Goal: Task Accomplishment & Management: Use online tool/utility

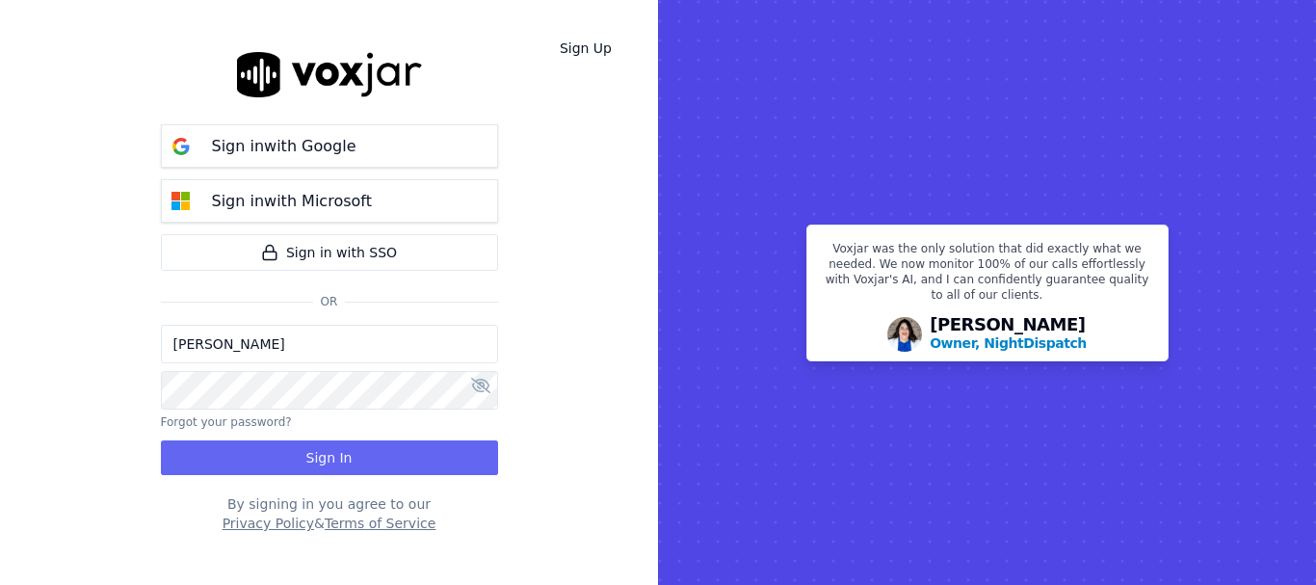
click at [298, 353] on input "[PERSON_NAME]" at bounding box center [329, 344] width 337 height 39
drag, startPoint x: 244, startPoint y: 353, endPoint x: 485, endPoint y: 386, distance: 244.1
click at [244, 353] on input "sukhwinder.paygeek@gmail.com" at bounding box center [329, 344] width 337 height 39
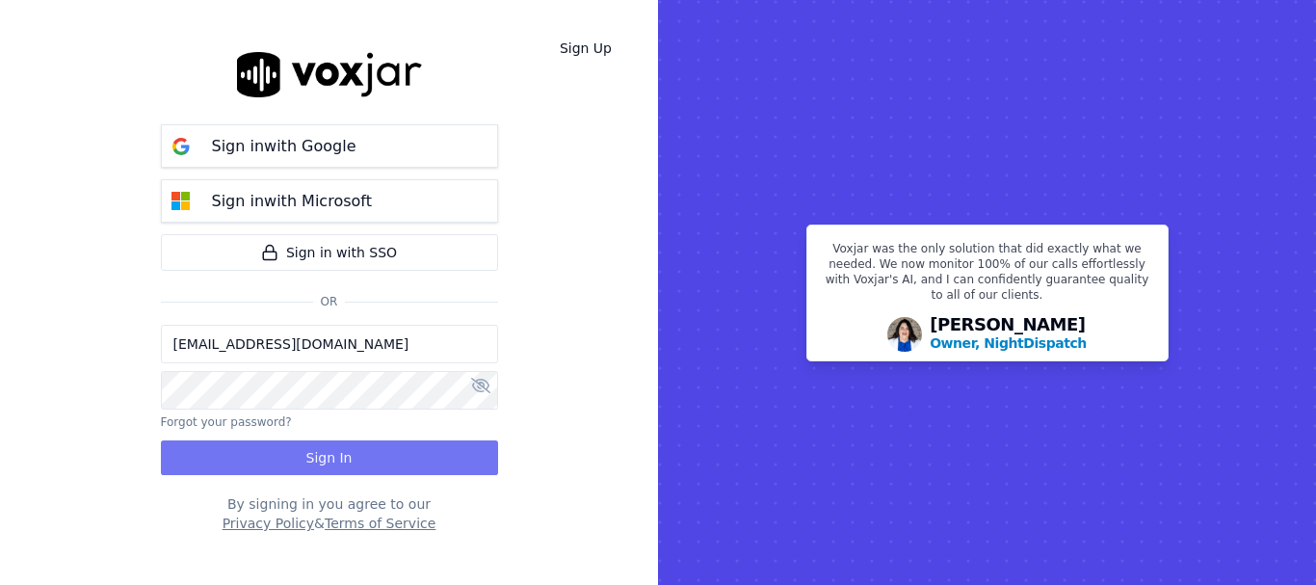
type input "sukhwinderpaygeek@gmail.com"
click at [384, 456] on button "Sign In" at bounding box center [329, 457] width 337 height 35
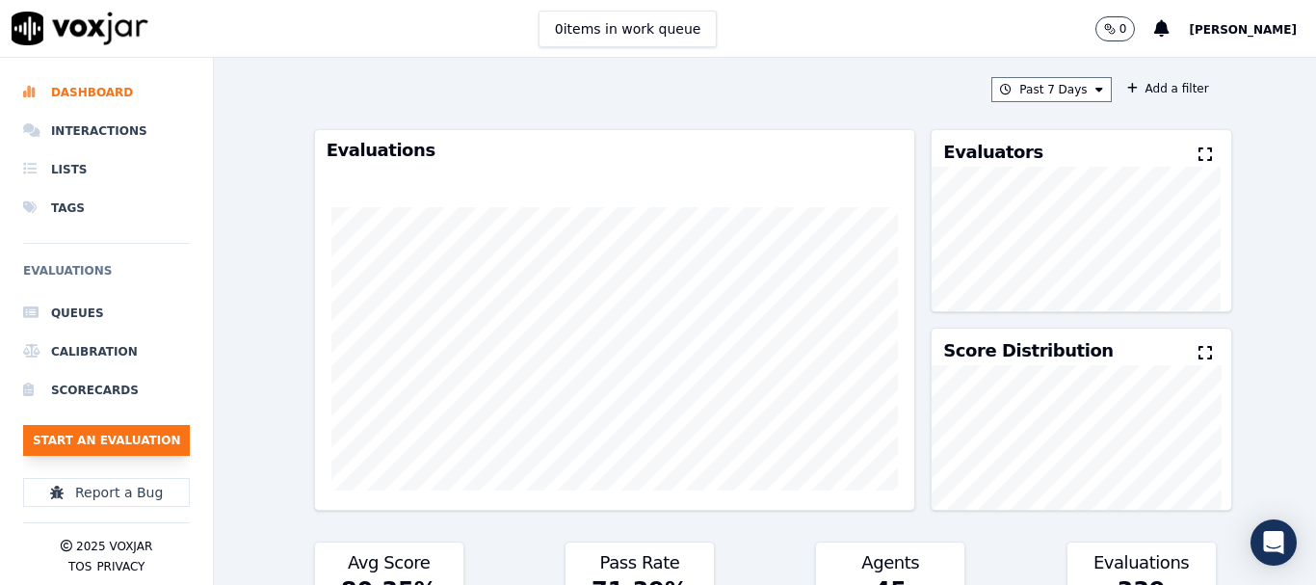
click at [97, 439] on button "Start an Evaluation" at bounding box center [106, 440] width 167 height 31
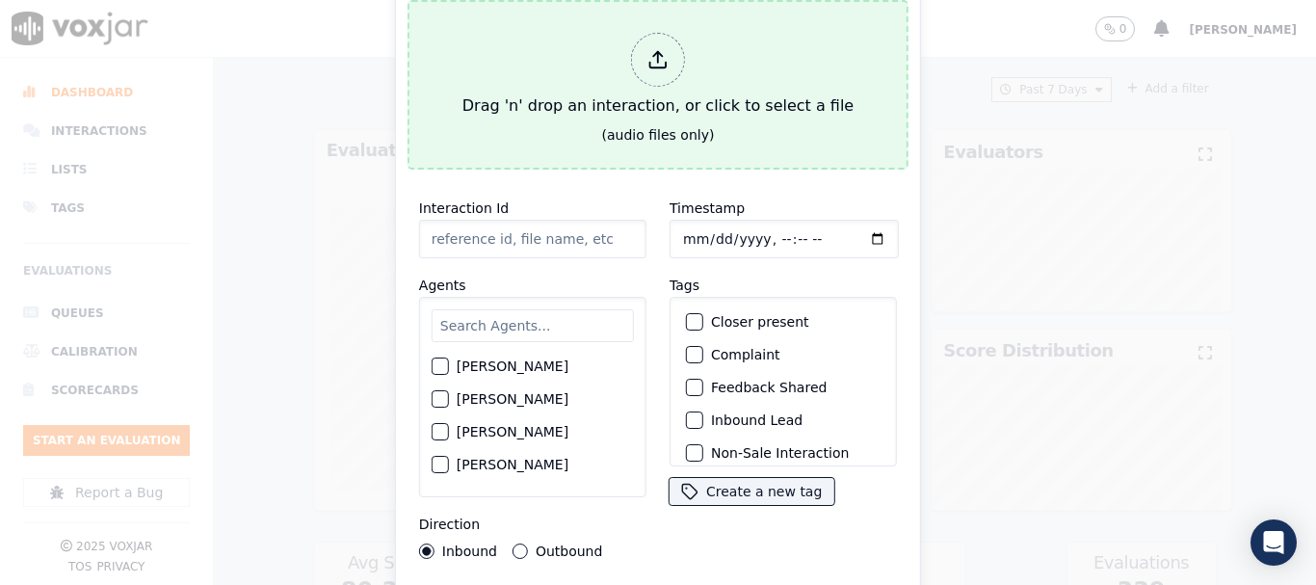
click at [645, 40] on div at bounding box center [658, 60] width 54 height 54
click at [581, 82] on div "Drag 'n' drop an interaction, or click to select a file" at bounding box center [658, 75] width 406 height 100
type input "20250811-154017_6105646613-all.mp3"
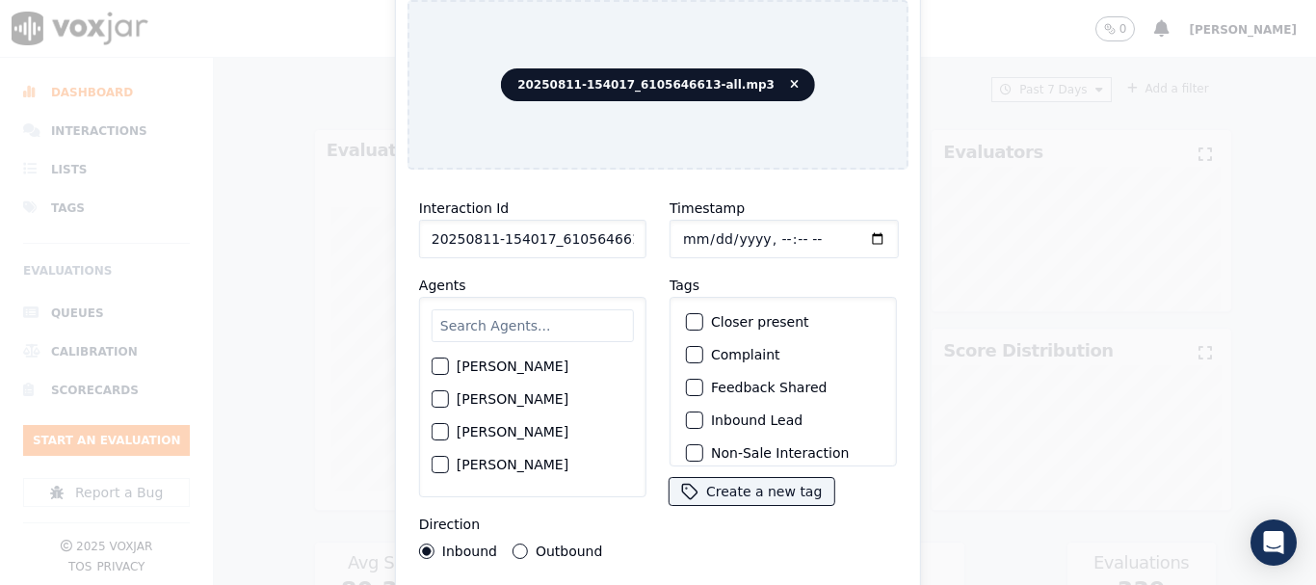
click at [506, 320] on input "text" at bounding box center [533, 325] width 202 height 33
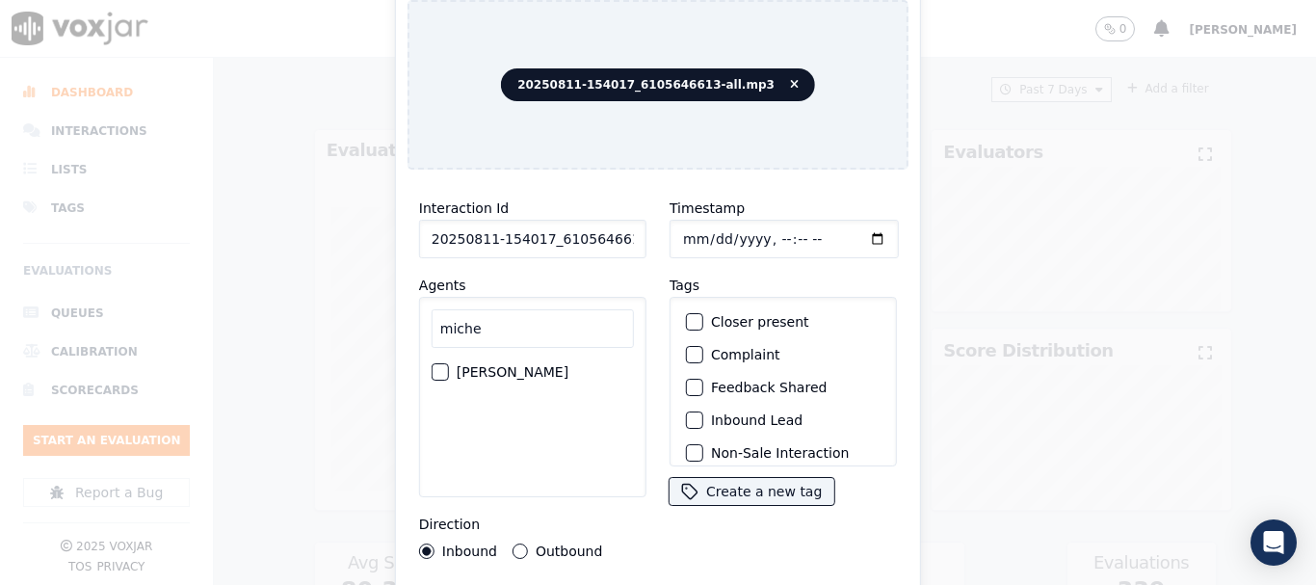
type input "miche"
click at [518, 365] on label "[PERSON_NAME]" at bounding box center [513, 371] width 112 height 13
click at [449, 363] on button "[PERSON_NAME]" at bounding box center [440, 371] width 17 height 17
click at [542, 544] on label "Outbound" at bounding box center [569, 550] width 66 height 13
click at [528, 544] on button "Outbound" at bounding box center [519, 550] width 15 height 15
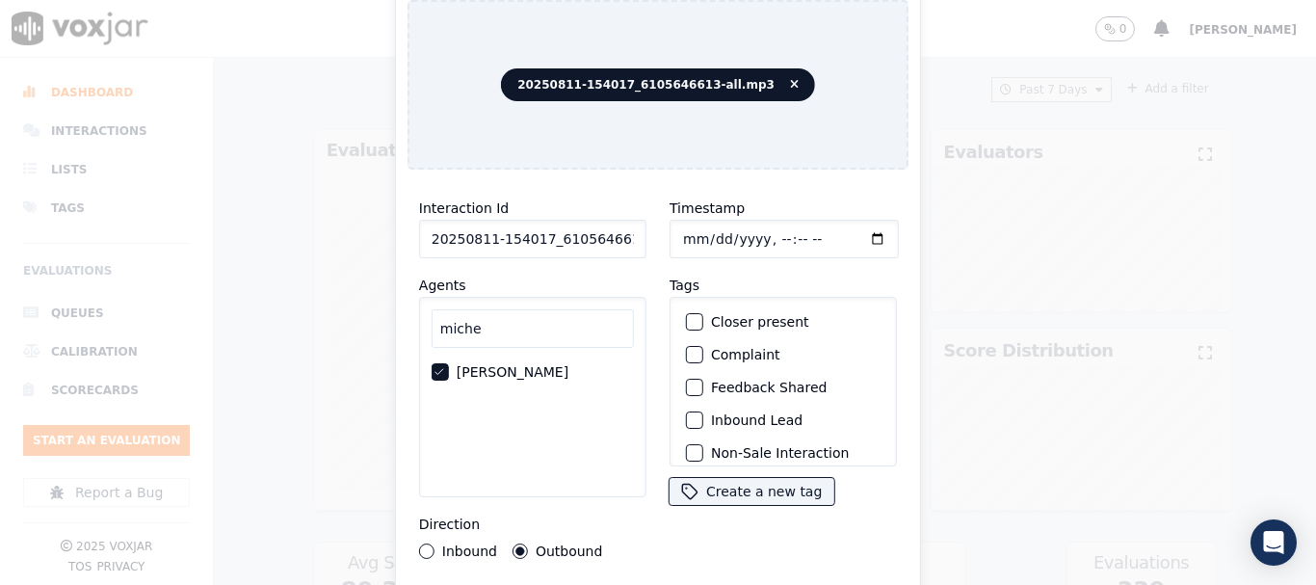
click at [686, 229] on input "Timestamp" at bounding box center [783, 239] width 229 height 39
type input "[DATE]T13:12"
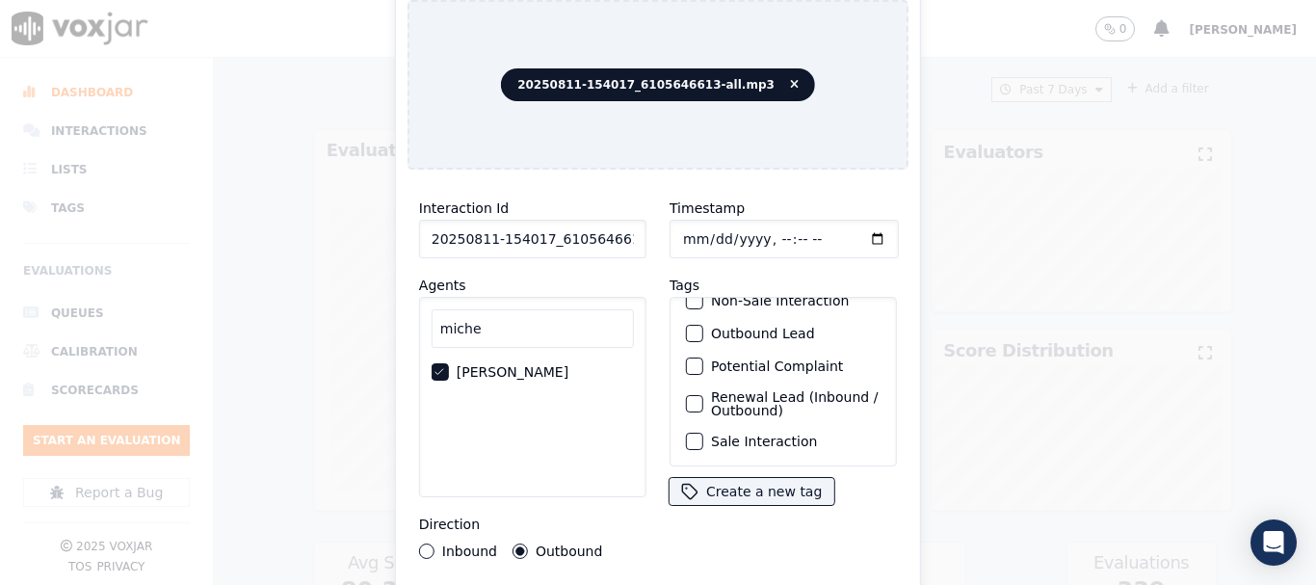
click at [787, 434] on label "Sale Interaction" at bounding box center [764, 440] width 106 height 13
click at [703, 432] on button "Sale Interaction" at bounding box center [694, 440] width 17 height 17
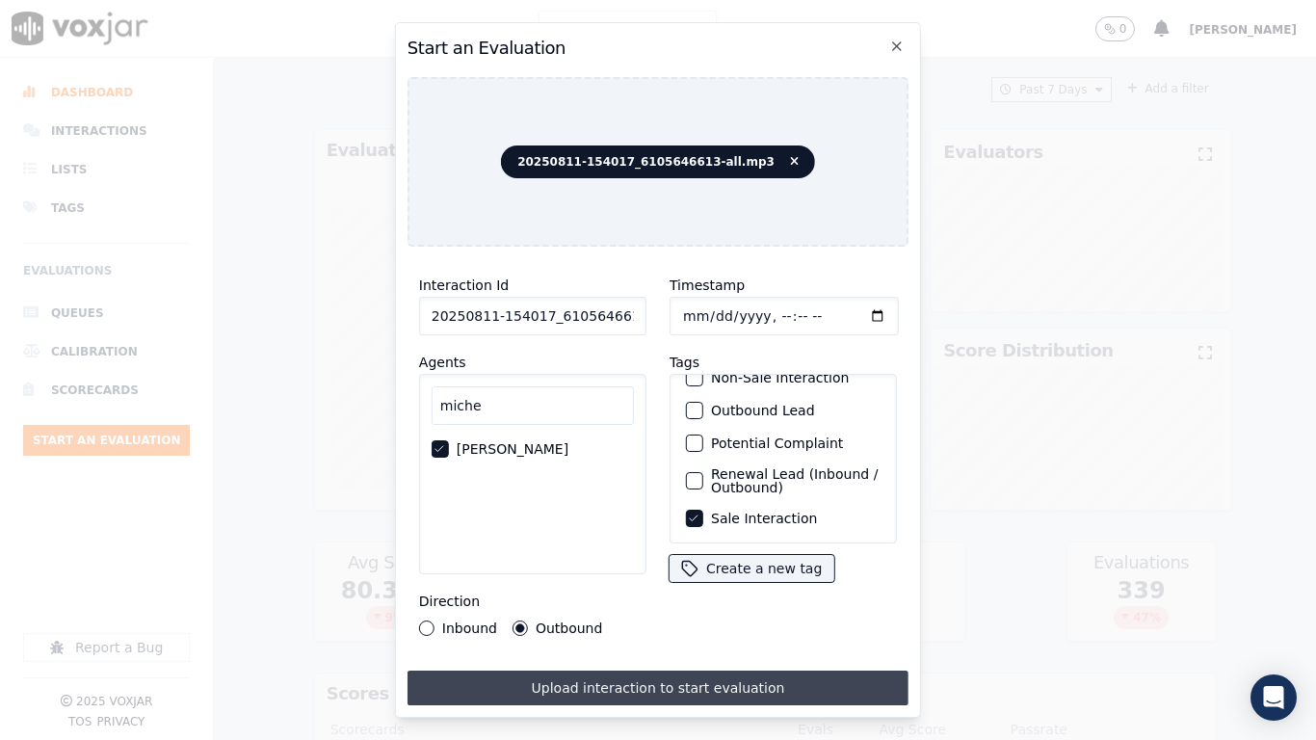
click at [759, 584] on button "Upload interaction to start evaluation" at bounding box center [657, 687] width 501 height 35
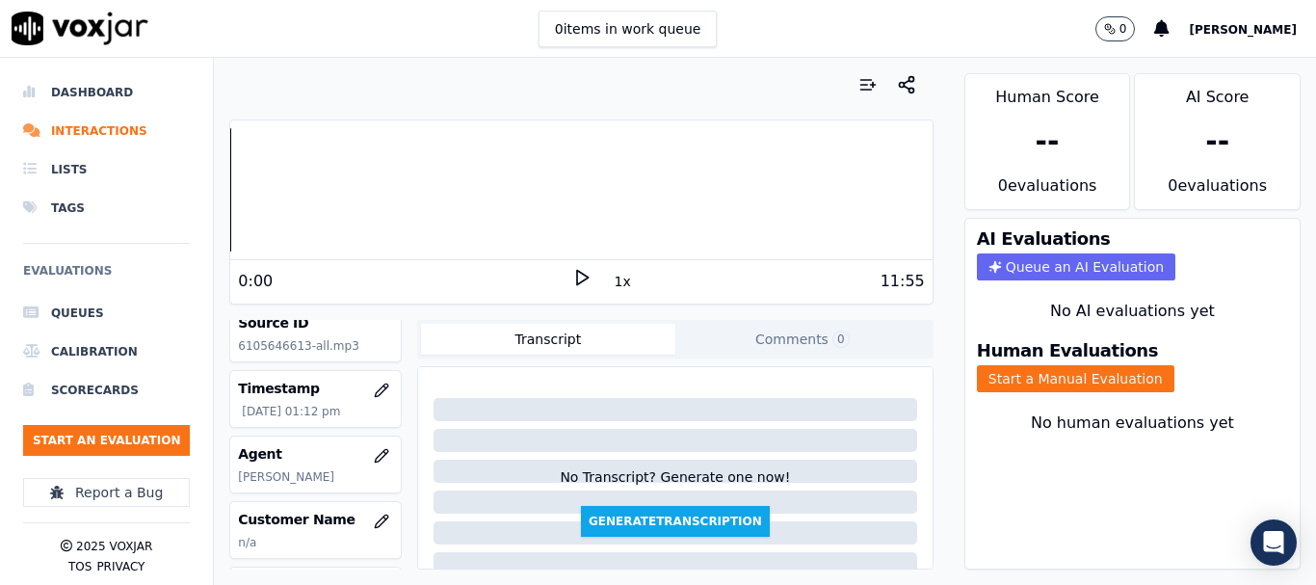
scroll to position [193, 0]
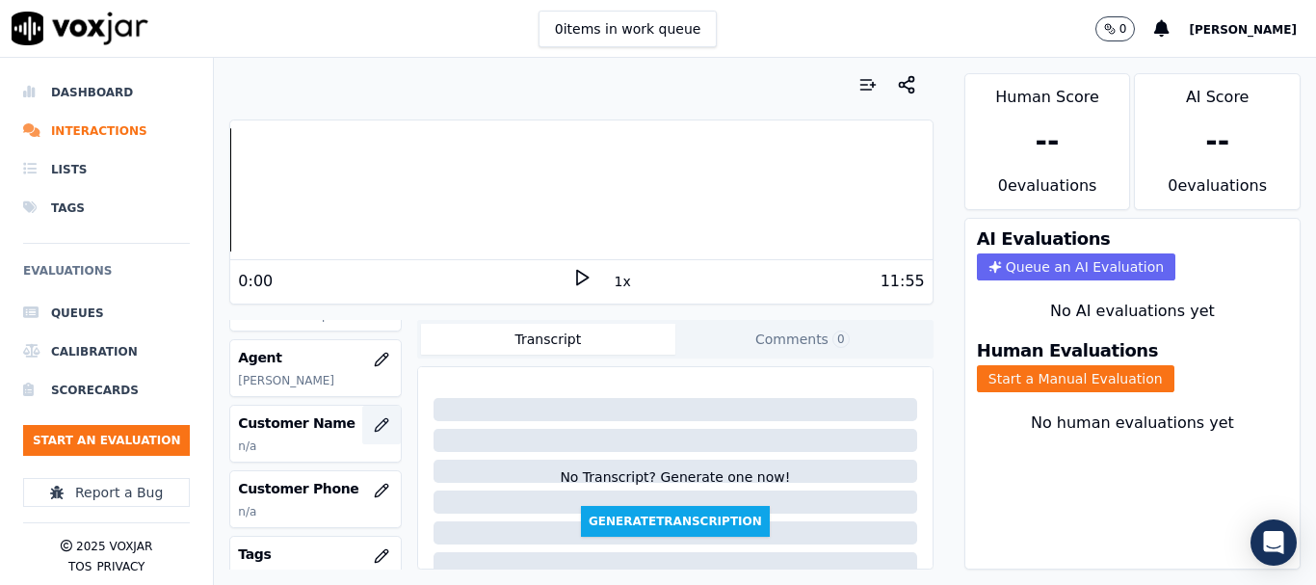
click at [375, 427] on icon "button" at bounding box center [381, 424] width 13 height 13
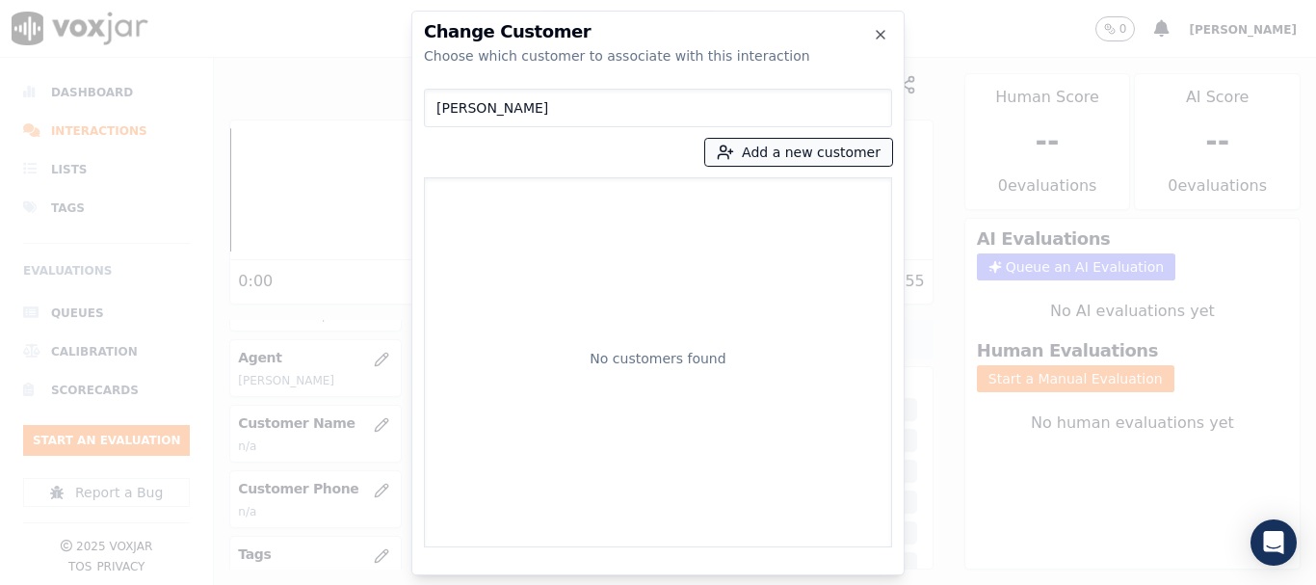
type input "[PERSON_NAME]"
click at [754, 151] on button "Add a new customer" at bounding box center [798, 152] width 187 height 27
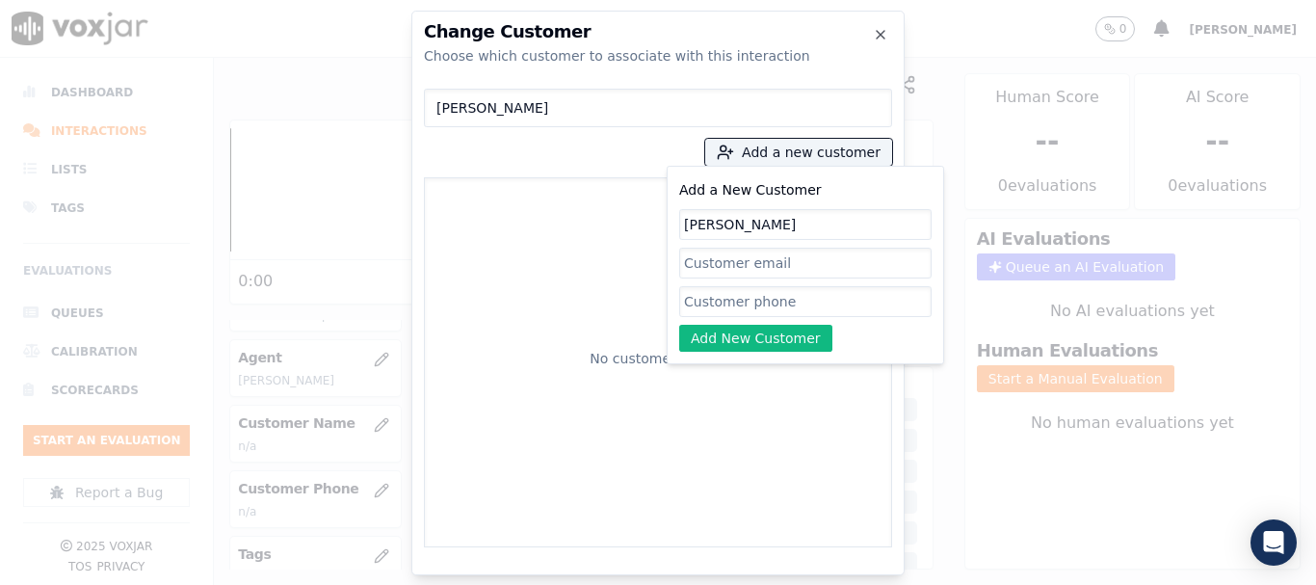
type input "[PERSON_NAME]"
click at [733, 303] on input "Add a New Customer" at bounding box center [805, 301] width 252 height 31
paste input "6105646613"
type input "6105646613"
click at [728, 327] on button "Add New Customer" at bounding box center [755, 338] width 153 height 27
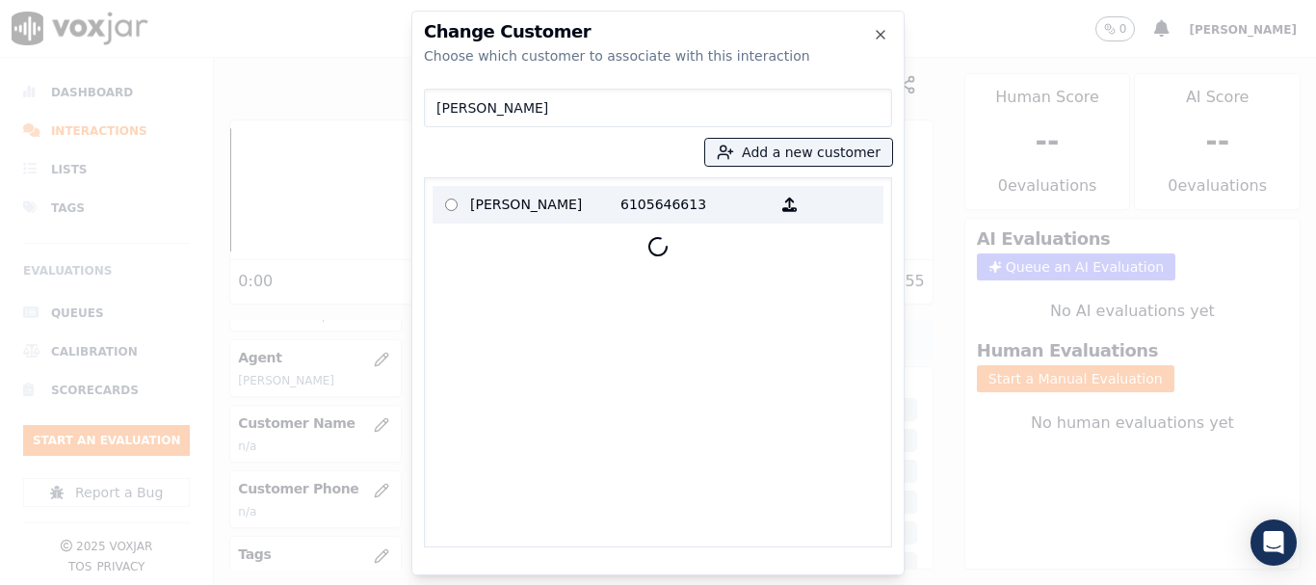
click at [537, 206] on p "[PERSON_NAME]" at bounding box center [545, 205] width 150 height 30
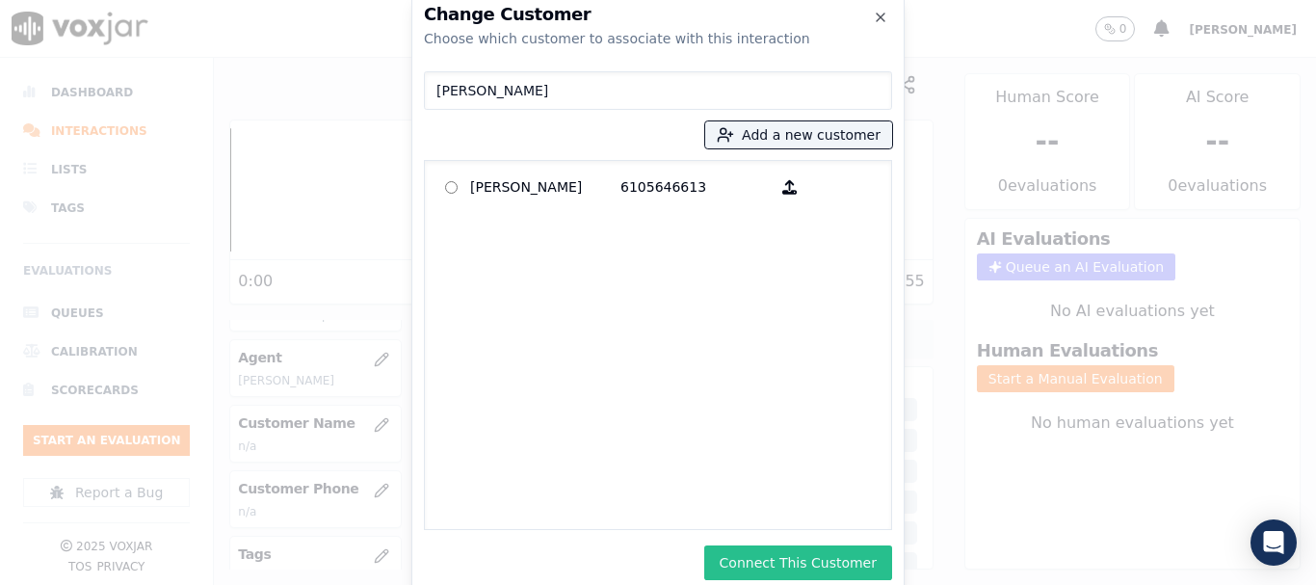
click at [833, 564] on button "Connect This Customer" at bounding box center [798, 562] width 188 height 35
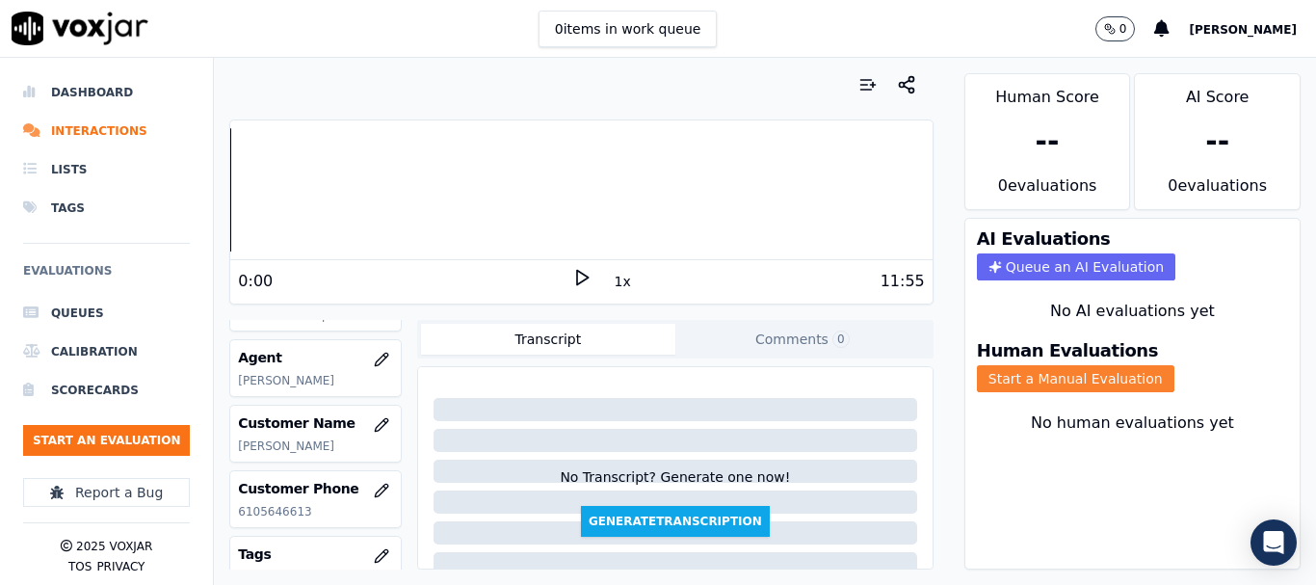
click at [1087, 367] on button "Start a Manual Evaluation" at bounding box center [1075, 378] width 197 height 27
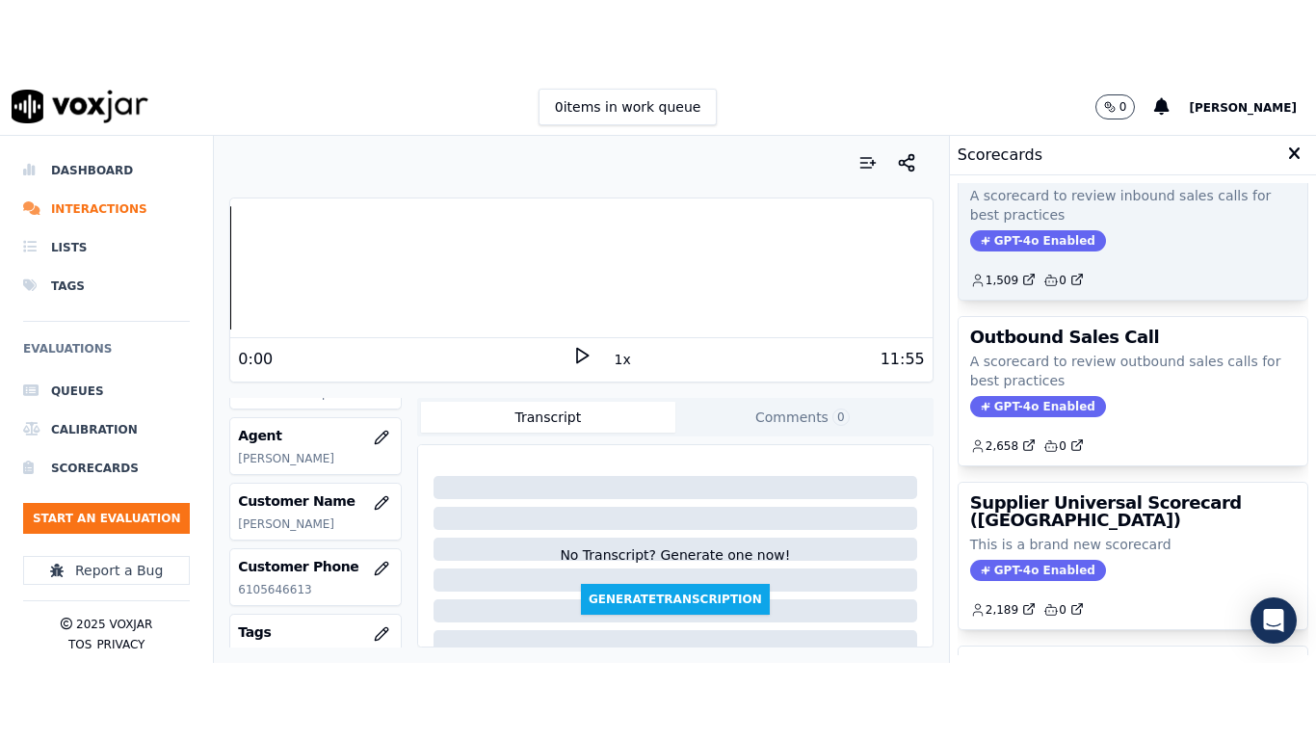
scroll to position [427, 0]
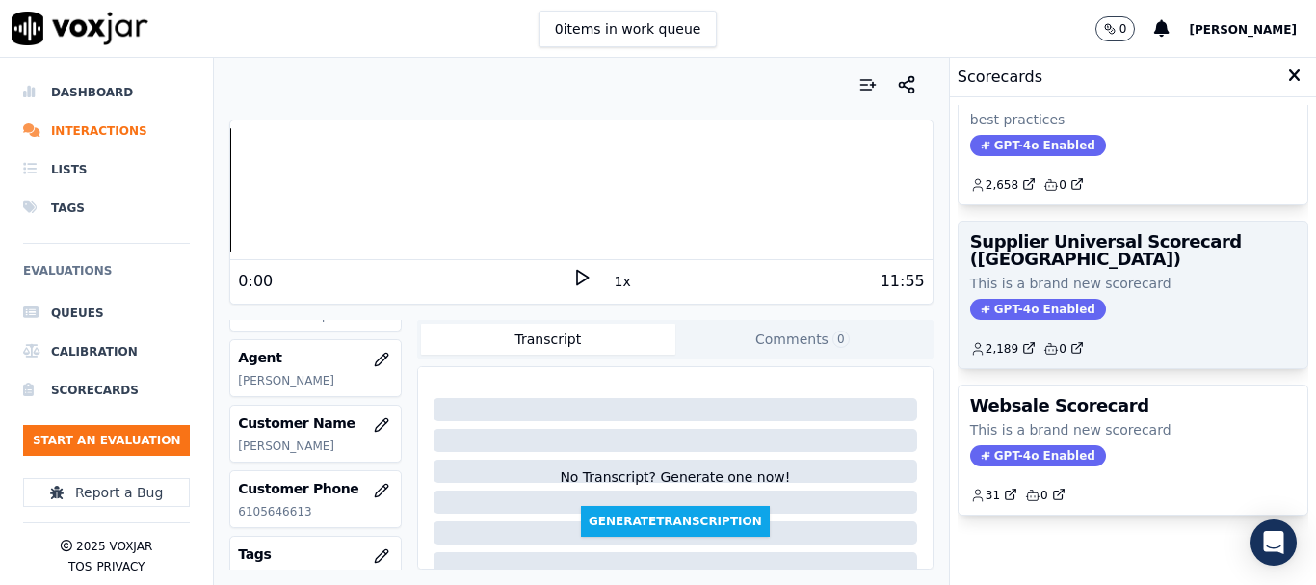
click at [1101, 233] on h3 "Supplier Universal Scorecard ([GEOGRAPHIC_DATA])" at bounding box center [1133, 250] width 326 height 35
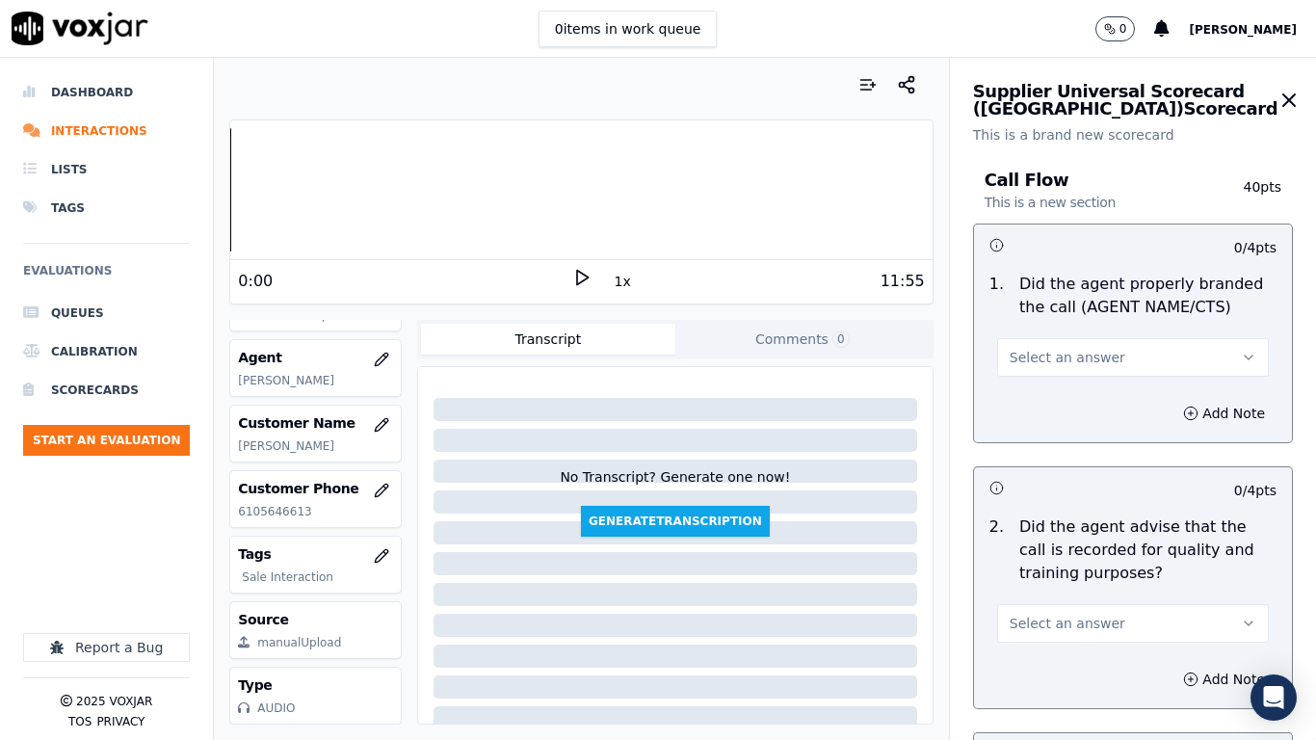
click at [1094, 355] on button "Select an answer" at bounding box center [1133, 357] width 272 height 39
click at [1092, 398] on div "Yes" at bounding box center [1097, 400] width 235 height 31
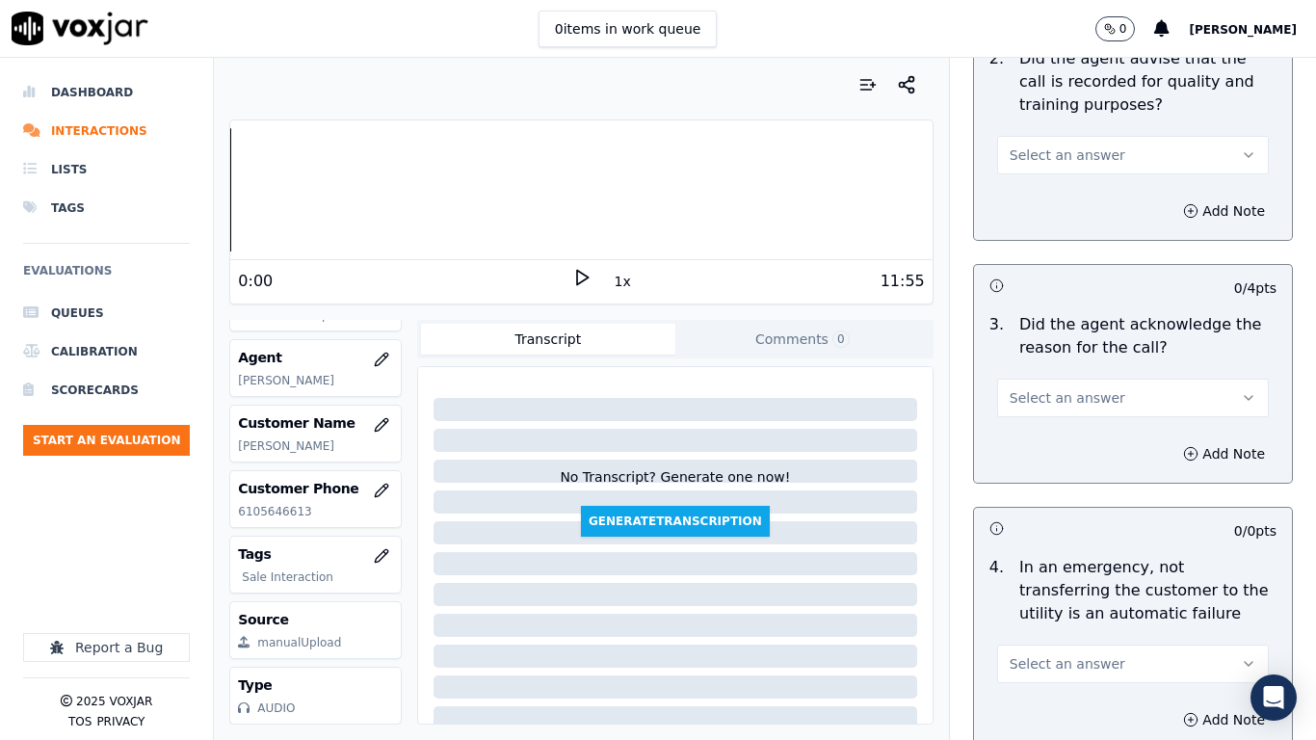
scroll to position [482, 0]
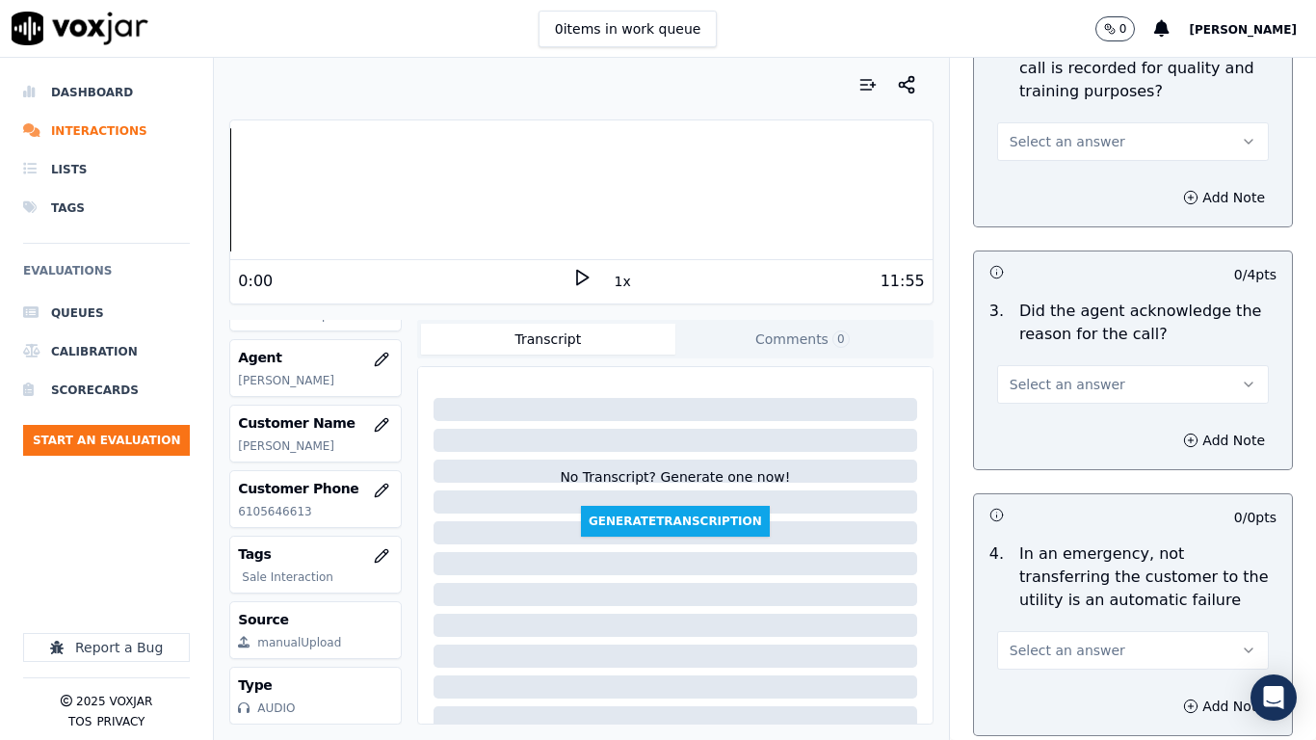
click at [1060, 136] on span "Select an answer" at bounding box center [1067, 141] width 116 height 19
click at [1058, 189] on div "Yes" at bounding box center [1097, 185] width 235 height 31
click at [1090, 392] on button "Select an answer" at bounding box center [1133, 384] width 272 height 39
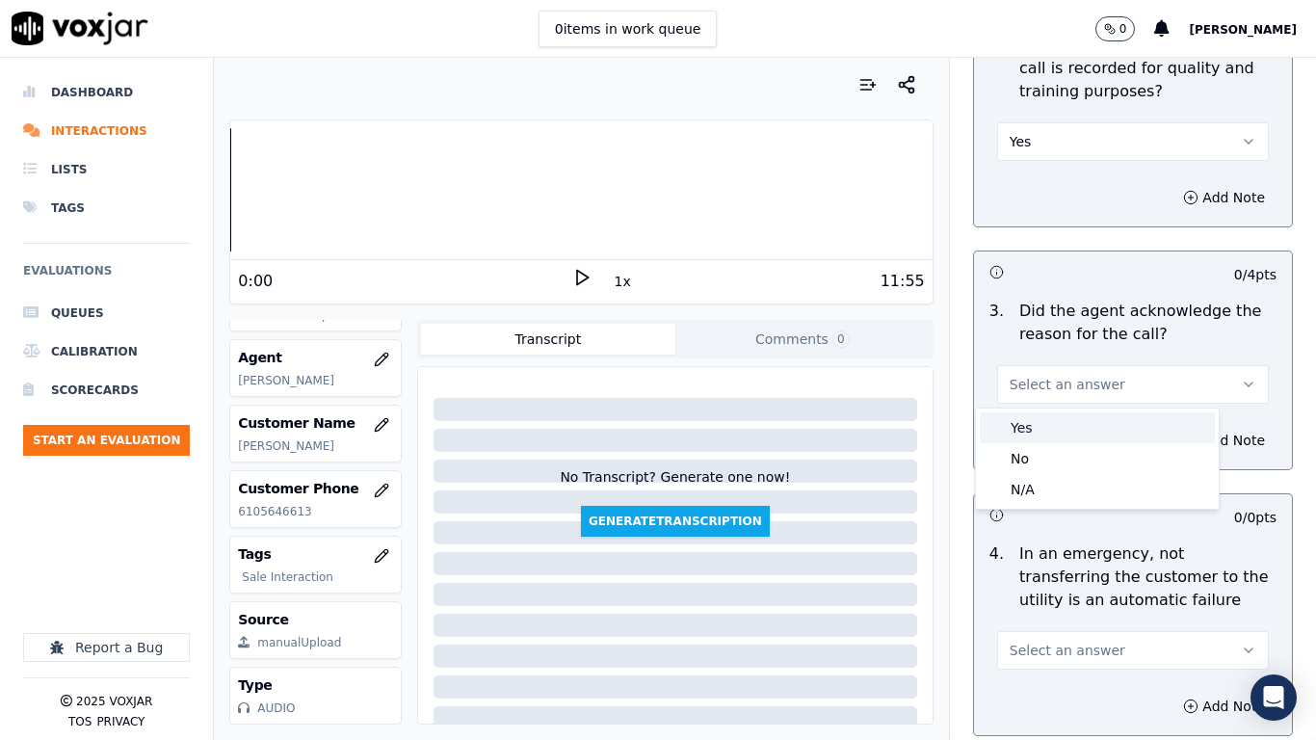
click at [1072, 428] on div "Yes" at bounding box center [1097, 427] width 235 height 31
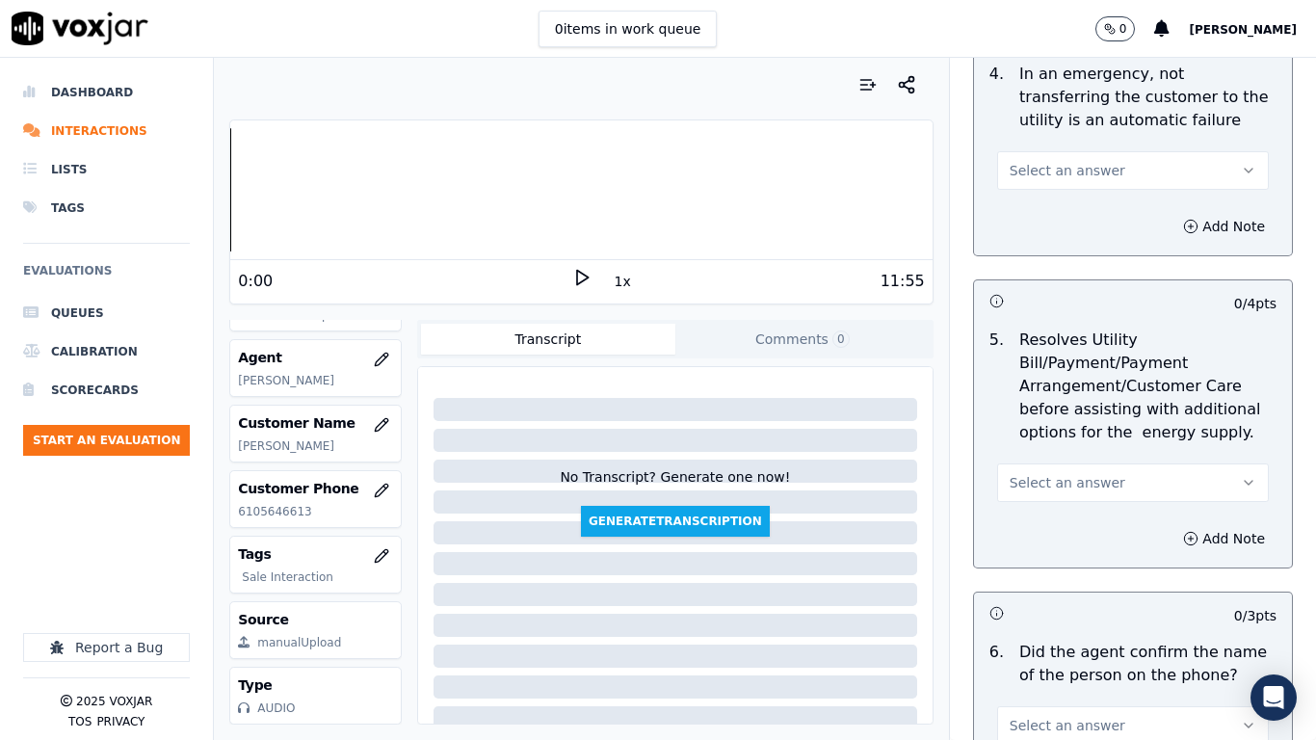
scroll to position [963, 0]
click at [1062, 167] on span "Select an answer" at bounding box center [1067, 168] width 116 height 19
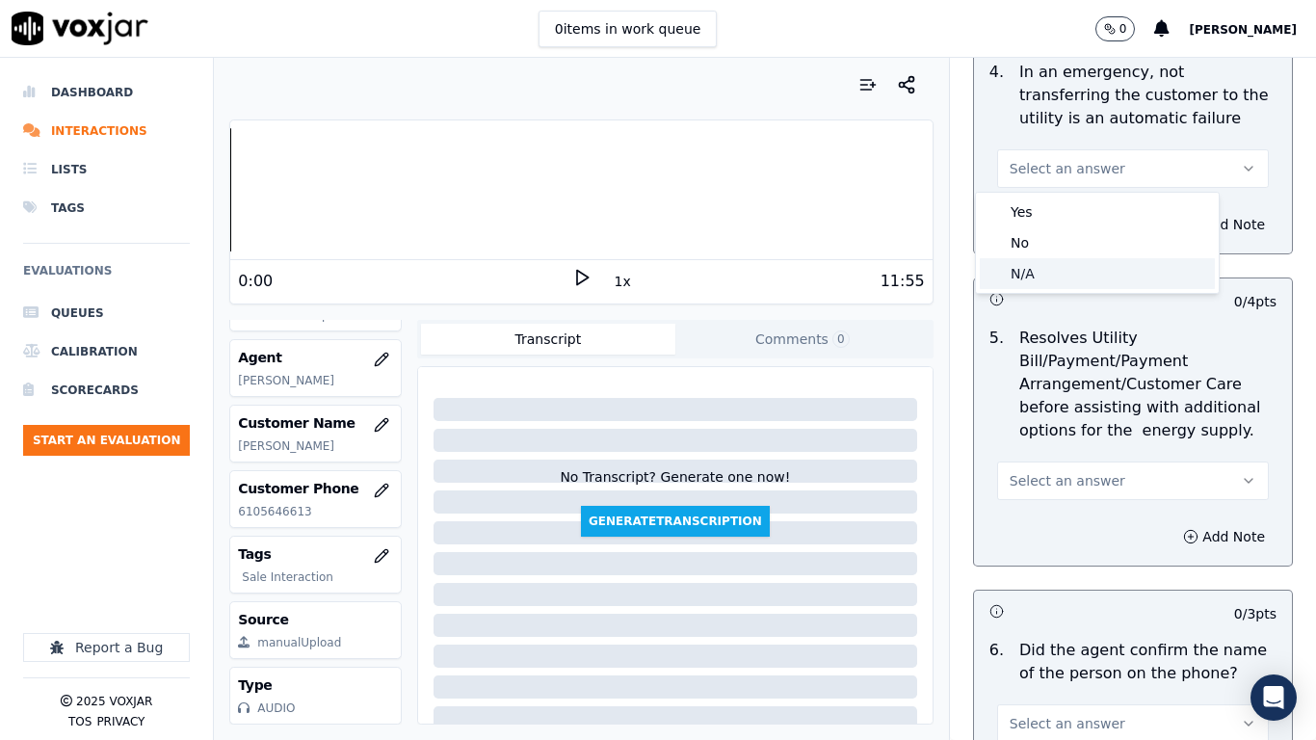
click at [1059, 272] on div "N/A" at bounding box center [1097, 273] width 235 height 31
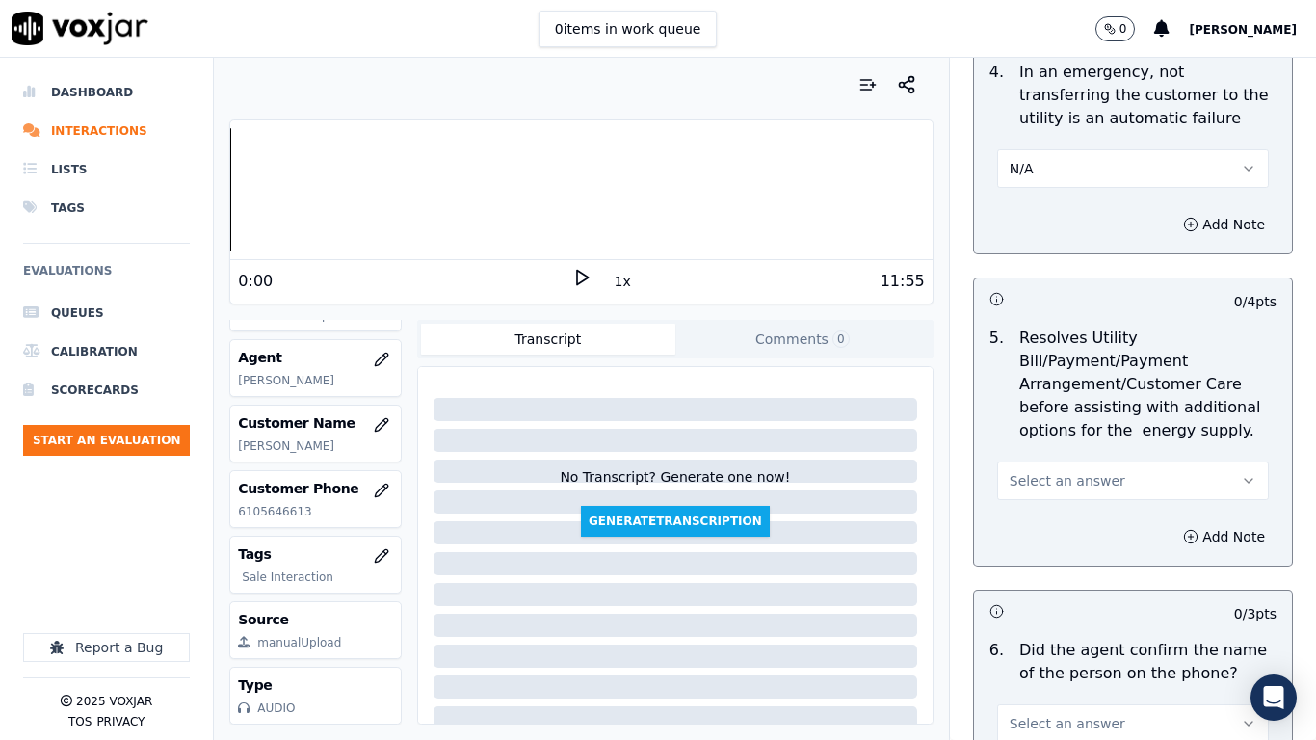
click at [1072, 487] on span "Select an answer" at bounding box center [1067, 480] width 116 height 19
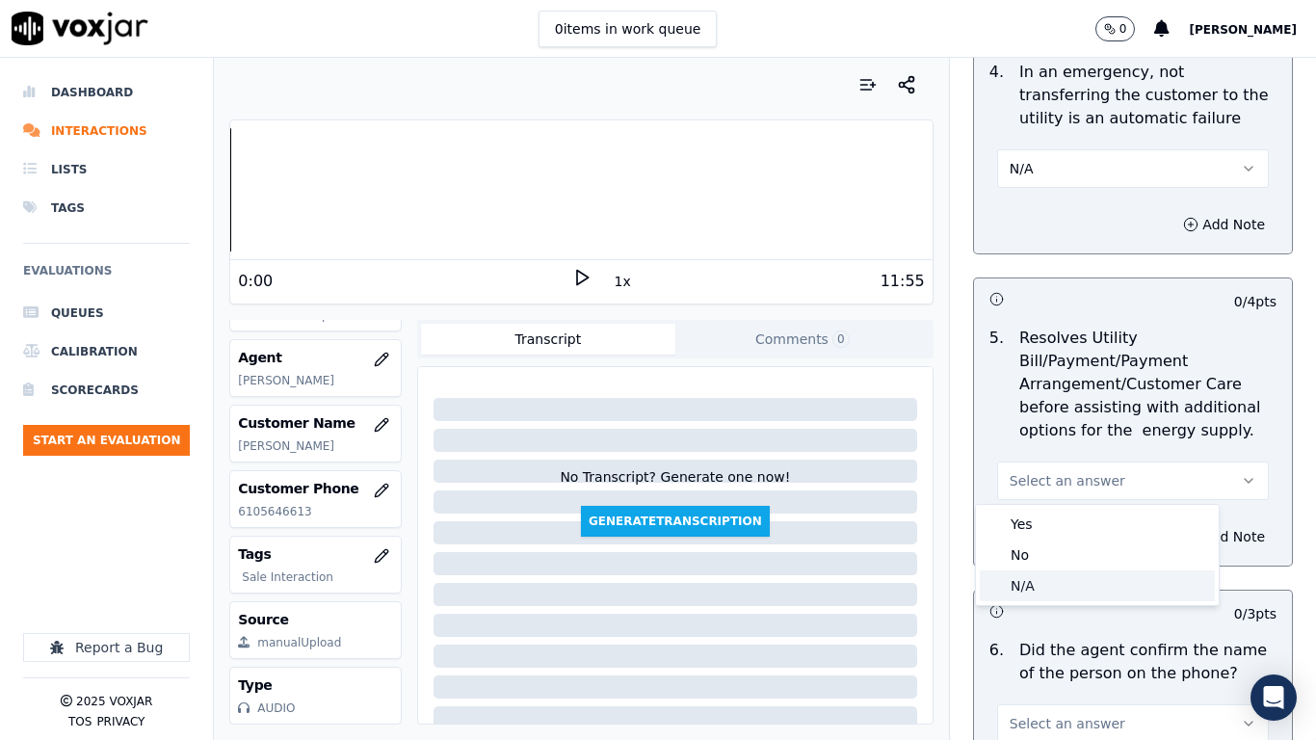
click at [1057, 577] on div "N/A" at bounding box center [1097, 585] width 235 height 31
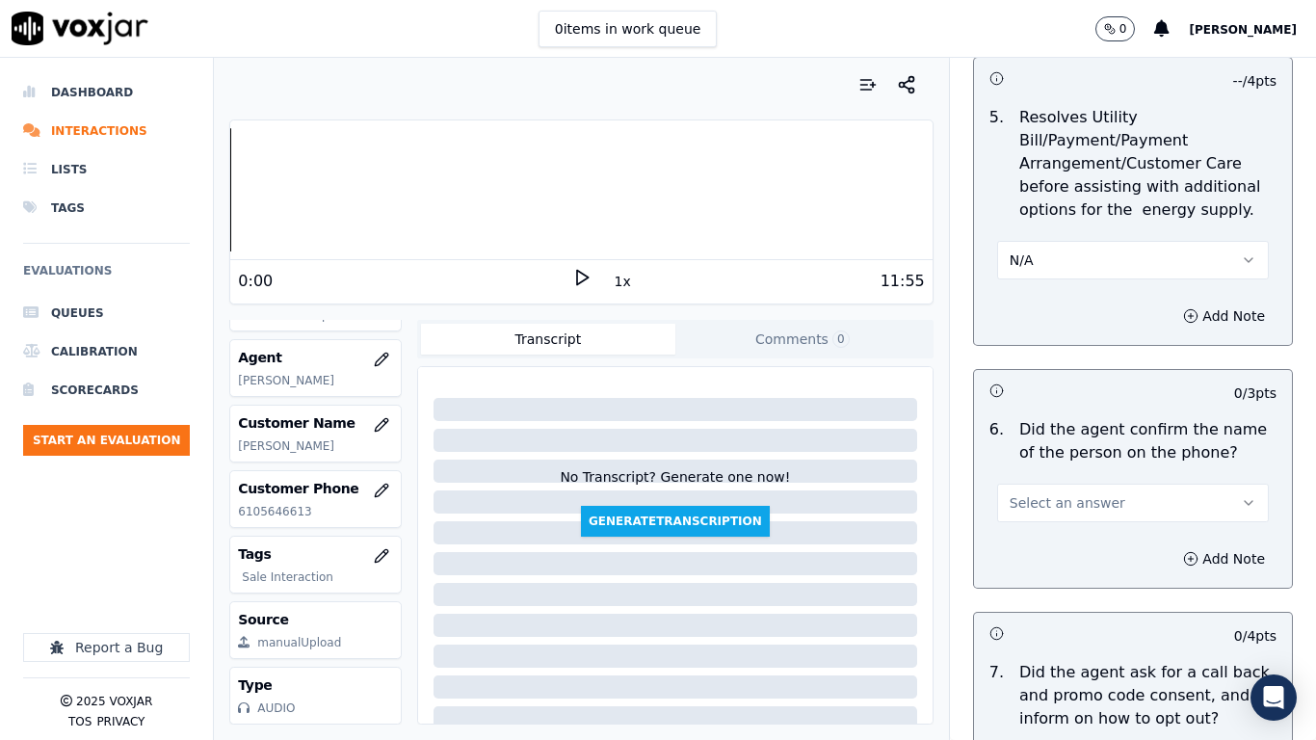
scroll to position [1541, 0]
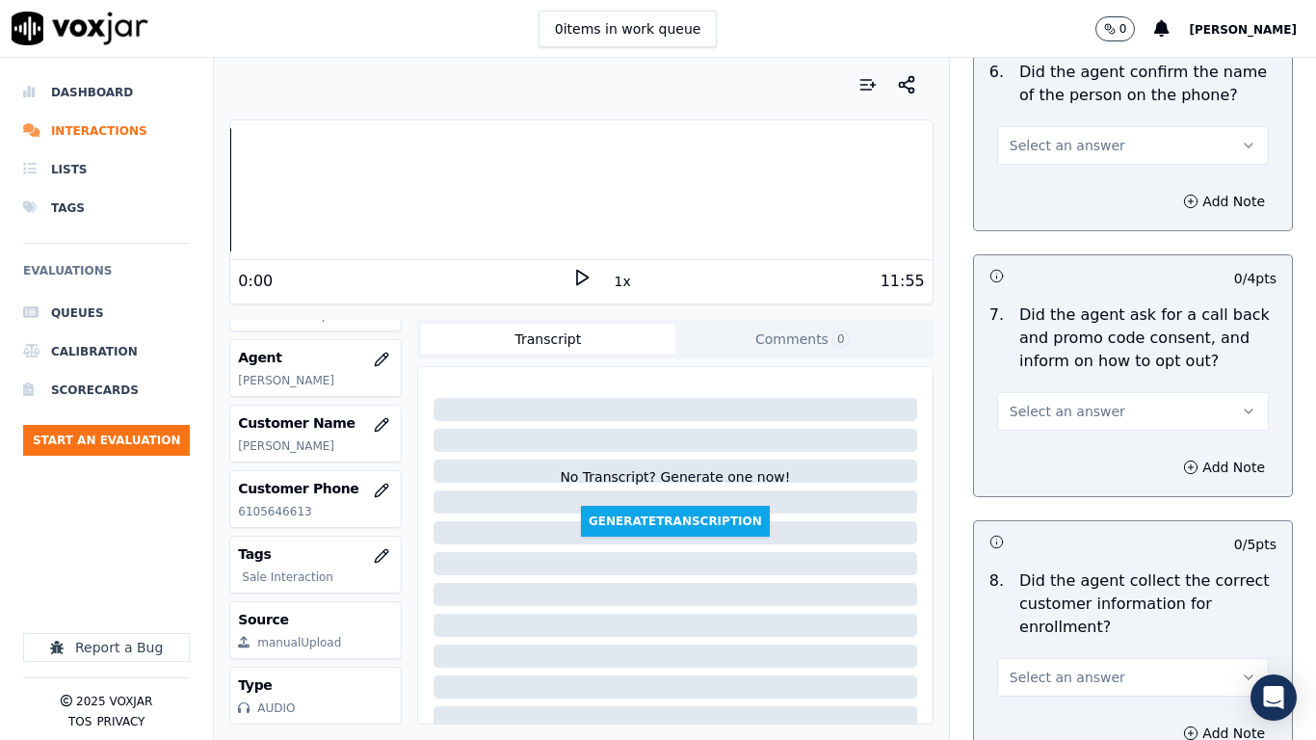
click at [1041, 143] on span "Select an answer" at bounding box center [1067, 145] width 116 height 19
click at [1035, 196] on div "Yes" at bounding box center [1097, 188] width 235 height 31
click at [1042, 417] on span "Select an answer" at bounding box center [1067, 411] width 116 height 19
click at [1036, 452] on div "Yes" at bounding box center [1097, 454] width 235 height 31
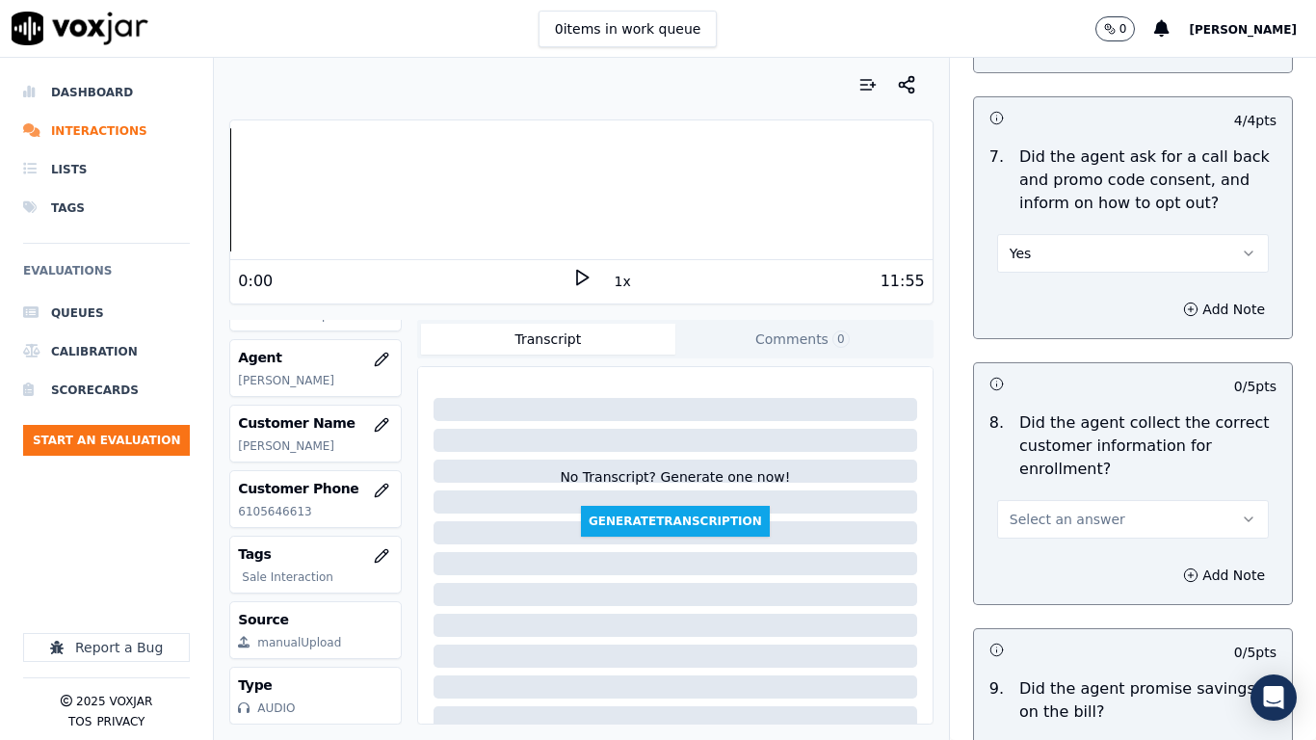
scroll to position [2023, 0]
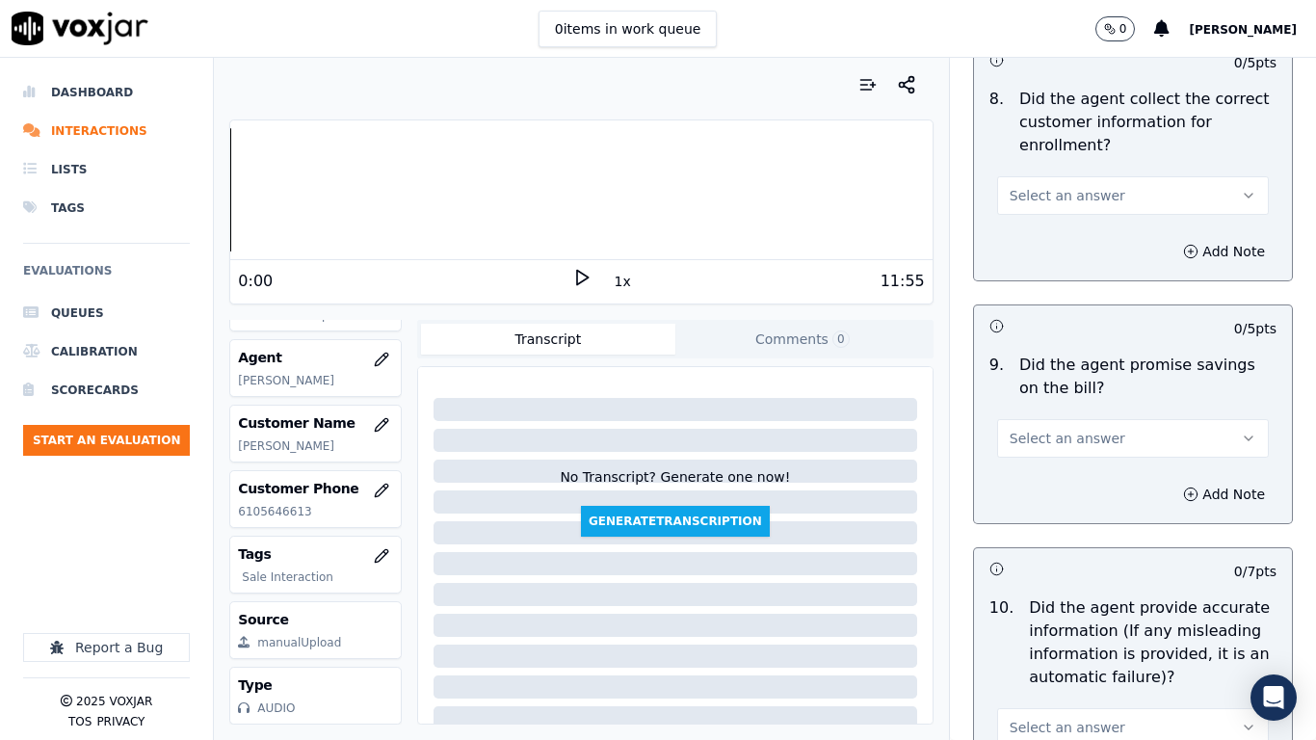
drag, startPoint x: 1028, startPoint y: 183, endPoint x: 1028, endPoint y: 213, distance: 29.9
click at [1028, 185] on button "Select an answer" at bounding box center [1133, 195] width 272 height 39
click at [1028, 223] on div "Yes" at bounding box center [1097, 238] width 235 height 31
click at [1044, 432] on span "Select an answer" at bounding box center [1067, 438] width 116 height 19
click at [1039, 476] on div "Yes" at bounding box center [1097, 481] width 235 height 31
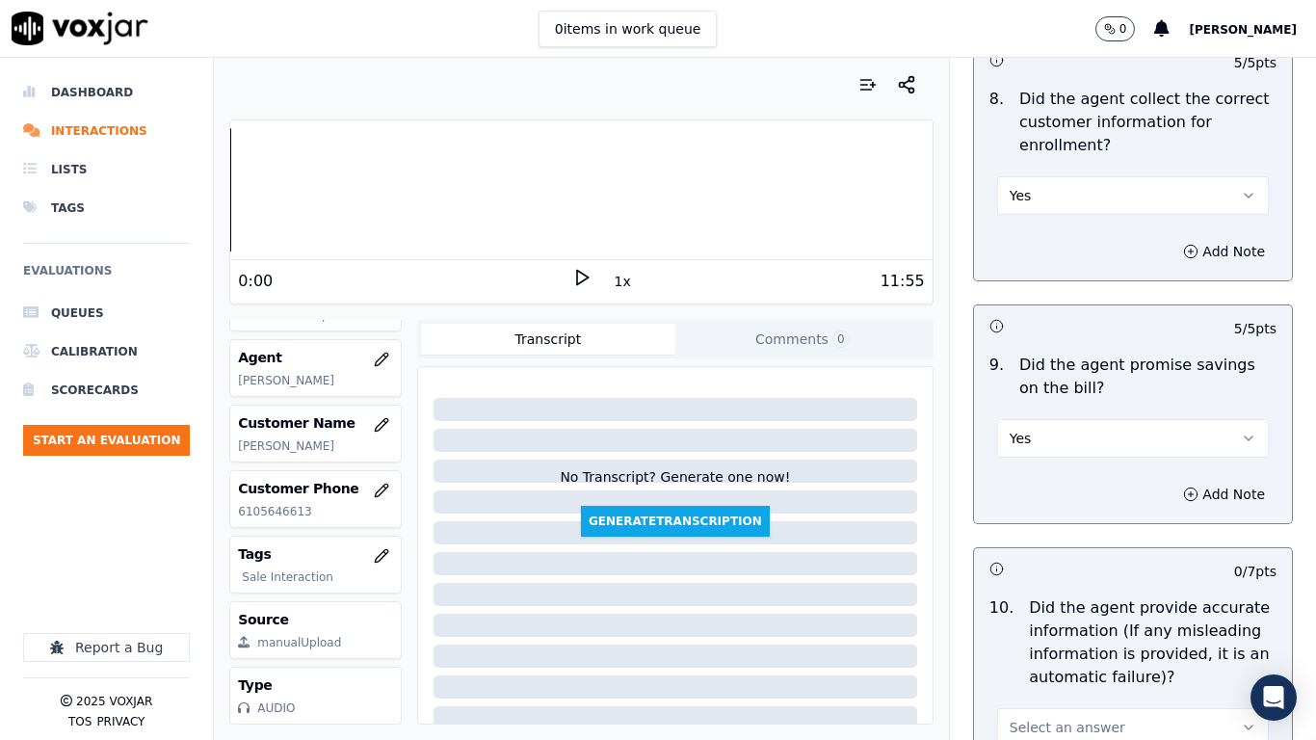
scroll to position [2504, 0]
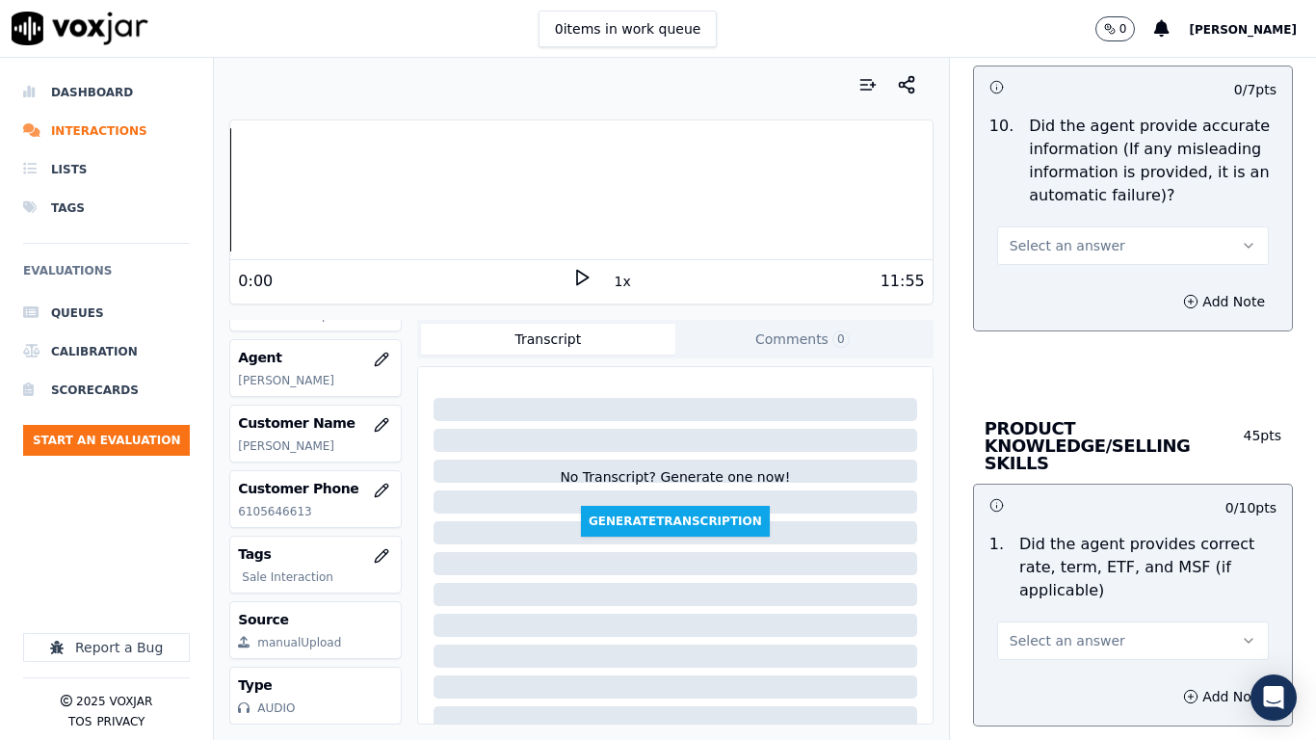
click at [1049, 241] on span "Select an answer" at bounding box center [1067, 245] width 116 height 19
click at [1049, 296] on div "Yes" at bounding box center [1097, 289] width 235 height 31
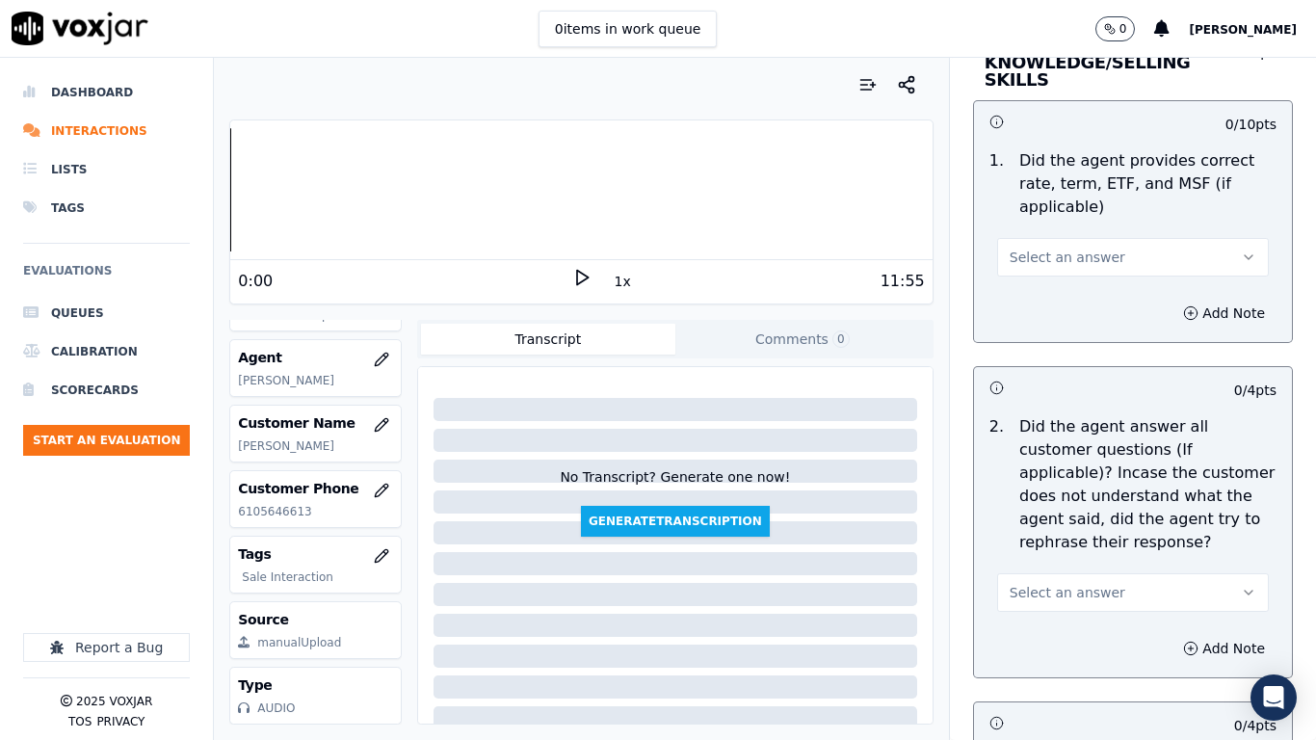
scroll to position [2890, 0]
drag, startPoint x: 1065, startPoint y: 236, endPoint x: 1065, endPoint y: 251, distance: 15.4
click at [1065, 246] on span "Select an answer" at bounding box center [1067, 255] width 116 height 19
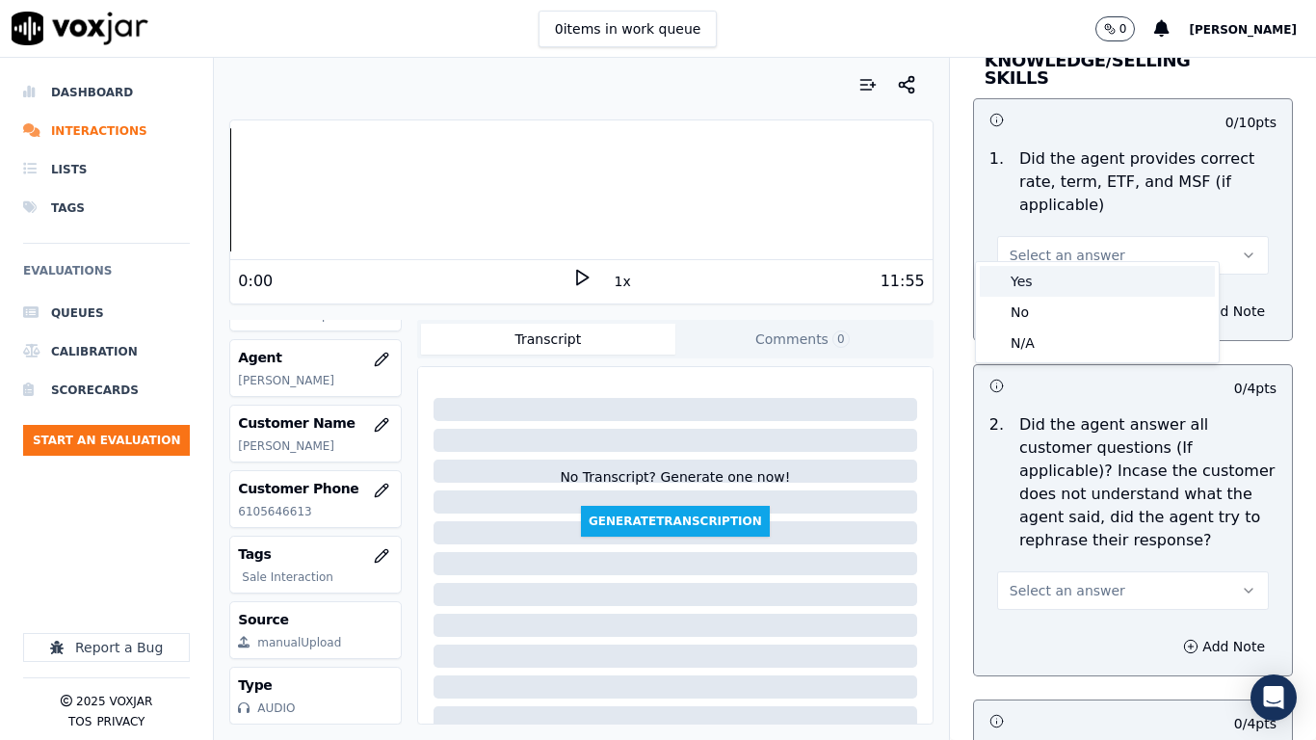
click at [1065, 286] on div "Yes" at bounding box center [1097, 281] width 235 height 31
click at [1071, 581] on span "Select an answer" at bounding box center [1067, 590] width 116 height 19
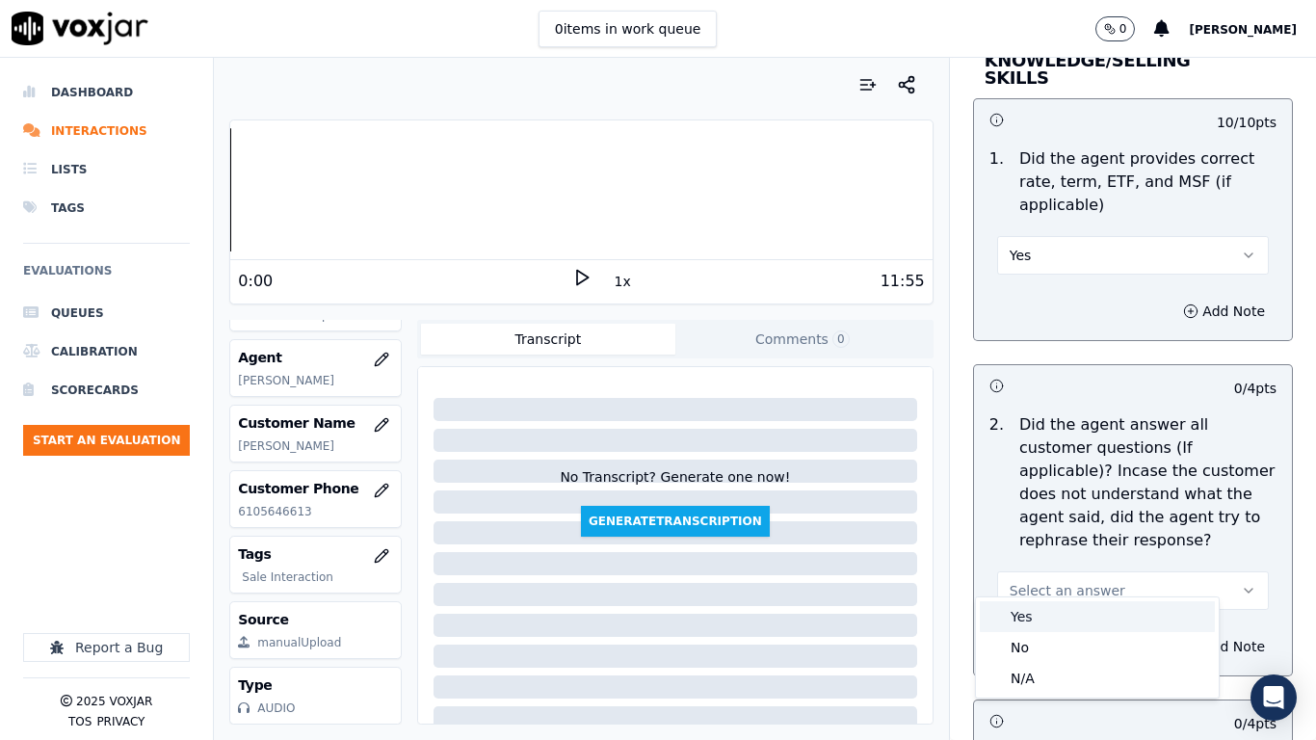
click at [1062, 584] on div "Yes" at bounding box center [1097, 616] width 235 height 31
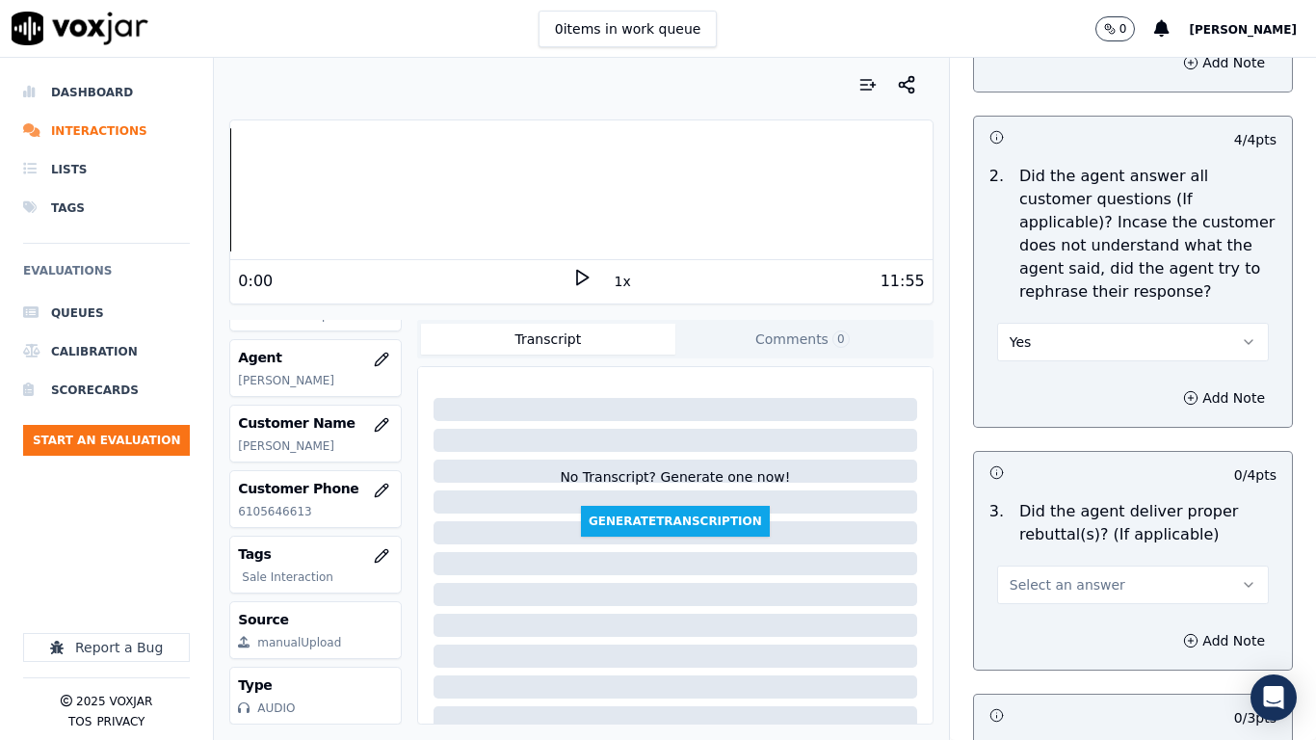
scroll to position [3564, 0]
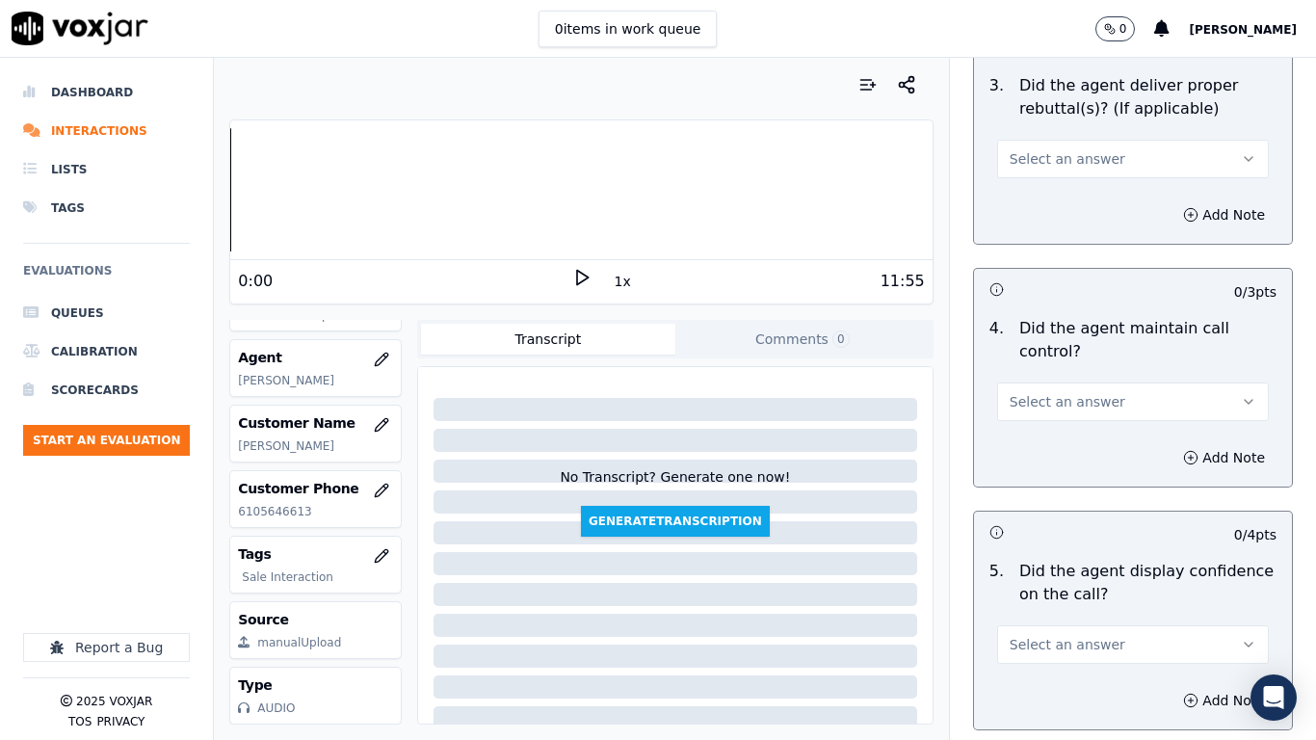
drag, startPoint x: 1042, startPoint y: 145, endPoint x: 1042, endPoint y: 156, distance: 10.6
click at [1042, 149] on span "Select an answer" at bounding box center [1067, 158] width 116 height 19
drag, startPoint x: 1042, startPoint y: 156, endPoint x: 1047, endPoint y: 218, distance: 61.8
click at [1036, 183] on div "Yes" at bounding box center [1097, 185] width 235 height 31
click at [1055, 392] on span "Select an answer" at bounding box center [1067, 401] width 116 height 19
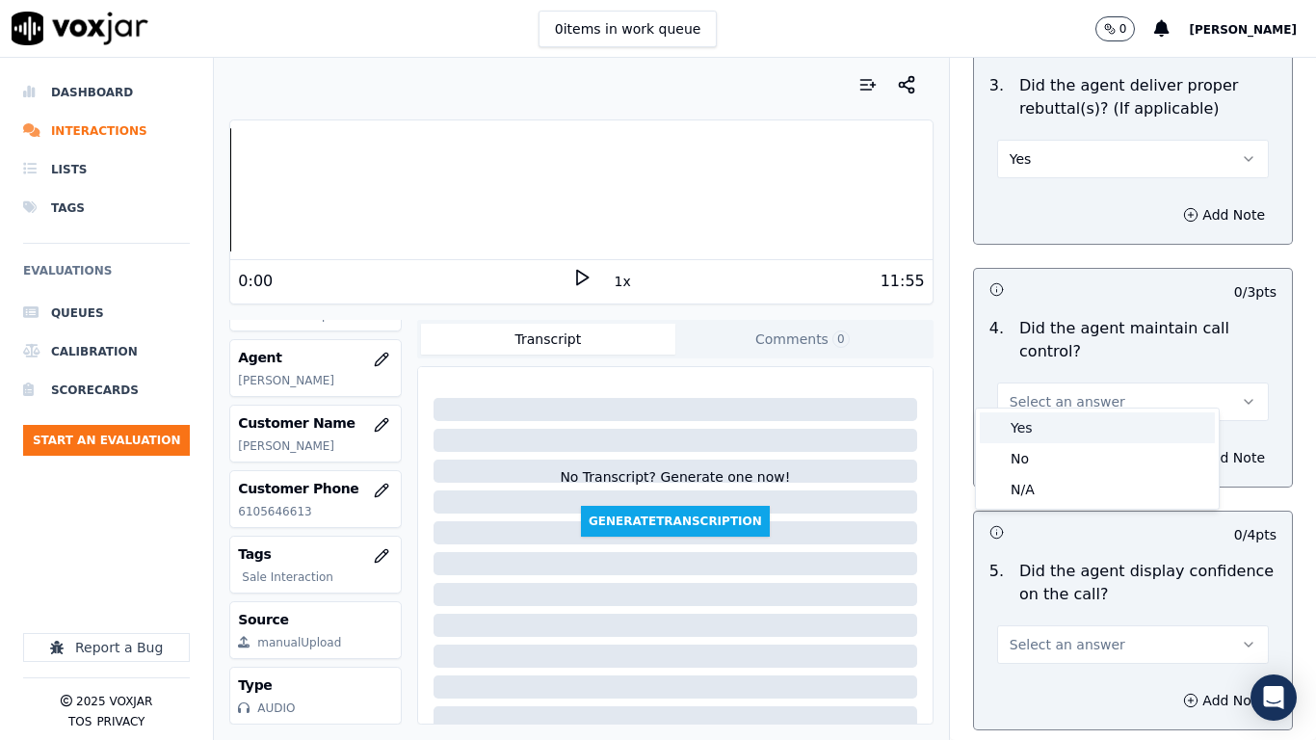
click at [1055, 435] on div "Yes" at bounding box center [1097, 427] width 235 height 31
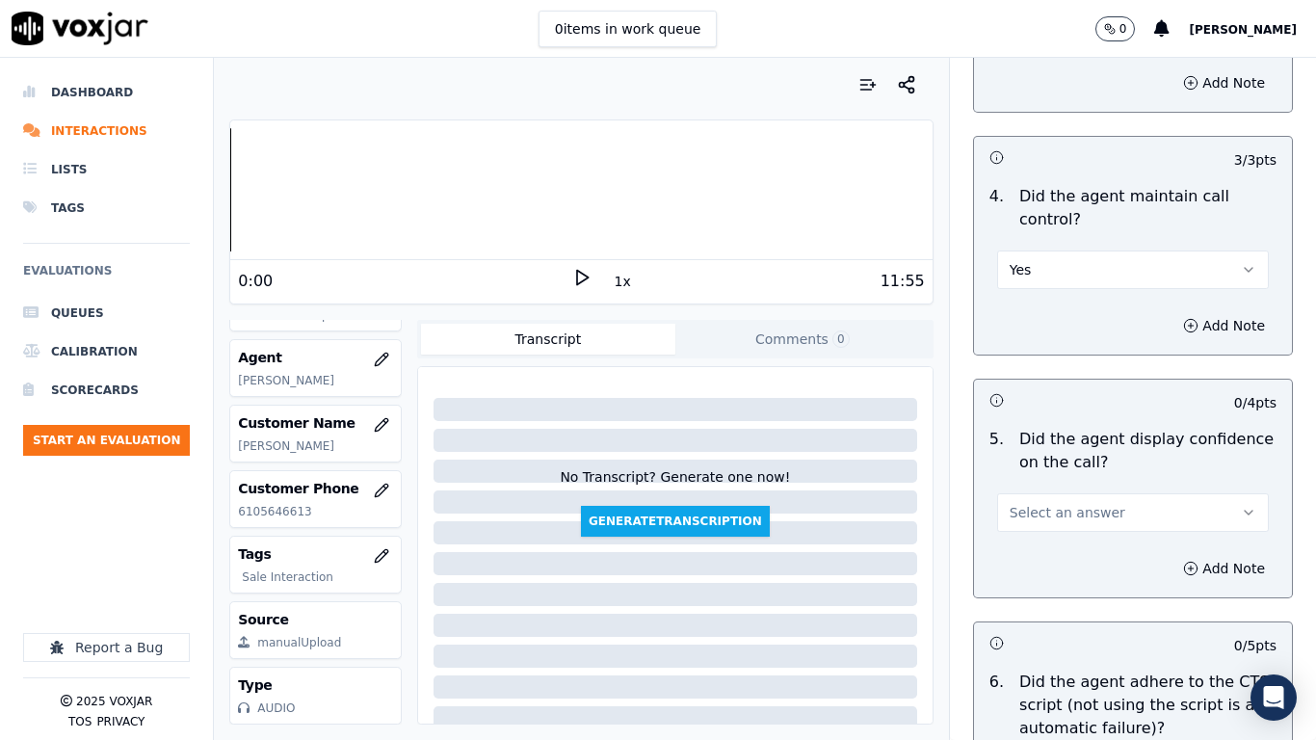
scroll to position [4045, 0]
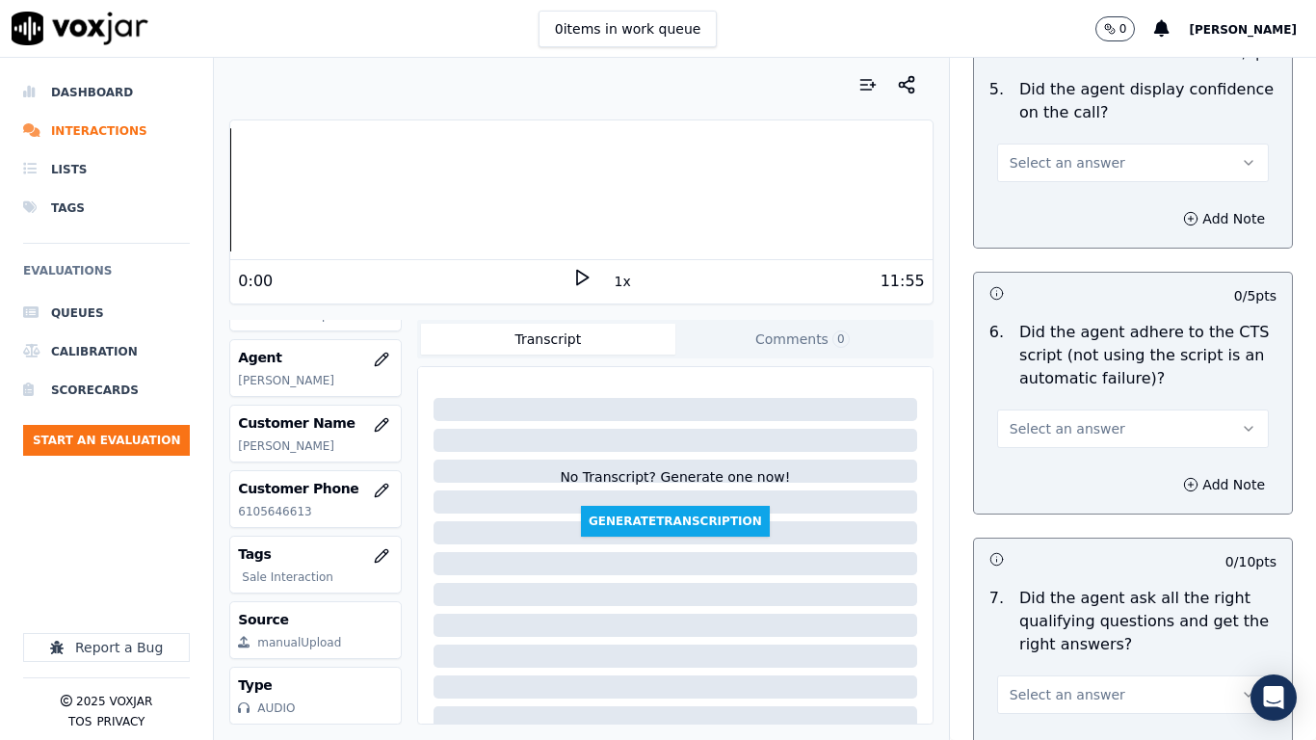
click at [1010, 153] on span "Select an answer" at bounding box center [1067, 162] width 116 height 19
click at [1019, 190] on div "Yes" at bounding box center [1097, 188] width 235 height 31
click at [1051, 419] on span "Select an answer" at bounding box center [1067, 428] width 116 height 19
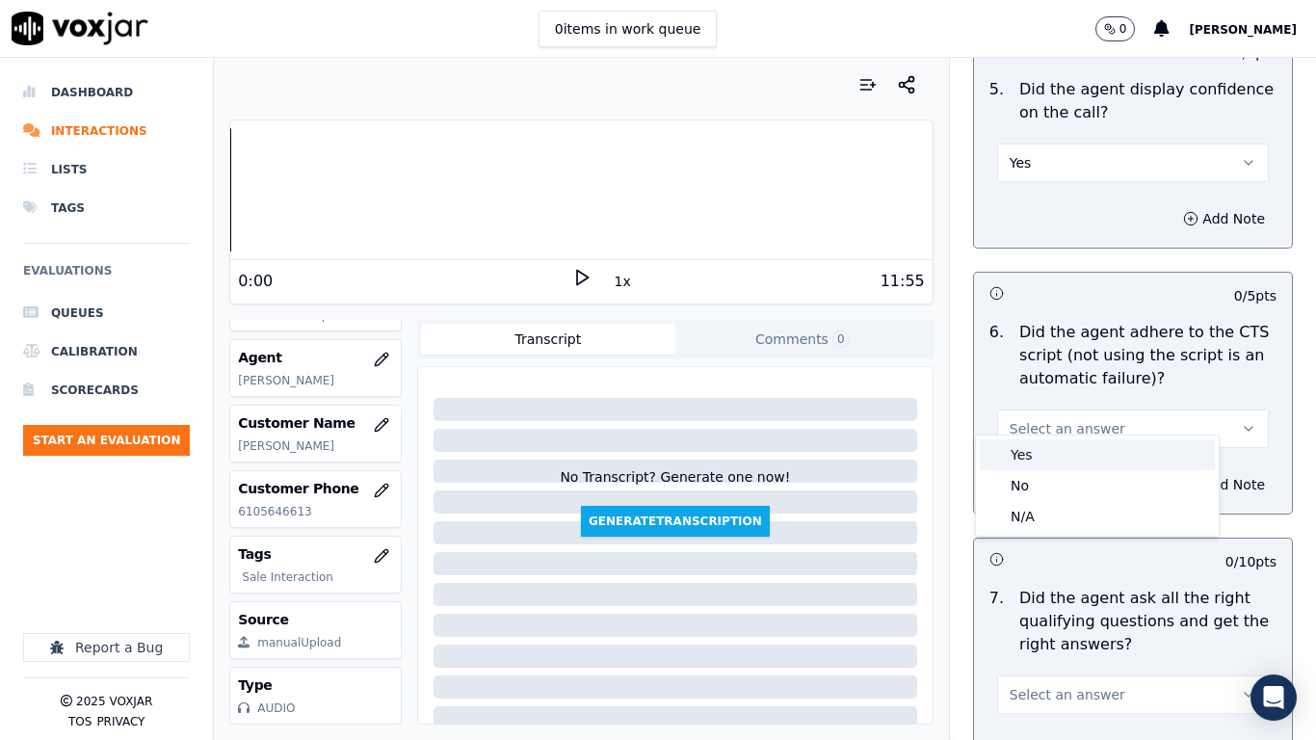
click at [1052, 448] on div "Yes" at bounding box center [1097, 454] width 235 height 31
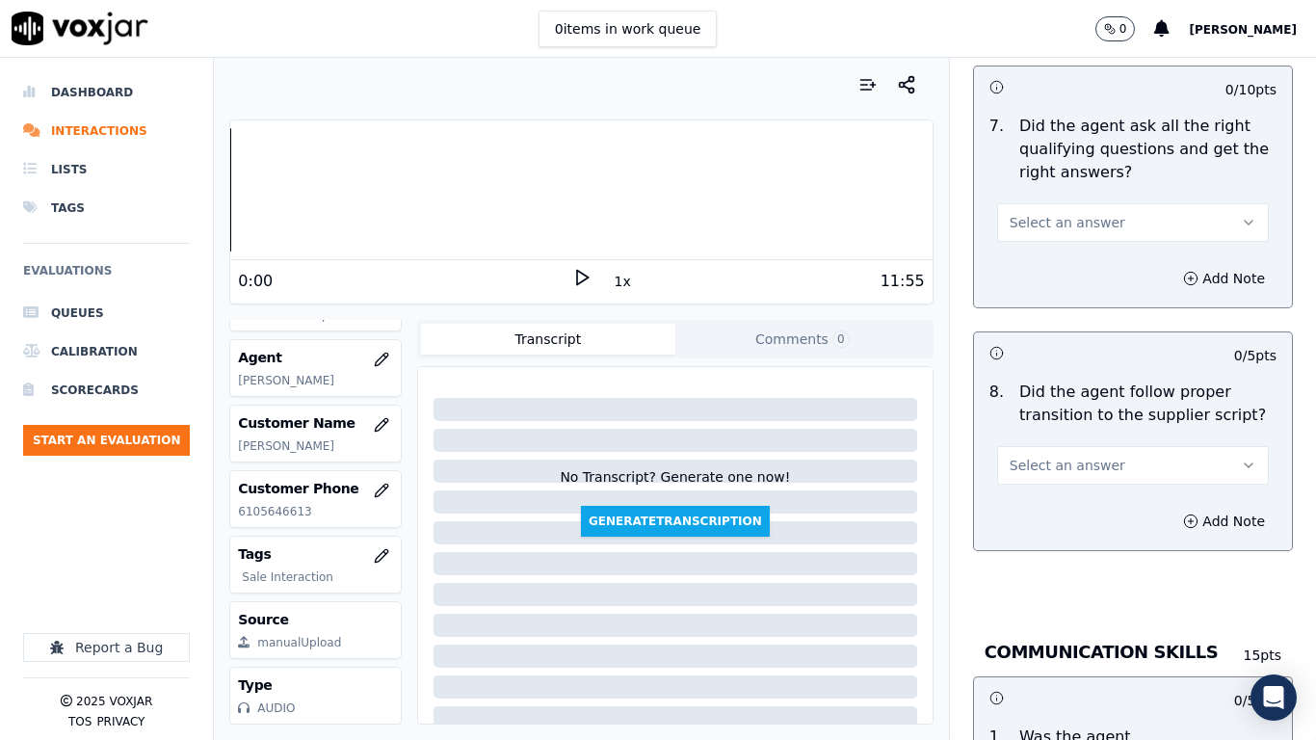
scroll to position [4527, 0]
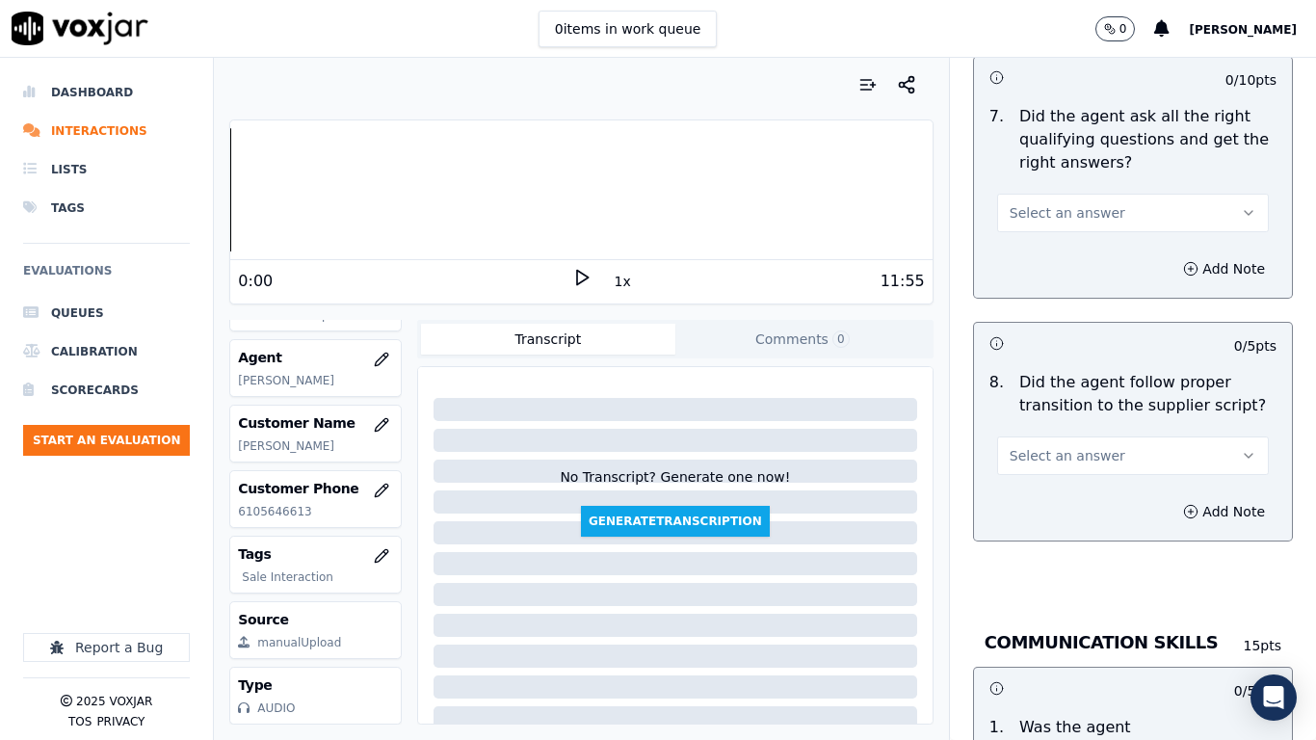
click at [1020, 203] on span "Select an answer" at bounding box center [1067, 212] width 116 height 19
drag, startPoint x: 1021, startPoint y: 242, endPoint x: 1035, endPoint y: 303, distance: 63.3
click at [1021, 244] on div "Yes" at bounding box center [1097, 238] width 235 height 31
click at [1052, 446] on span "Select an answer" at bounding box center [1067, 455] width 116 height 19
click at [1048, 483] on div "Yes" at bounding box center [1097, 481] width 235 height 31
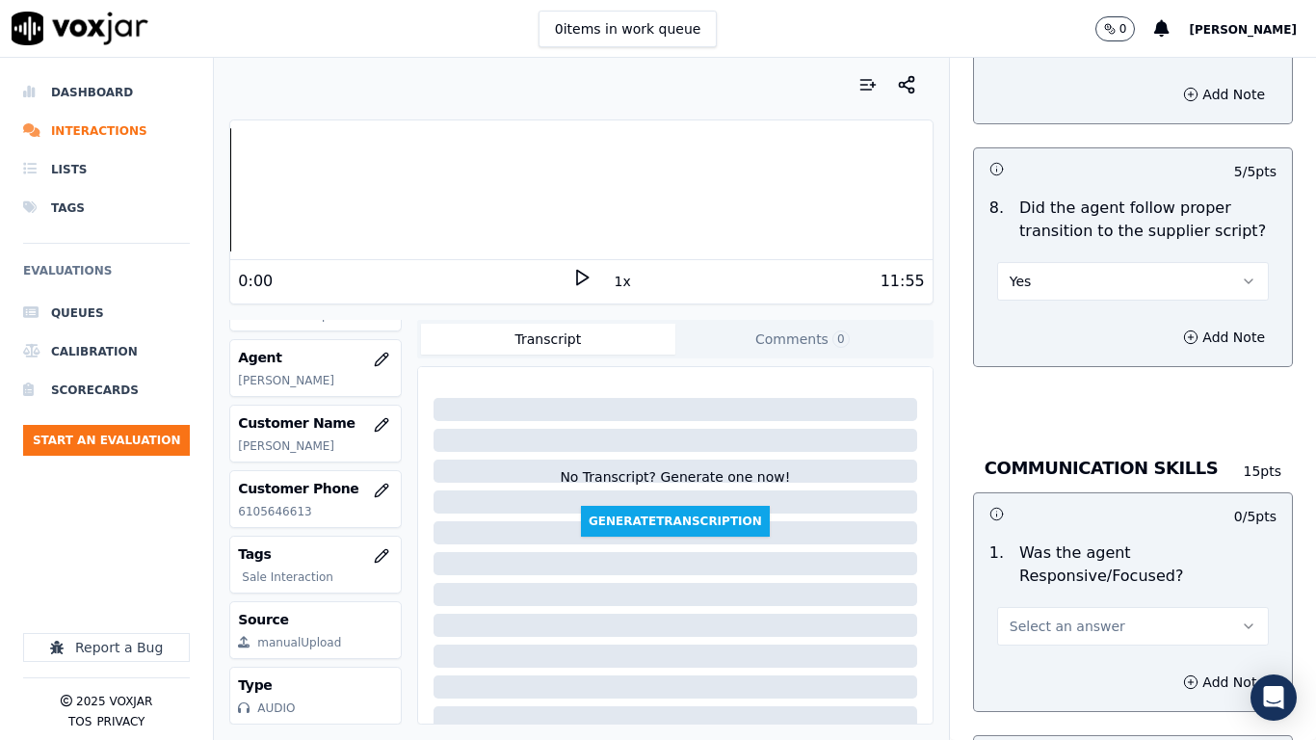
scroll to position [5105, 0]
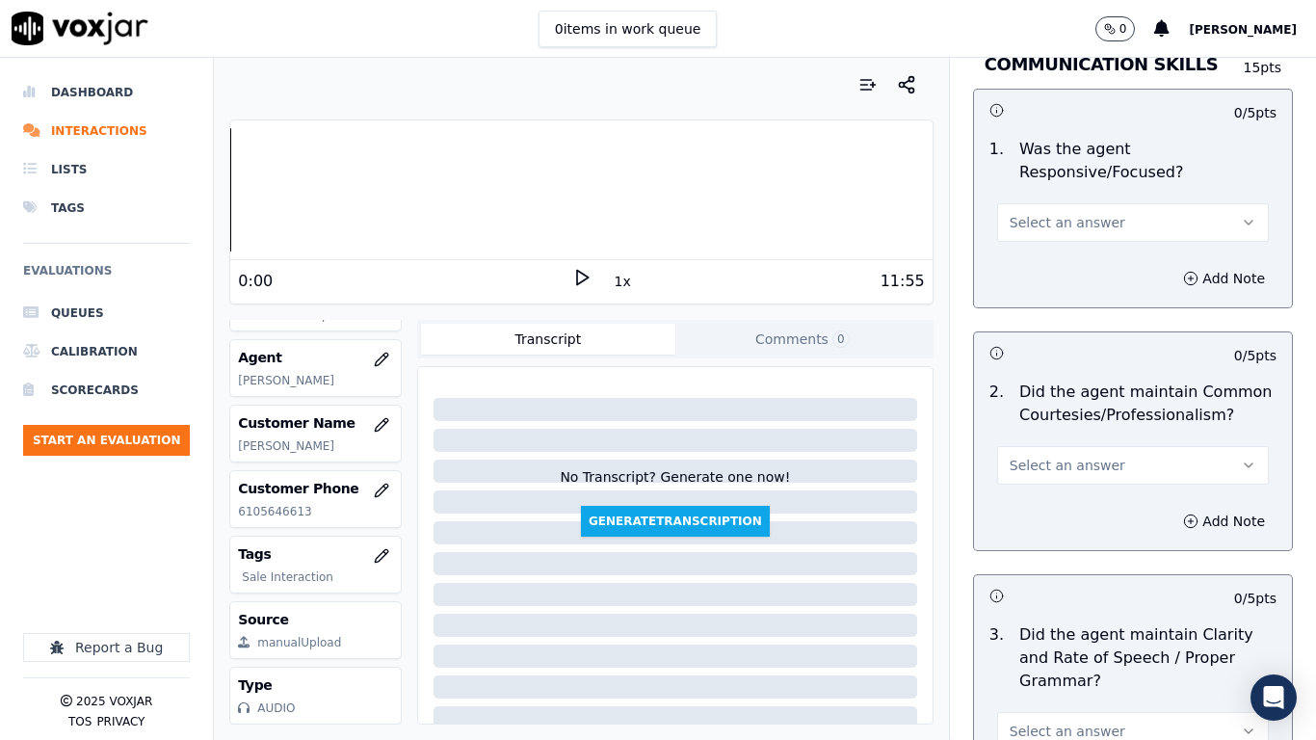
click at [1015, 213] on span "Select an answer" at bounding box center [1067, 222] width 116 height 19
click at [1018, 249] on div "Yes" at bounding box center [1097, 248] width 235 height 31
click at [1060, 446] on button "Select an answer" at bounding box center [1133, 465] width 272 height 39
click at [1058, 494] on div "Yes" at bounding box center [1097, 491] width 235 height 31
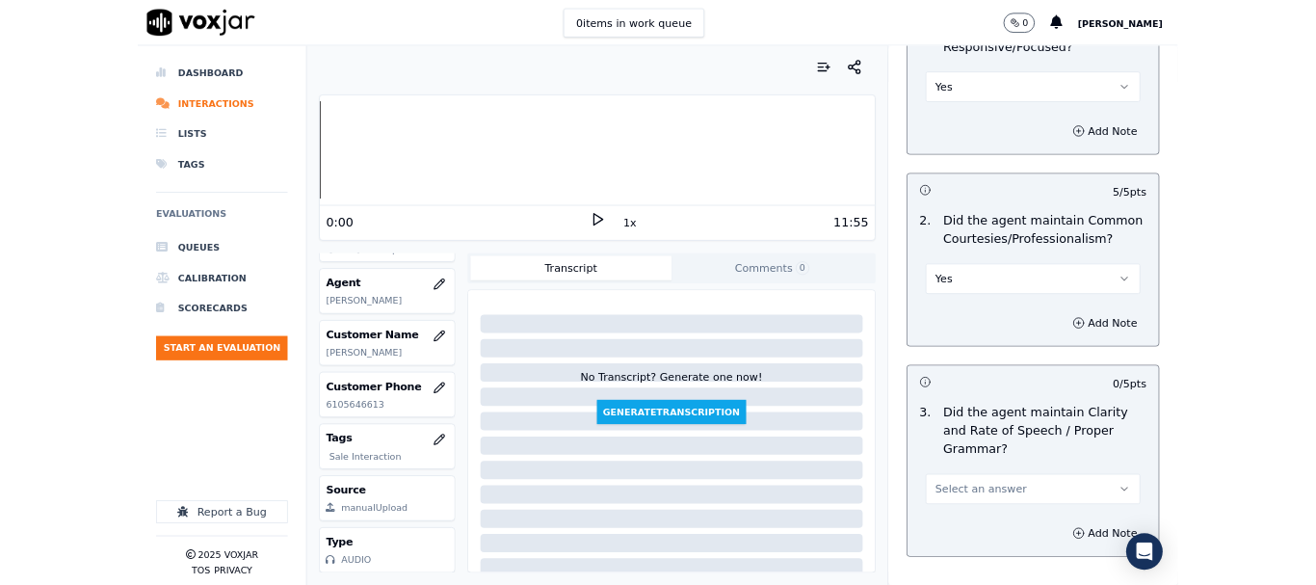
scroll to position [5329, 0]
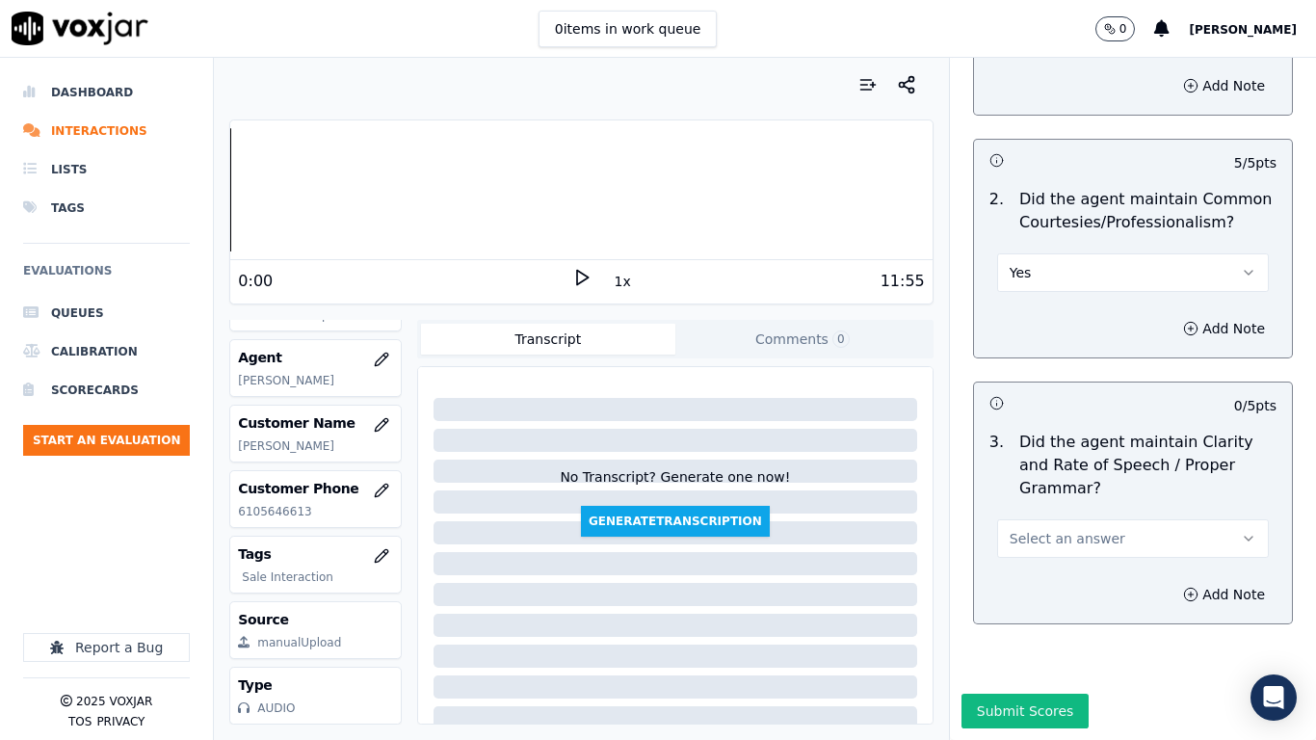
click at [1061, 529] on span "Select an answer" at bounding box center [1067, 538] width 116 height 19
click at [1057, 522] on div "Yes" at bounding box center [1097, 532] width 235 height 31
click at [1035, 584] on button "Submit Scores" at bounding box center [1025, 710] width 128 height 35
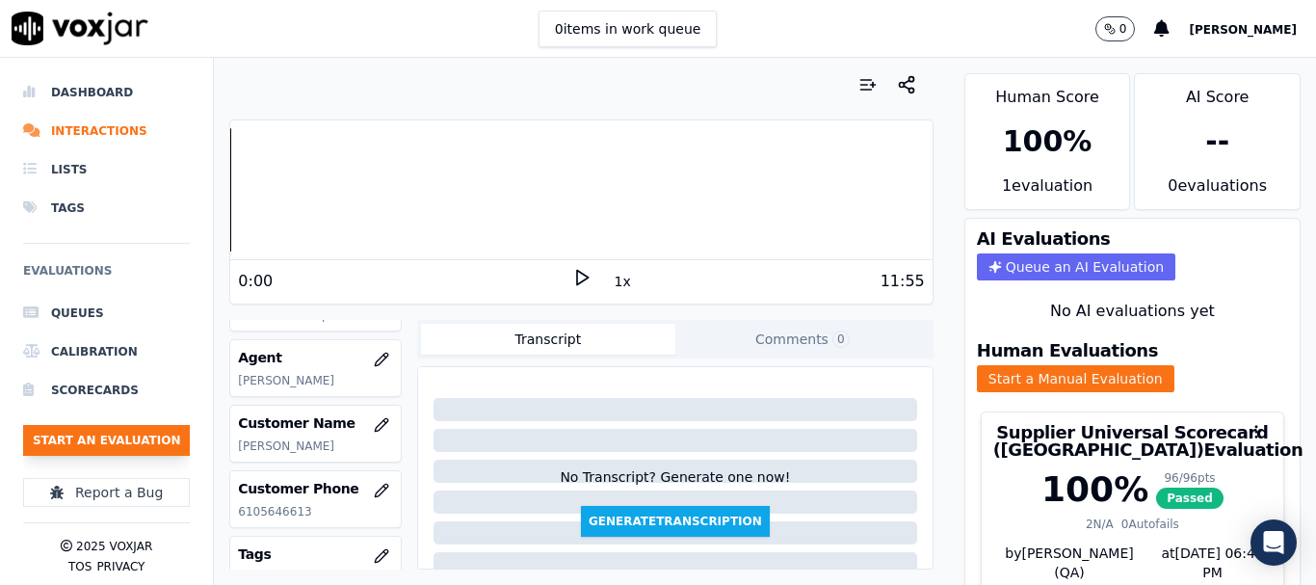
click at [153, 432] on button "Start an Evaluation" at bounding box center [106, 440] width 167 height 31
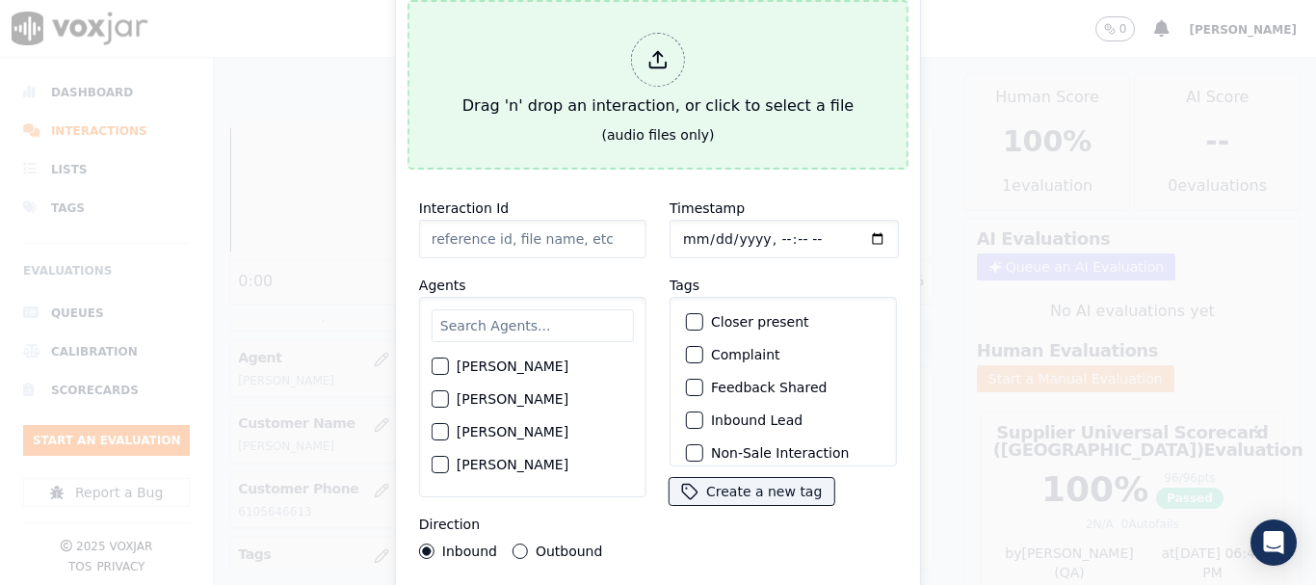
click at [494, 102] on div "Drag 'n' drop an interaction, or click to select a file" at bounding box center [658, 75] width 406 height 100
type input "20250811-120208_2672746207-all.mp3"
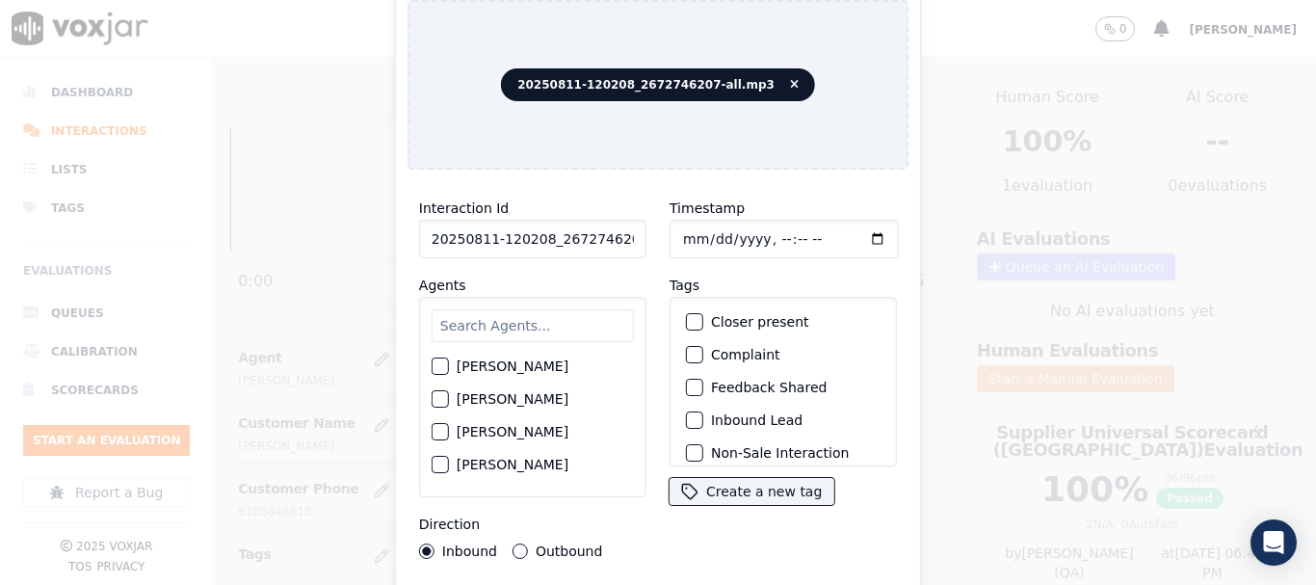
click at [510, 318] on input "text" at bounding box center [533, 325] width 202 height 33
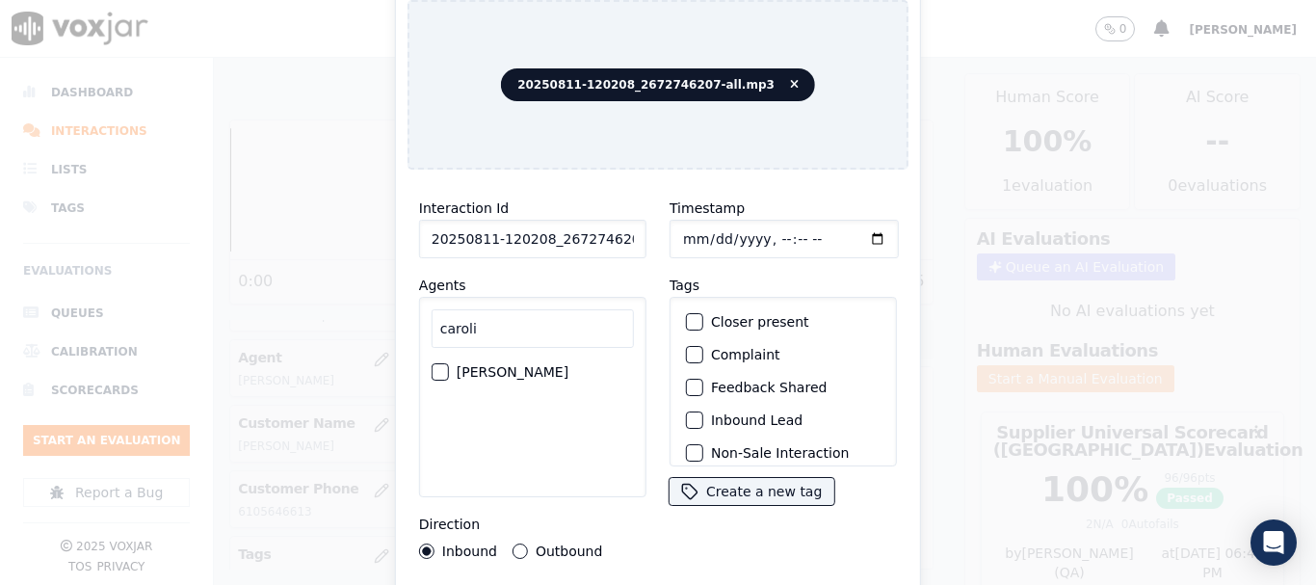
type input "caroli"
click at [546, 365] on label "[PERSON_NAME]" at bounding box center [513, 371] width 112 height 13
click at [449, 363] on button "[PERSON_NAME]" at bounding box center [440, 371] width 17 height 17
click at [571, 544] on label "Outbound" at bounding box center [569, 550] width 66 height 13
click at [528, 543] on button "Outbound" at bounding box center [519, 550] width 15 height 15
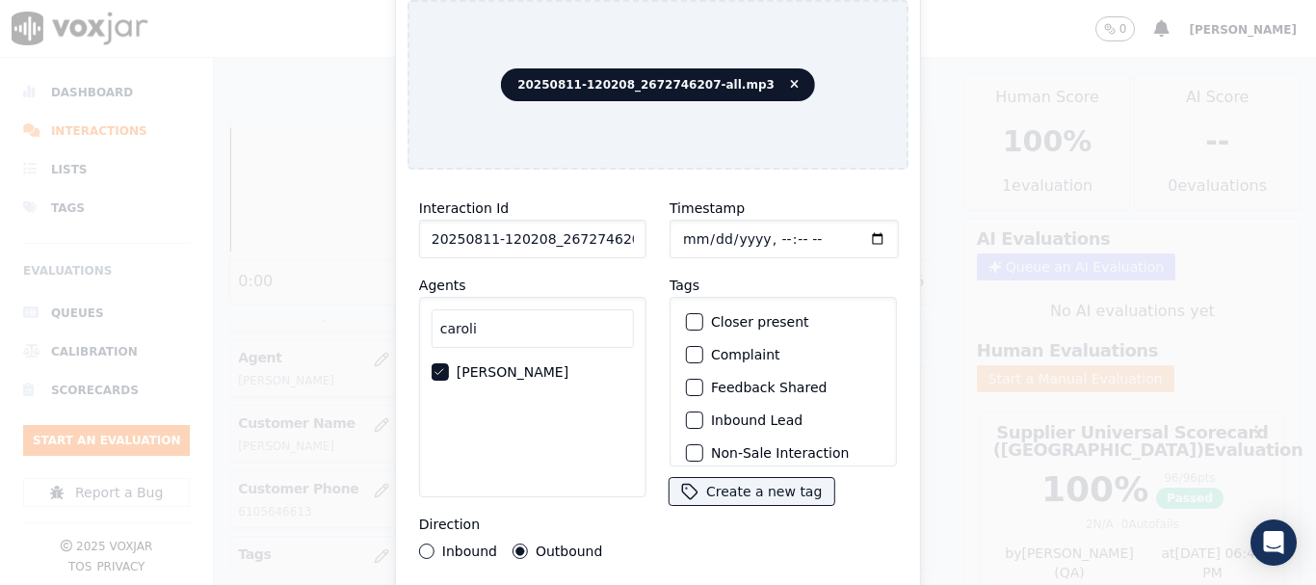
click at [677, 229] on input "Timestamp" at bounding box center [783, 239] width 229 height 39
type input "[DATE]T13:39"
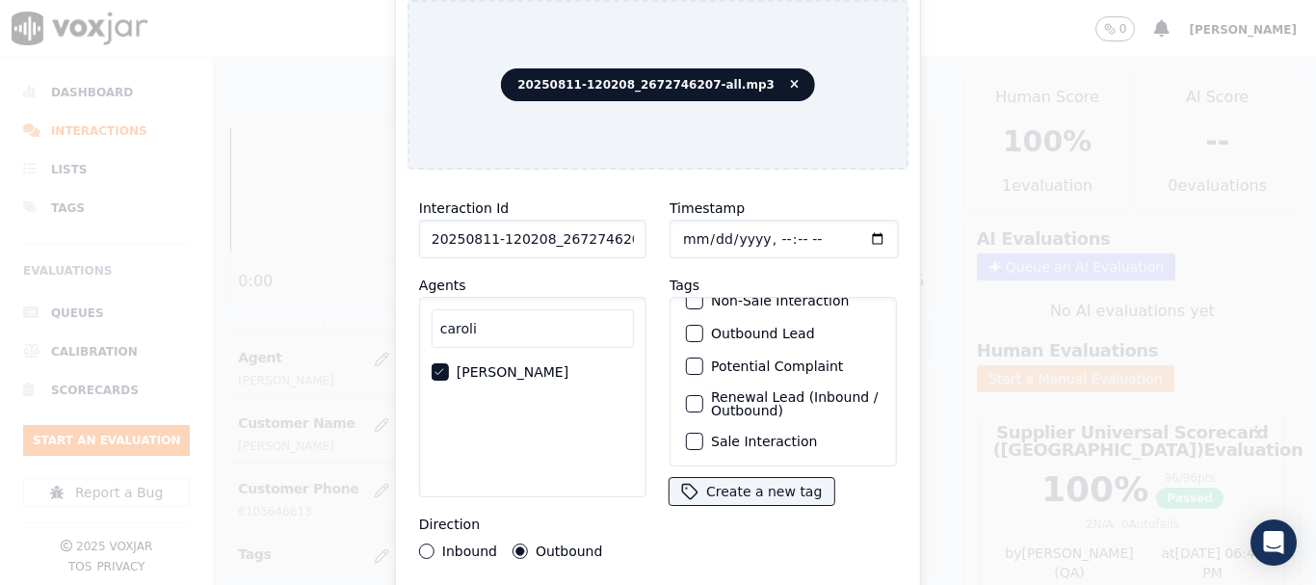
click at [786, 434] on label "Sale Interaction" at bounding box center [764, 440] width 106 height 13
click at [703, 432] on button "Sale Interaction" at bounding box center [694, 440] width 17 height 17
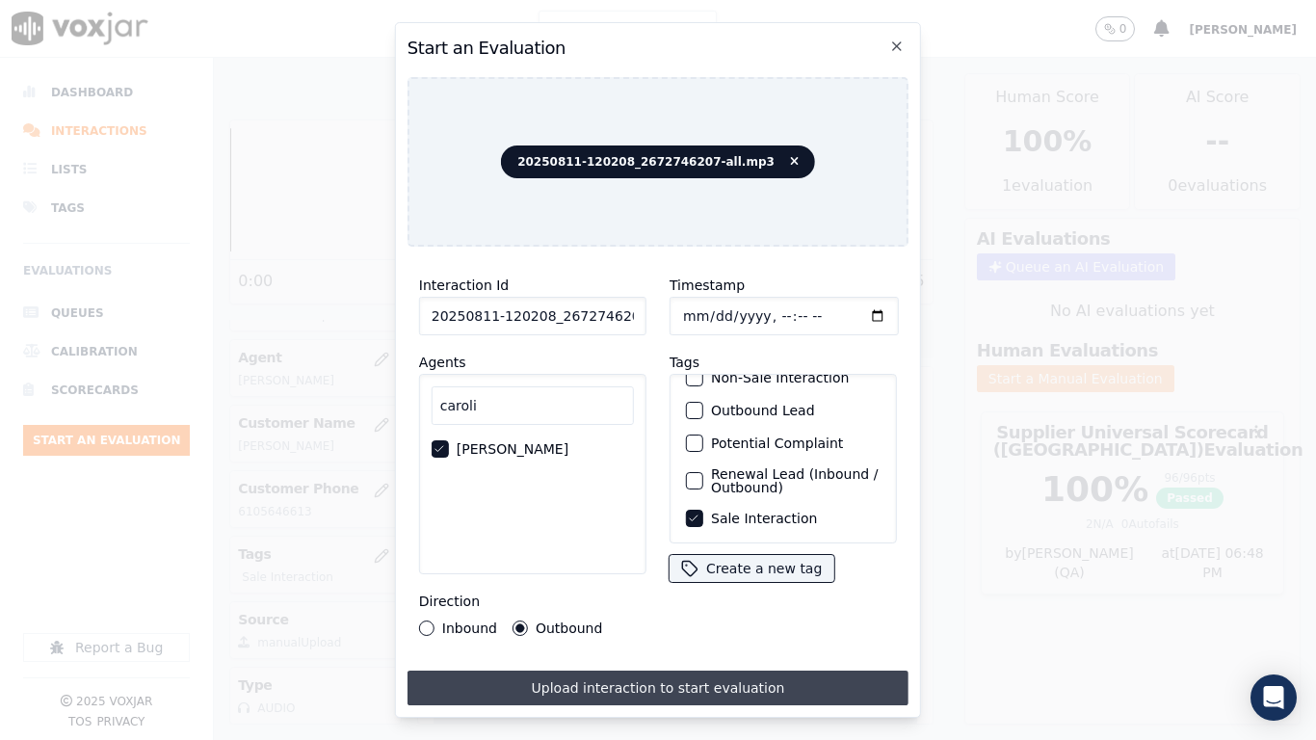
click at [725, 584] on button "Upload interaction to start evaluation" at bounding box center [657, 687] width 501 height 35
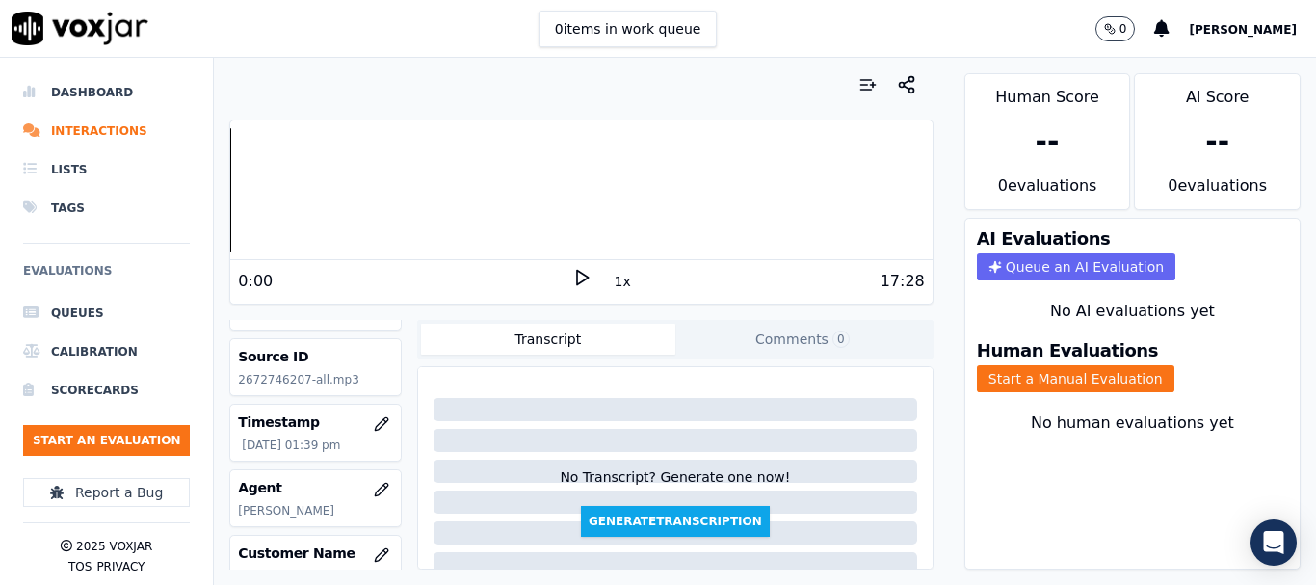
scroll to position [193, 0]
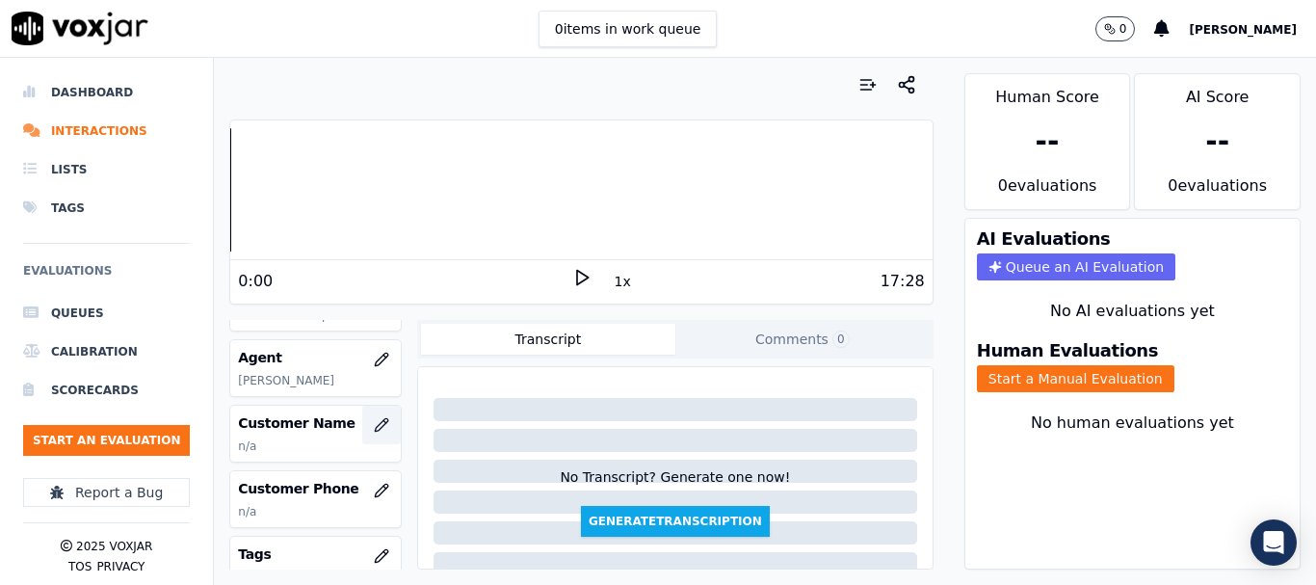
click at [374, 424] on icon "button" at bounding box center [381, 424] width 15 height 15
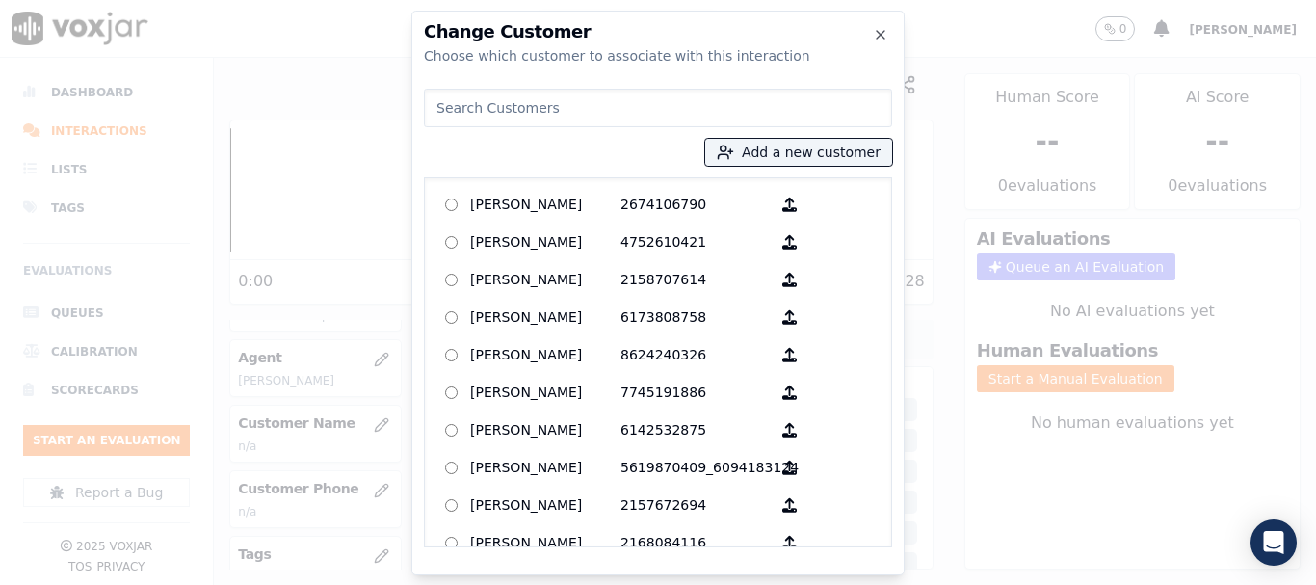
paste input "[PERSON_NAME]"
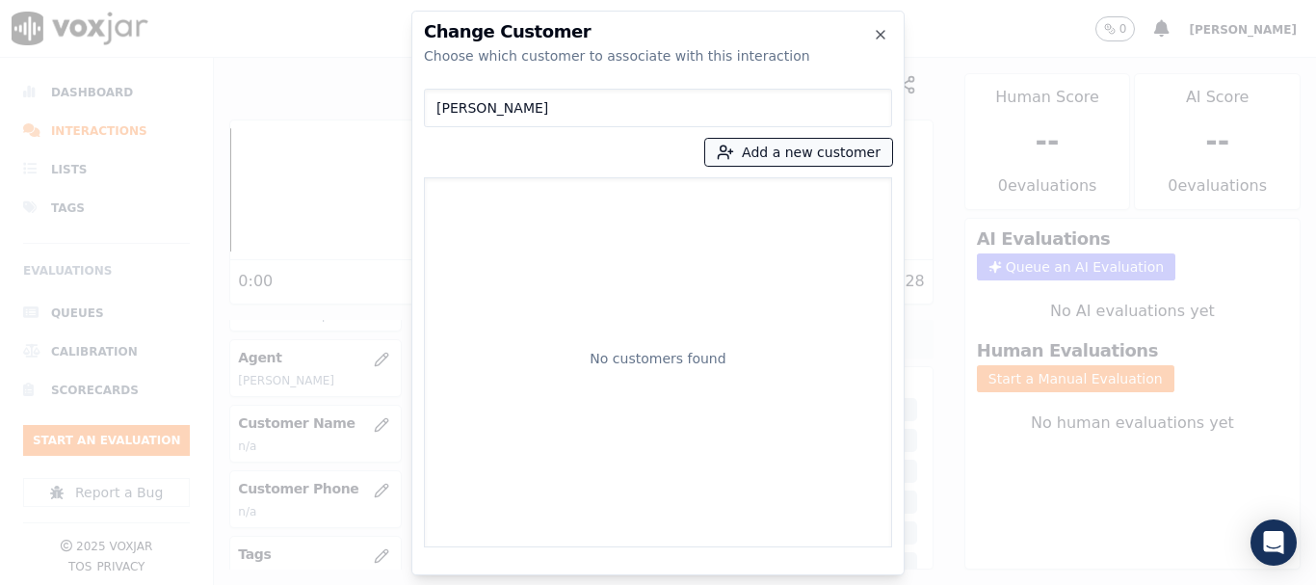
type input "[PERSON_NAME]"
click at [781, 150] on button "Add a new customer" at bounding box center [798, 152] width 187 height 27
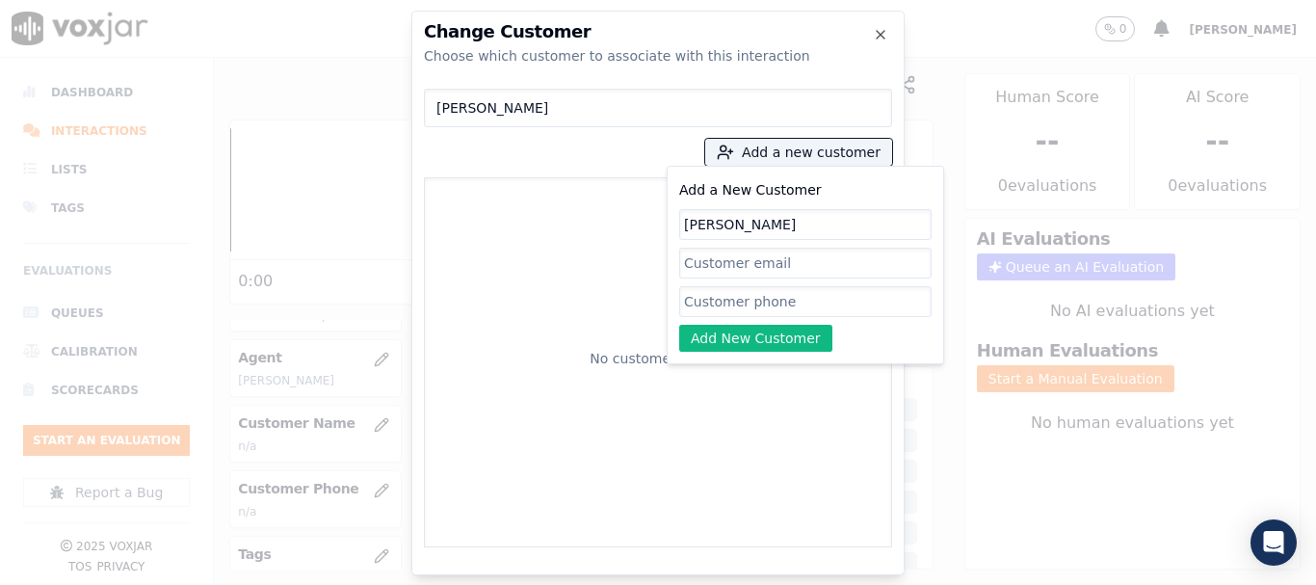
type input "[PERSON_NAME]"
drag, startPoint x: 722, startPoint y: 299, endPoint x: 459, endPoint y: 23, distance: 380.8
click at [721, 299] on input "Add a New Customer" at bounding box center [805, 301] width 252 height 31
paste input "2672746207"
type input "2672746207"
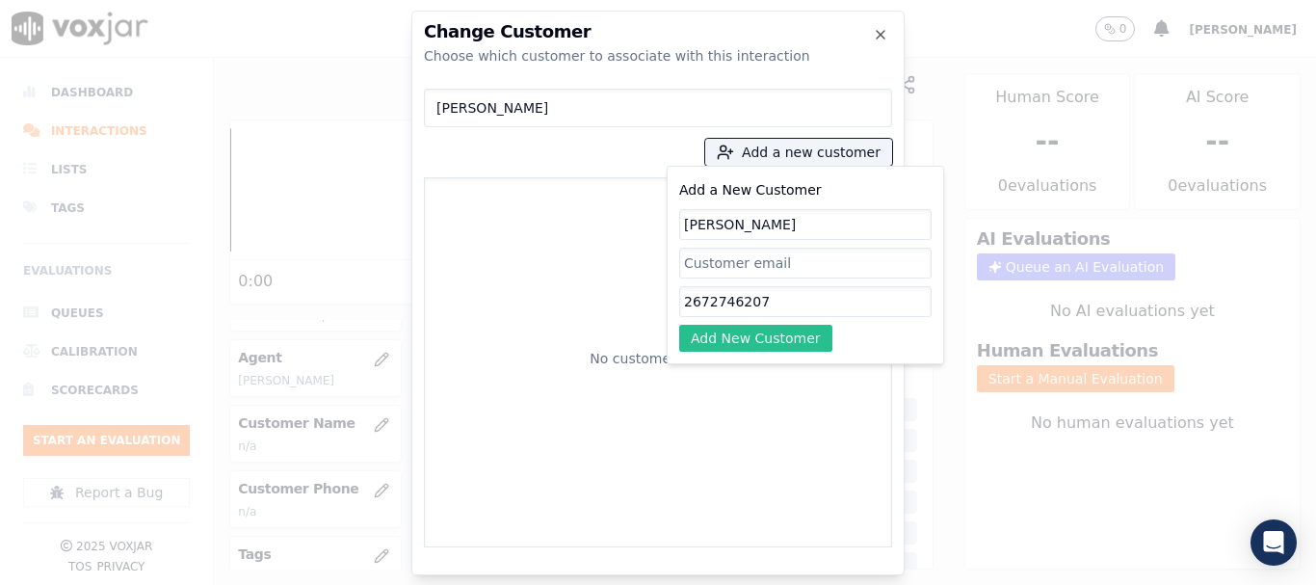
click at [748, 339] on button "Add New Customer" at bounding box center [755, 338] width 153 height 27
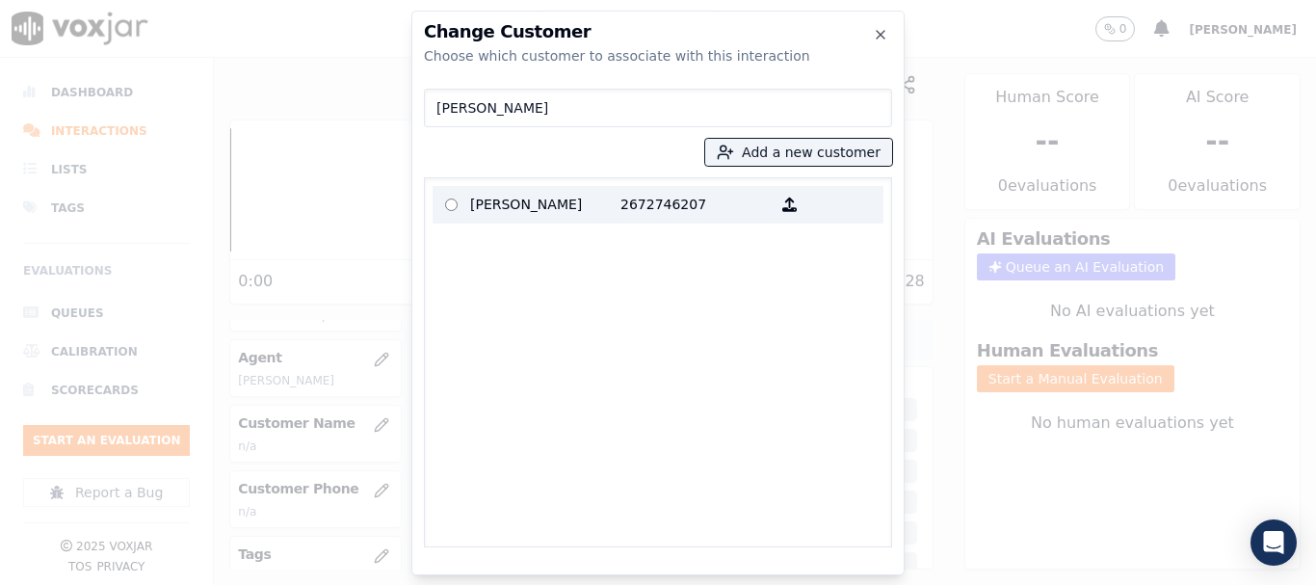
click at [520, 203] on p "[PERSON_NAME]" at bounding box center [545, 205] width 150 height 30
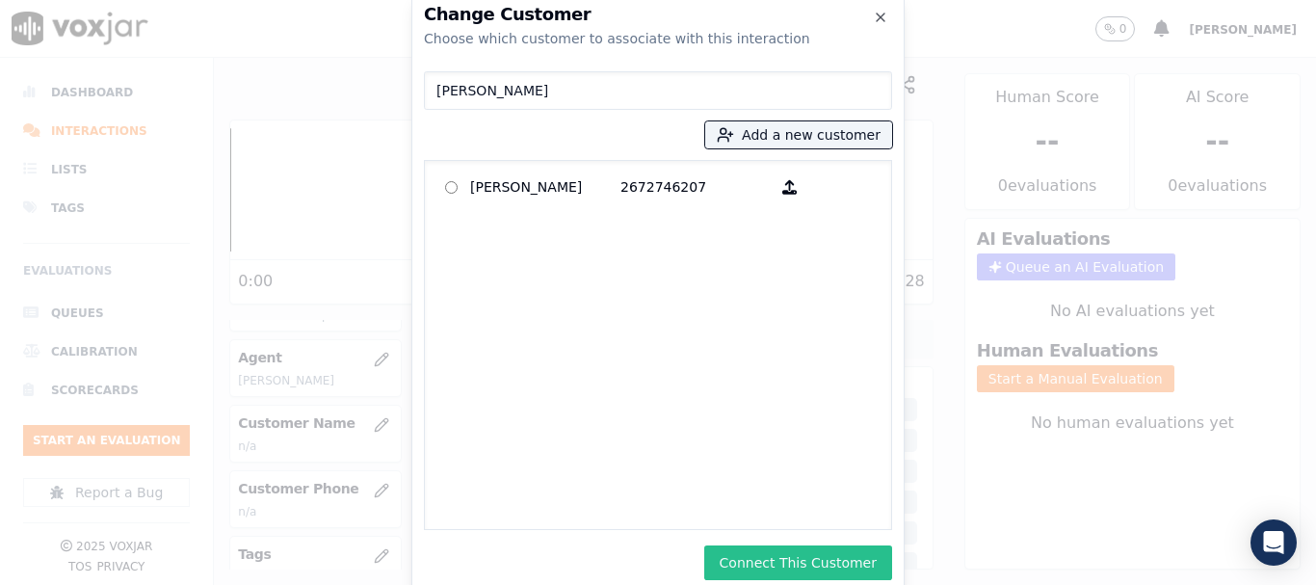
click at [857, 564] on button "Connect This Customer" at bounding box center [798, 562] width 188 height 35
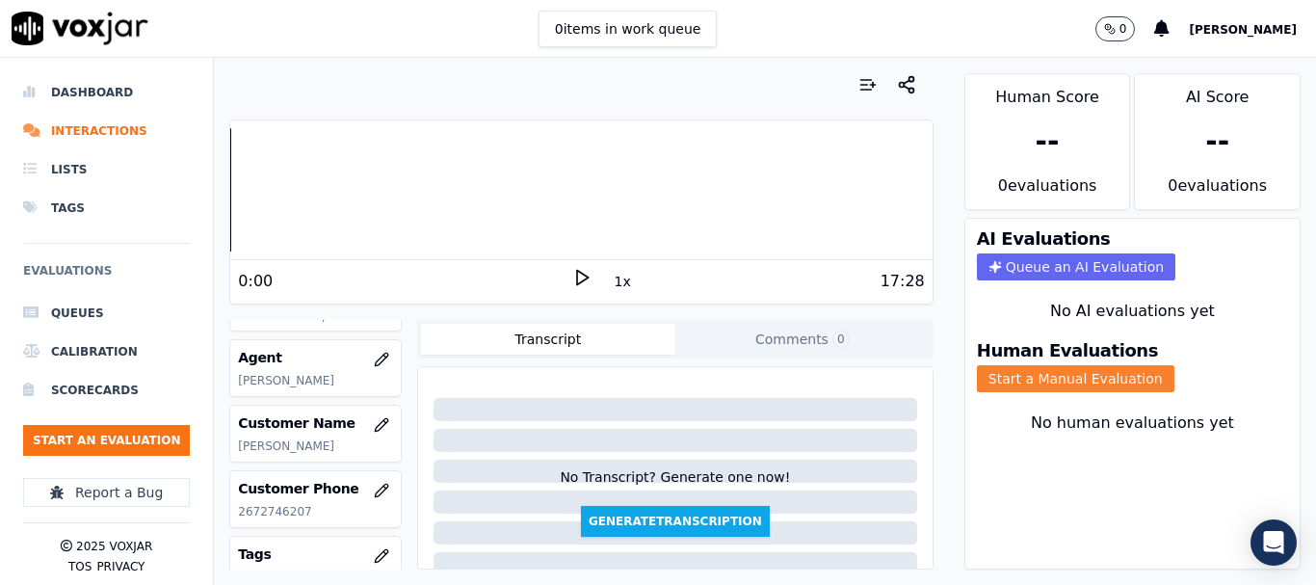
click at [1039, 372] on button "Start a Manual Evaluation" at bounding box center [1075, 378] width 197 height 27
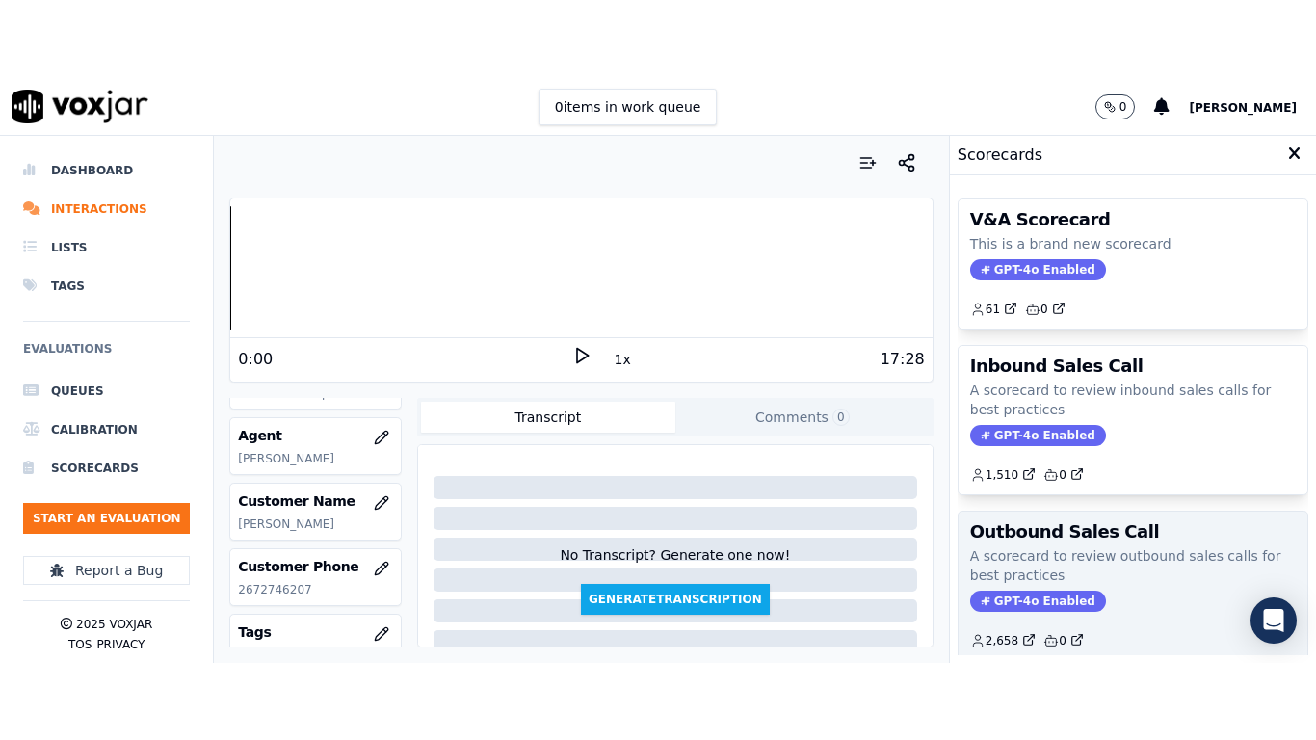
scroll to position [289, 0]
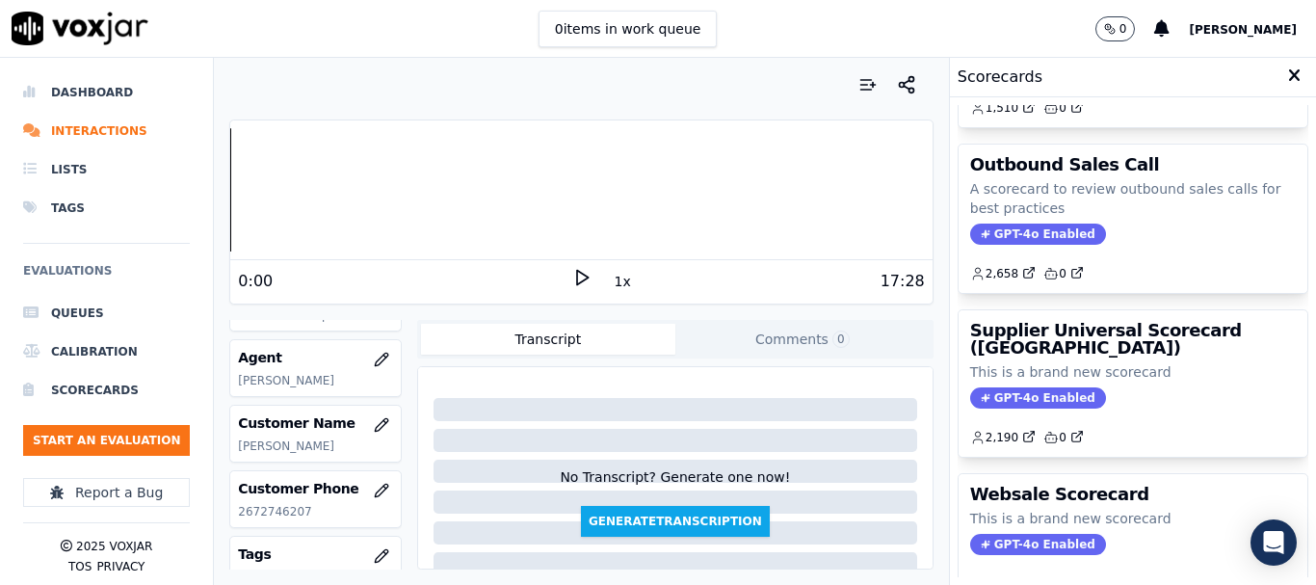
drag, startPoint x: 1061, startPoint y: 377, endPoint x: 1038, endPoint y: 428, distance: 56.0
click at [1061, 376] on p "This is a brand new scorecard" at bounding box center [1133, 371] width 326 height 19
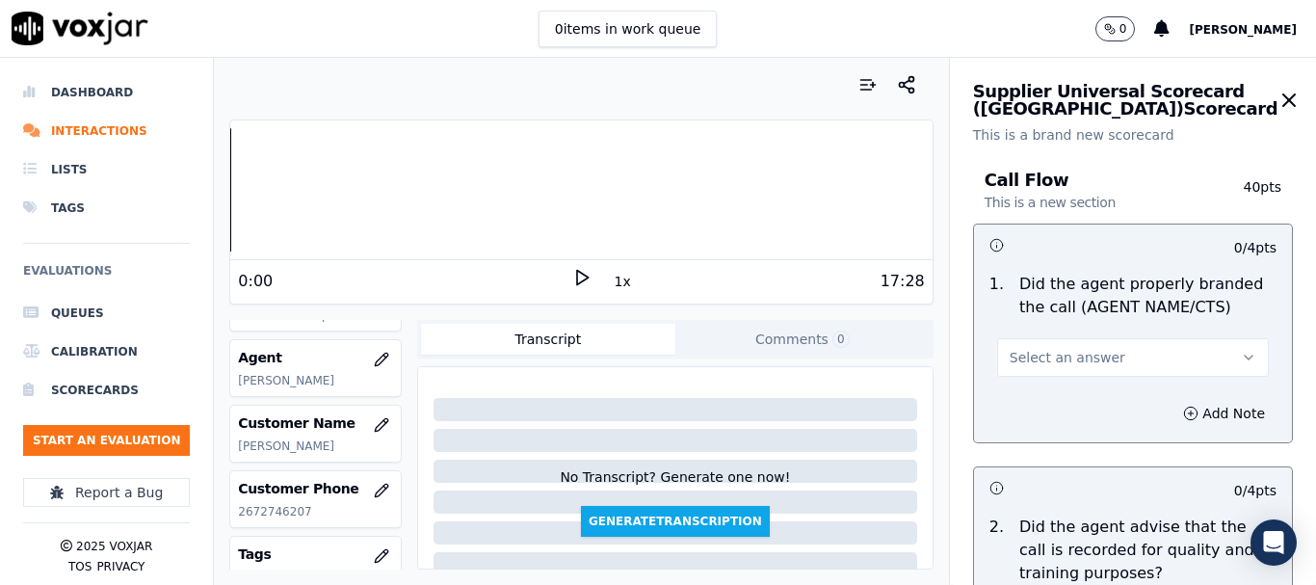
click at [1141, 358] on button "Select an answer" at bounding box center [1133, 357] width 272 height 39
click at [1106, 391] on div "Yes" at bounding box center [1097, 400] width 235 height 31
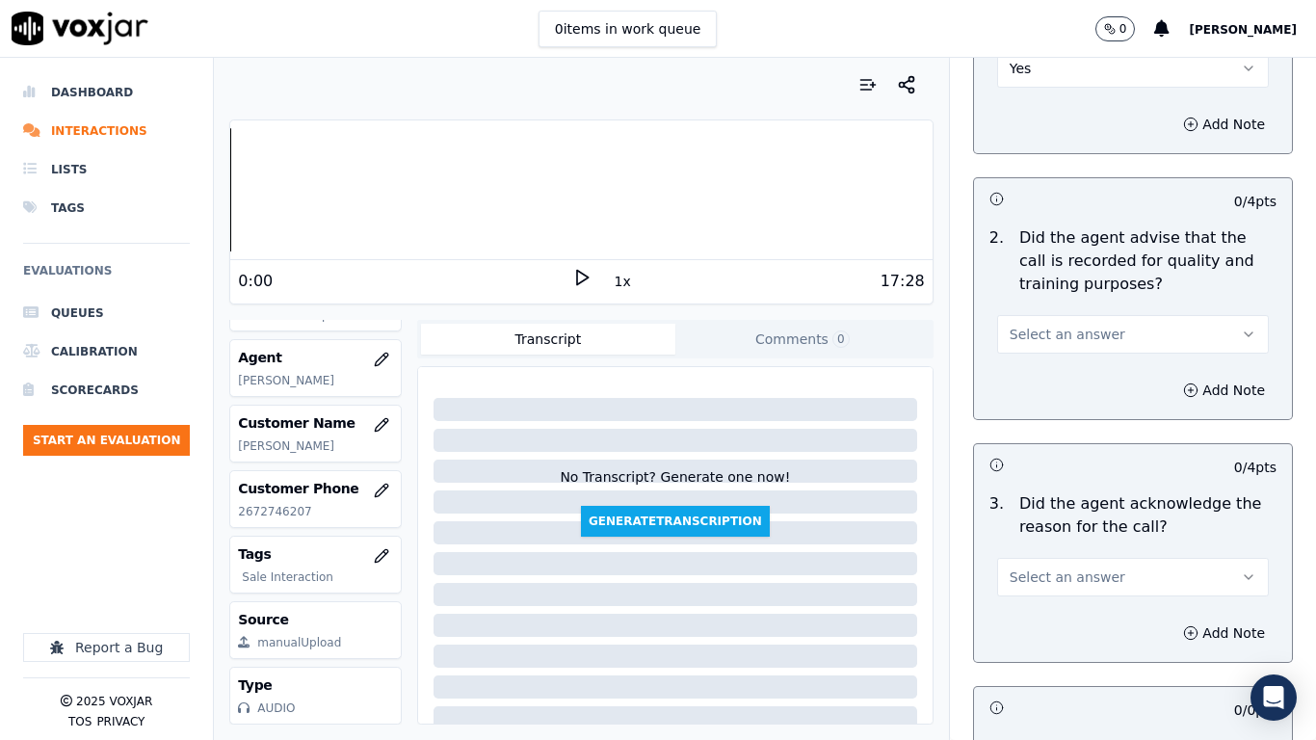
click at [1079, 332] on span "Select an answer" at bounding box center [1067, 334] width 116 height 19
click at [1085, 375] on div "Yes" at bounding box center [1097, 377] width 235 height 31
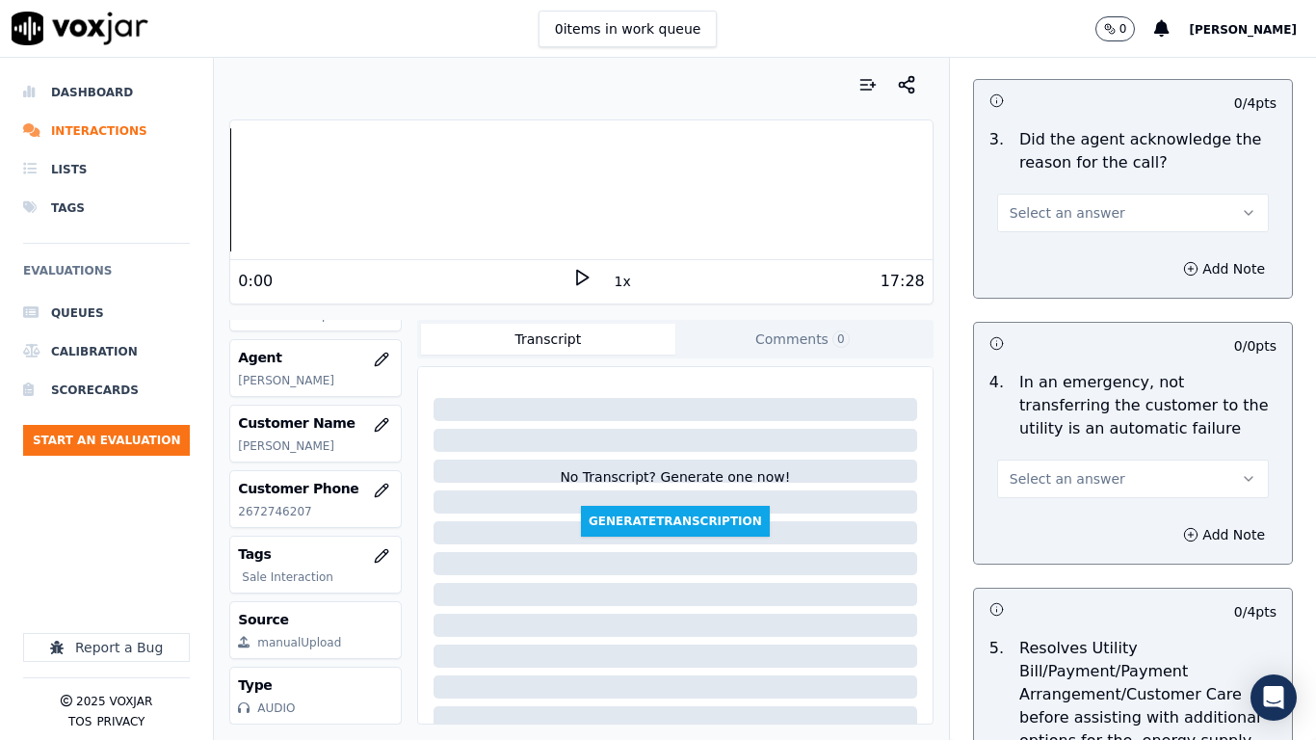
scroll to position [674, 0]
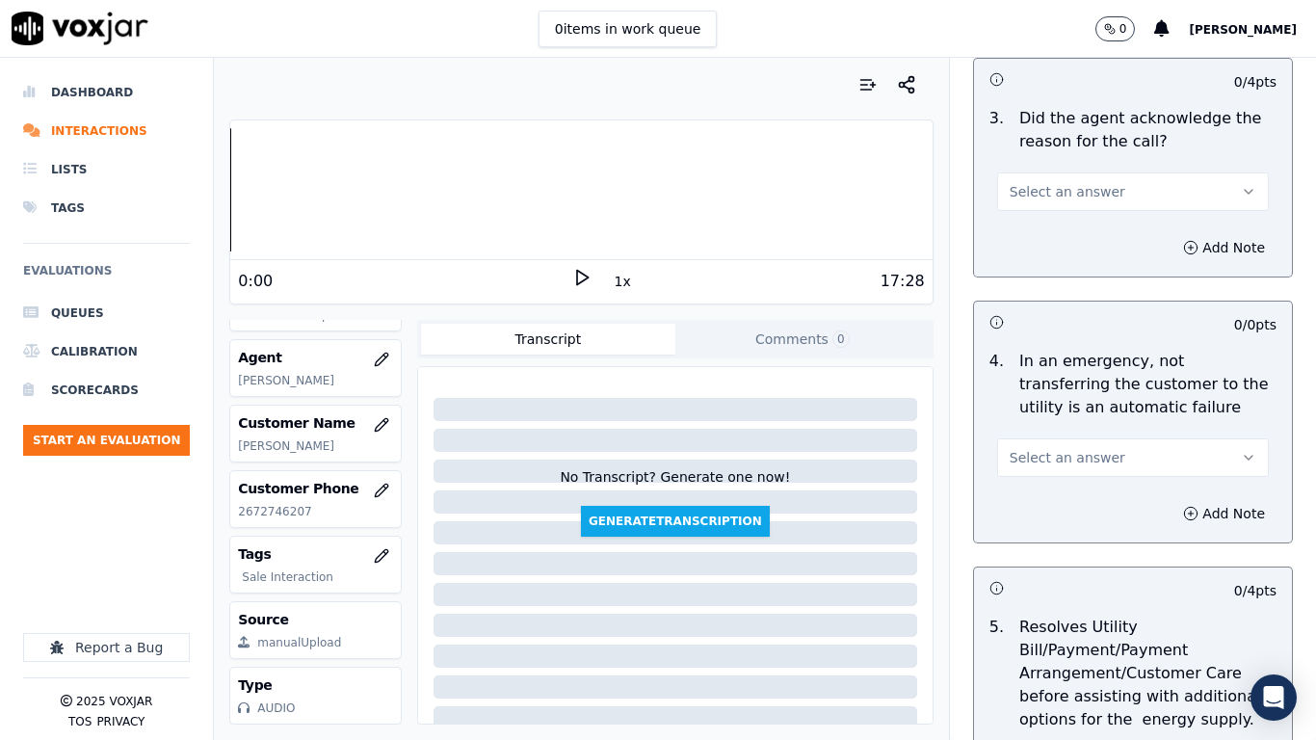
click at [1085, 201] on button "Select an answer" at bounding box center [1133, 191] width 272 height 39
click at [1066, 235] on div "Yes" at bounding box center [1097, 235] width 235 height 31
click at [1088, 452] on button "Select an answer" at bounding box center [1133, 457] width 272 height 39
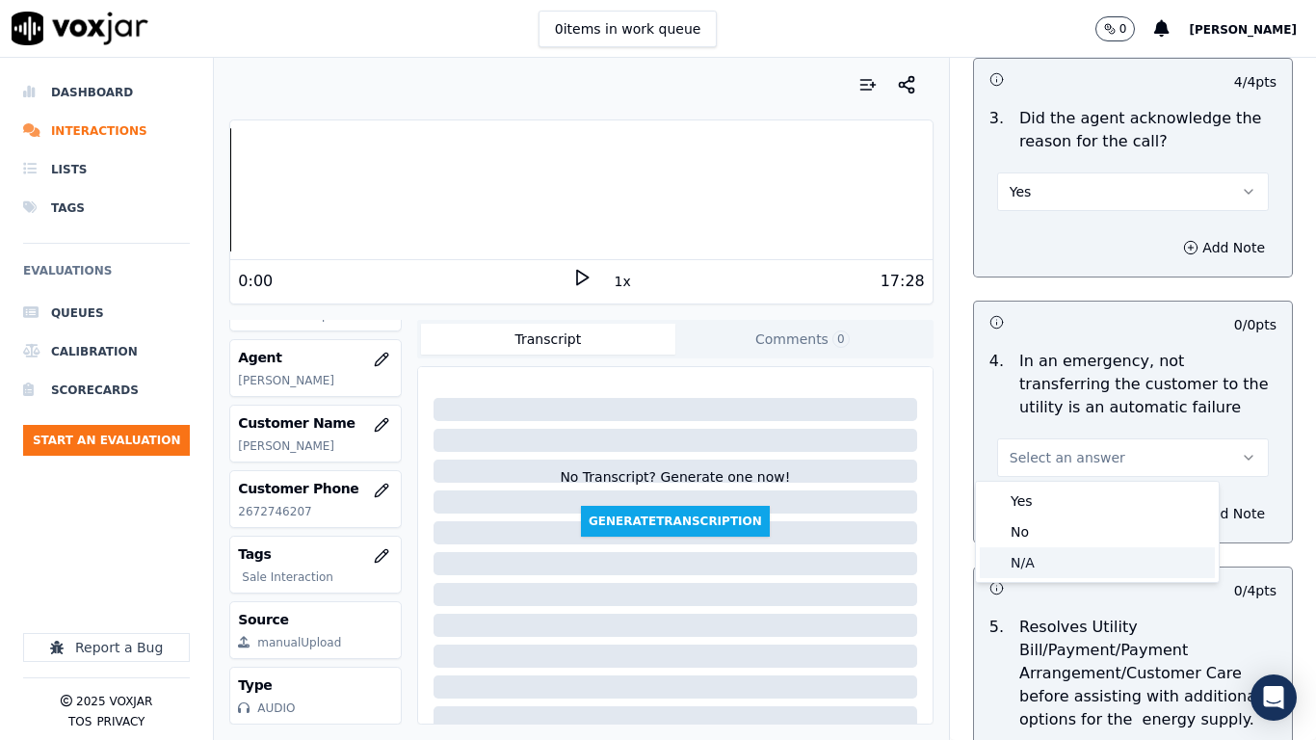
click at [1085, 557] on div "N/A" at bounding box center [1097, 562] width 235 height 31
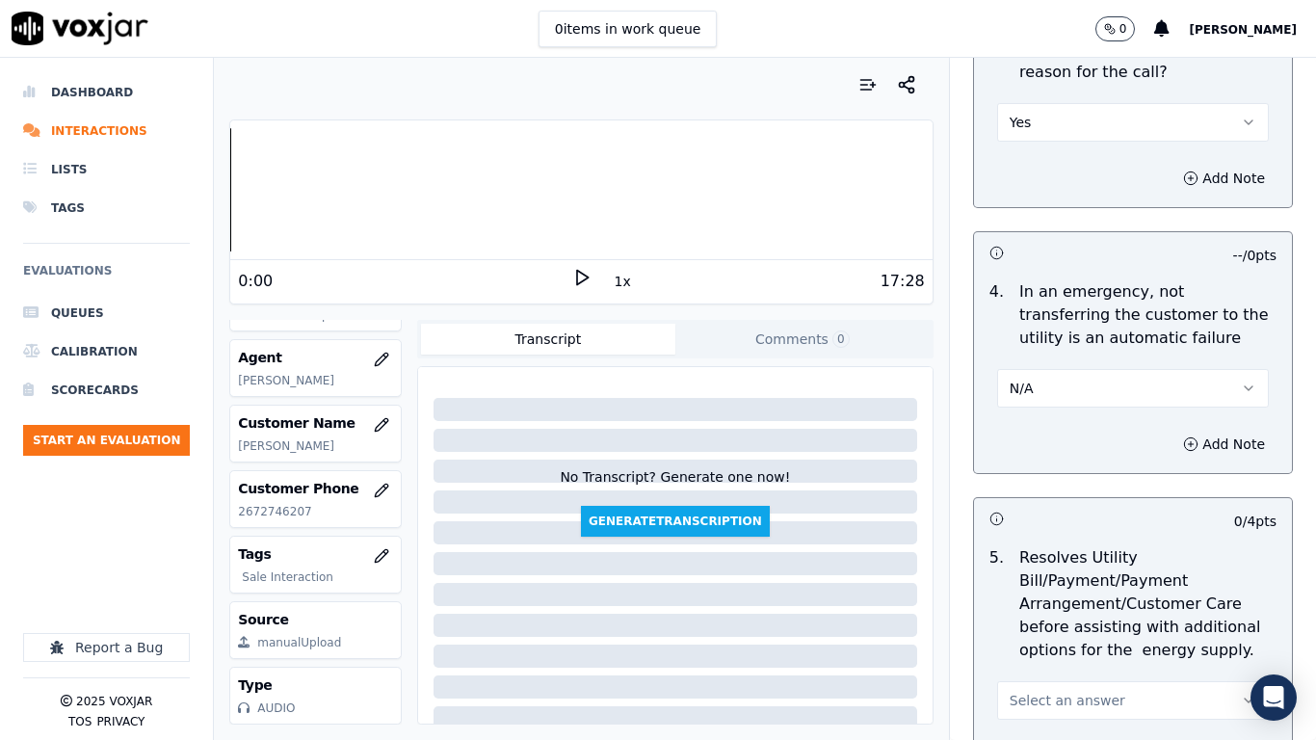
scroll to position [963, 0]
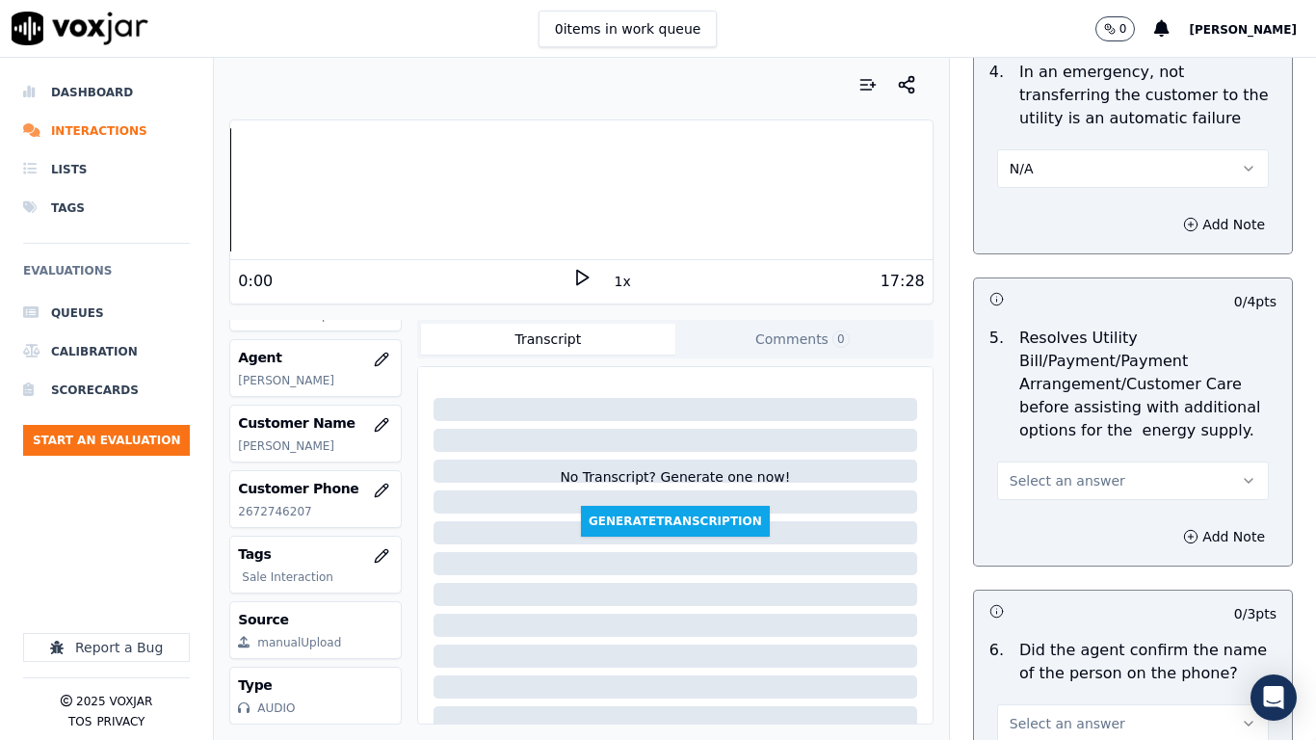
click at [1086, 479] on span "Select an answer" at bounding box center [1067, 480] width 116 height 19
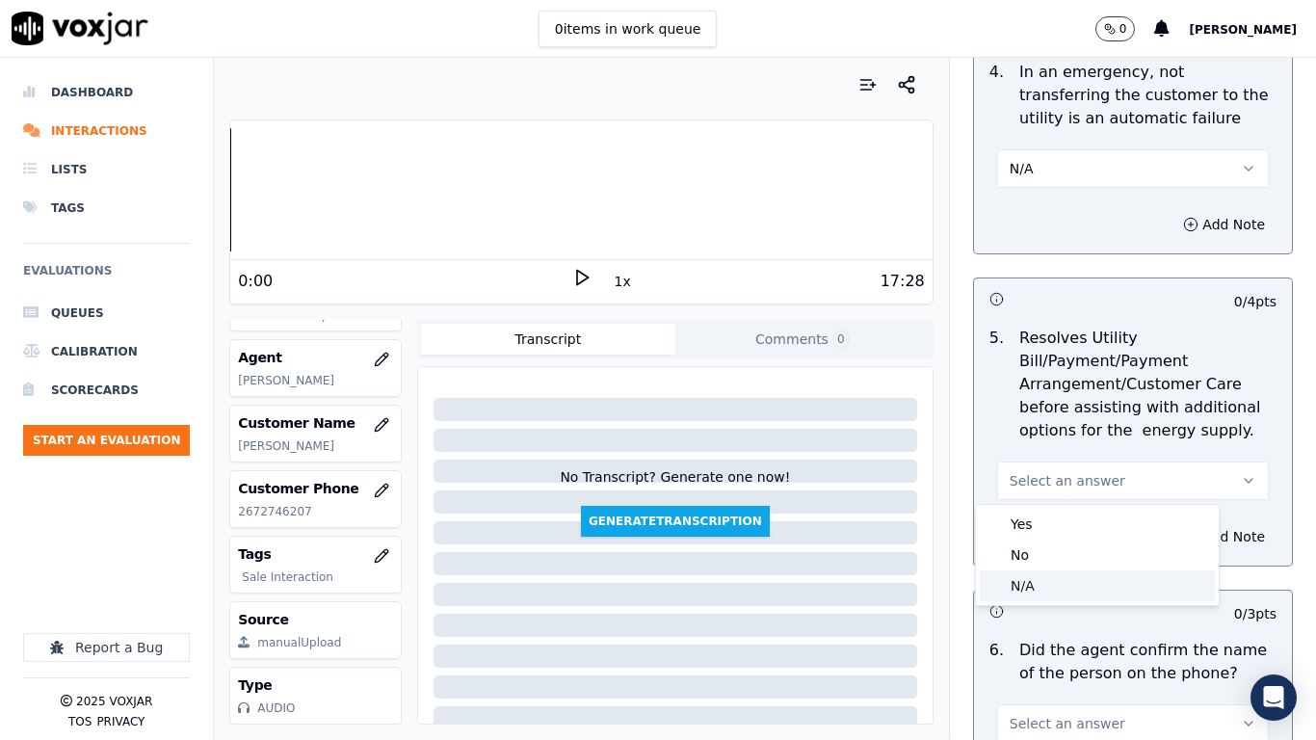
click at [1070, 577] on div "N/A" at bounding box center [1097, 585] width 235 height 31
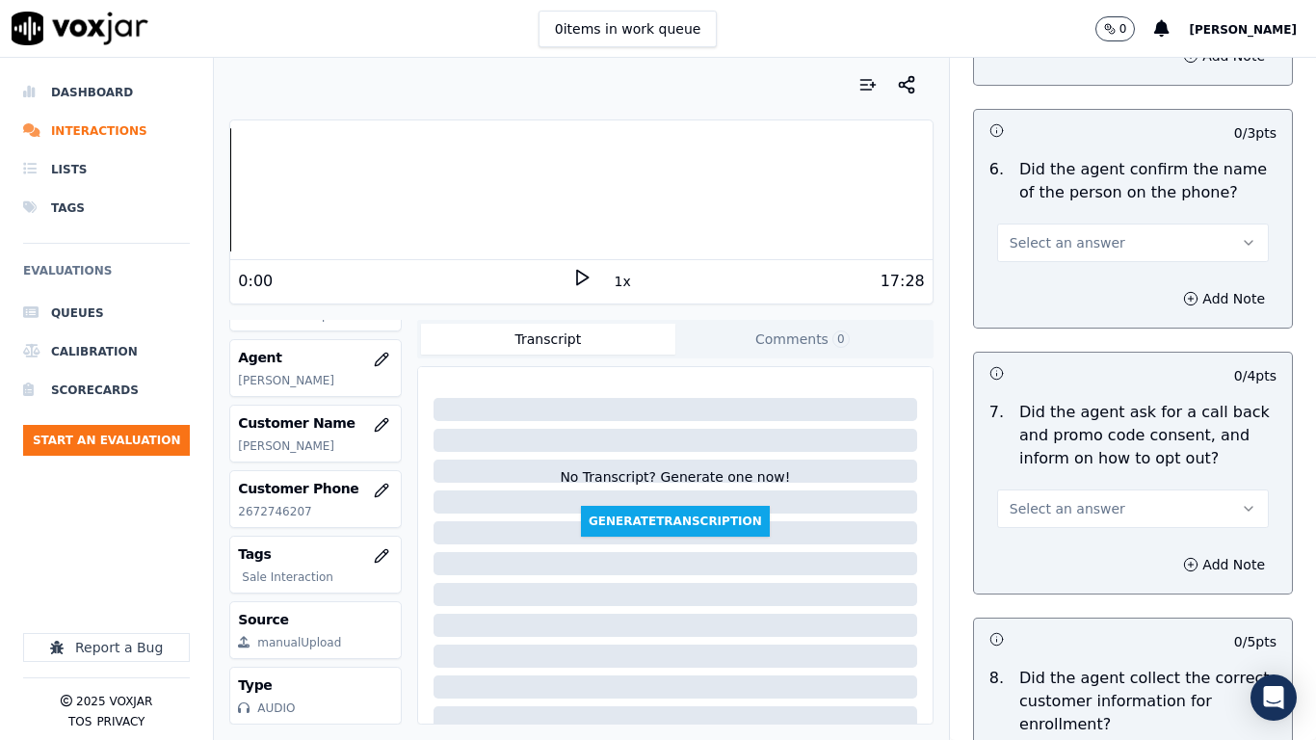
scroll to position [1445, 0]
click at [1058, 260] on button "Select an answer" at bounding box center [1133, 241] width 272 height 39
click at [1054, 283] on div "Yes" at bounding box center [1097, 285] width 235 height 31
click at [1095, 505] on button "Select an answer" at bounding box center [1133, 507] width 272 height 39
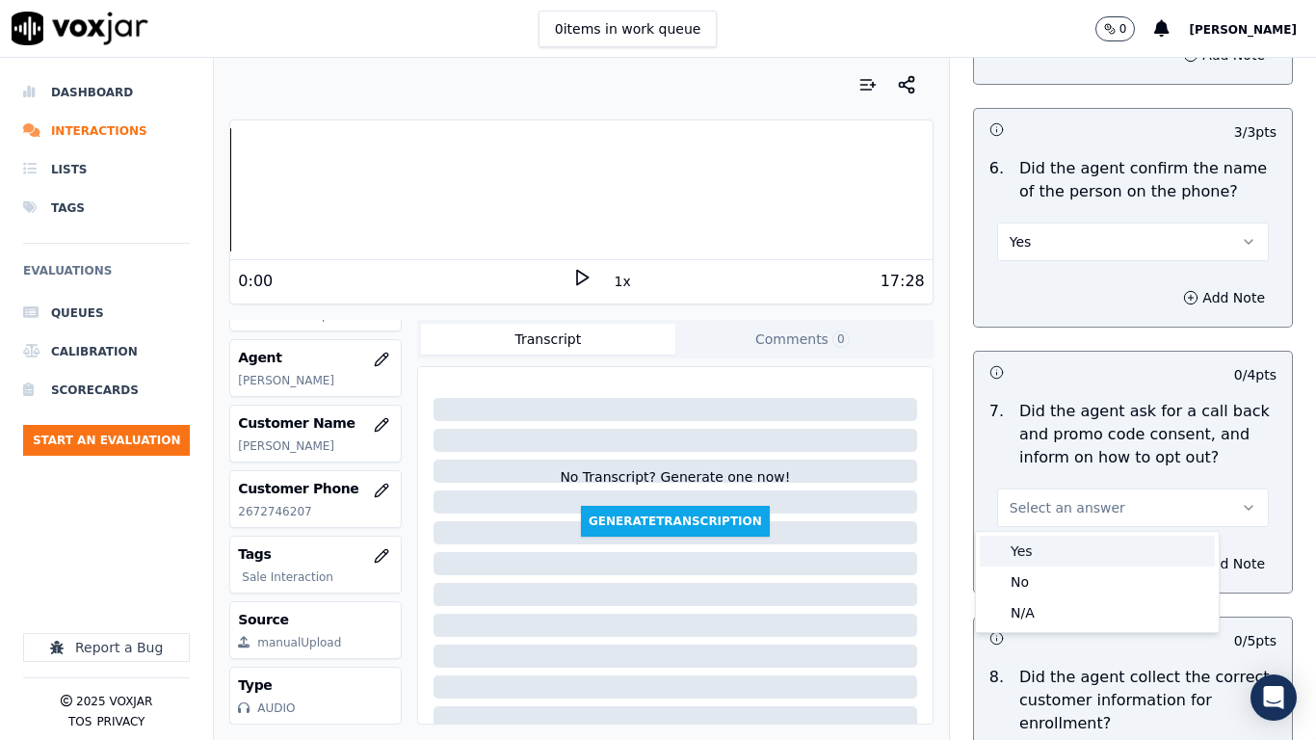
click at [1086, 540] on div "Yes" at bounding box center [1097, 551] width 235 height 31
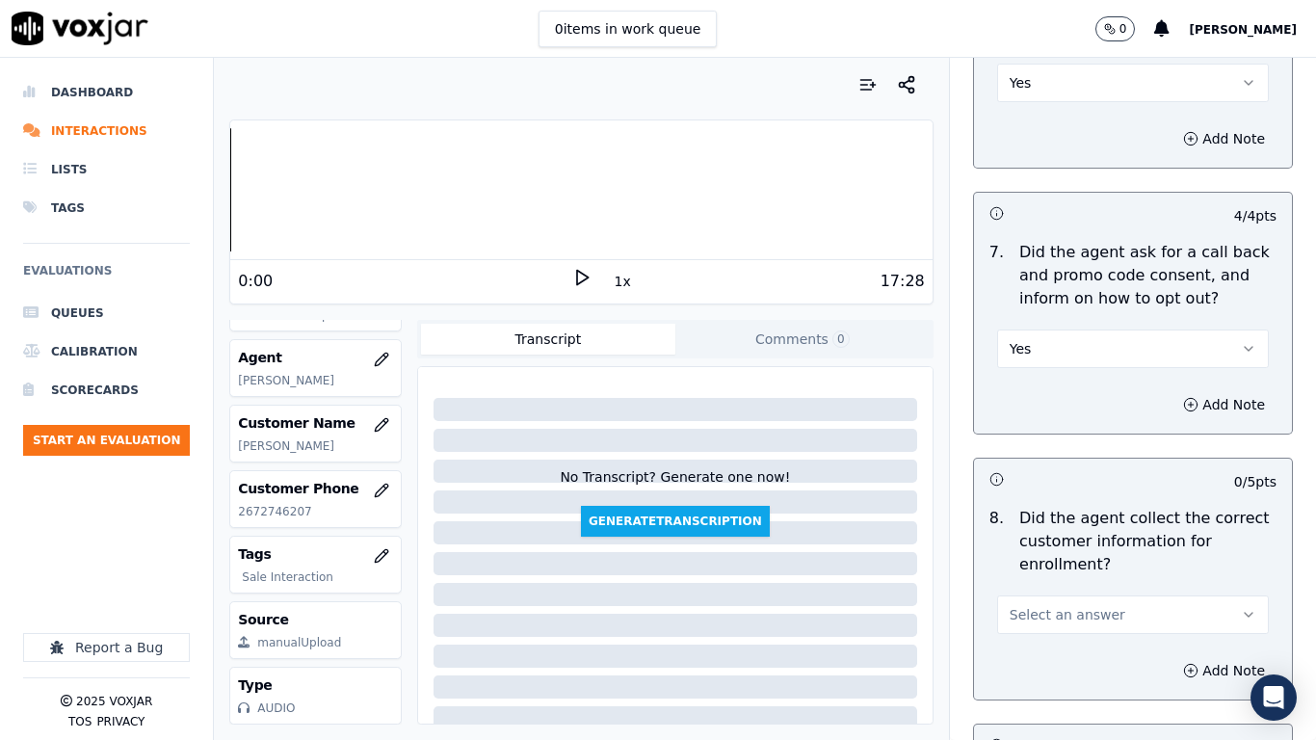
scroll to position [1926, 0]
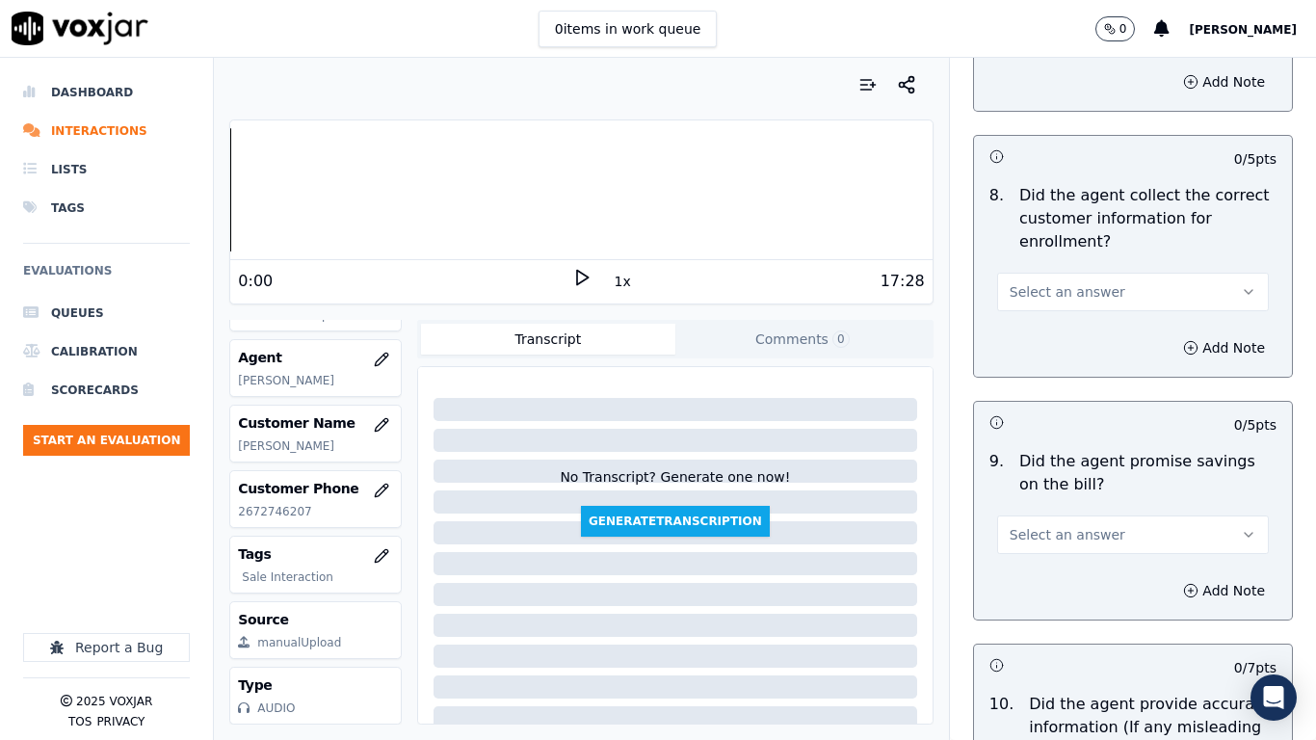
click at [1099, 288] on button "Select an answer" at bounding box center [1133, 292] width 272 height 39
click at [1076, 361] on div "No" at bounding box center [1097, 366] width 235 height 31
click at [1171, 350] on button "Add Note" at bounding box center [1223, 347] width 105 height 27
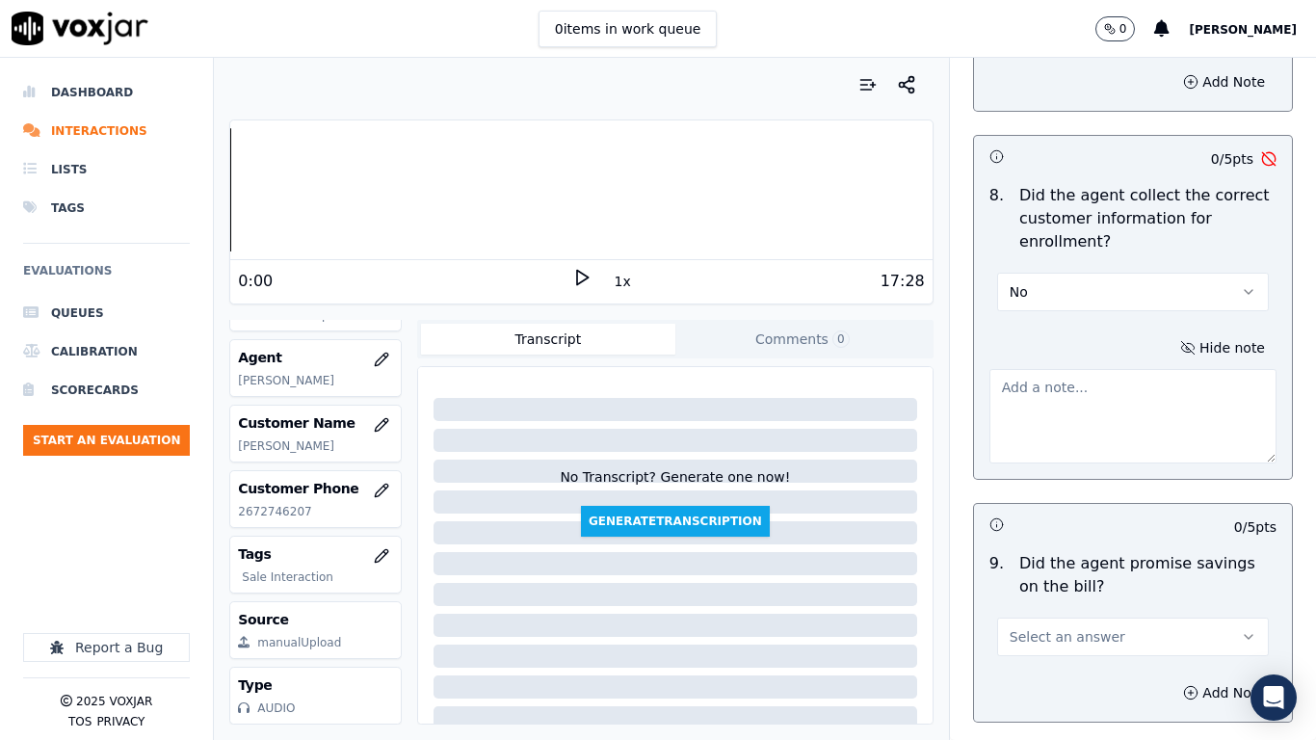
click at [1071, 405] on textarea at bounding box center [1132, 416] width 287 height 94
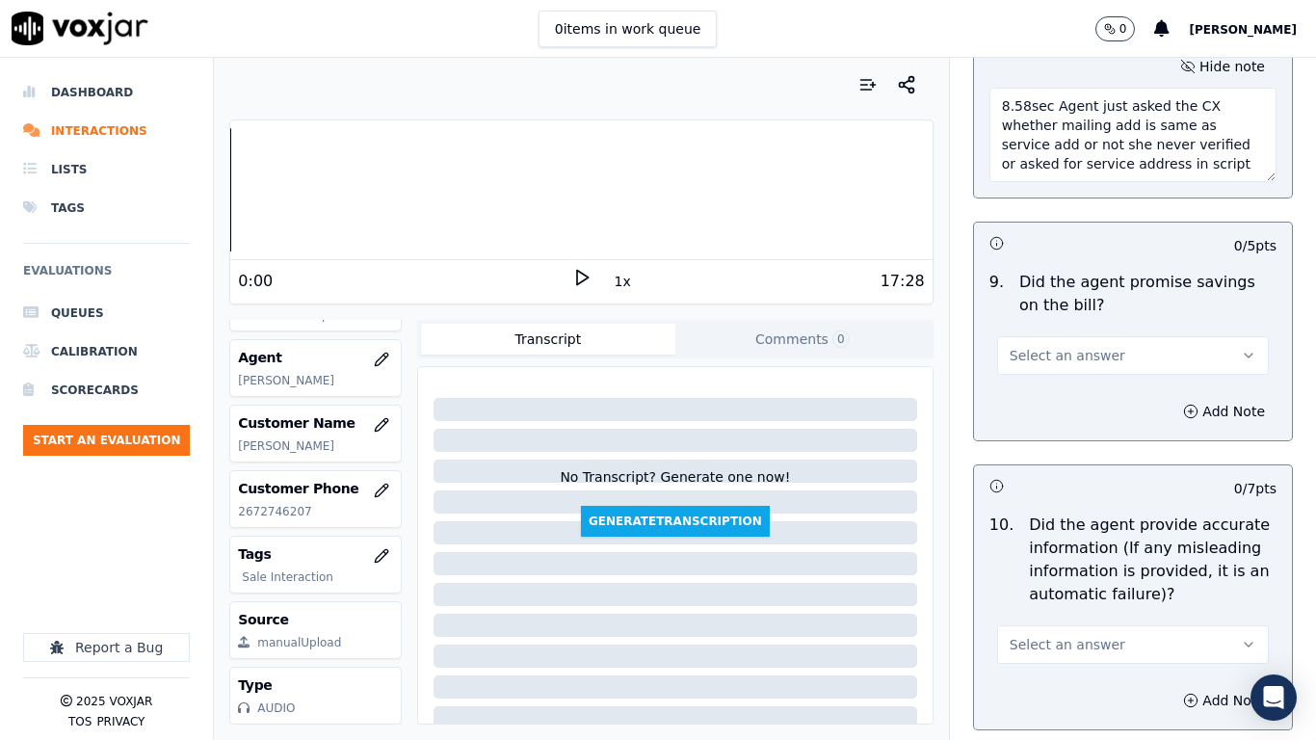
scroll to position [2215, 0]
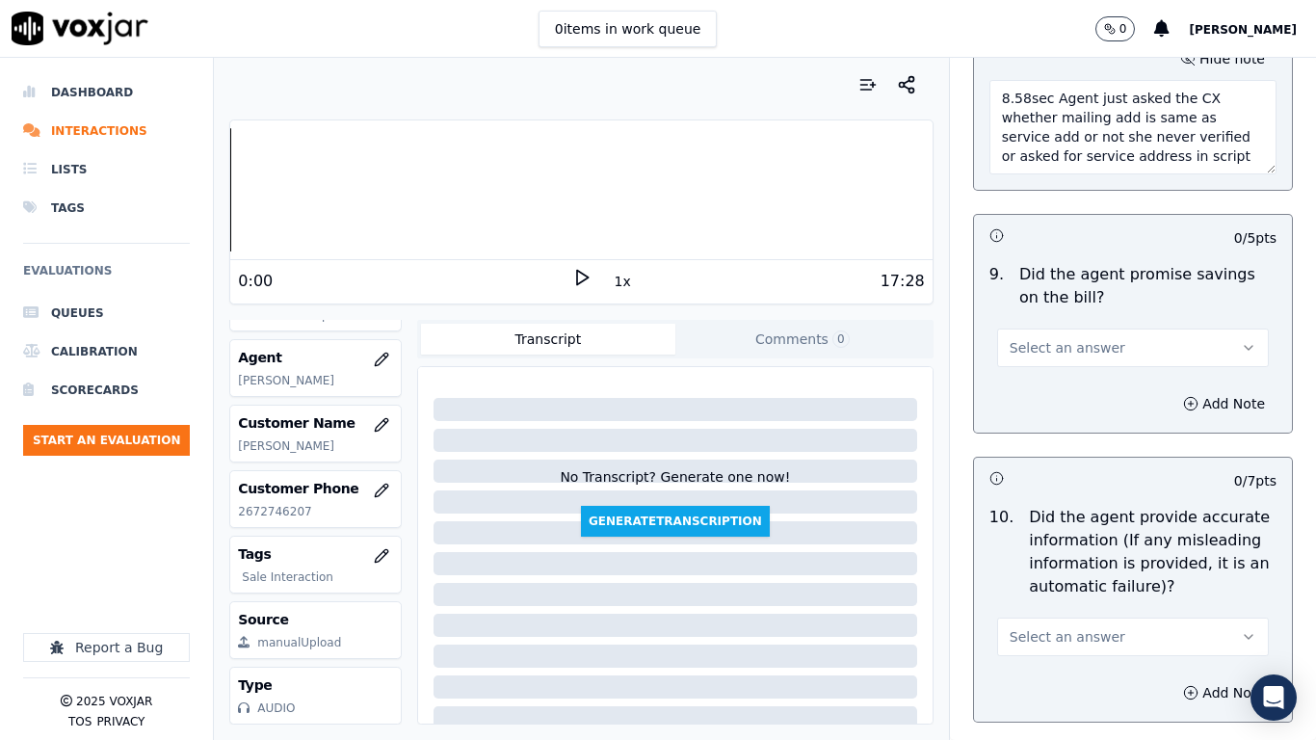
type textarea "8.58sec Agent just asked the CX whether mailing add is same as service add or n…"
click at [1068, 347] on span "Select an answer" at bounding box center [1067, 347] width 116 height 19
click at [1071, 389] on div "Yes" at bounding box center [1097, 391] width 235 height 31
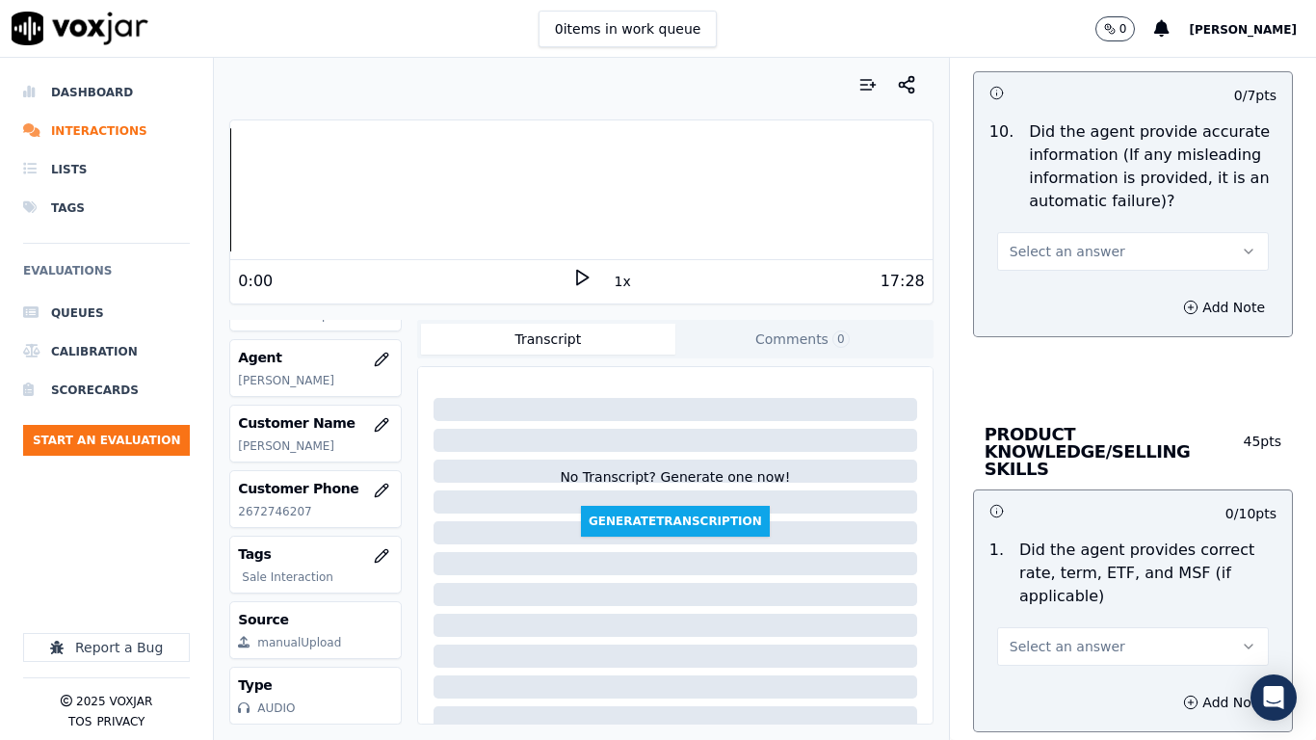
click at [1060, 245] on span "Select an answer" at bounding box center [1067, 251] width 116 height 19
click at [1062, 298] on div "Yes" at bounding box center [1097, 294] width 235 height 31
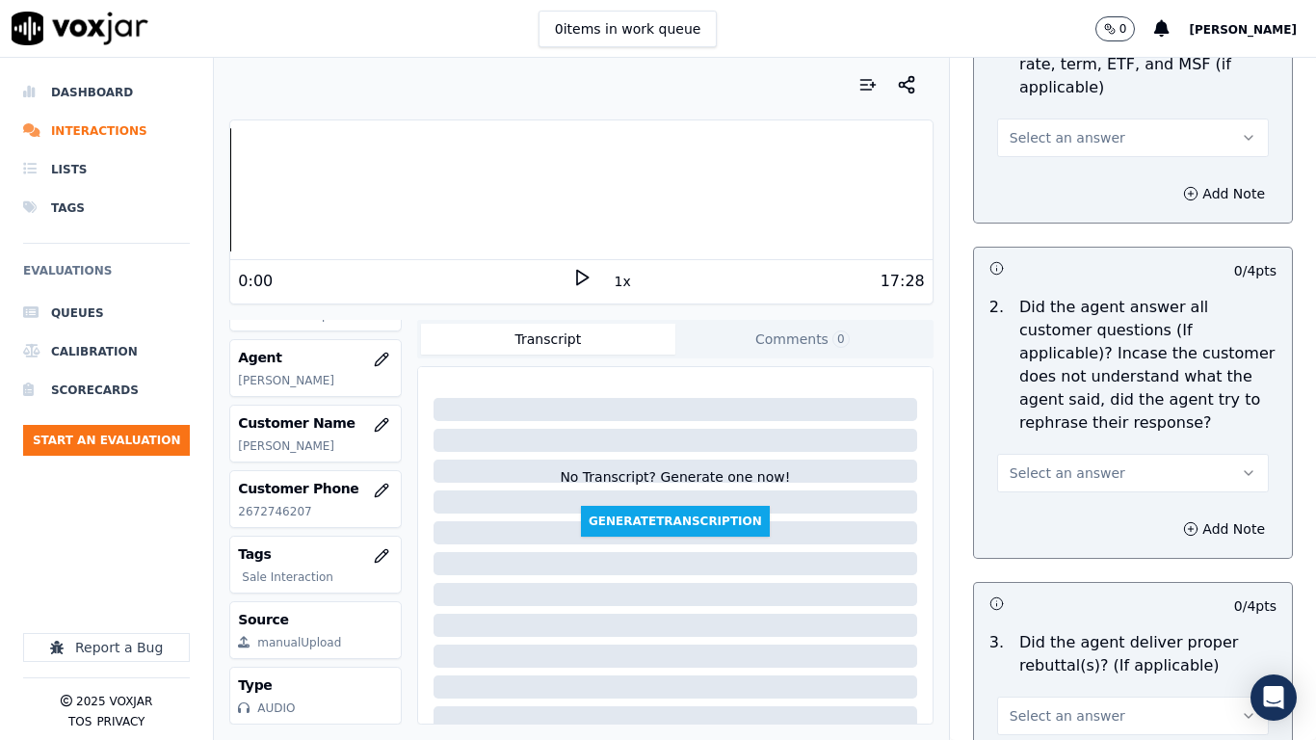
scroll to position [3082, 0]
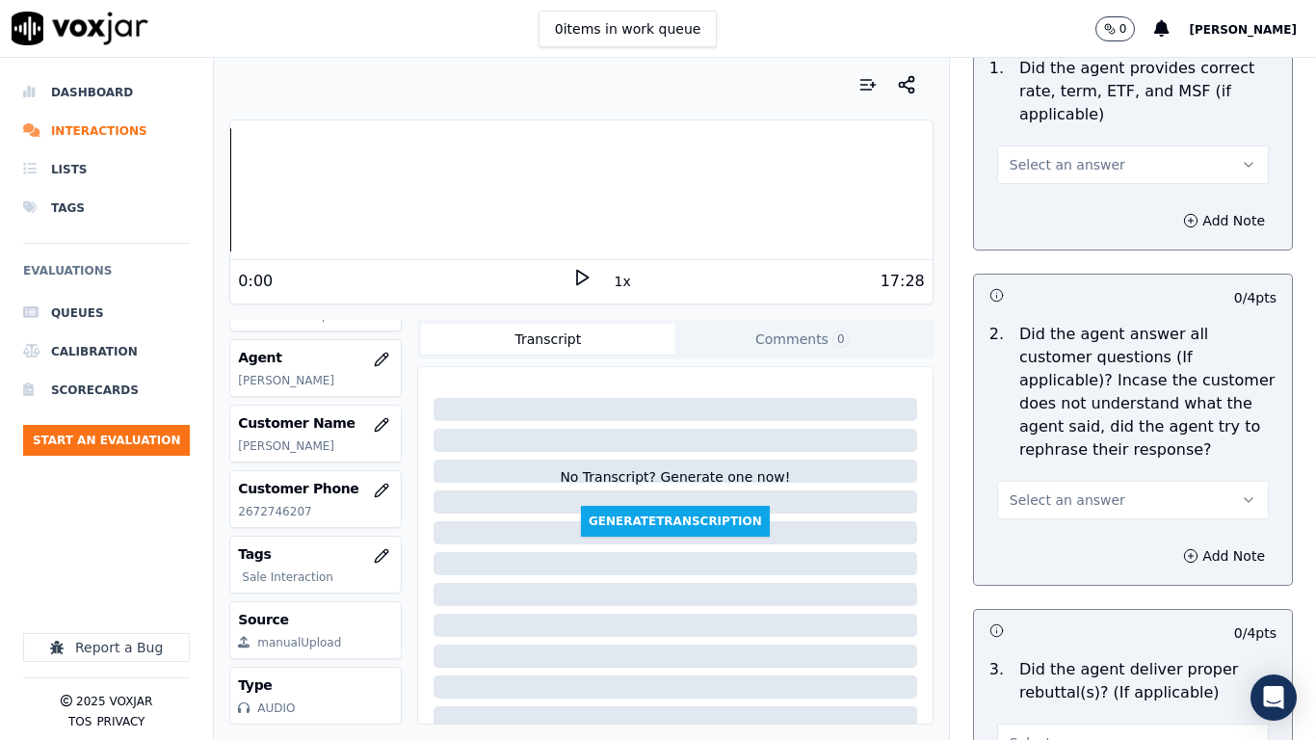
click at [1047, 155] on span "Select an answer" at bounding box center [1067, 164] width 116 height 19
click at [1057, 192] on div "Yes" at bounding box center [1097, 190] width 235 height 31
click at [1069, 490] on span "Select an answer" at bounding box center [1067, 499] width 116 height 19
click at [1067, 529] on div "Yes" at bounding box center [1097, 525] width 235 height 31
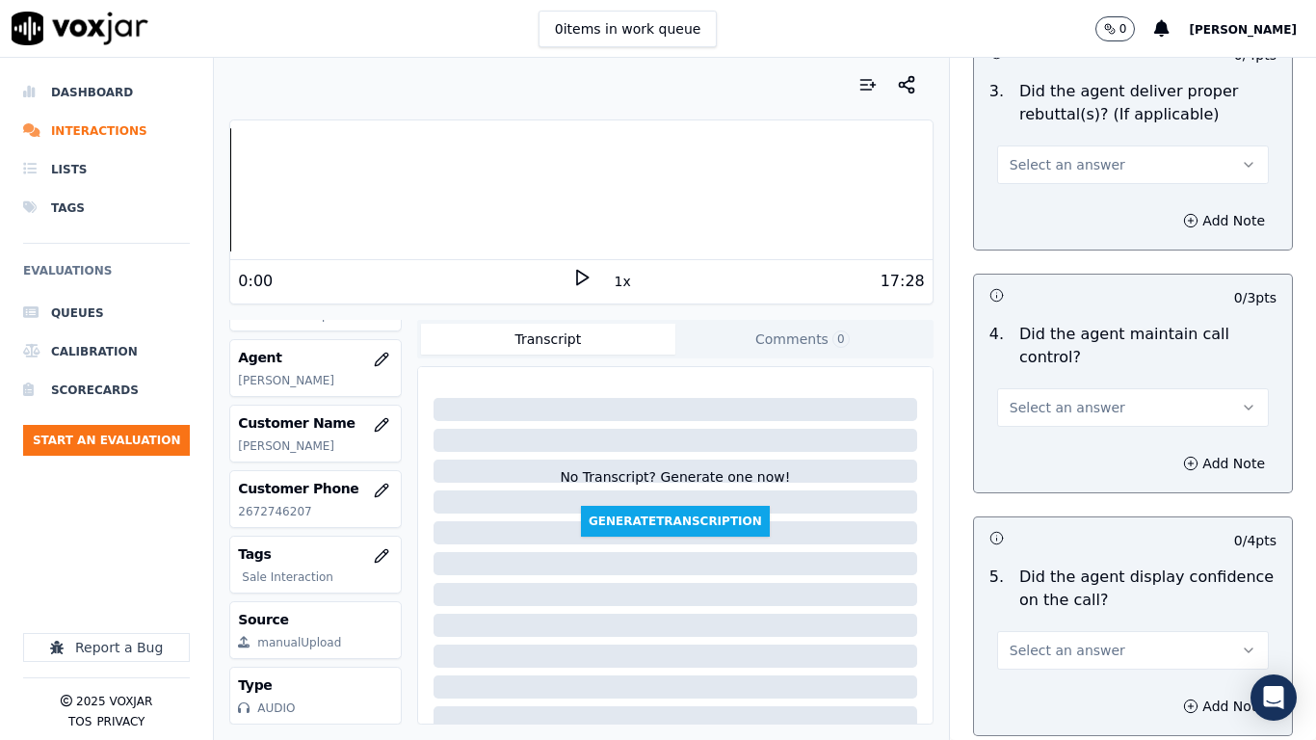
click at [1027, 155] on span "Select an answer" at bounding box center [1067, 164] width 116 height 19
click at [1033, 195] on div "Yes" at bounding box center [1097, 190] width 235 height 31
click at [1061, 388] on button "Select an answer" at bounding box center [1133, 407] width 272 height 39
click at [1055, 432] on div "Yes" at bounding box center [1097, 433] width 235 height 31
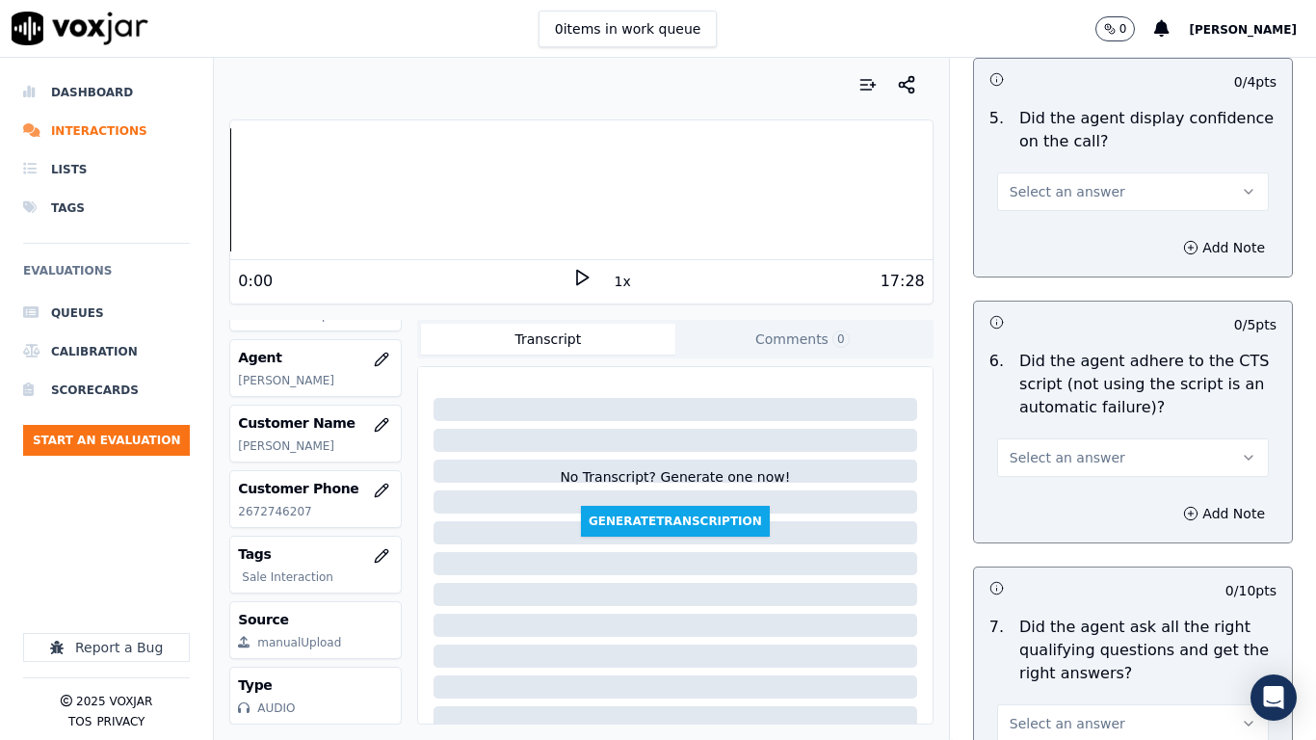
scroll to position [4142, 0]
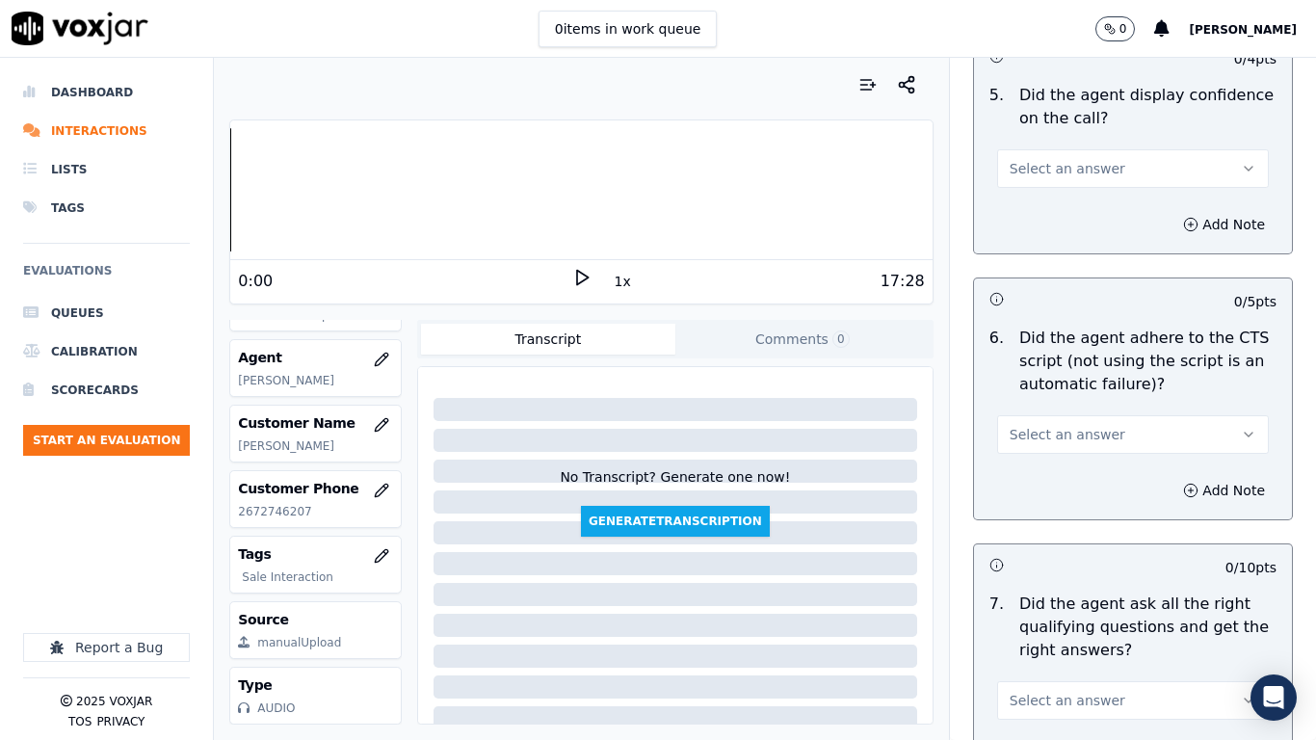
click at [1018, 161] on button "Select an answer" at bounding box center [1133, 168] width 272 height 39
click at [1031, 196] on div "Yes" at bounding box center [1097, 194] width 235 height 31
click at [1081, 425] on span "Select an answer" at bounding box center [1067, 434] width 116 height 19
click at [1066, 464] on div "Yes" at bounding box center [1097, 460] width 235 height 31
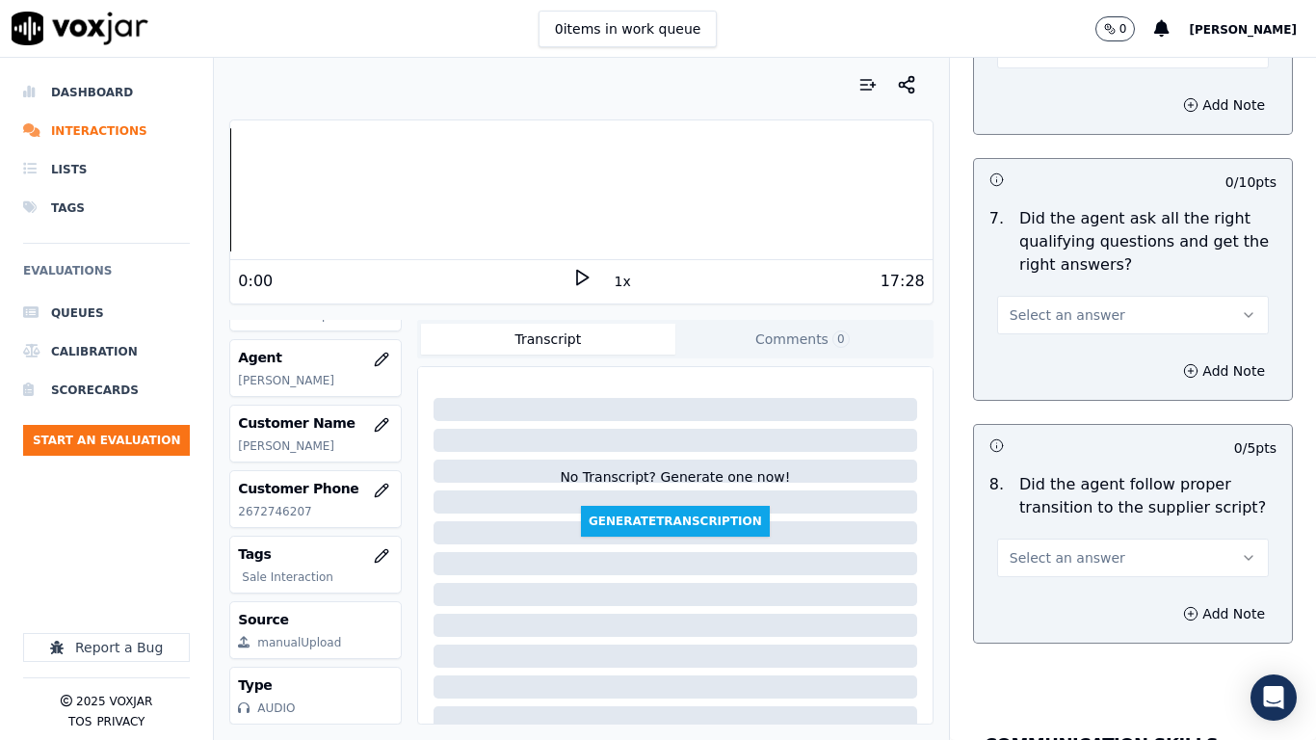
click at [1053, 305] on span "Select an answer" at bounding box center [1067, 314] width 116 height 19
click at [1067, 346] on div "Yes" at bounding box center [1097, 341] width 235 height 31
drag, startPoint x: 1089, startPoint y: 543, endPoint x: 1081, endPoint y: 553, distance: 13.0
click at [1089, 544] on button "Select an answer" at bounding box center [1133, 557] width 272 height 39
click at [1055, 584] on div "Yes" at bounding box center [1097, 583] width 235 height 31
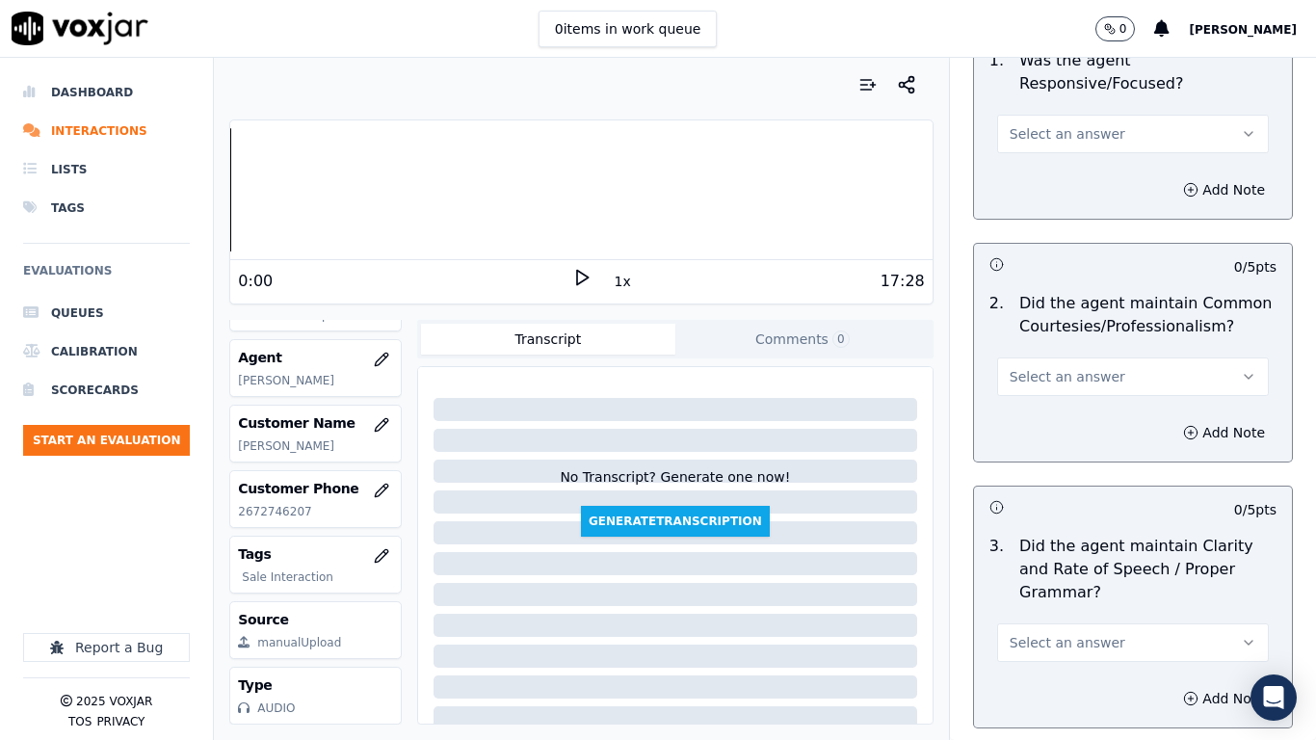
scroll to position [5298, 0]
click at [1070, 122] on span "Select an answer" at bounding box center [1067, 131] width 116 height 19
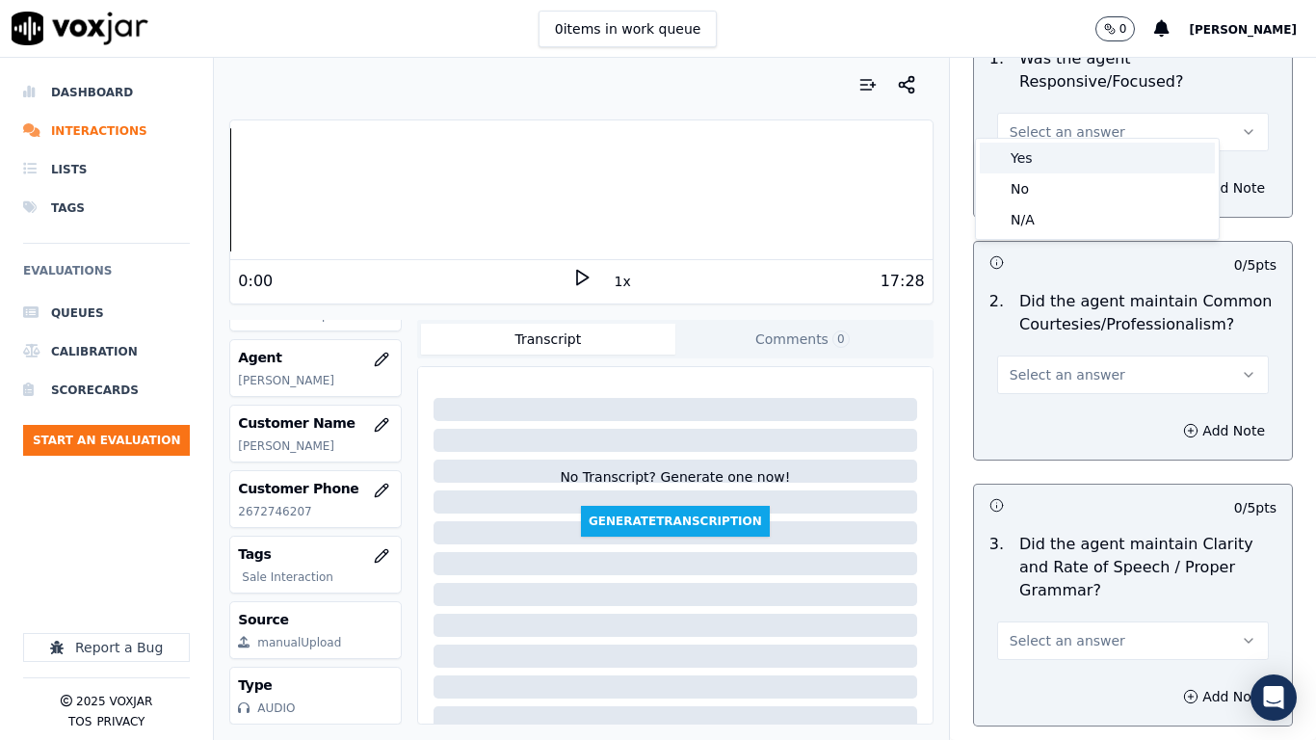
click at [1062, 167] on div "Yes" at bounding box center [1097, 158] width 235 height 31
click at [1088, 369] on button "Select an answer" at bounding box center [1133, 374] width 272 height 39
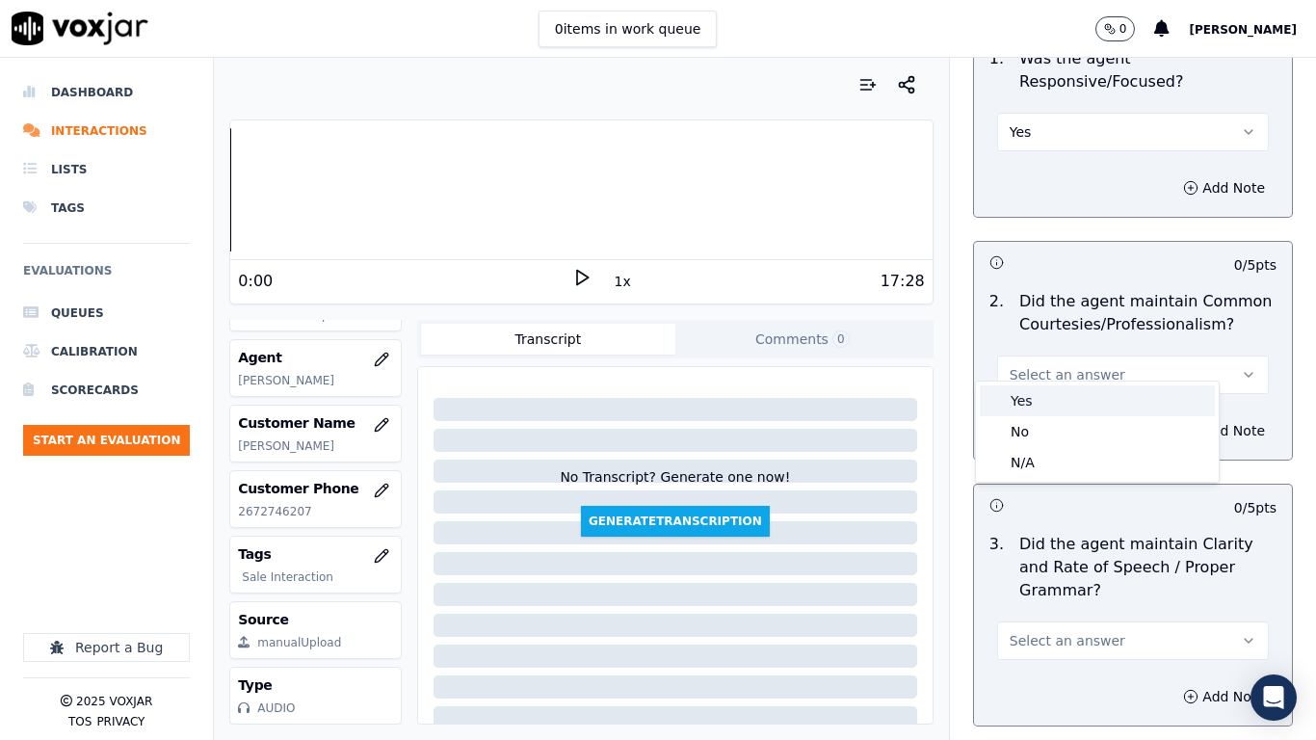
drag, startPoint x: 1088, startPoint y: 369, endPoint x: 1087, endPoint y: 435, distance: 66.5
click at [1083, 406] on div "Yes" at bounding box center [1097, 400] width 235 height 31
click at [1089, 584] on button "Select an answer" at bounding box center [1133, 640] width 272 height 39
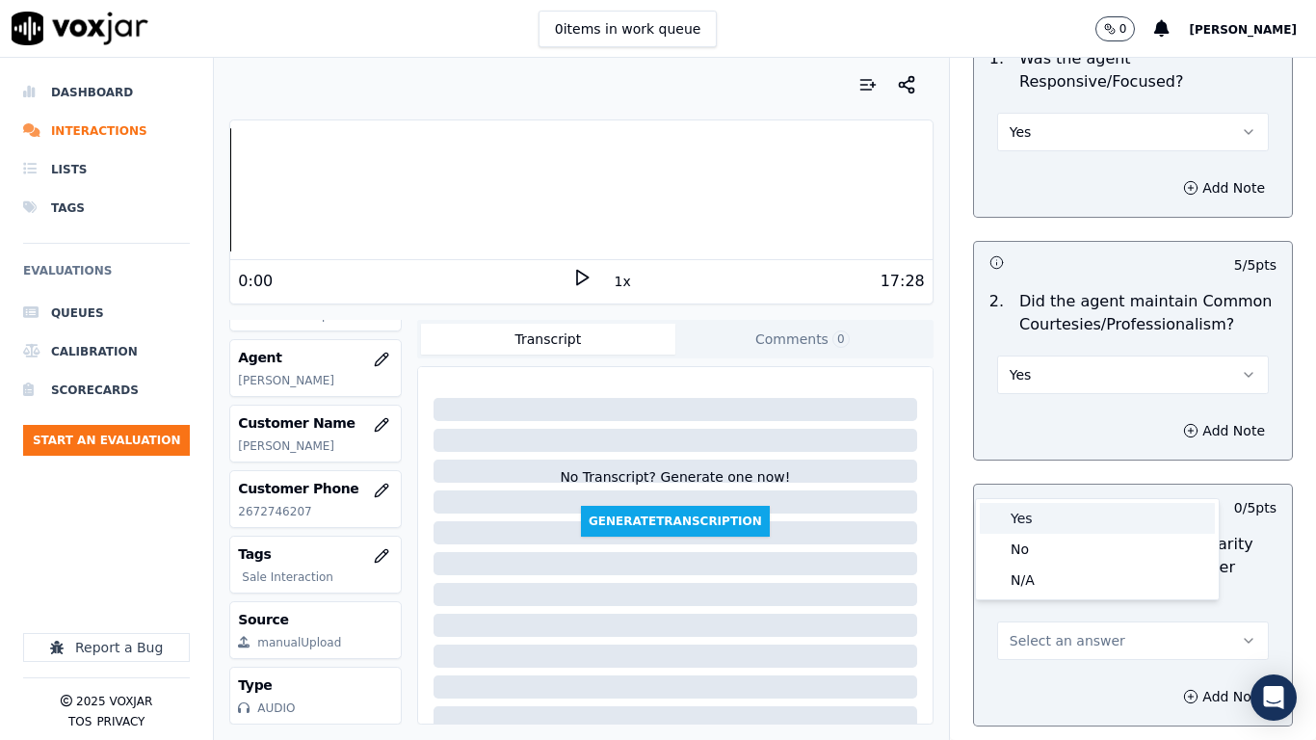
click at [1040, 513] on div "Yes" at bounding box center [1097, 518] width 235 height 31
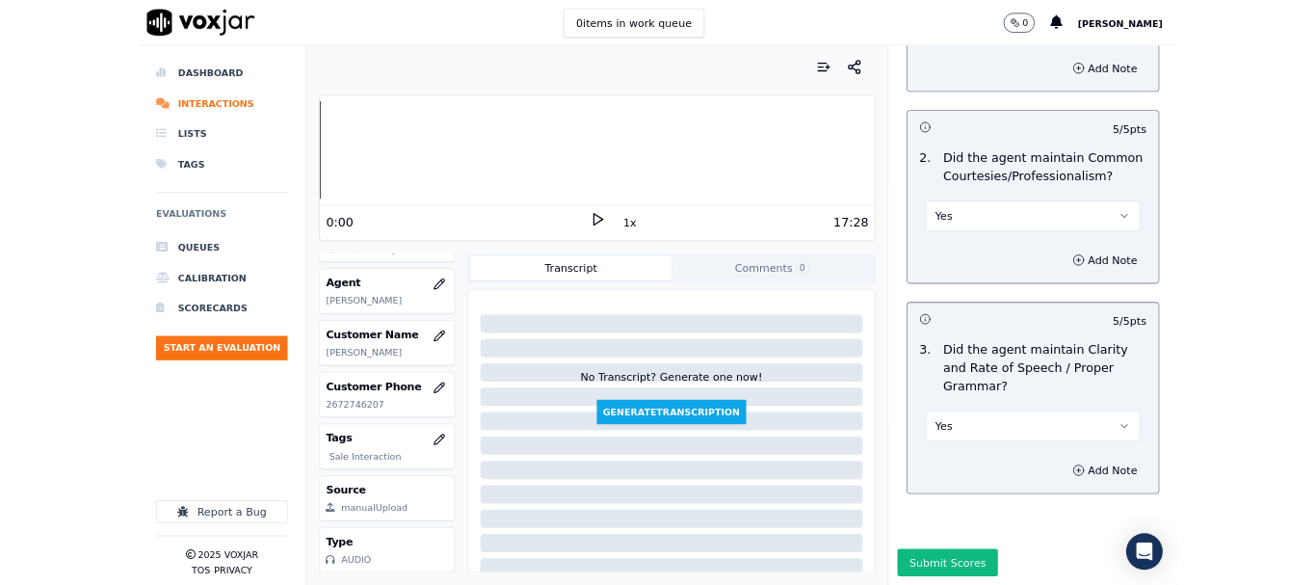
scroll to position [5431, 0]
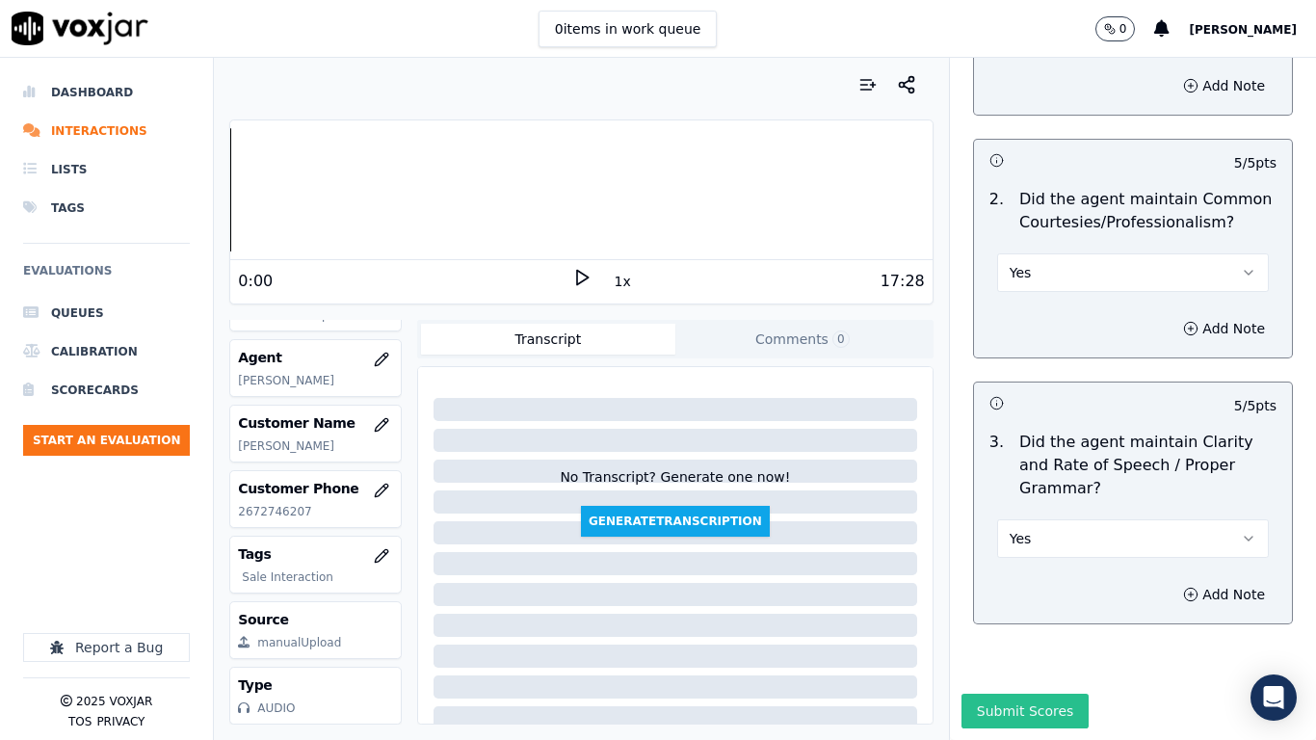
click at [1022, 584] on button "Submit Scores" at bounding box center [1025, 710] width 128 height 35
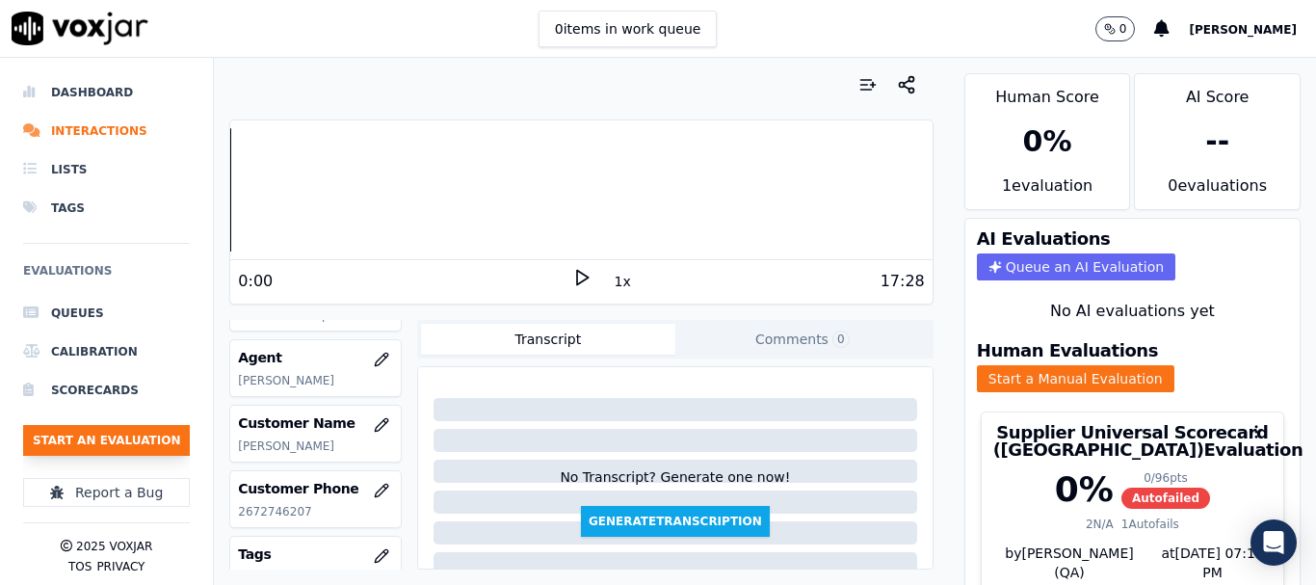
click at [96, 450] on button "Start an Evaluation" at bounding box center [106, 440] width 167 height 31
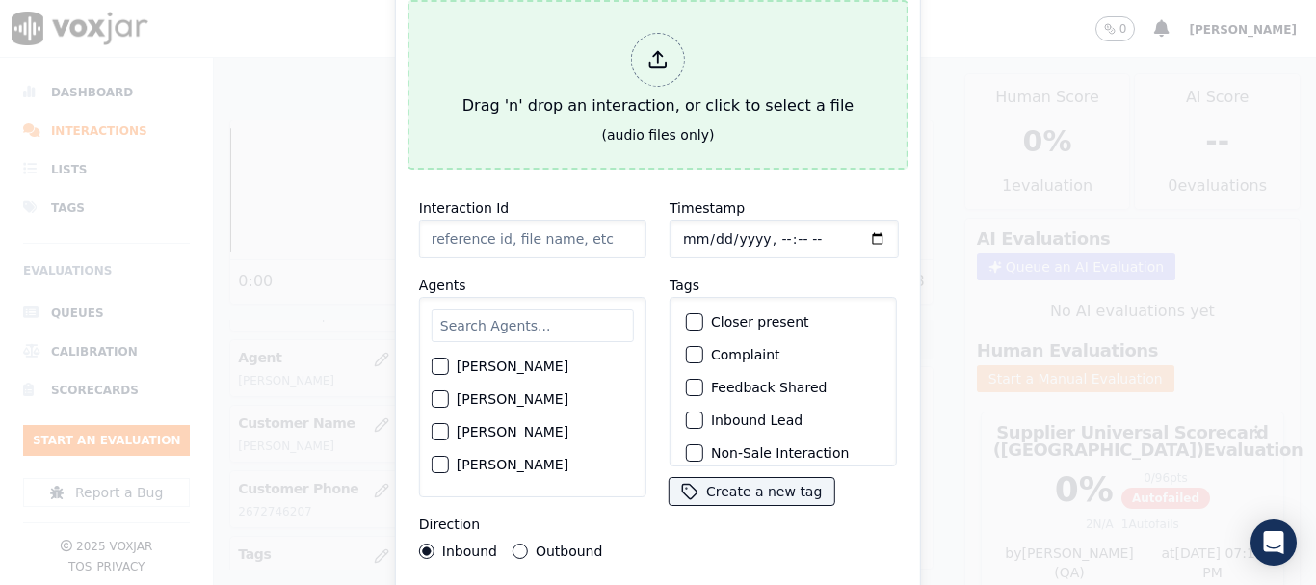
click at [625, 72] on div "Drag 'n' drop an interaction, or click to select a file" at bounding box center [658, 75] width 406 height 100
type input "20250811-163826_3023937227-all.mp3"
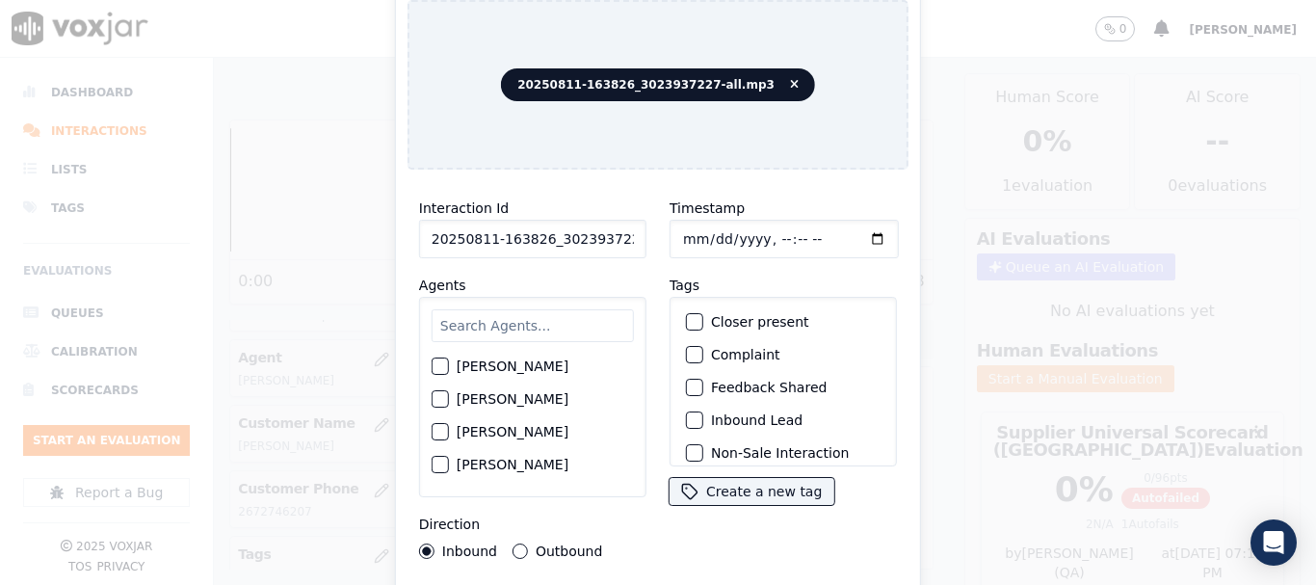
click at [491, 320] on input "text" at bounding box center [533, 325] width 202 height 33
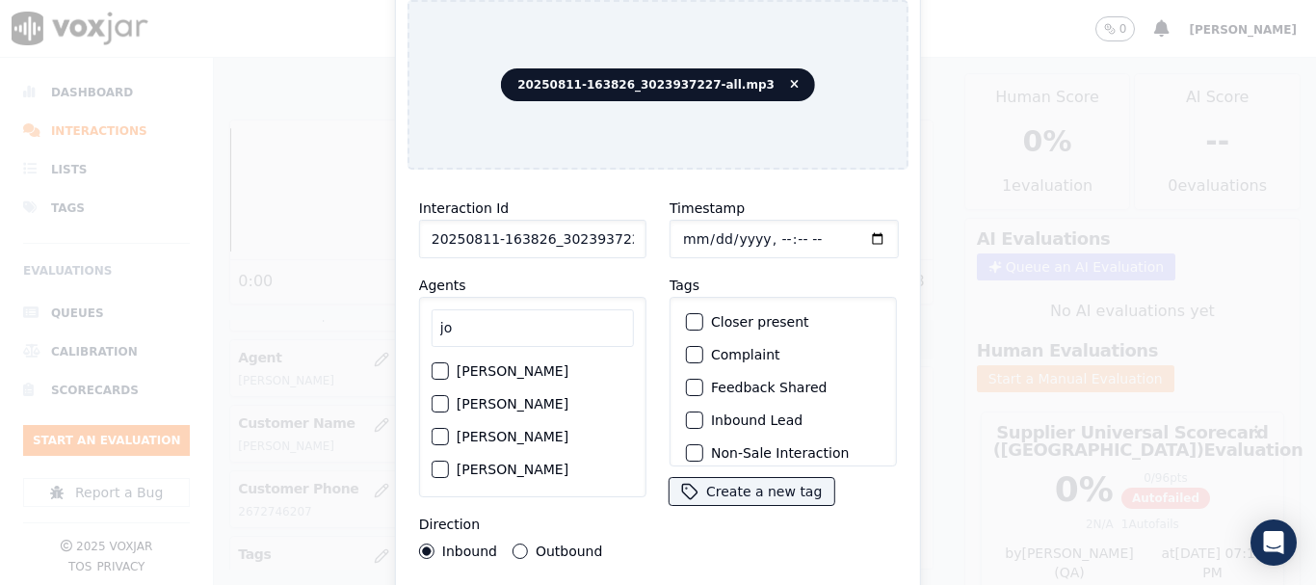
type input "jo"
click at [534, 364] on label "[PERSON_NAME]" at bounding box center [513, 370] width 112 height 13
click at [449, 364] on button "[PERSON_NAME]" at bounding box center [440, 370] width 17 height 17
click at [682, 228] on input "Timestamp" at bounding box center [783, 239] width 229 height 39
type input "[DATE]T13:44"
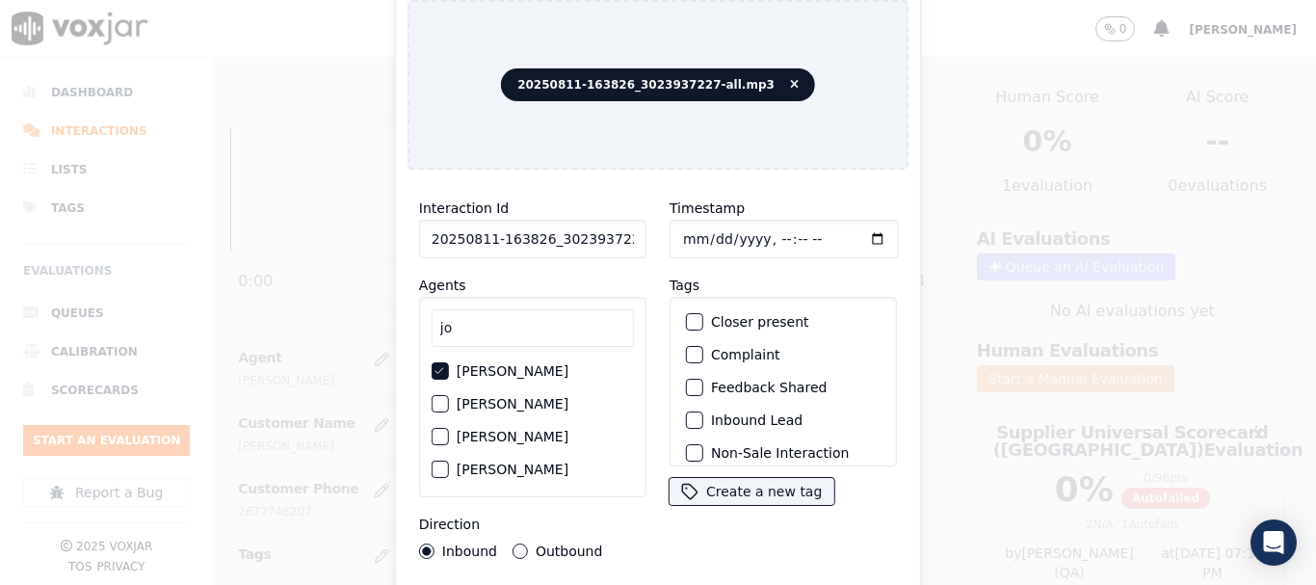
scroll to position [169, 0]
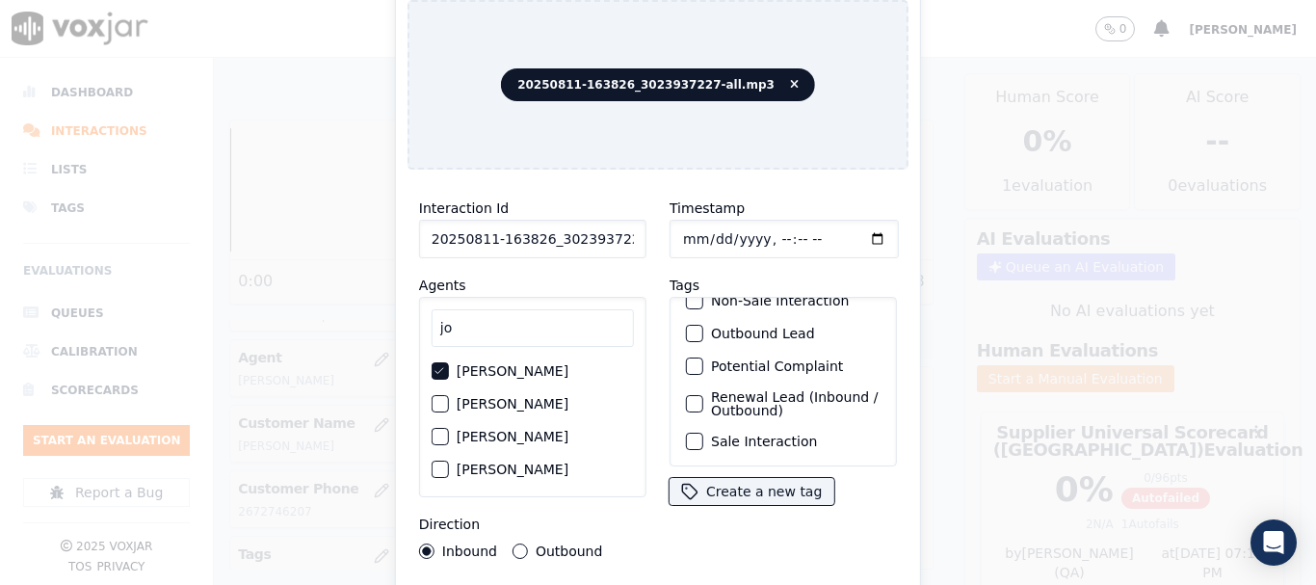
click at [774, 434] on label "Sale Interaction" at bounding box center [764, 440] width 106 height 13
click at [703, 432] on button "Sale Interaction" at bounding box center [694, 440] width 17 height 17
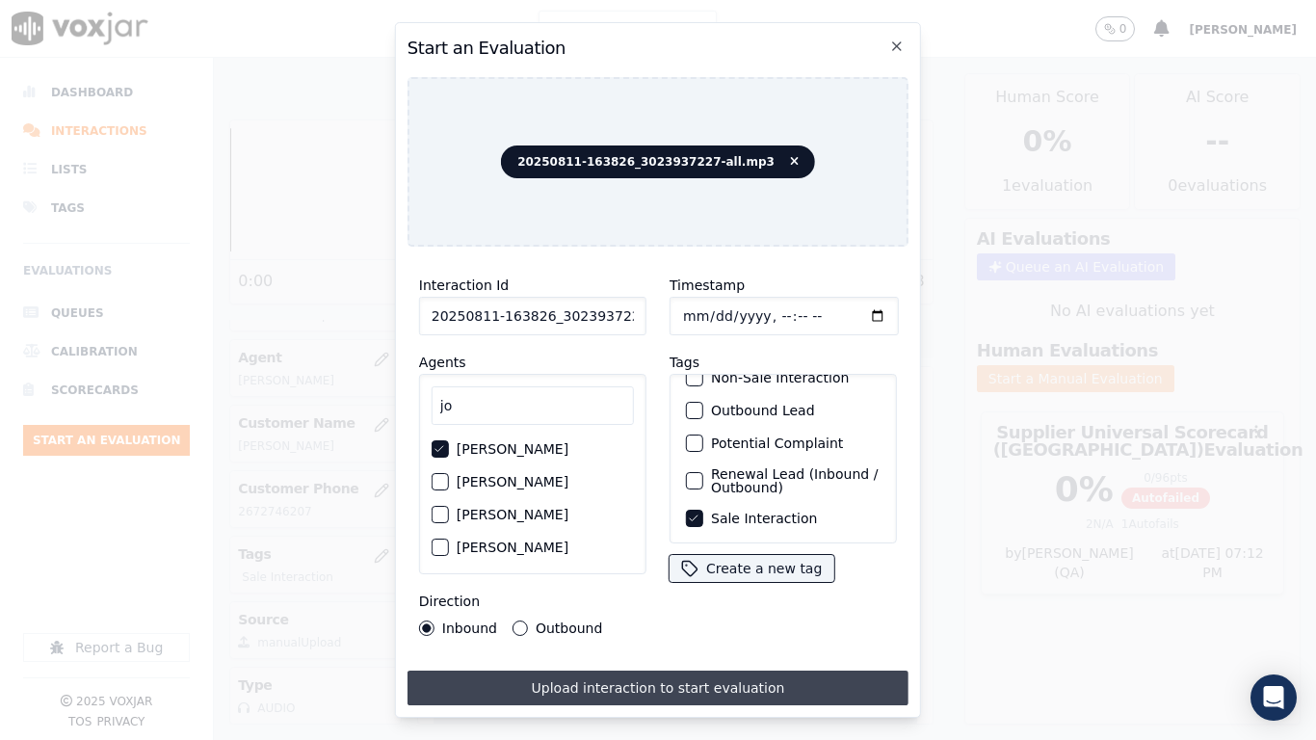
click at [711, 584] on button "Upload interaction to start evaluation" at bounding box center [657, 687] width 501 height 35
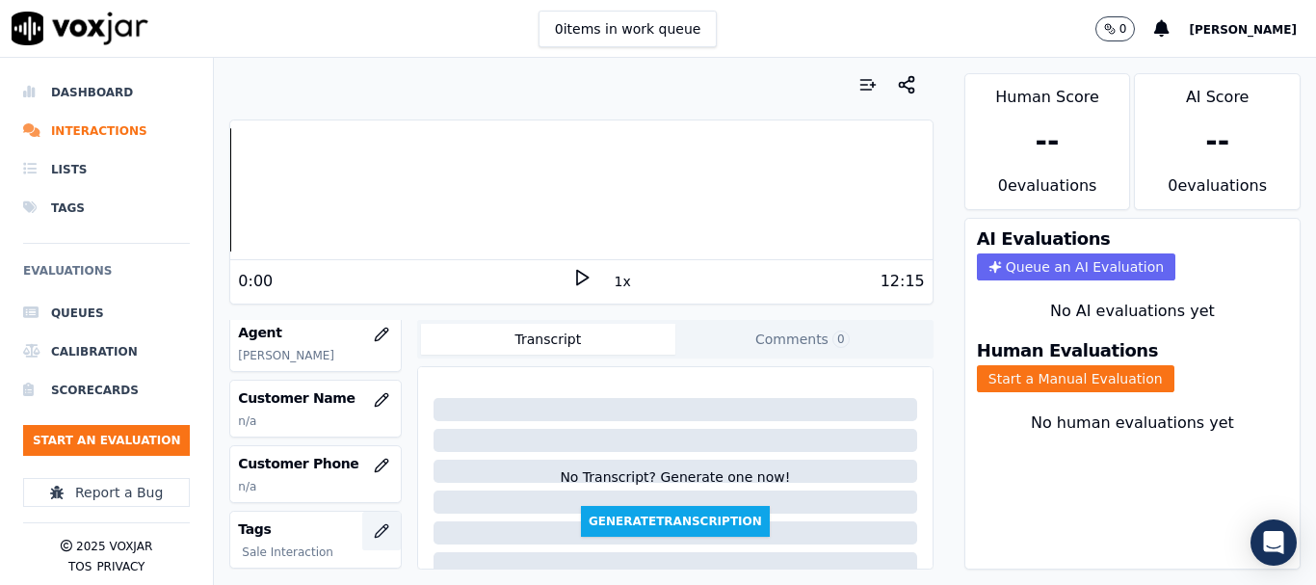
scroll to position [289, 0]
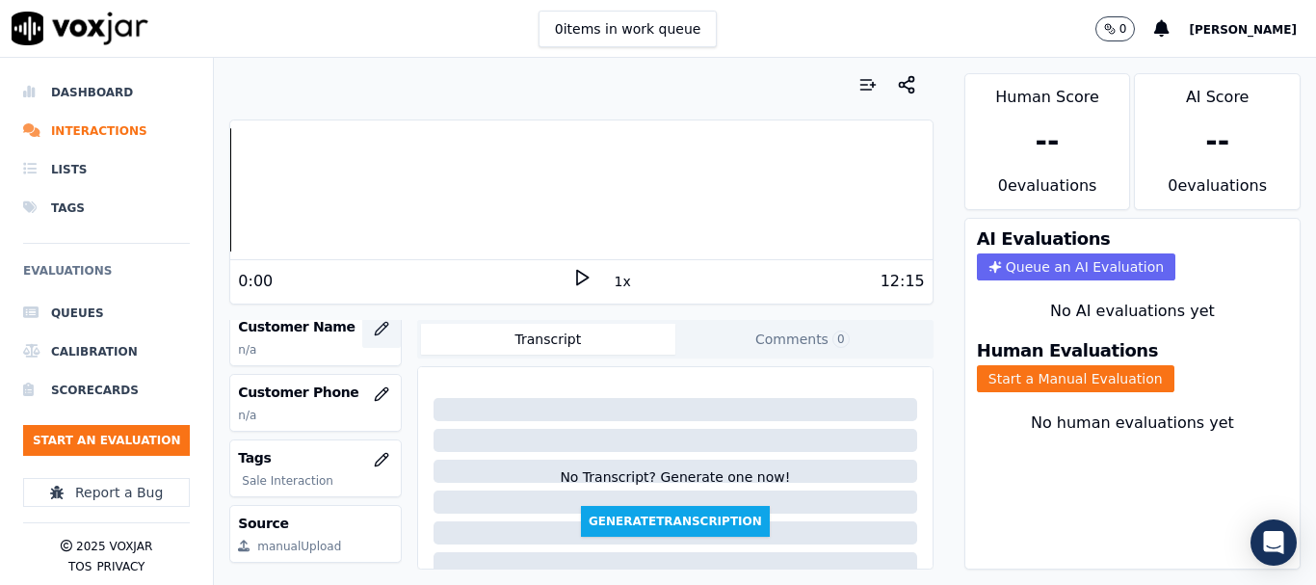
click at [374, 324] on icon "button" at bounding box center [381, 328] width 15 height 15
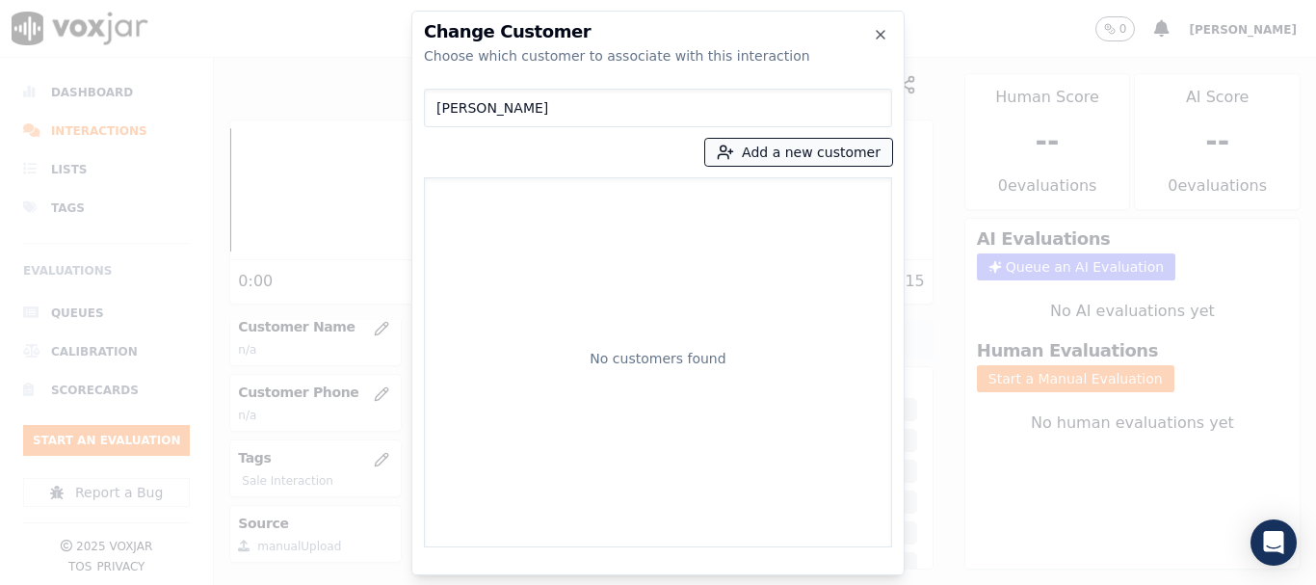
type input "[PERSON_NAME]"
click at [765, 145] on button "Add a new customer" at bounding box center [798, 152] width 187 height 27
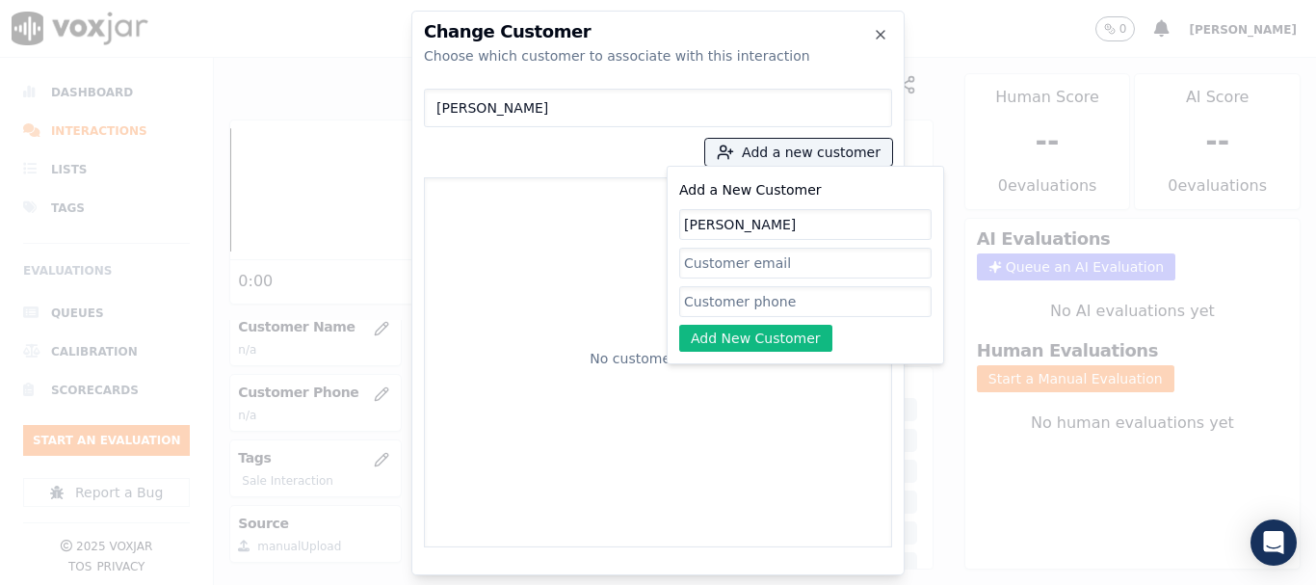
type input "[PERSON_NAME]"
drag, startPoint x: 760, startPoint y: 298, endPoint x: 754, endPoint y: 311, distance: 14.7
click at [760, 298] on input "Add a New Customer" at bounding box center [805, 301] width 252 height 31
paste input "3023937227"
type input "3023937227"
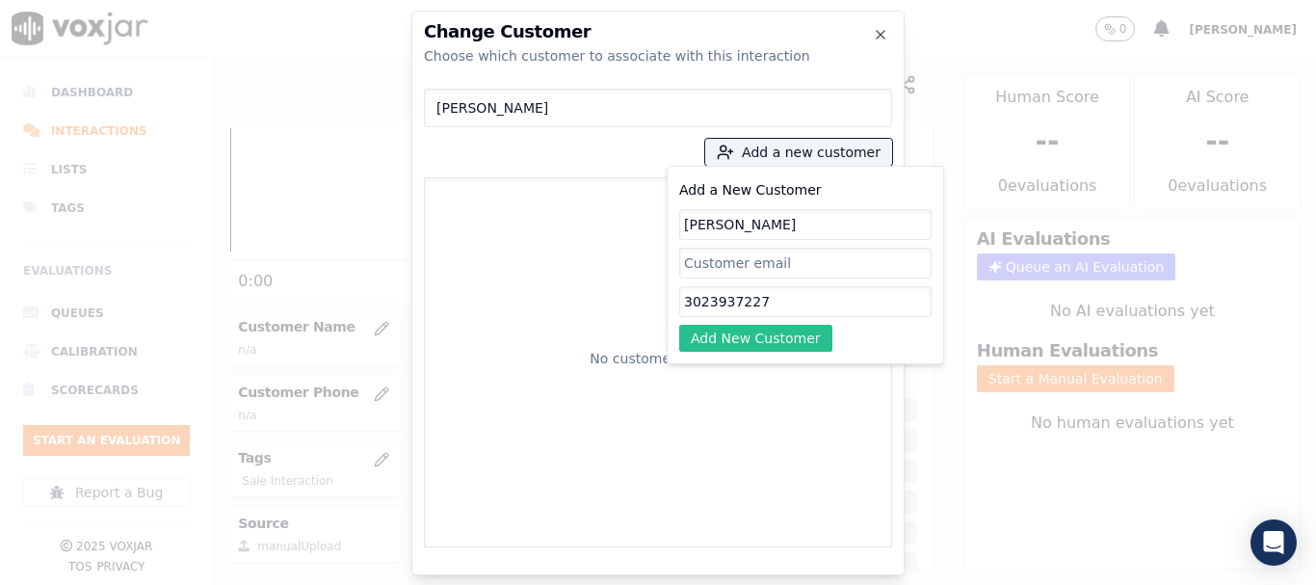
click at [737, 335] on button "Add New Customer" at bounding box center [755, 338] width 153 height 27
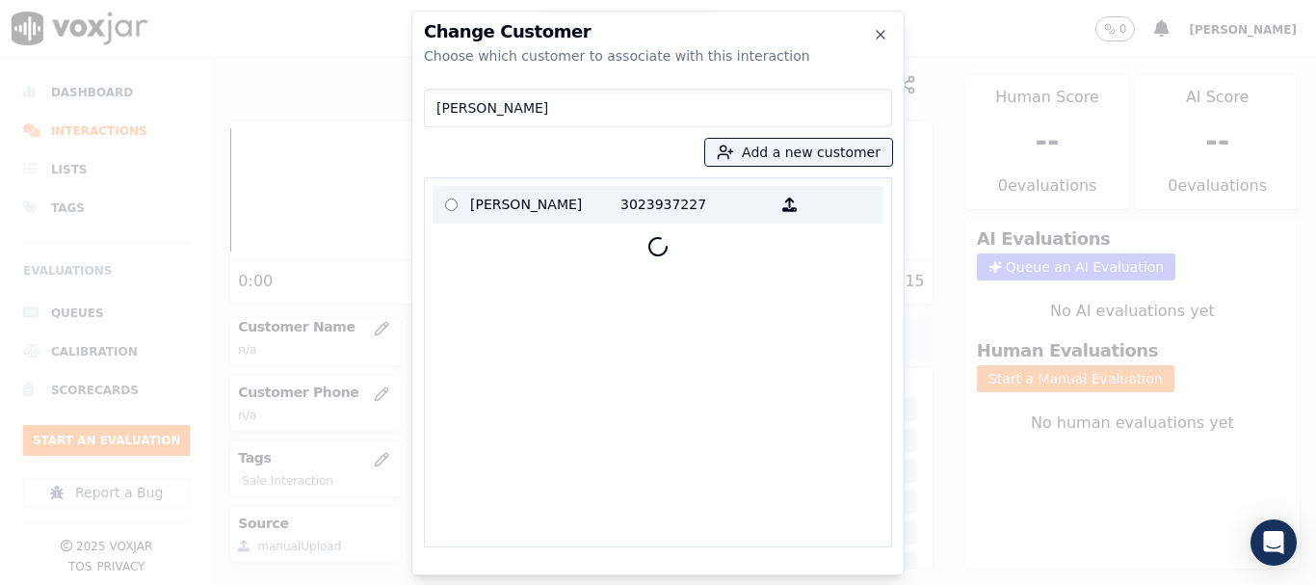
click at [511, 206] on p "[PERSON_NAME]" at bounding box center [545, 205] width 150 height 30
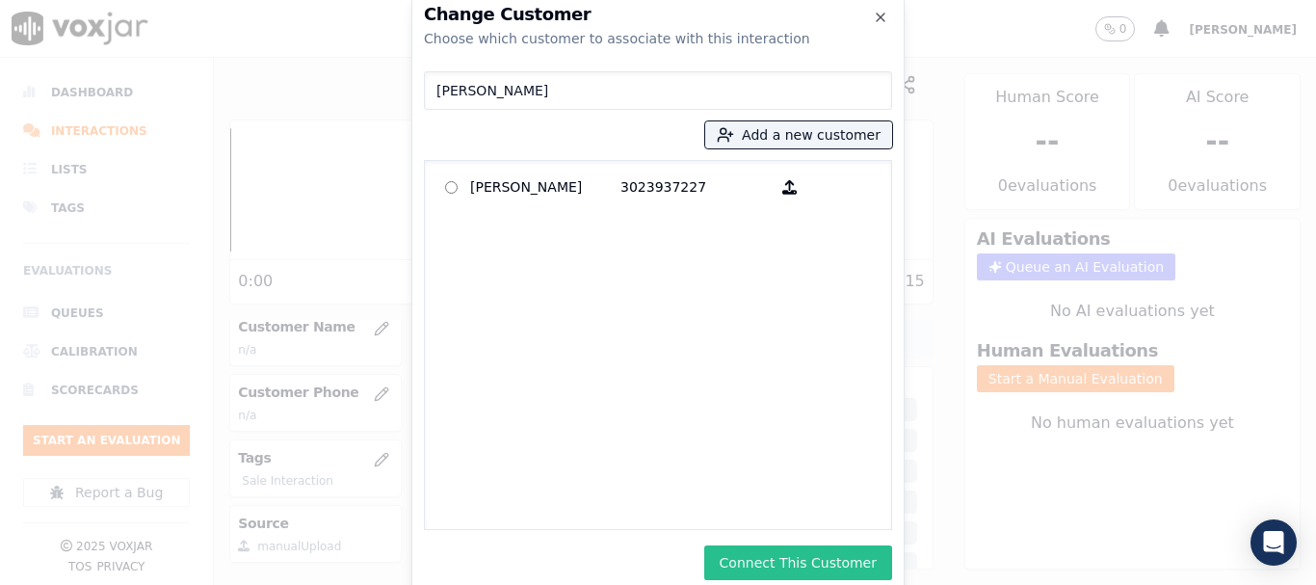
click at [825, 563] on button "Connect This Customer" at bounding box center [798, 562] width 188 height 35
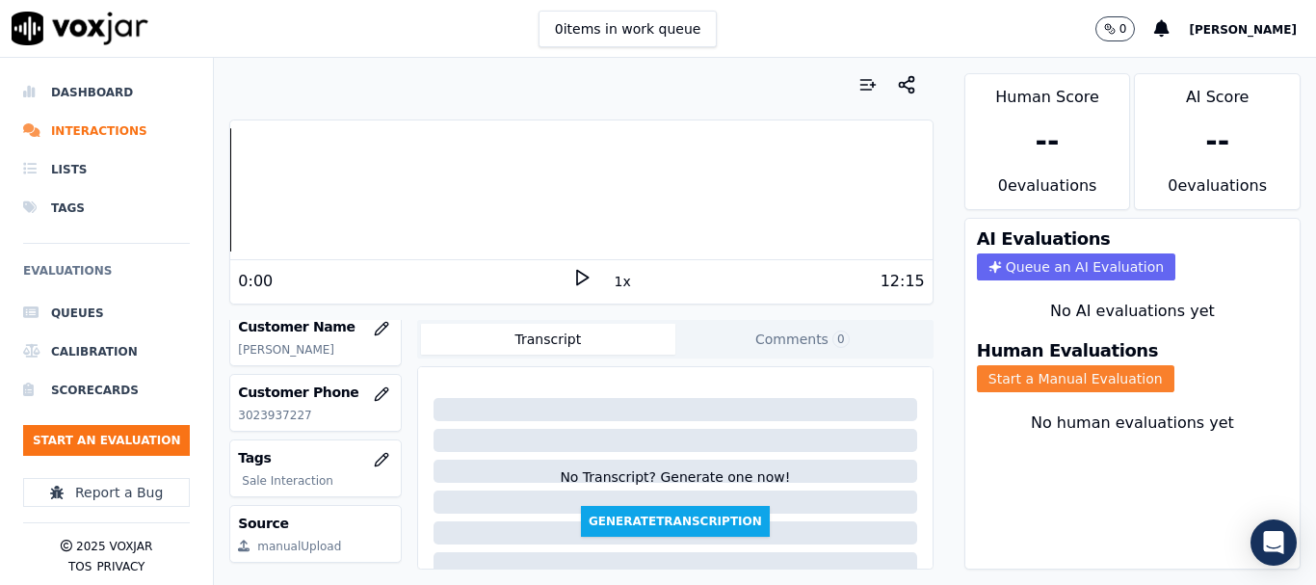
click at [1054, 376] on button "Start a Manual Evaluation" at bounding box center [1075, 378] width 197 height 27
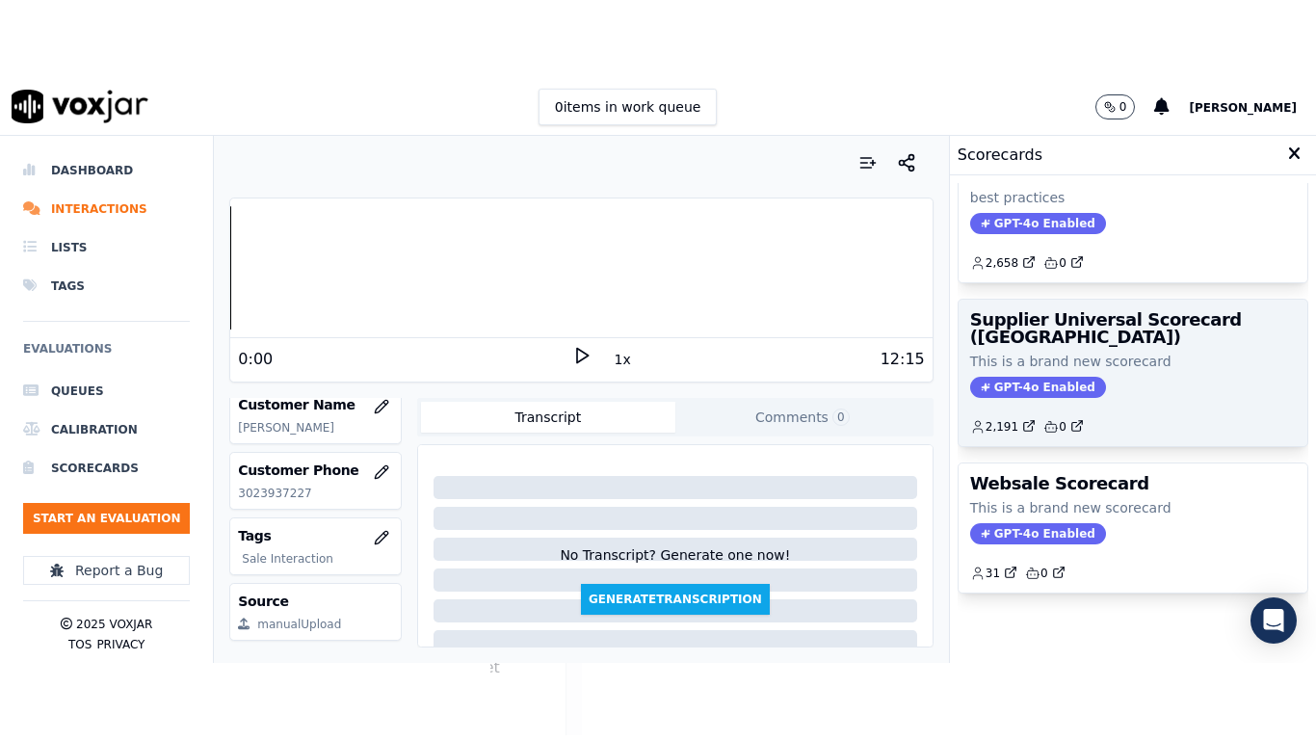
scroll to position [272, 0]
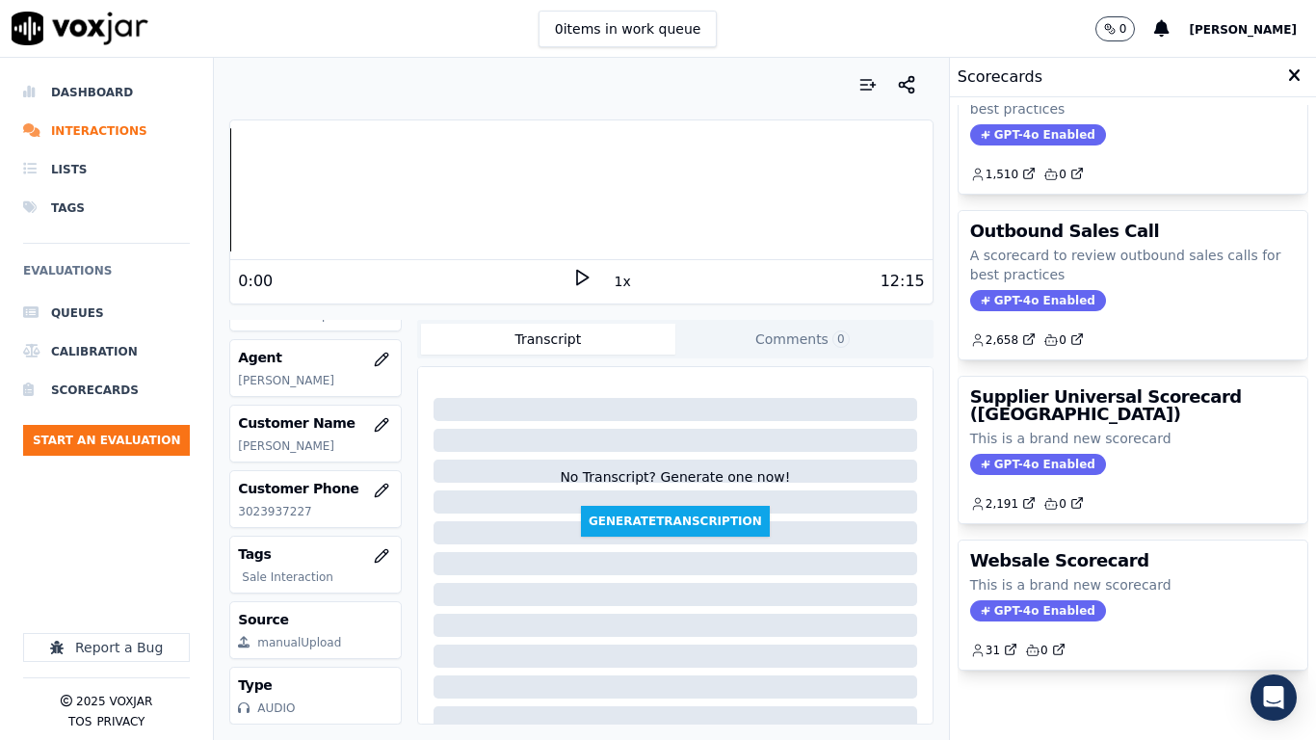
drag, startPoint x: 1080, startPoint y: 379, endPoint x: 1109, endPoint y: 471, distance: 96.0
click at [1080, 429] on p "This is a brand new scorecard" at bounding box center [1133, 438] width 326 height 19
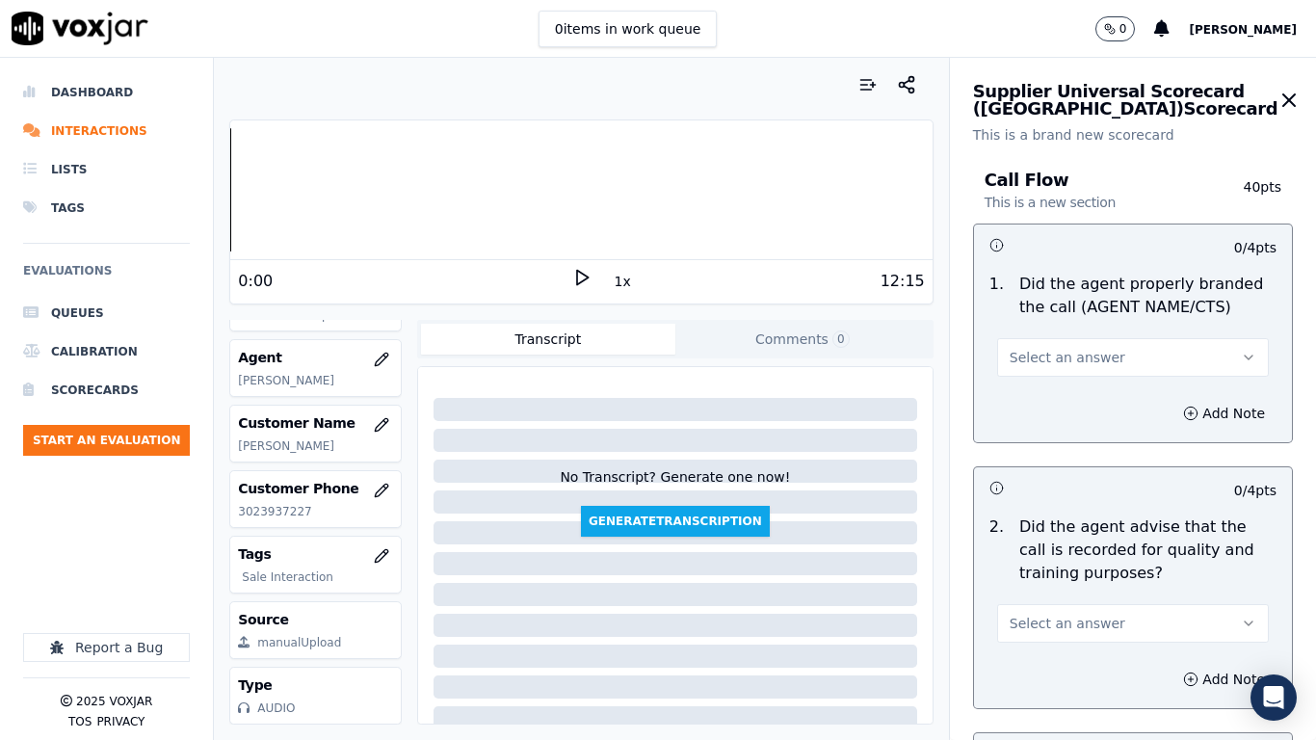
click at [1090, 357] on button "Select an answer" at bounding box center [1133, 357] width 272 height 39
click at [1094, 393] on div "Yes" at bounding box center [1097, 400] width 235 height 31
drag, startPoint x: 1096, startPoint y: 619, endPoint x: 1066, endPoint y: 650, distance: 42.9
click at [1095, 584] on button "Select an answer" at bounding box center [1133, 623] width 272 height 39
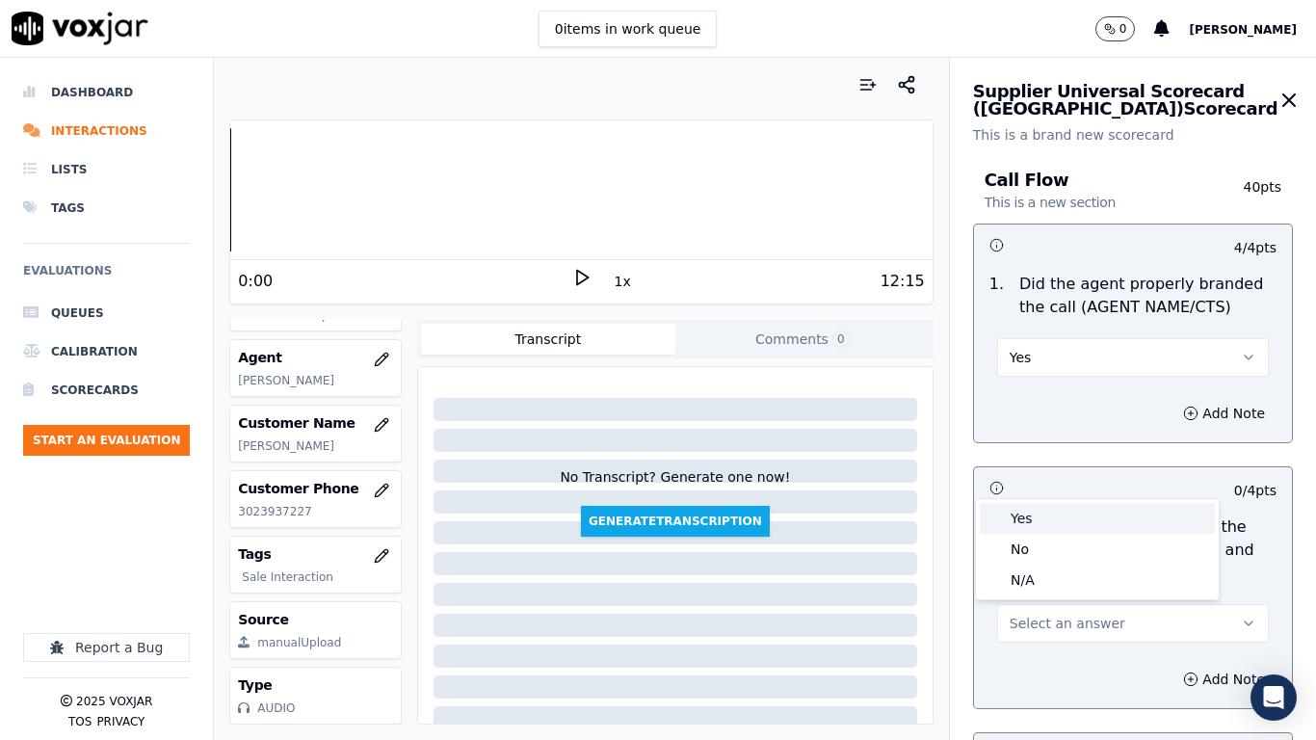
click at [1036, 512] on div "Yes" at bounding box center [1097, 518] width 235 height 31
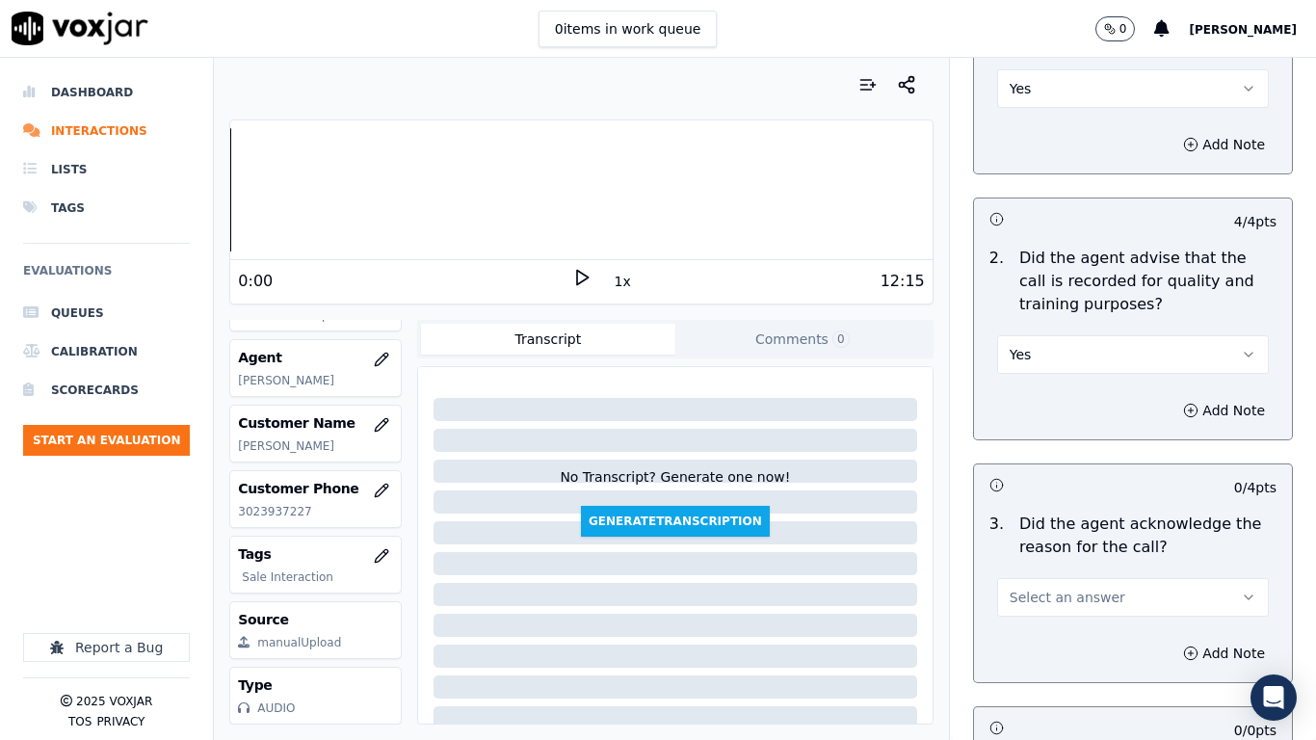
scroll to position [674, 0]
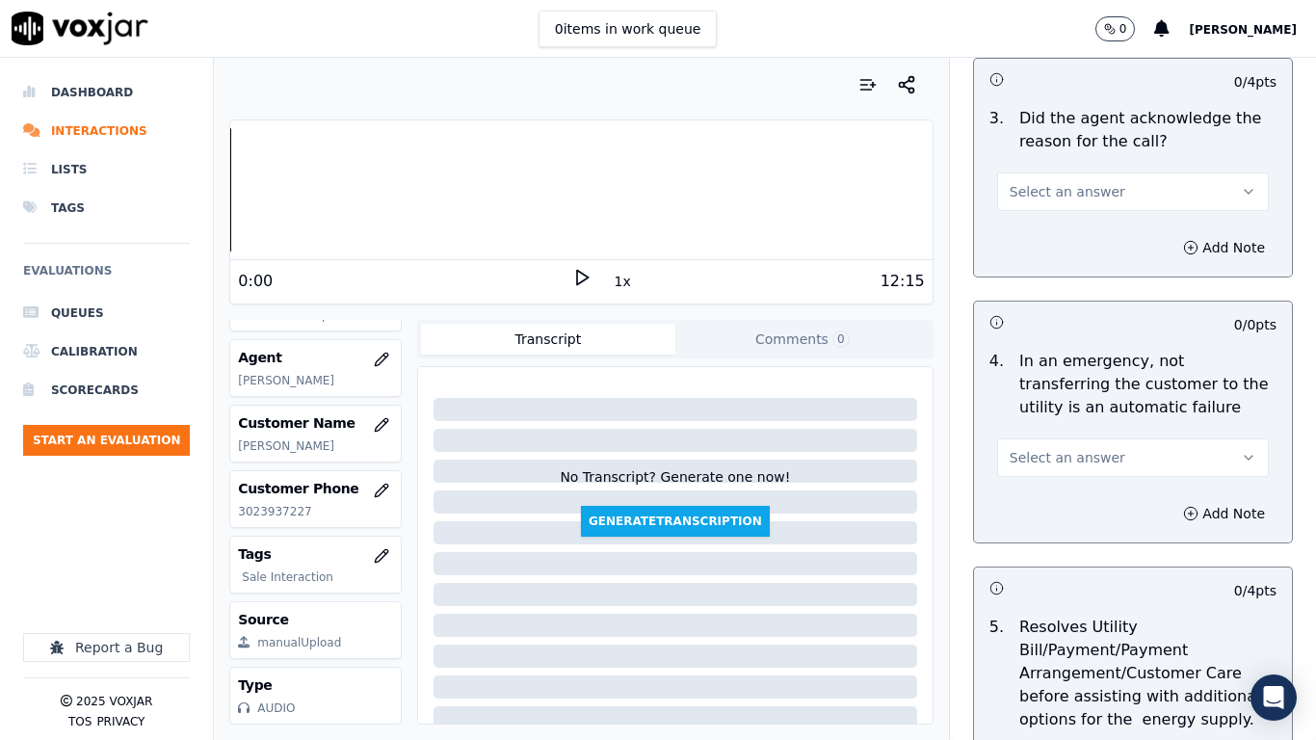
click at [1072, 172] on button "Select an answer" at bounding box center [1133, 191] width 272 height 39
drag, startPoint x: 1046, startPoint y: 232, endPoint x: 1064, endPoint y: 251, distance: 26.6
click at [1046, 233] on div "Yes" at bounding box center [1097, 235] width 235 height 31
click at [1086, 458] on span "Select an answer" at bounding box center [1067, 457] width 116 height 19
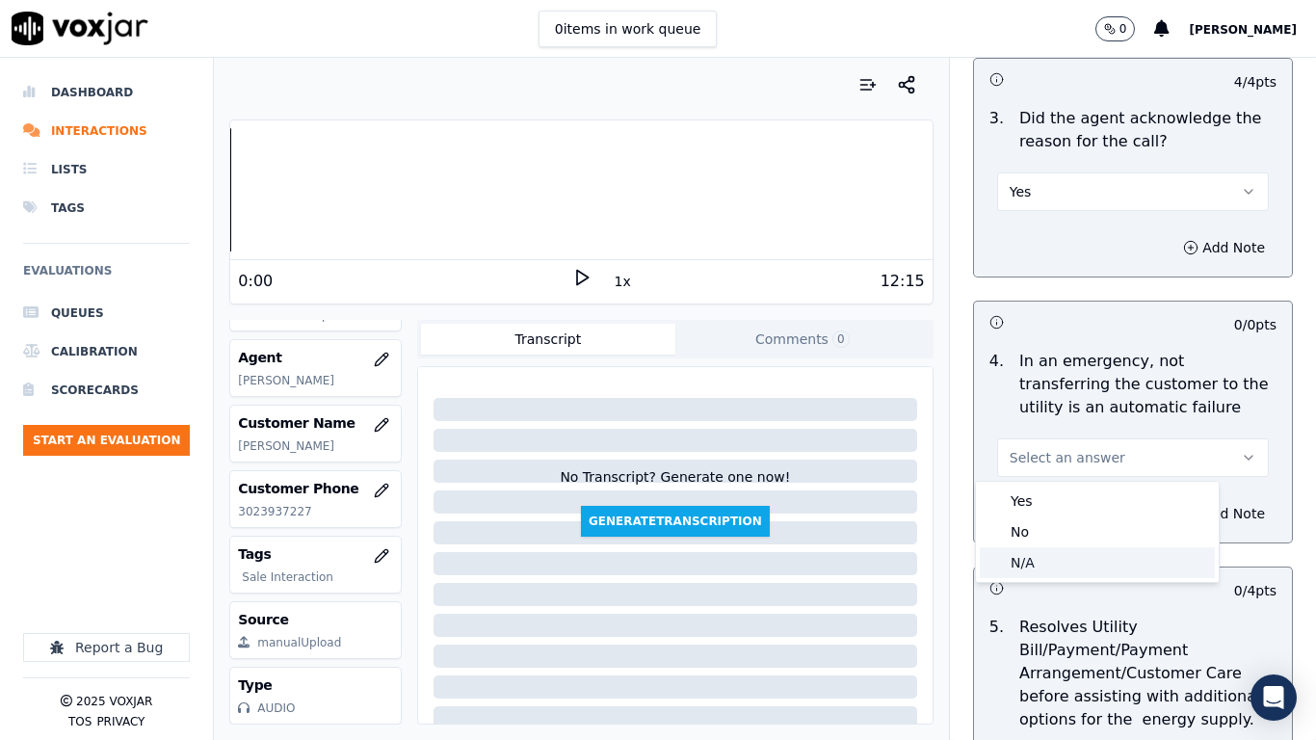
click at [1056, 562] on div "N/A" at bounding box center [1097, 562] width 235 height 31
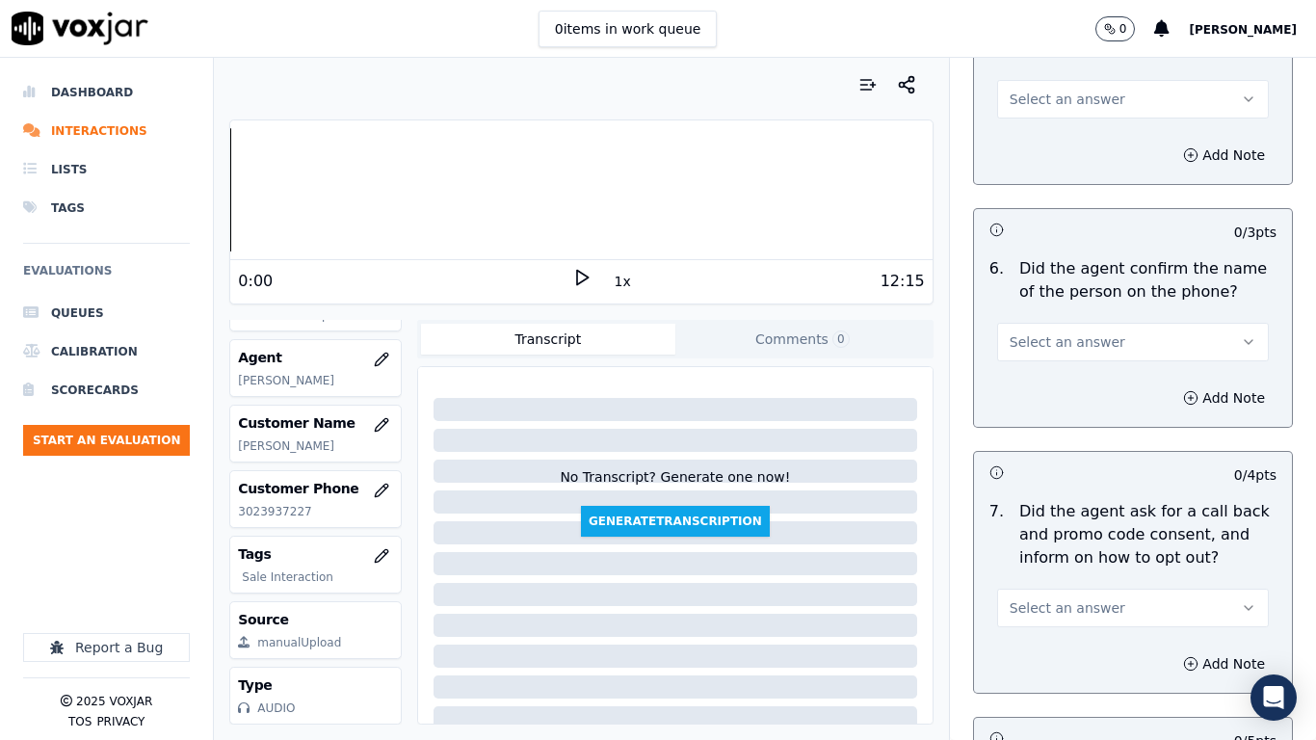
scroll to position [1348, 0]
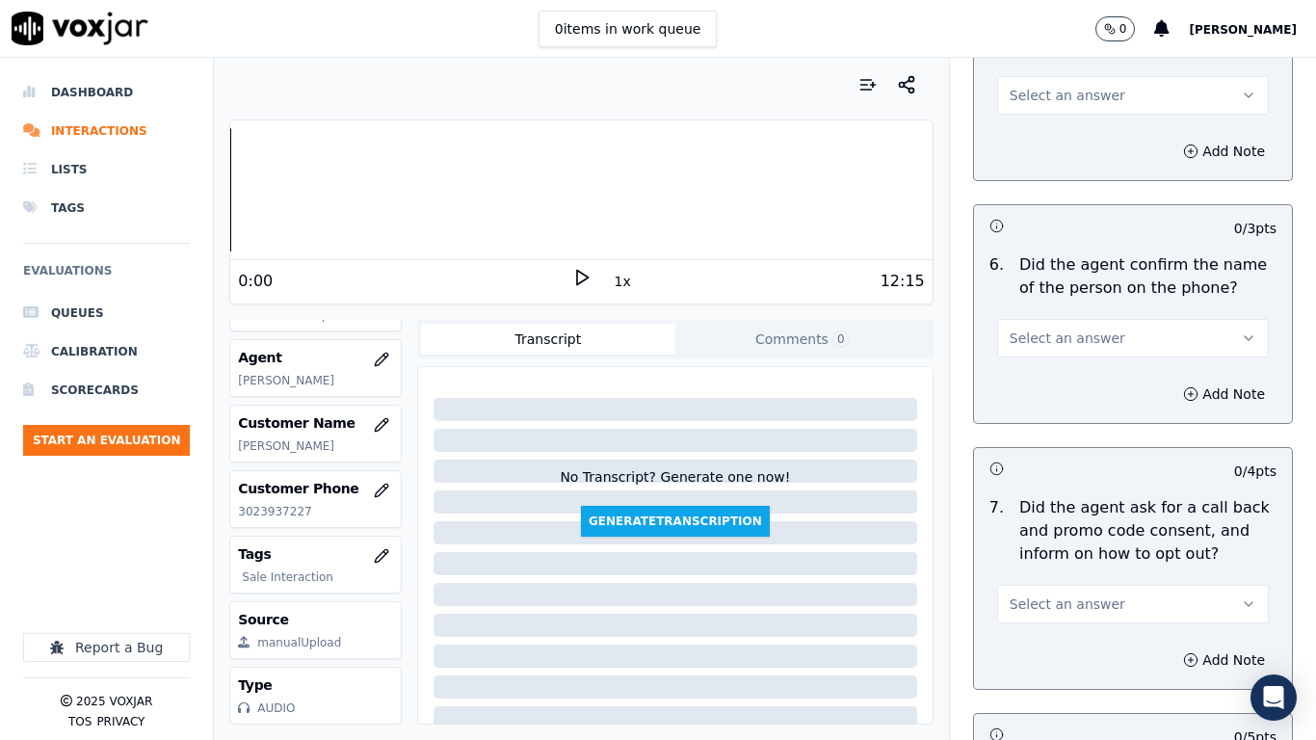
click at [1055, 104] on span "Select an answer" at bounding box center [1067, 95] width 116 height 19
click at [1039, 192] on div "N/A" at bounding box center [1097, 200] width 235 height 31
drag, startPoint x: 1074, startPoint y: 341, endPoint x: 1074, endPoint y: 353, distance: 12.5
click at [1074, 342] on span "Select an answer" at bounding box center [1067, 337] width 116 height 19
click at [1060, 383] on div "Yes" at bounding box center [1097, 381] width 235 height 31
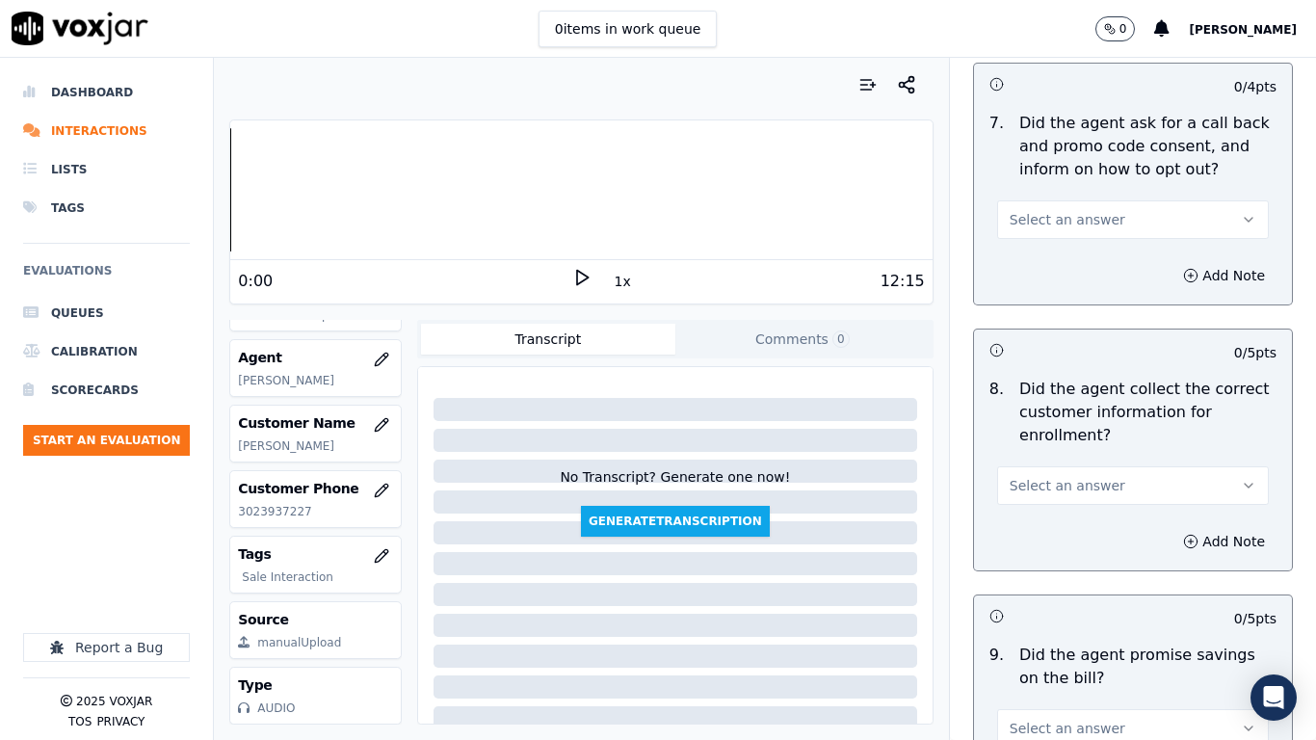
scroll to position [1734, 0]
click at [1069, 217] on span "Select an answer" at bounding box center [1067, 218] width 116 height 19
click at [1062, 267] on div "Yes" at bounding box center [1097, 262] width 235 height 31
click at [1060, 488] on span "Select an answer" at bounding box center [1067, 484] width 116 height 19
click at [1049, 531] on div "Yes" at bounding box center [1097, 527] width 235 height 31
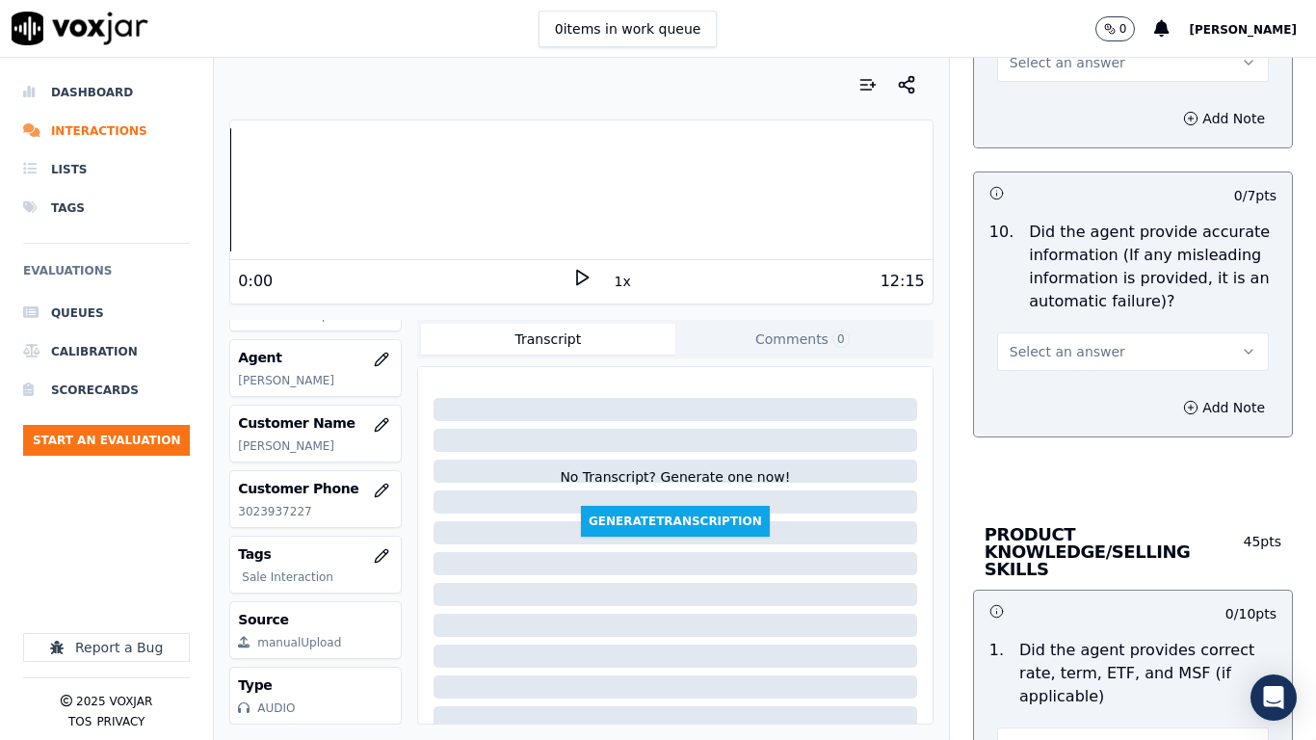
scroll to position [2408, 0]
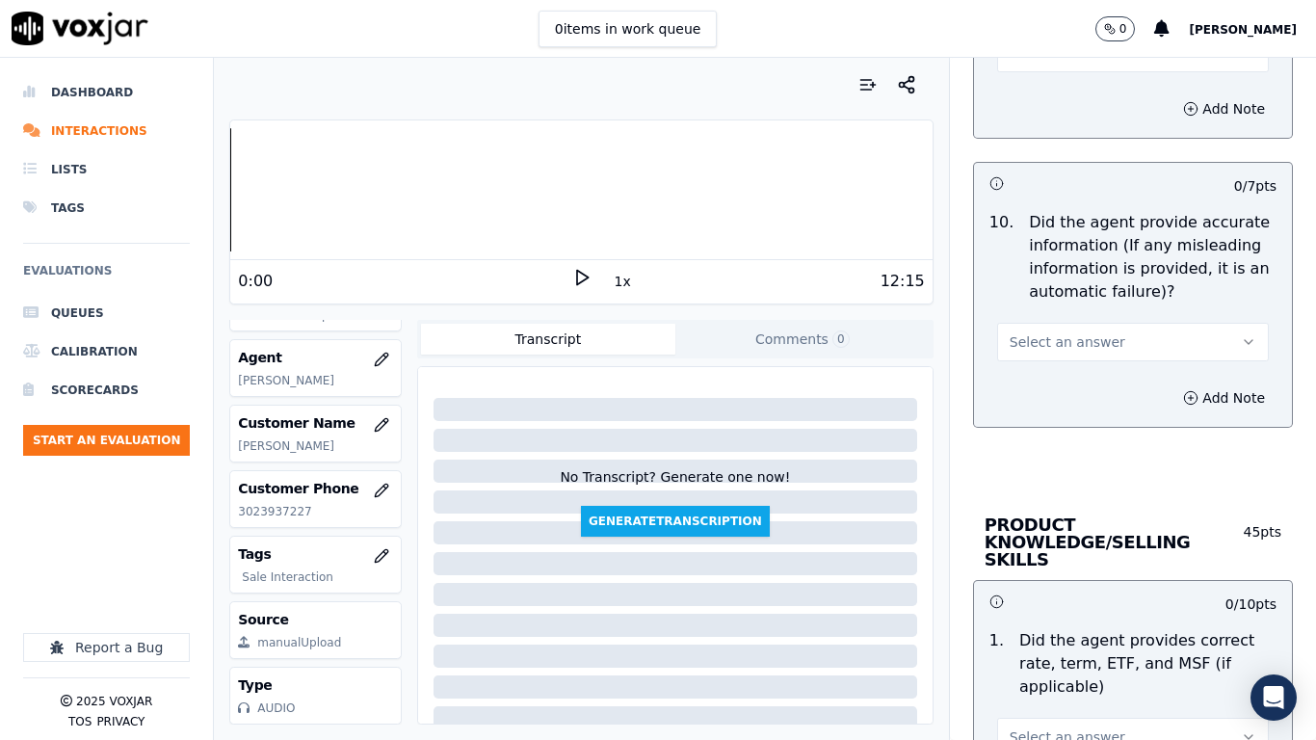
click at [1029, 66] on button "Select an answer" at bounding box center [1133, 53] width 272 height 39
click at [1036, 102] on div "Yes" at bounding box center [1097, 96] width 235 height 31
click at [1042, 337] on span "Select an answer" at bounding box center [1067, 341] width 116 height 19
click at [1038, 391] on div "Yes" at bounding box center [1097, 385] width 235 height 31
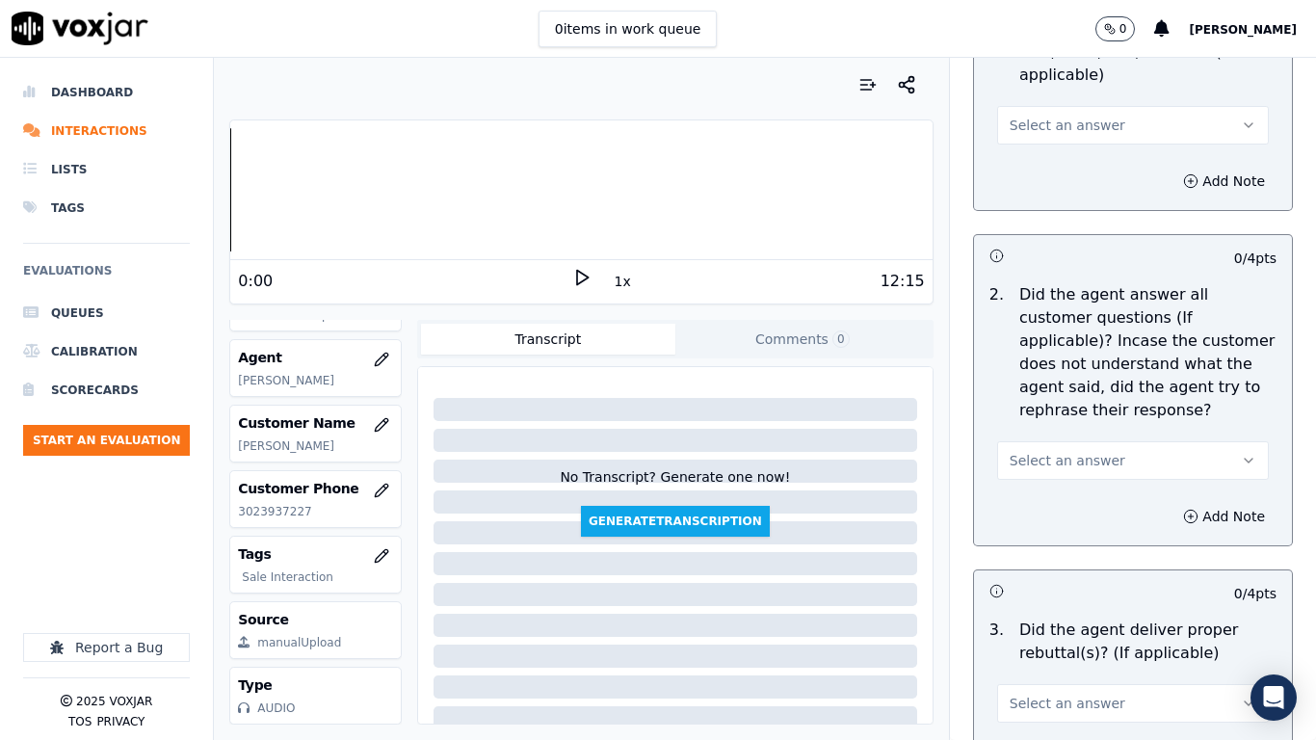
scroll to position [2986, 0]
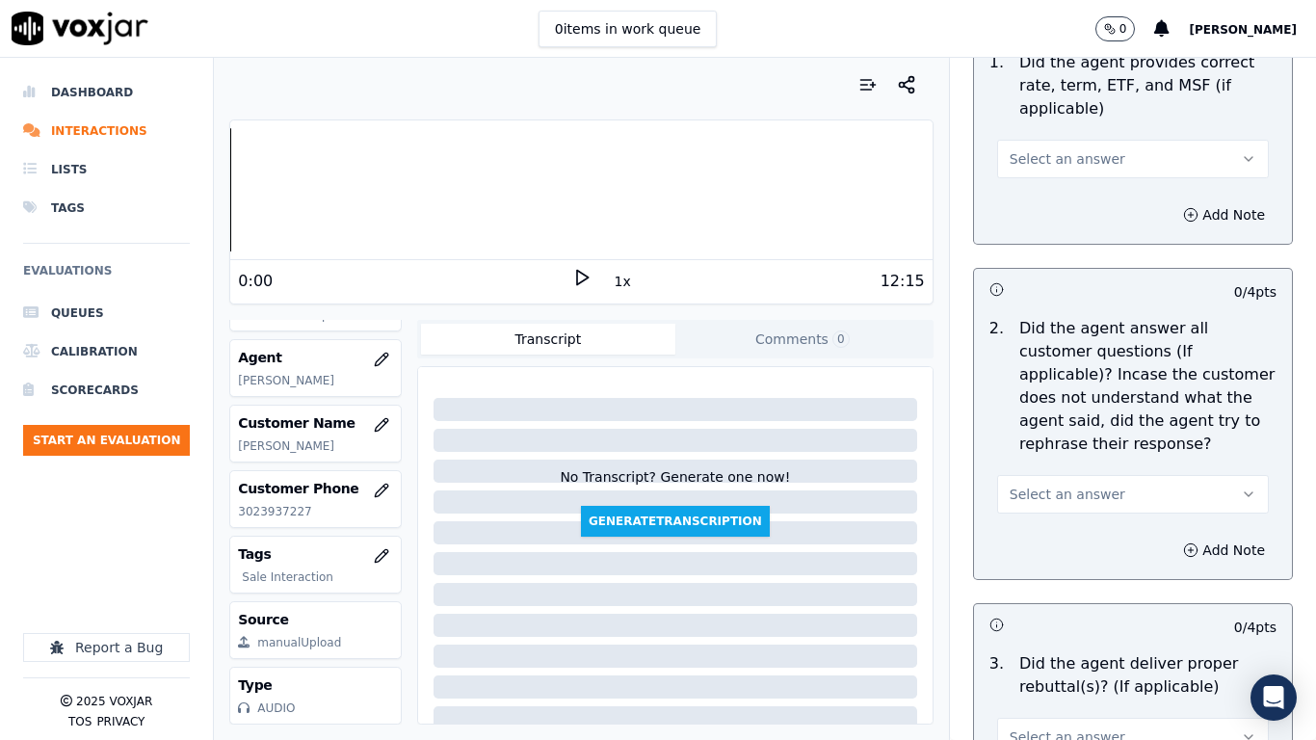
click at [1059, 149] on span "Select an answer" at bounding box center [1067, 158] width 116 height 19
click at [1075, 189] on div "Yes" at bounding box center [1097, 185] width 235 height 31
click at [1090, 475] on button "Select an answer" at bounding box center [1133, 494] width 272 height 39
click at [1083, 532] on div "Yes" at bounding box center [1097, 520] width 235 height 31
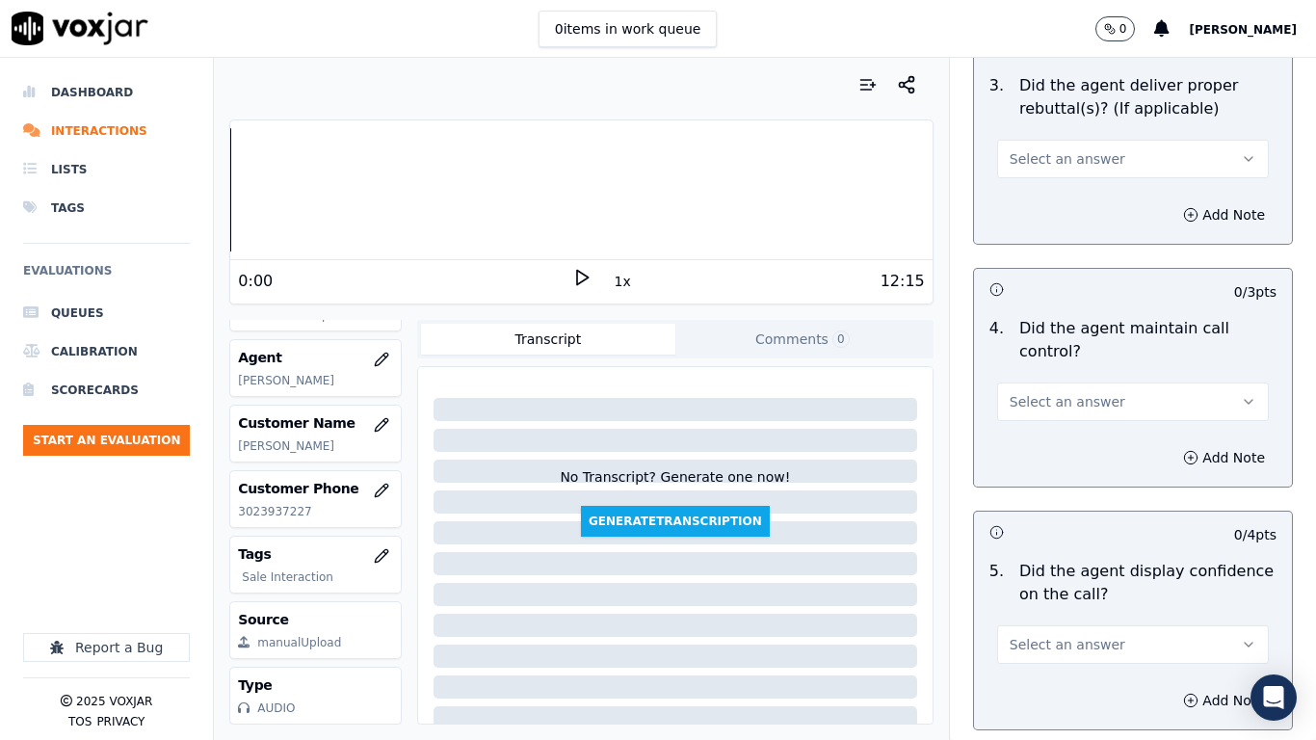
click at [1054, 149] on span "Select an answer" at bounding box center [1067, 158] width 116 height 19
click at [1054, 180] on div "Yes" at bounding box center [1097, 185] width 235 height 31
click at [1062, 392] on span "Select an answer" at bounding box center [1067, 401] width 116 height 19
click at [1060, 427] on div "Yes" at bounding box center [1097, 427] width 235 height 31
click at [1083, 584] on span "Select an answer" at bounding box center [1067, 644] width 116 height 19
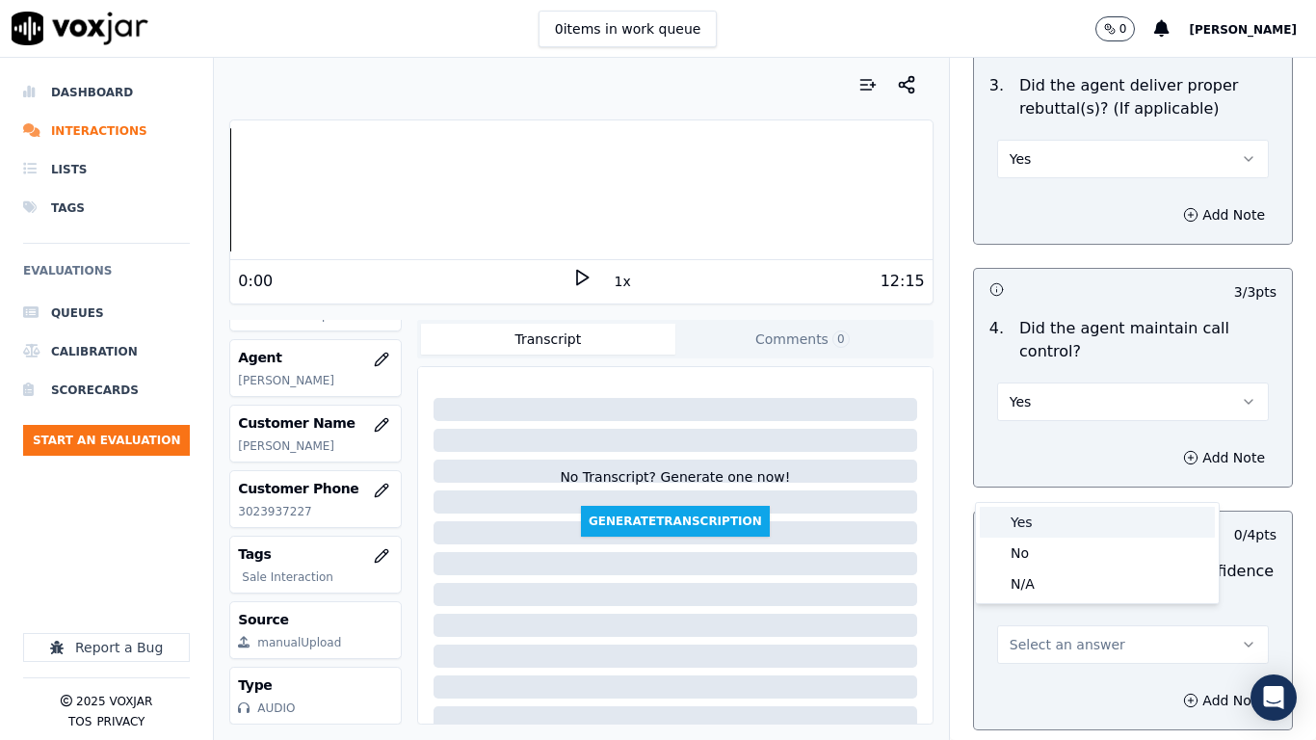
click at [1051, 521] on div "Yes" at bounding box center [1097, 522] width 235 height 31
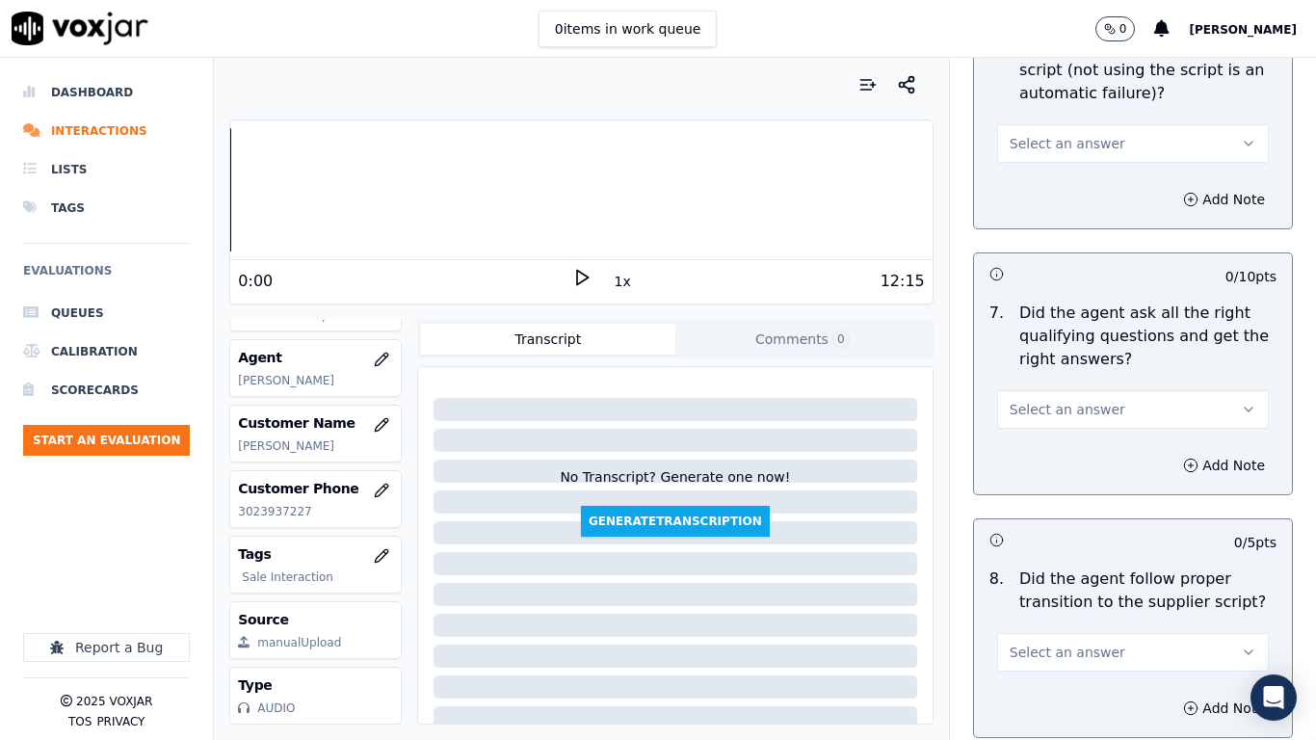
scroll to position [4334, 0]
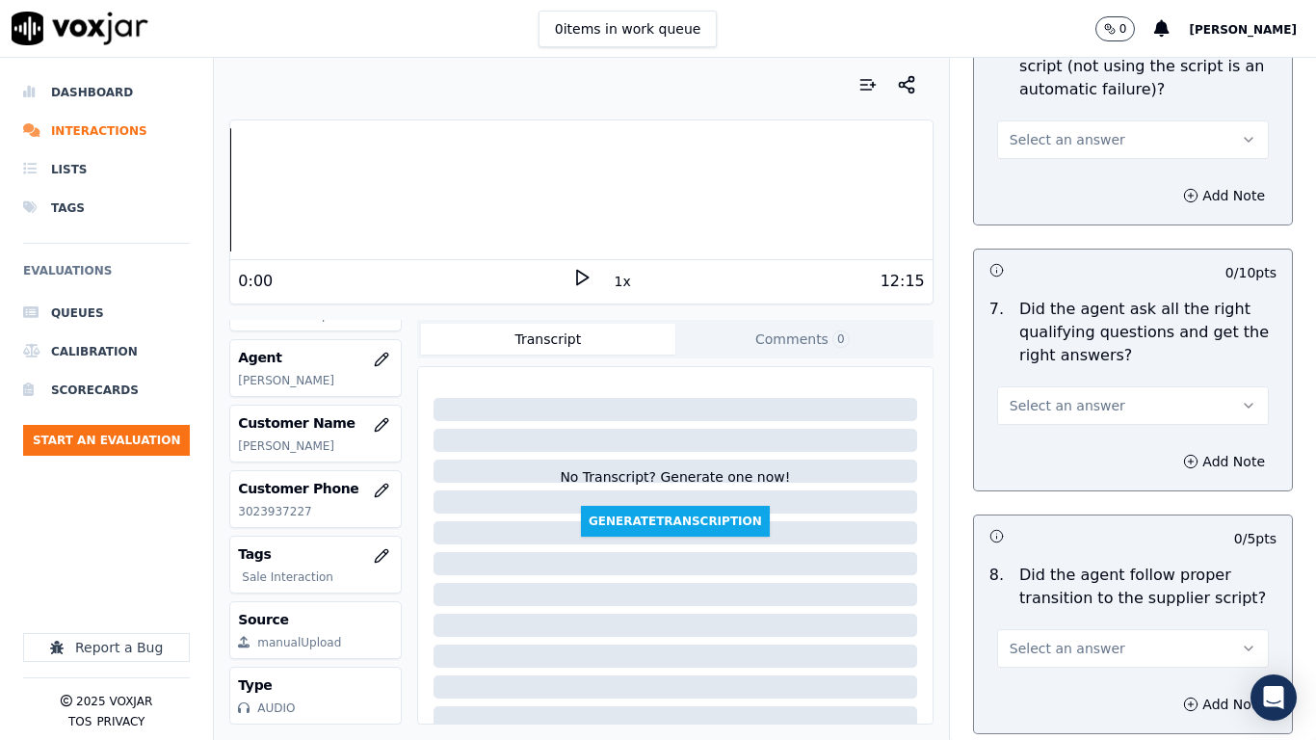
drag, startPoint x: 1055, startPoint y: 122, endPoint x: 1054, endPoint y: 134, distance: 11.6
click at [1054, 130] on span "Select an answer" at bounding box center [1067, 139] width 116 height 19
click at [1052, 163] on div "Yes" at bounding box center [1097, 165] width 235 height 31
click at [1052, 396] on span "Select an answer" at bounding box center [1067, 405] width 116 height 19
click at [1055, 433] on div "Yes" at bounding box center [1097, 431] width 235 height 31
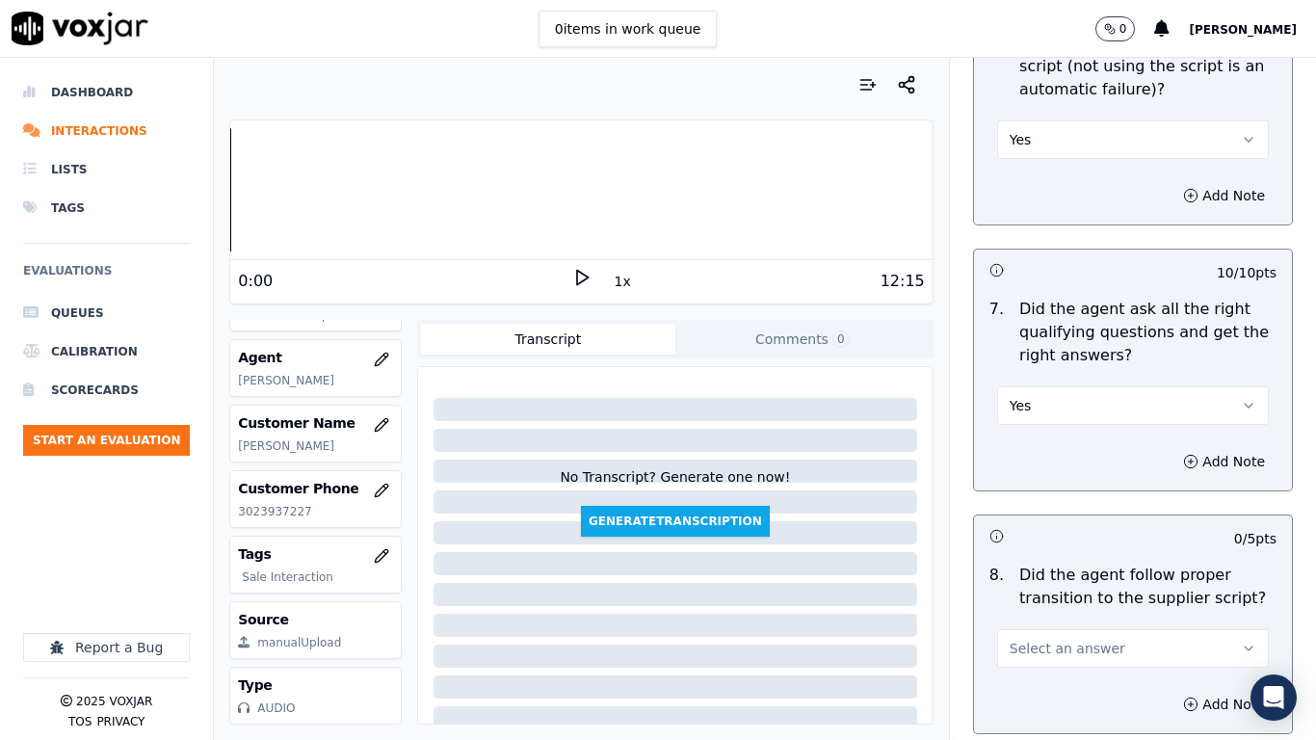
click at [1071, 584] on span "Select an answer" at bounding box center [1067, 648] width 116 height 19
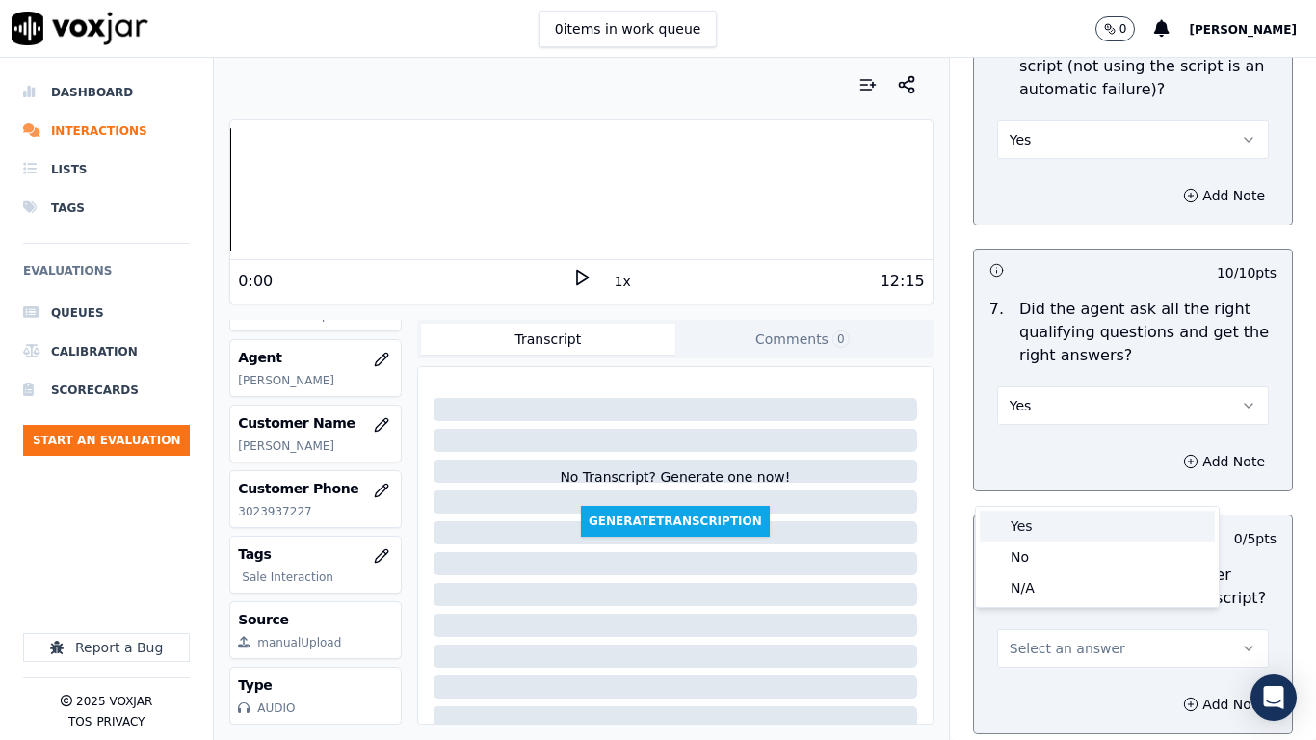
click at [1028, 520] on div "Yes" at bounding box center [1097, 525] width 235 height 31
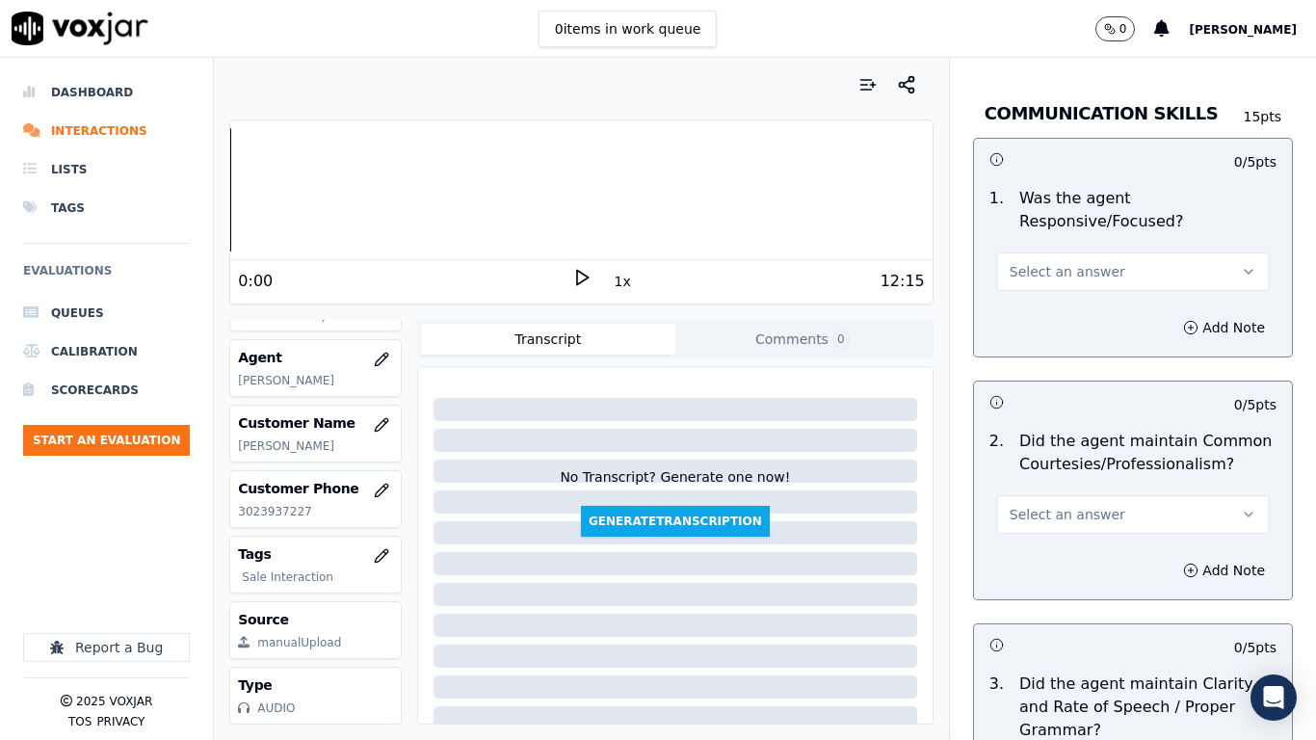
scroll to position [5105, 0]
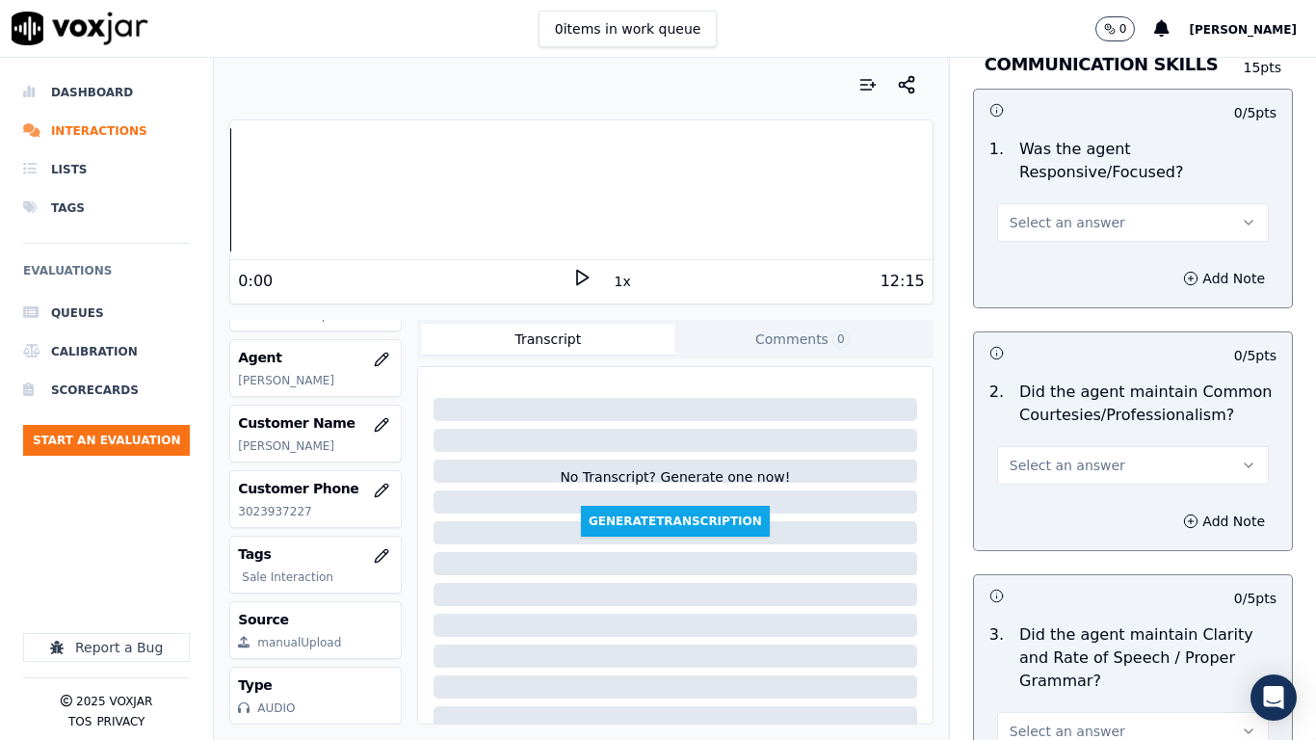
click at [1065, 213] on span "Select an answer" at bounding box center [1067, 222] width 116 height 19
click at [1060, 244] on div "Yes" at bounding box center [1097, 248] width 235 height 31
click at [1065, 456] on span "Select an answer" at bounding box center [1067, 465] width 116 height 19
click at [1057, 490] on div "Yes" at bounding box center [1097, 491] width 235 height 31
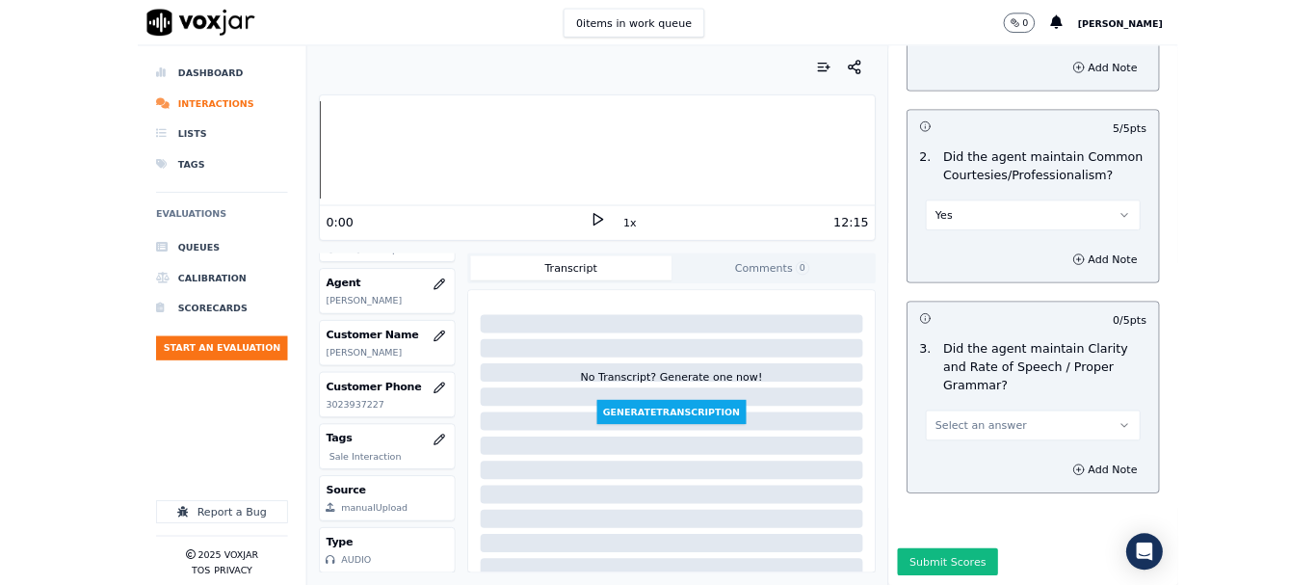
scroll to position [5329, 0]
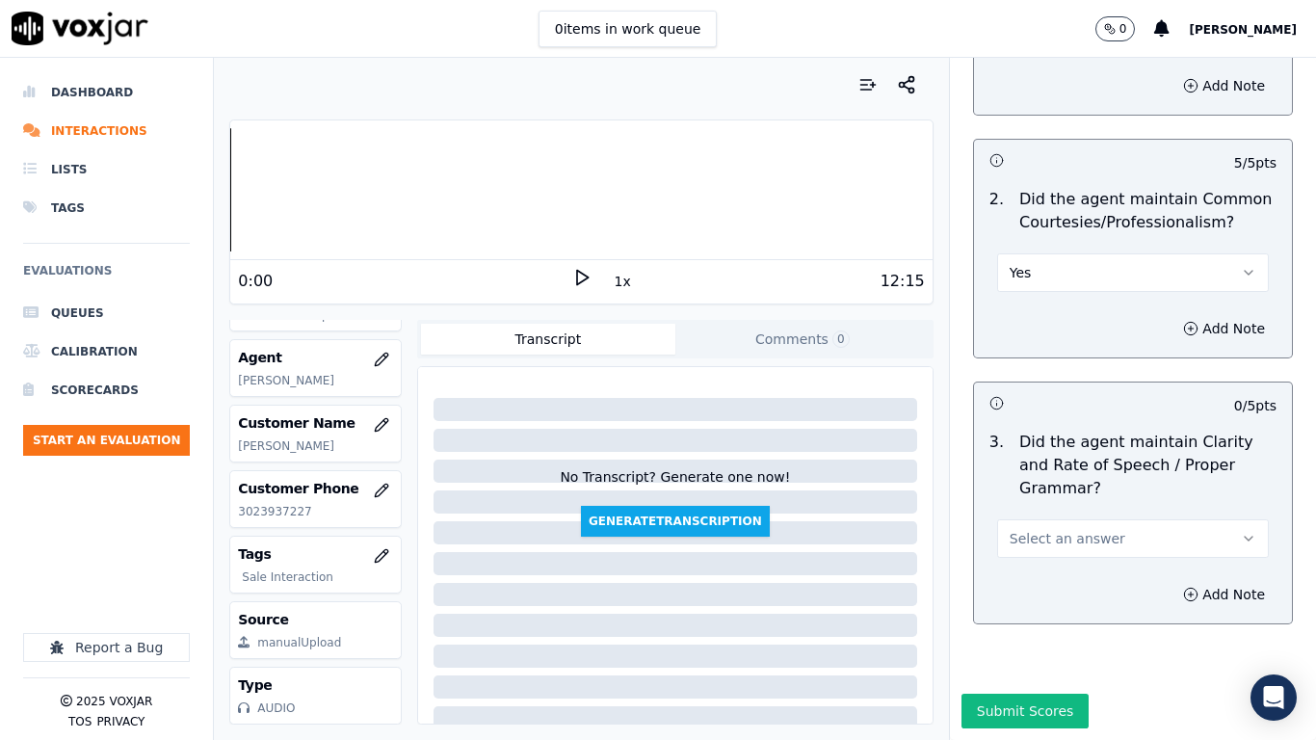
click at [1057, 529] on span "Select an answer" at bounding box center [1067, 538] width 116 height 19
click at [1040, 534] on div "Yes" at bounding box center [1097, 532] width 235 height 31
click at [1021, 584] on button "Submit Scores" at bounding box center [1025, 710] width 128 height 35
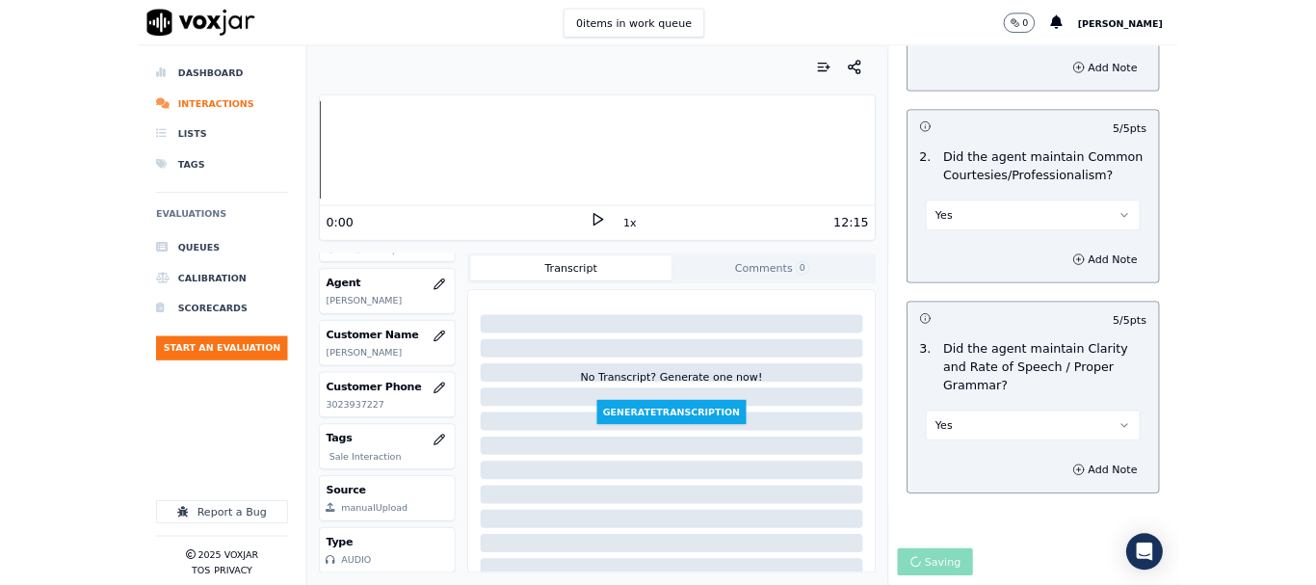
scroll to position [289, 0]
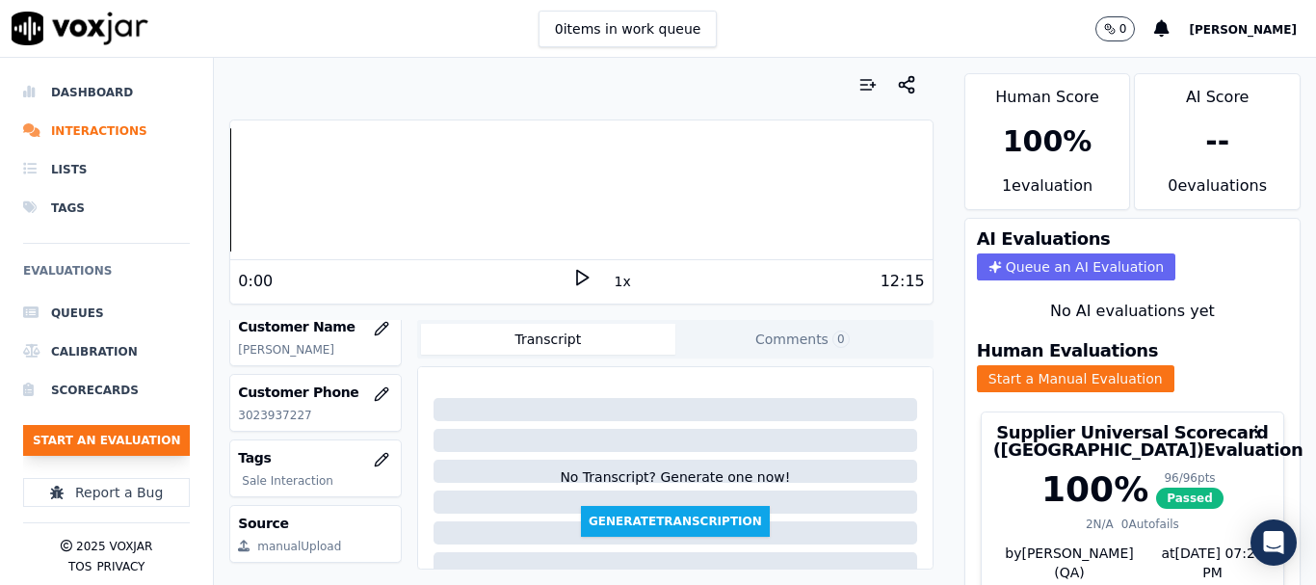
click at [137, 435] on button "Start an Evaluation" at bounding box center [106, 440] width 167 height 31
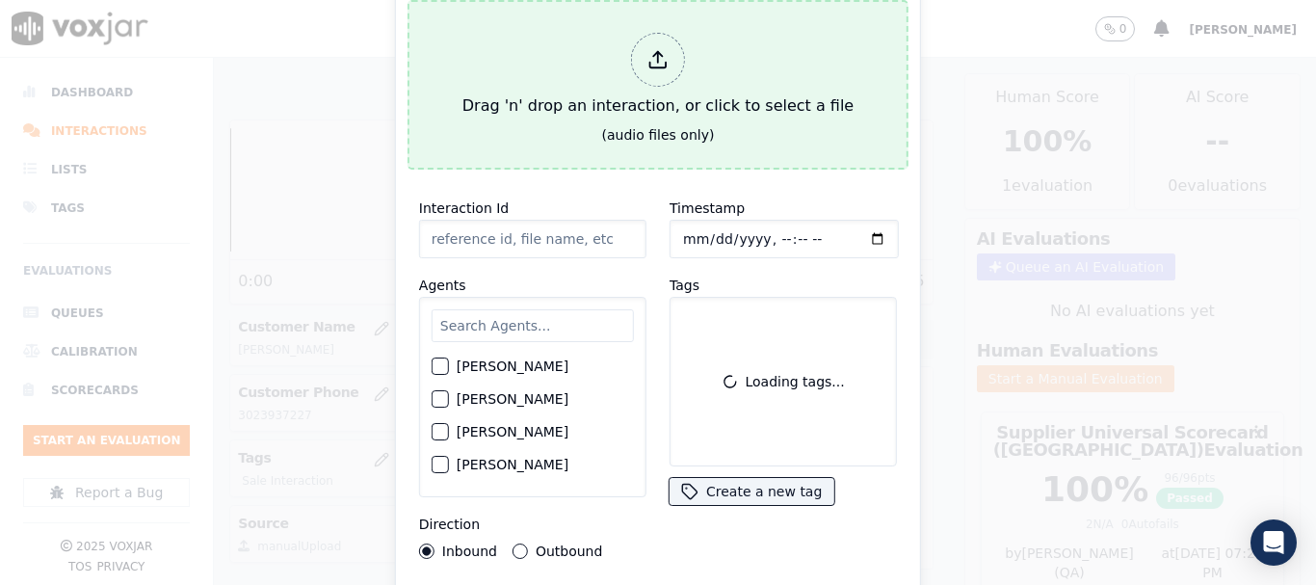
click at [535, 78] on div "Drag 'n' drop an interaction, or click to select a file" at bounding box center [658, 75] width 406 height 100
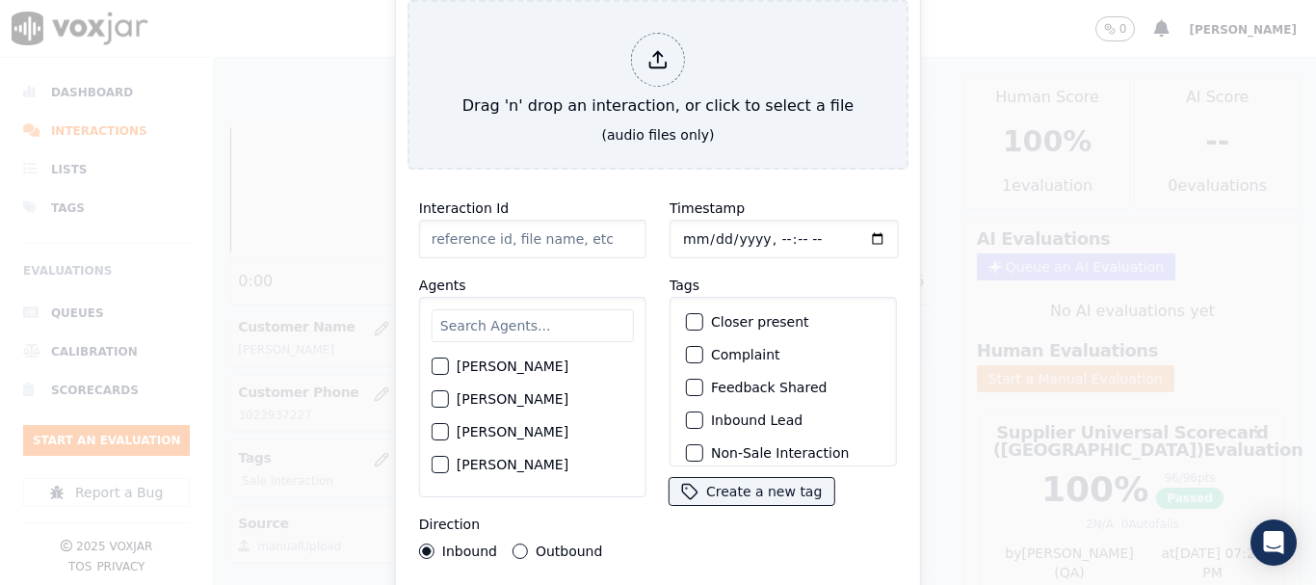
type input "20250811-153503_2679921420-all.mp3"
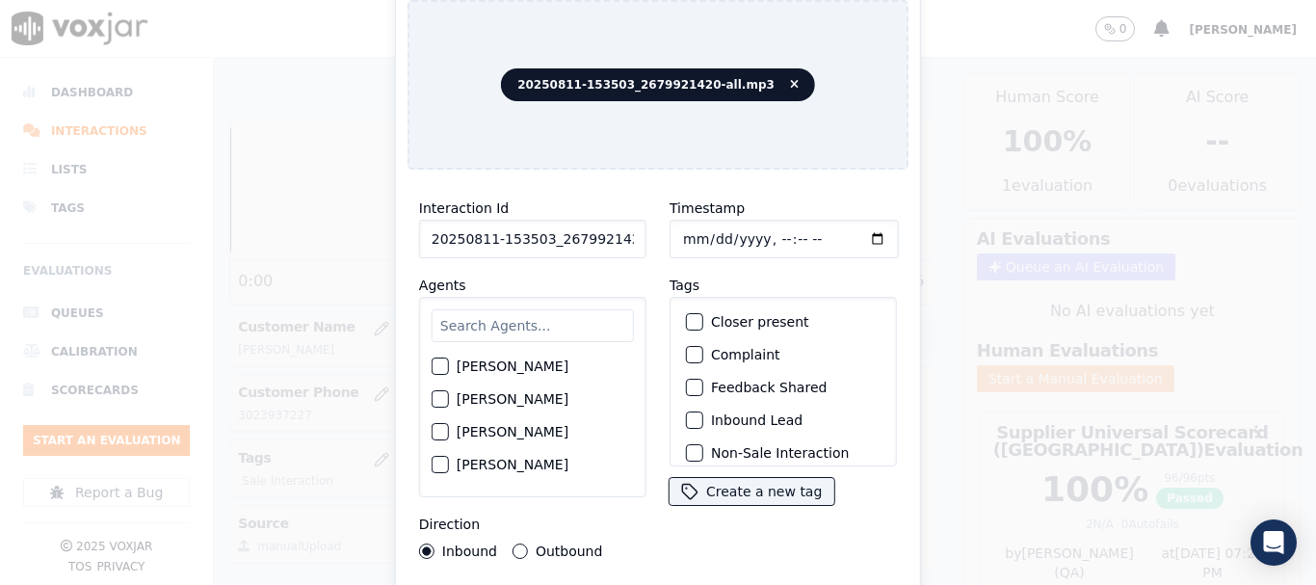
click at [504, 322] on input "text" at bounding box center [533, 325] width 202 height 33
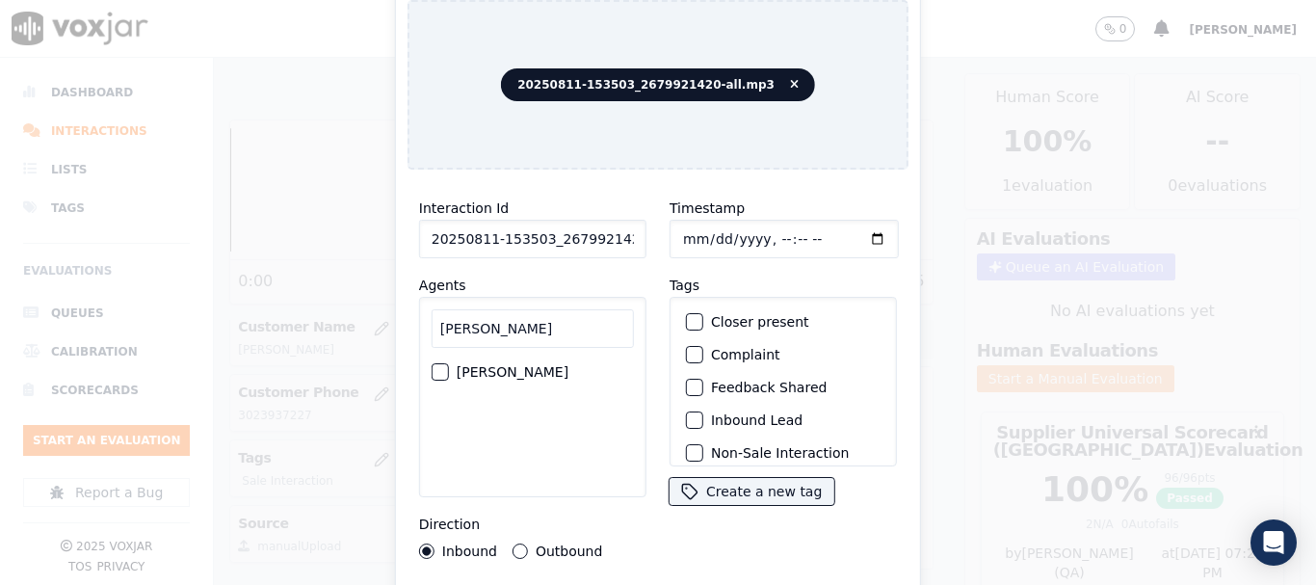
type input "[PERSON_NAME]"
click at [487, 365] on label "[PERSON_NAME]" at bounding box center [513, 371] width 112 height 13
click at [449, 364] on button "[PERSON_NAME]" at bounding box center [440, 371] width 17 height 17
click at [557, 544] on label "Outbound" at bounding box center [569, 550] width 66 height 13
click at [528, 543] on button "Outbound" at bounding box center [519, 550] width 15 height 15
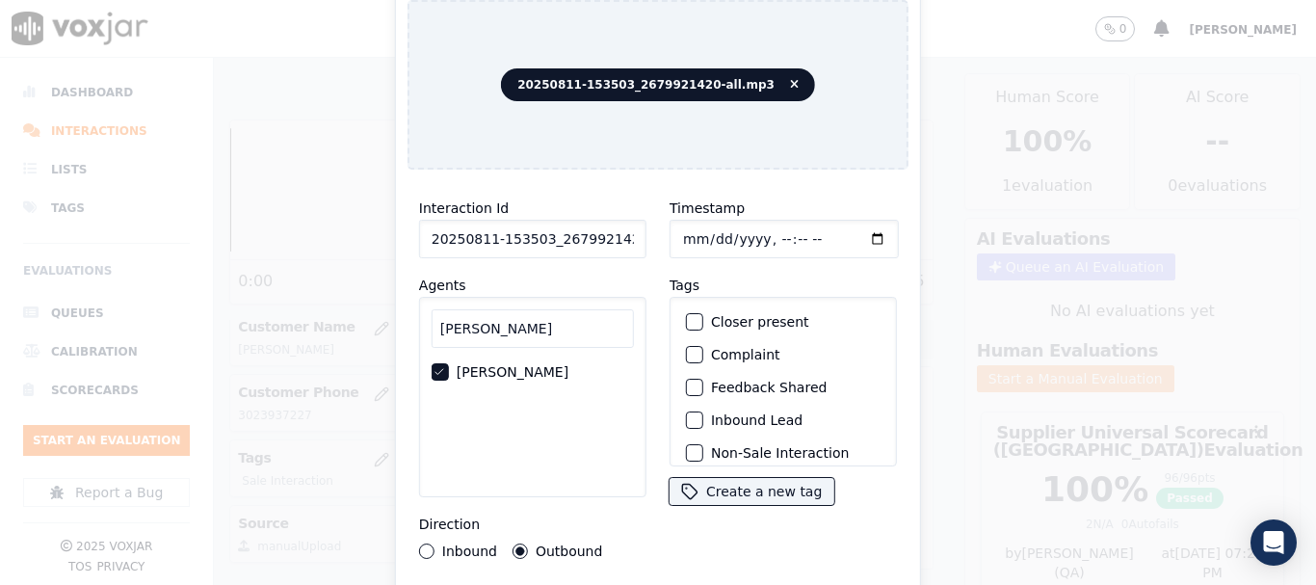
click at [685, 232] on input "Timestamp" at bounding box center [783, 239] width 229 height 39
type input "[DATE]T13:51"
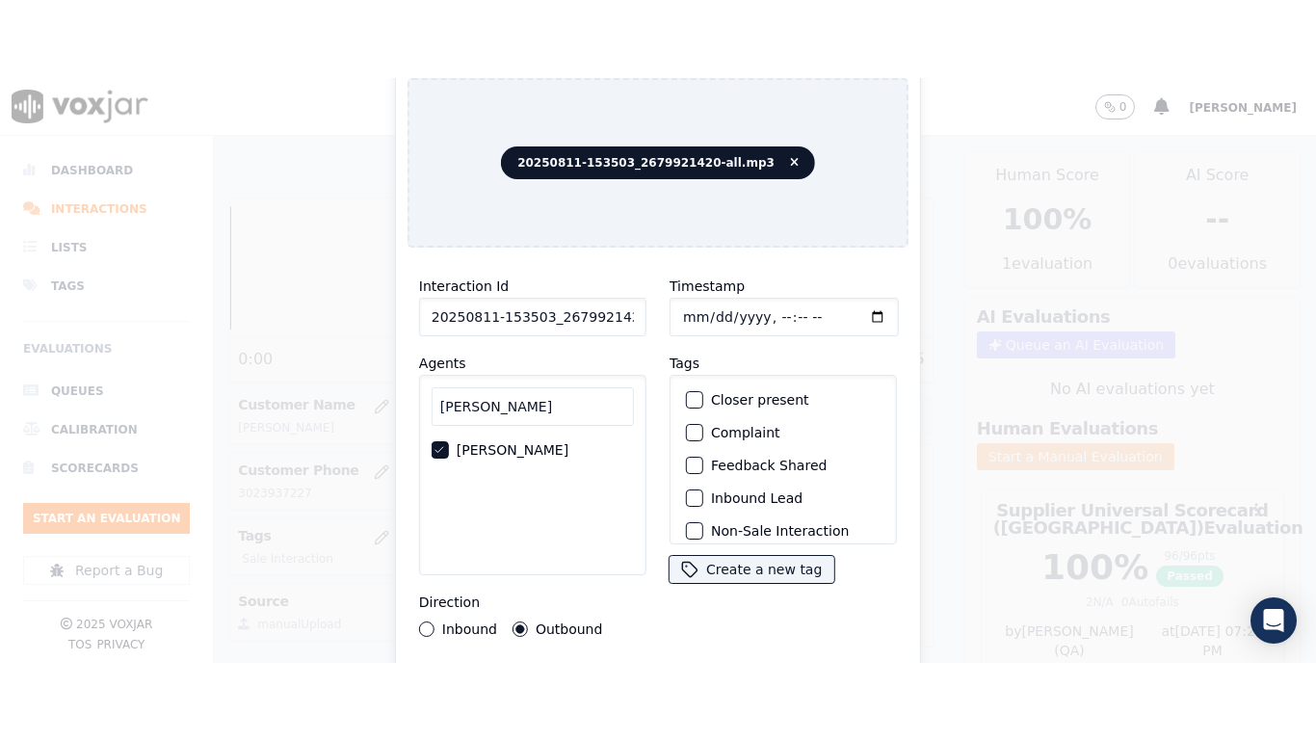
scroll to position [169, 0]
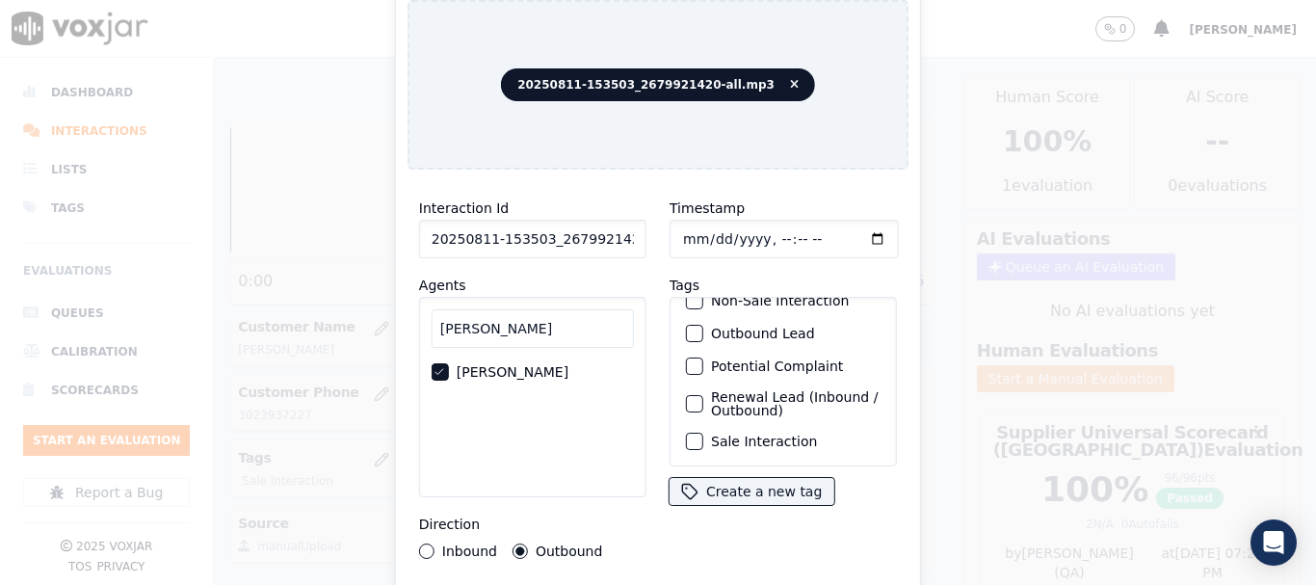
click at [774, 434] on label "Sale Interaction" at bounding box center [764, 440] width 106 height 13
click at [703, 432] on button "Sale Interaction" at bounding box center [694, 440] width 17 height 17
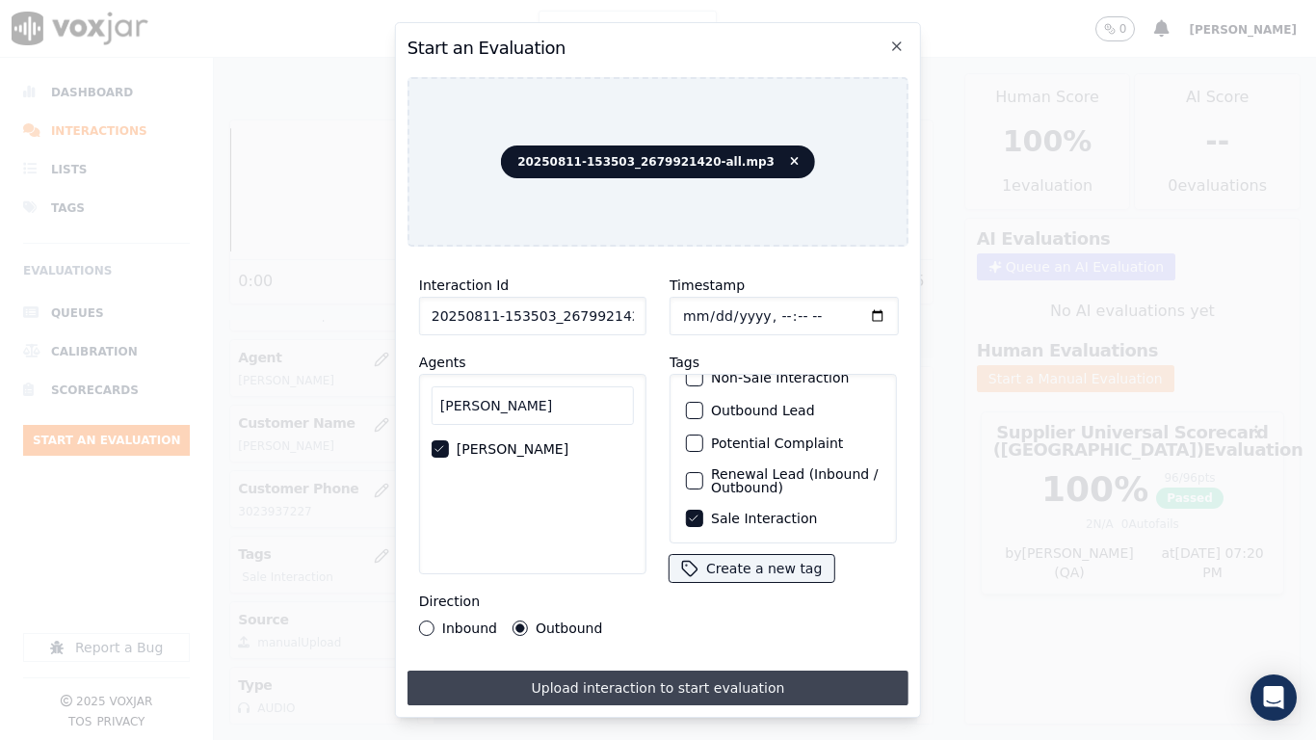
click at [767, 584] on button "Upload interaction to start evaluation" at bounding box center [657, 687] width 501 height 35
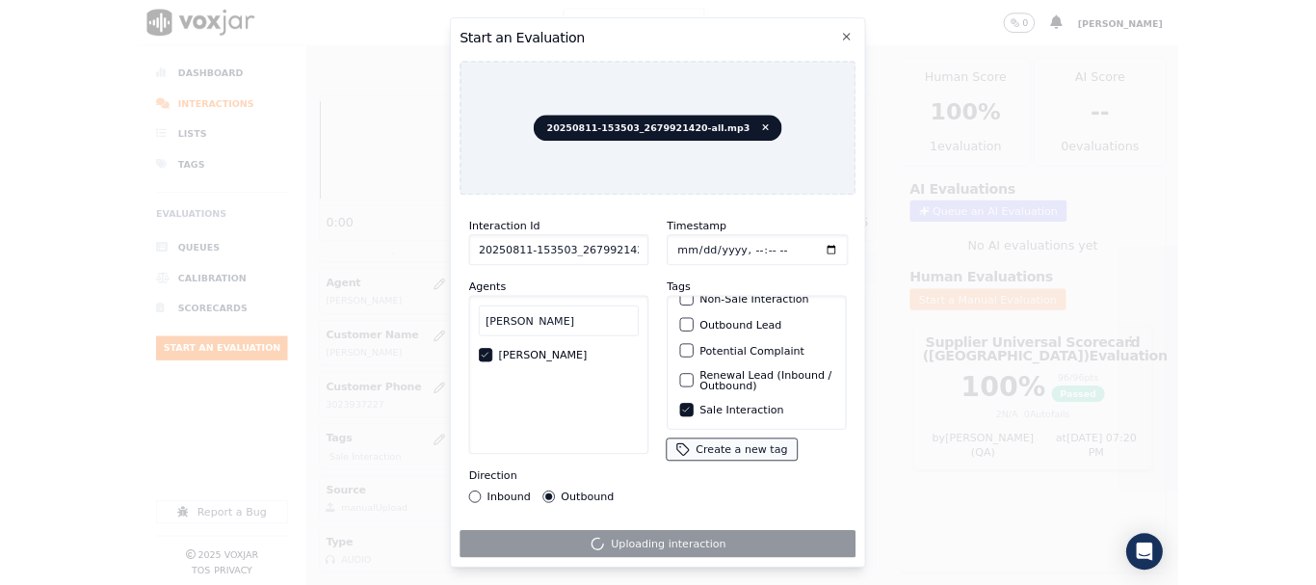
scroll to position [289, 0]
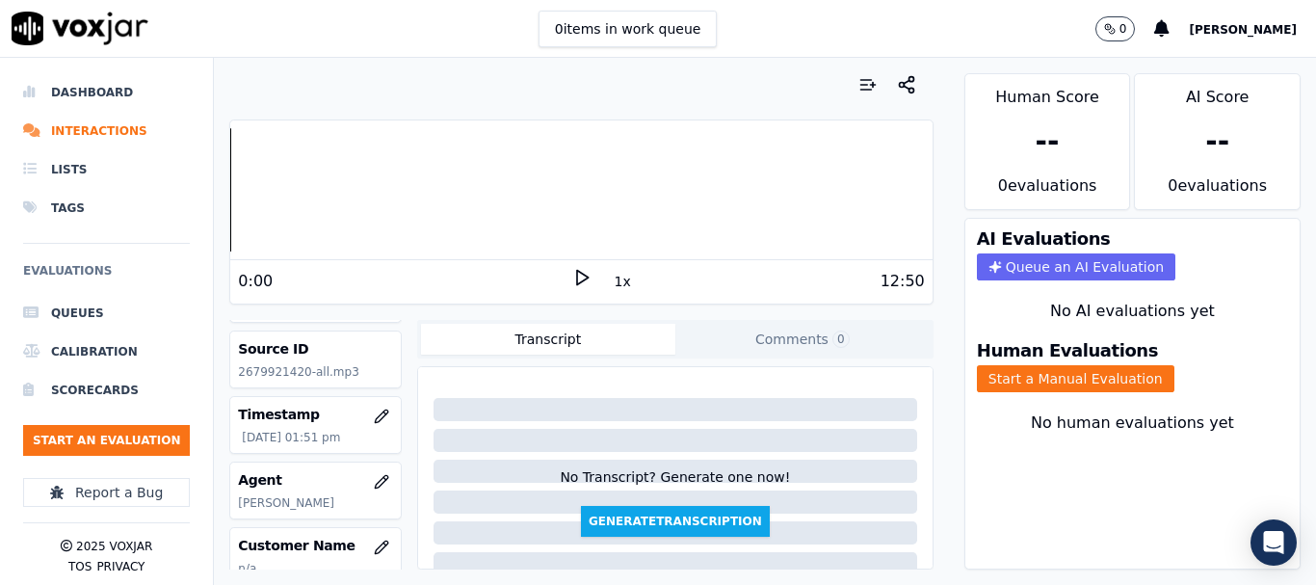
scroll to position [289, 0]
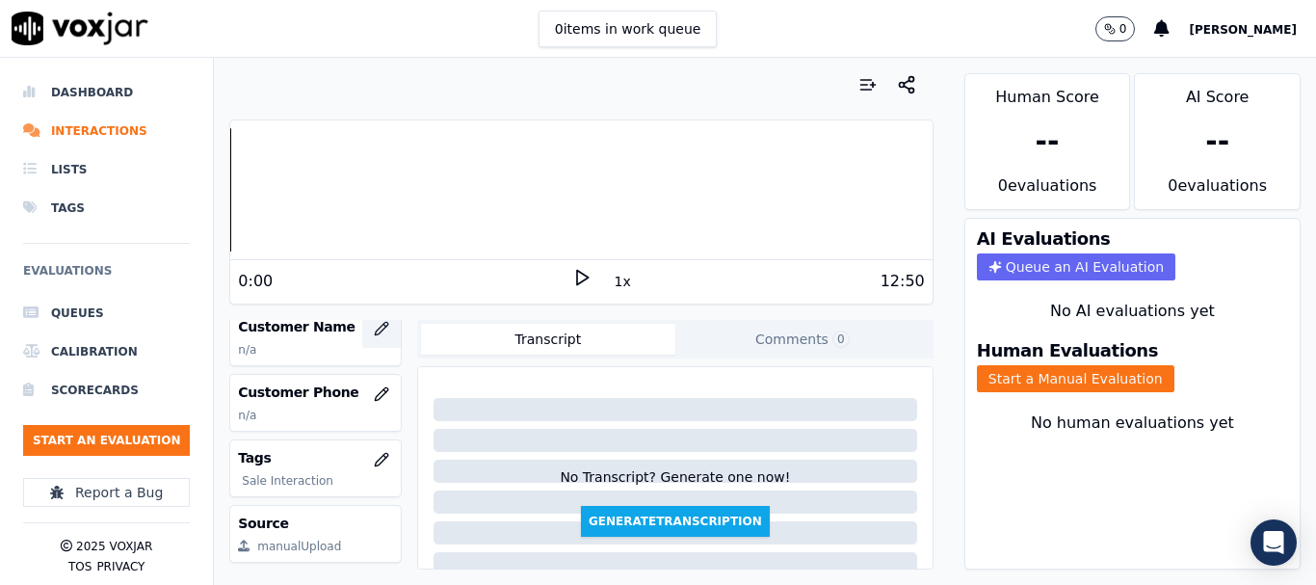
click at [375, 329] on icon "button" at bounding box center [381, 328] width 13 height 13
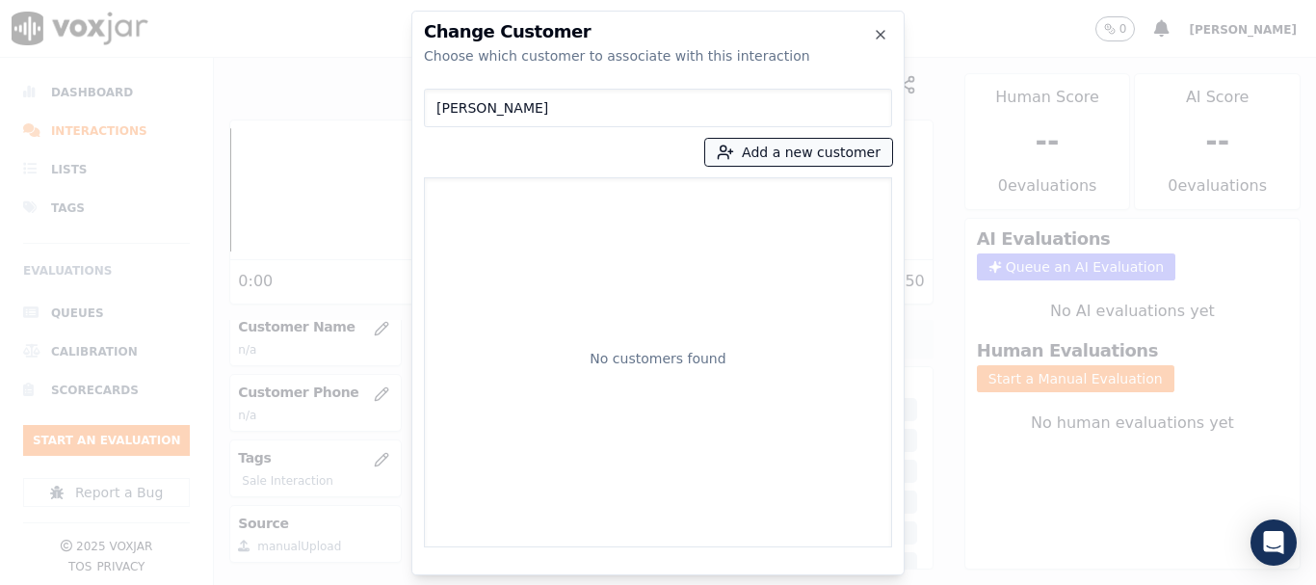
type input "[PERSON_NAME]"
click at [773, 152] on button "Add a new customer" at bounding box center [798, 152] width 187 height 27
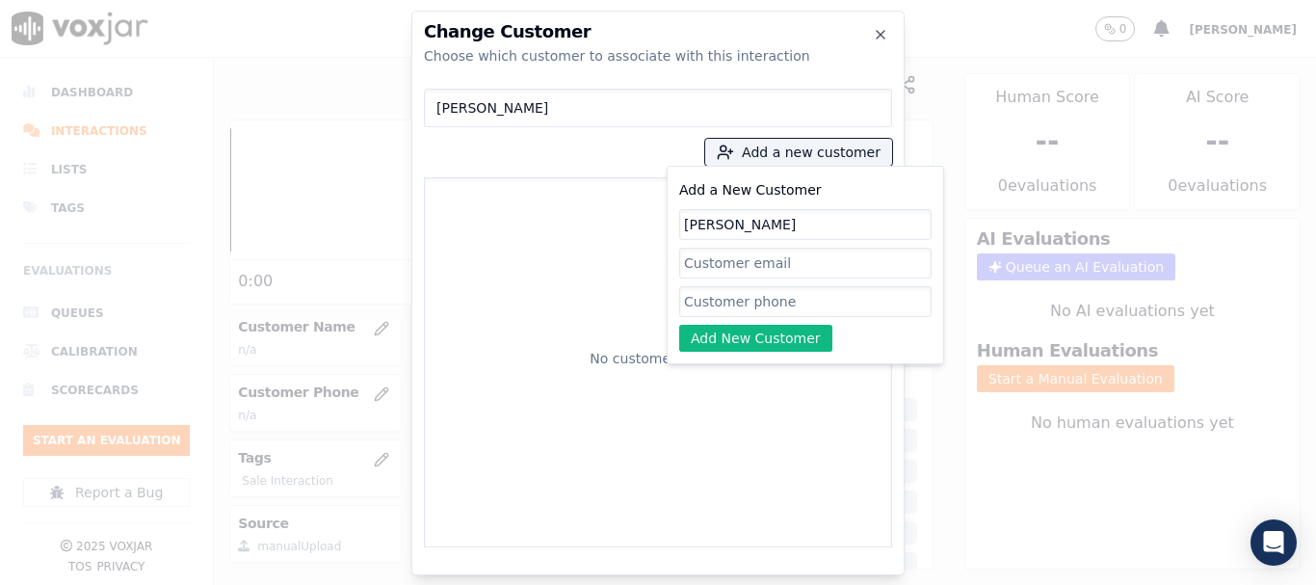
type input "[PERSON_NAME]"
drag, startPoint x: 723, startPoint y: 294, endPoint x: 650, endPoint y: 192, distance: 125.6
click at [723, 294] on input "Add a New Customer" at bounding box center [805, 301] width 252 height 31
paste input "2679921420"
type input "2679921420"
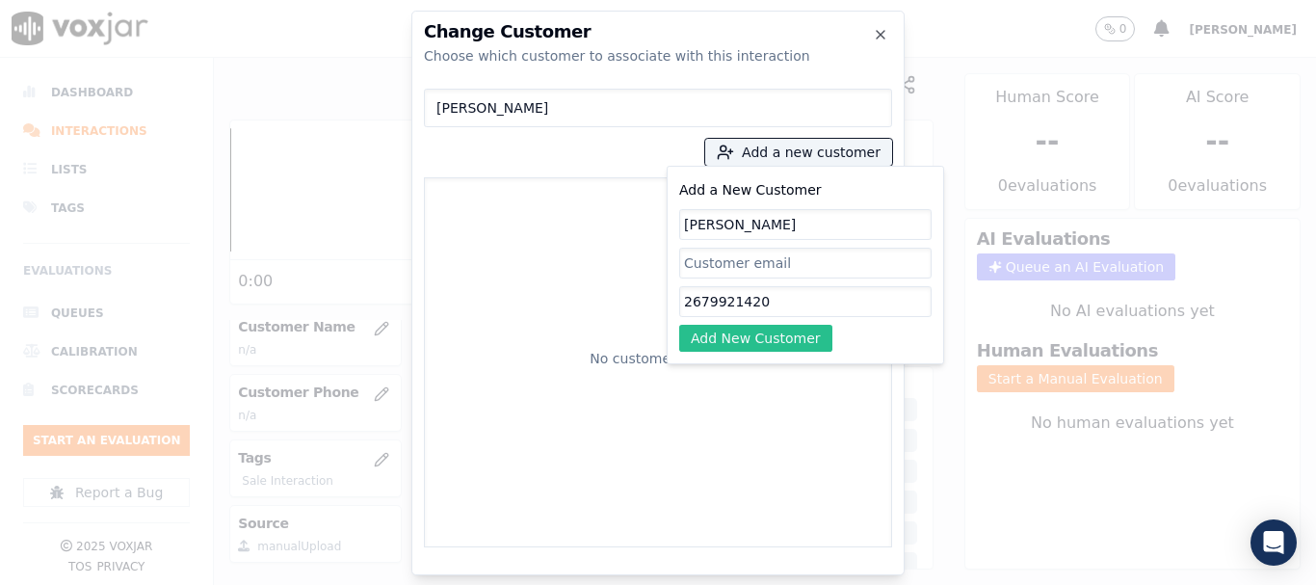
click at [746, 338] on button "Add New Customer" at bounding box center [755, 338] width 153 height 27
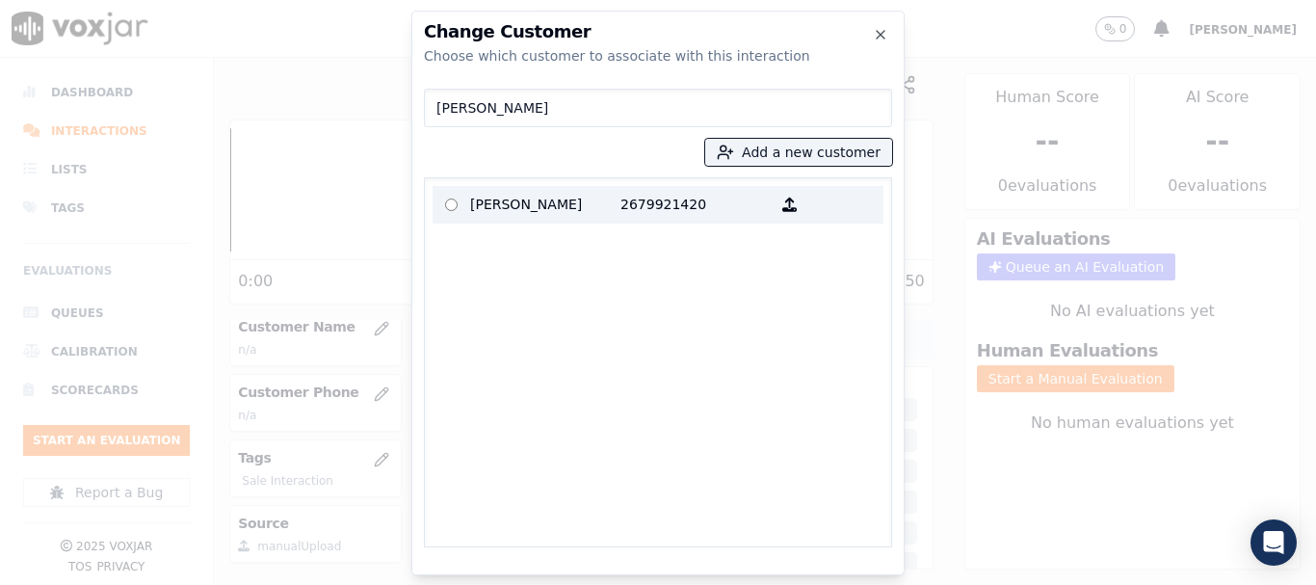
click at [536, 204] on p "[PERSON_NAME]" at bounding box center [545, 205] width 150 height 30
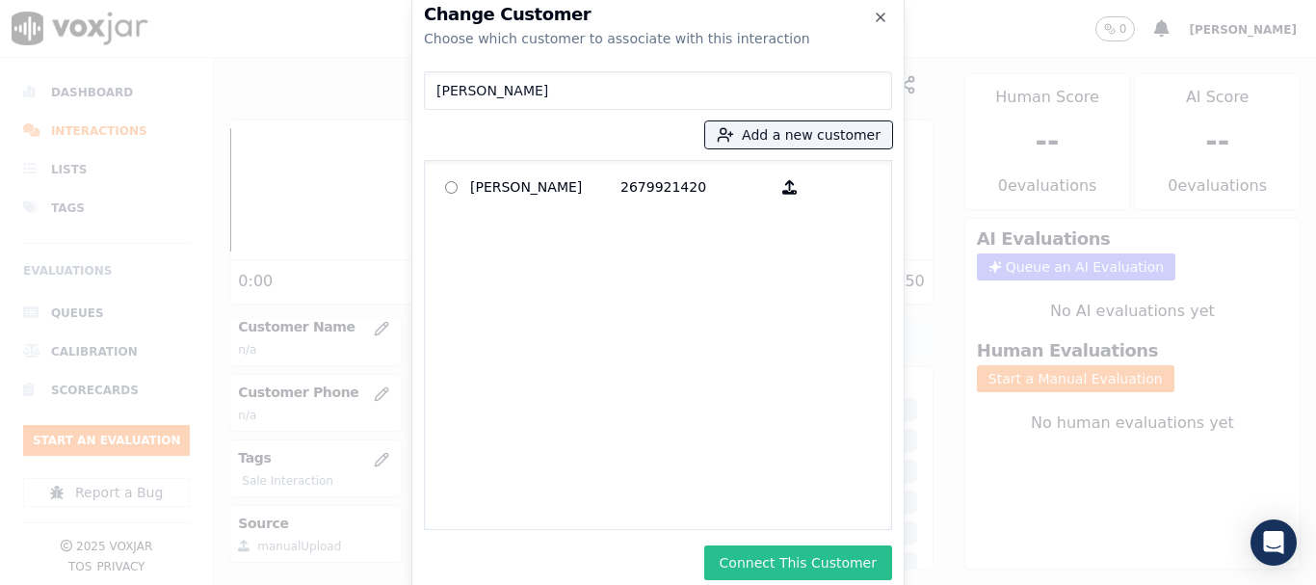
click at [835, 561] on button "Connect This Customer" at bounding box center [798, 562] width 188 height 35
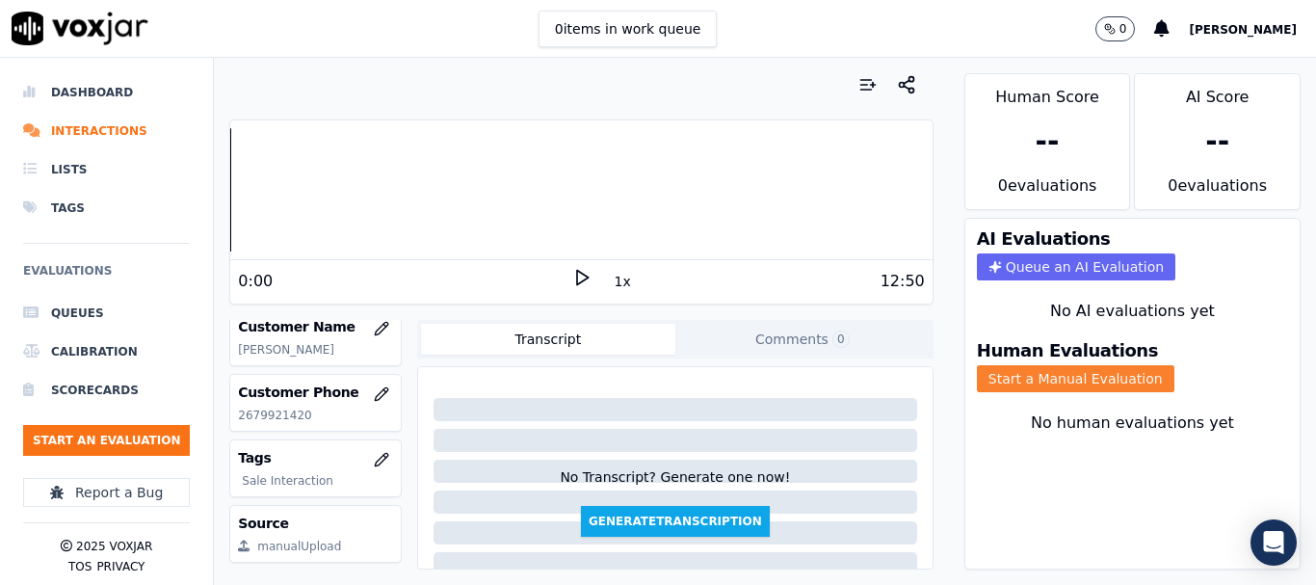
click at [1081, 383] on button "Start a Manual Evaluation" at bounding box center [1075, 378] width 197 height 27
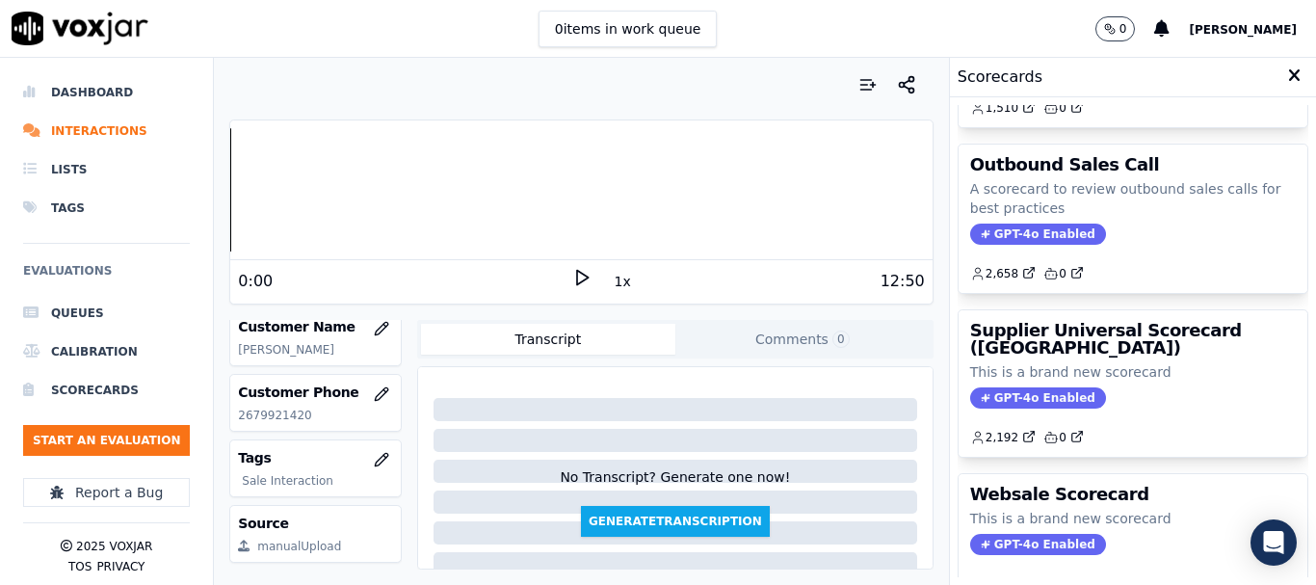
click at [1052, 353] on h3 "Supplier Universal Scorecard ([GEOGRAPHIC_DATA])" at bounding box center [1133, 339] width 326 height 35
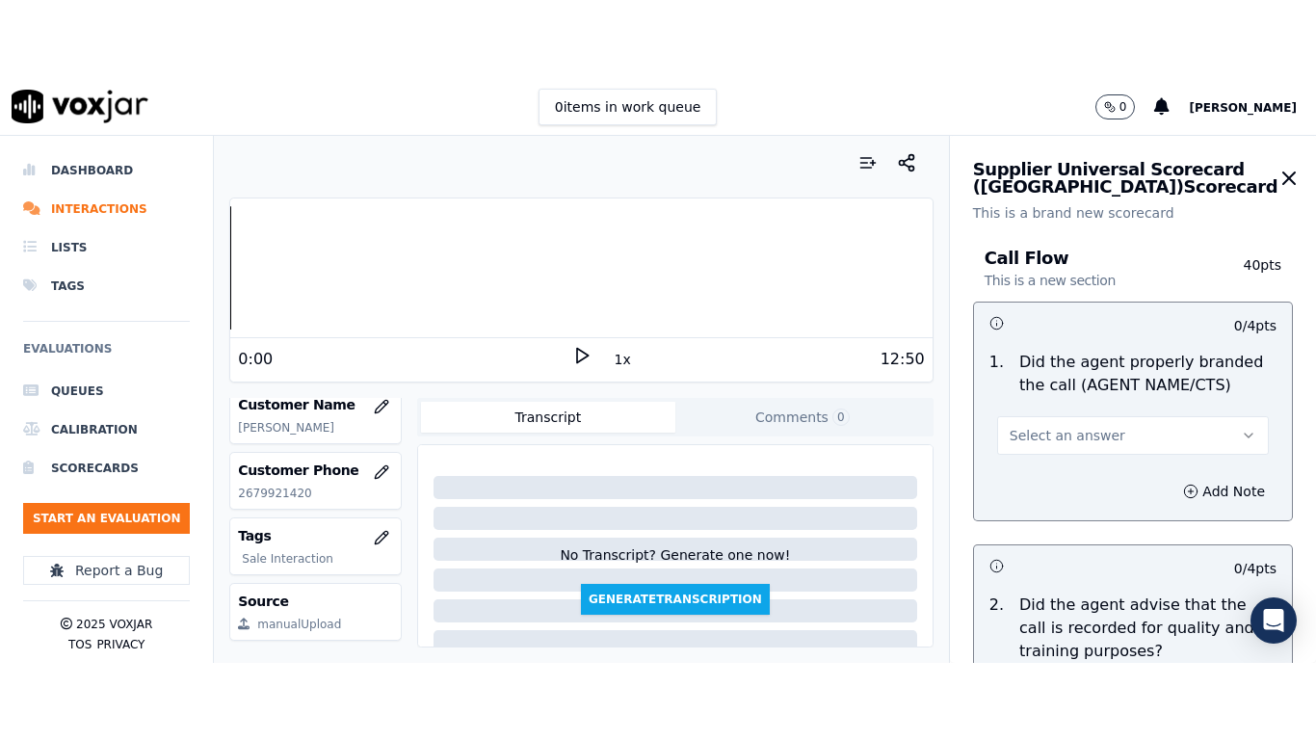
scroll to position [242, 0]
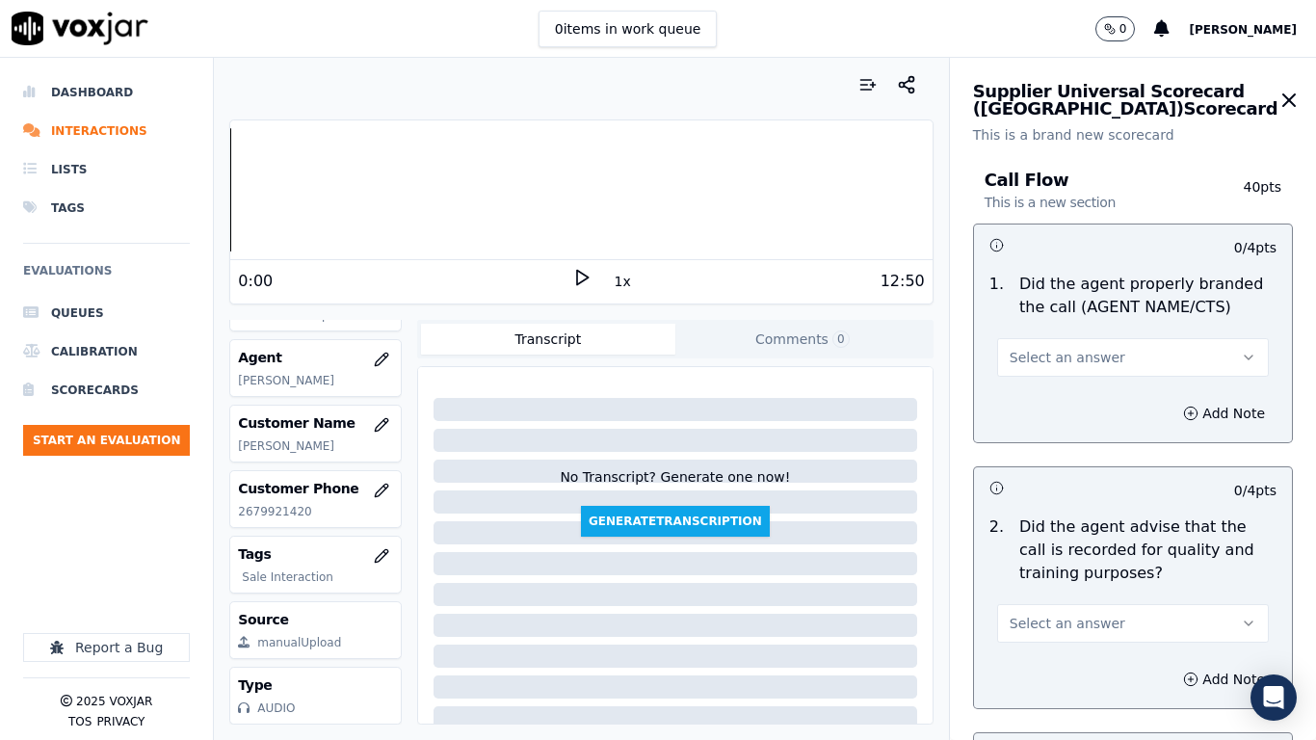
drag, startPoint x: 1065, startPoint y: 342, endPoint x: 1064, endPoint y: 375, distance: 32.8
click at [1065, 342] on button "Select an answer" at bounding box center [1133, 357] width 272 height 39
click at [1062, 391] on div "Yes" at bounding box center [1097, 400] width 235 height 31
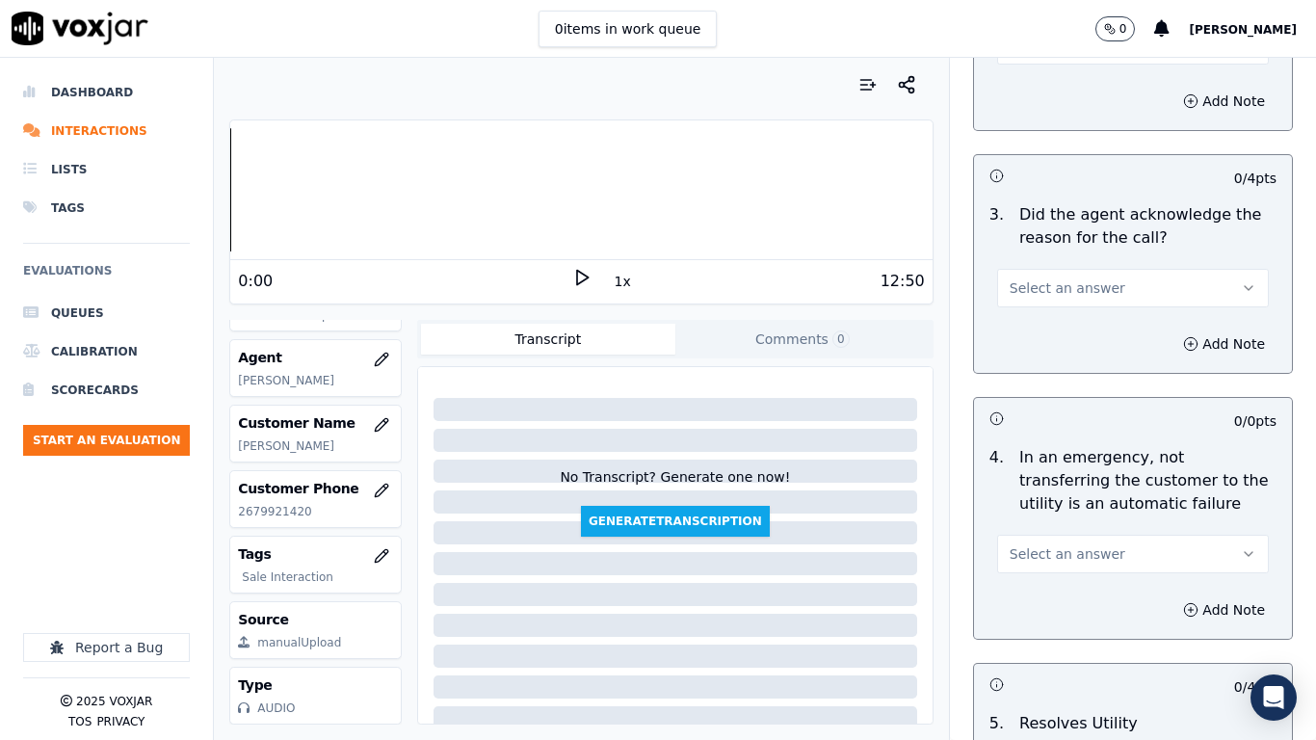
click at [1036, 58] on button "Select an answer" at bounding box center [1133, 45] width 272 height 39
click at [1041, 84] on div "Yes" at bounding box center [1097, 88] width 235 height 31
click at [1087, 291] on button "Select an answer" at bounding box center [1133, 288] width 272 height 39
click at [1083, 330] on div "Yes" at bounding box center [1097, 331] width 235 height 31
click at [1080, 558] on span "Select an answer" at bounding box center [1067, 553] width 116 height 19
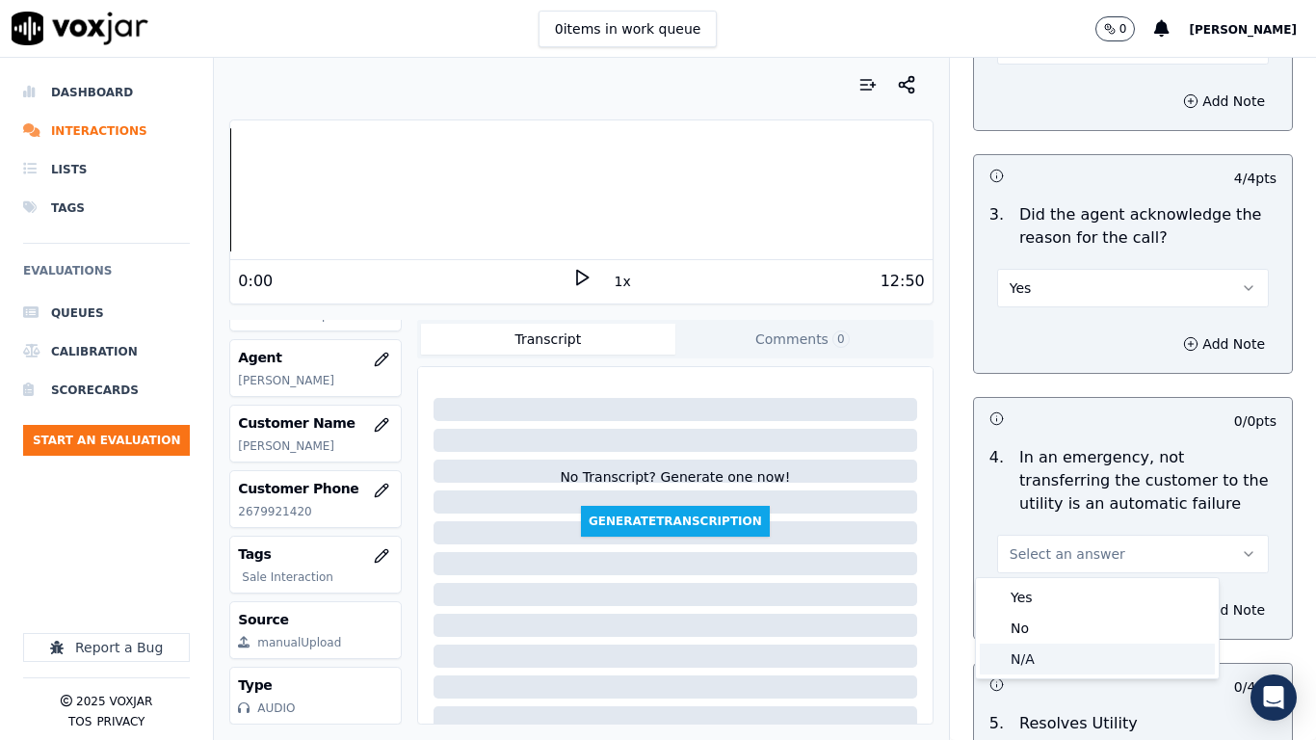
click at [1060, 584] on div "N/A" at bounding box center [1097, 658] width 235 height 31
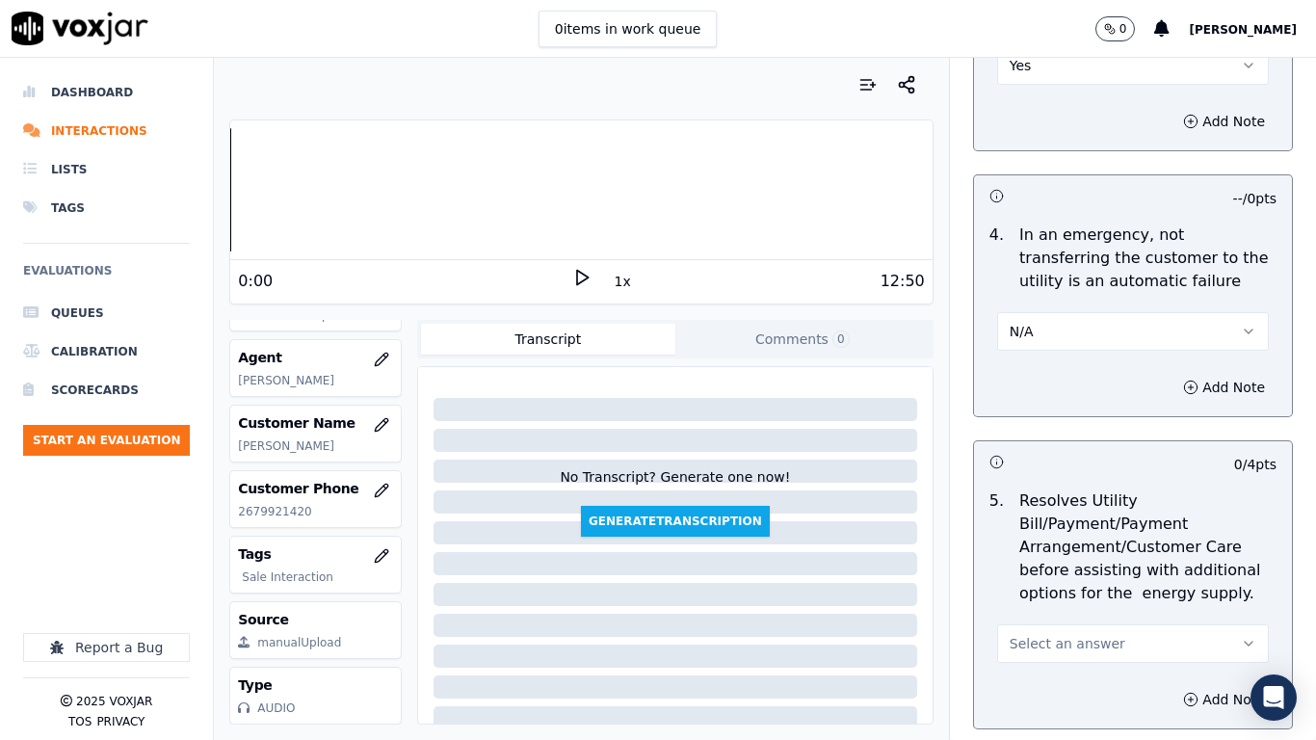
scroll to position [1156, 0]
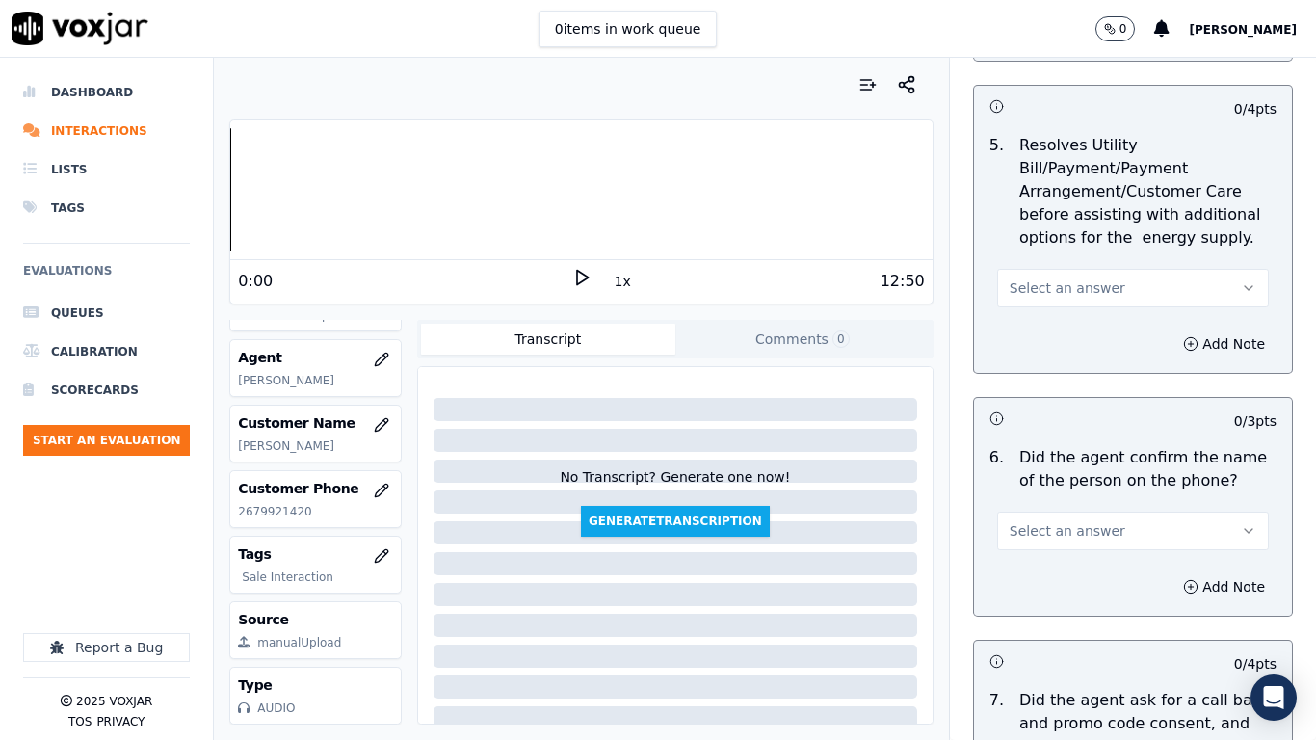
click at [1066, 286] on span "Select an answer" at bounding box center [1067, 287] width 116 height 19
click at [1084, 396] on div "N/A" at bounding box center [1097, 393] width 235 height 31
click at [1070, 525] on span "Select an answer" at bounding box center [1067, 530] width 116 height 19
click at [1069, 575] on div "Yes" at bounding box center [1097, 574] width 235 height 31
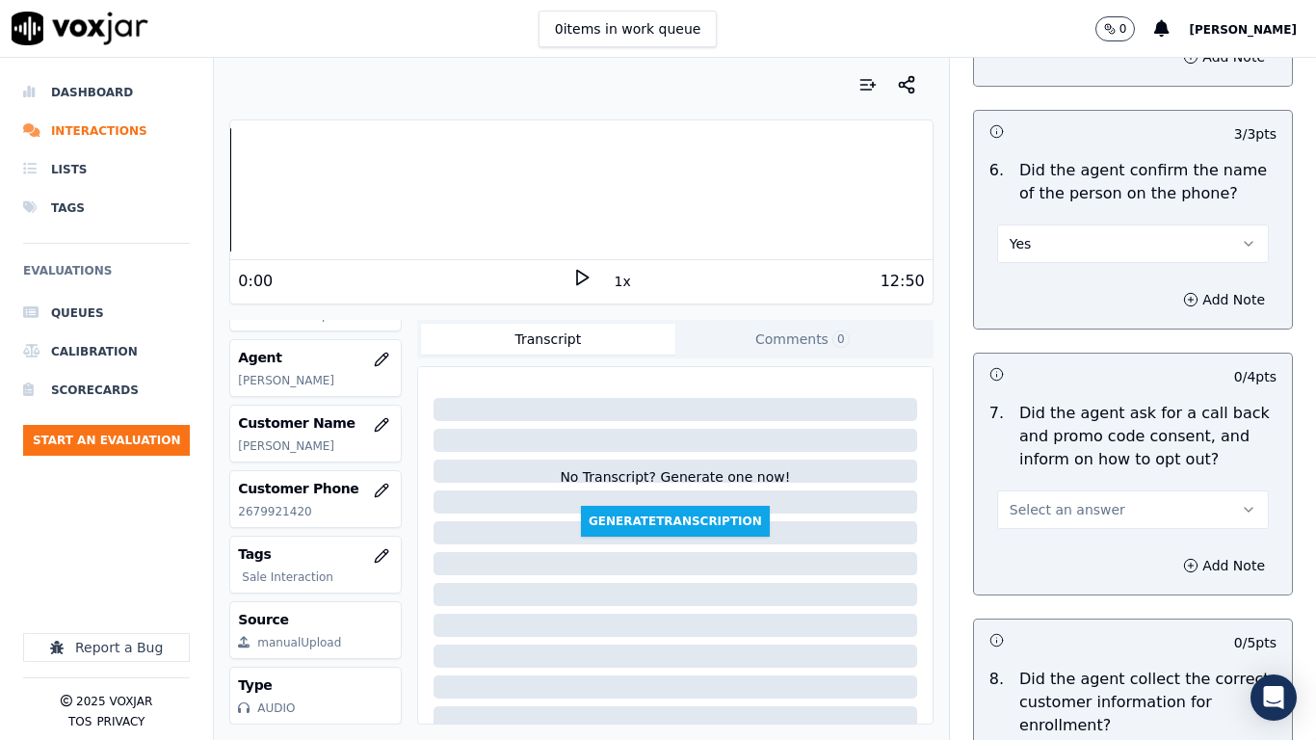
scroll to position [1830, 0]
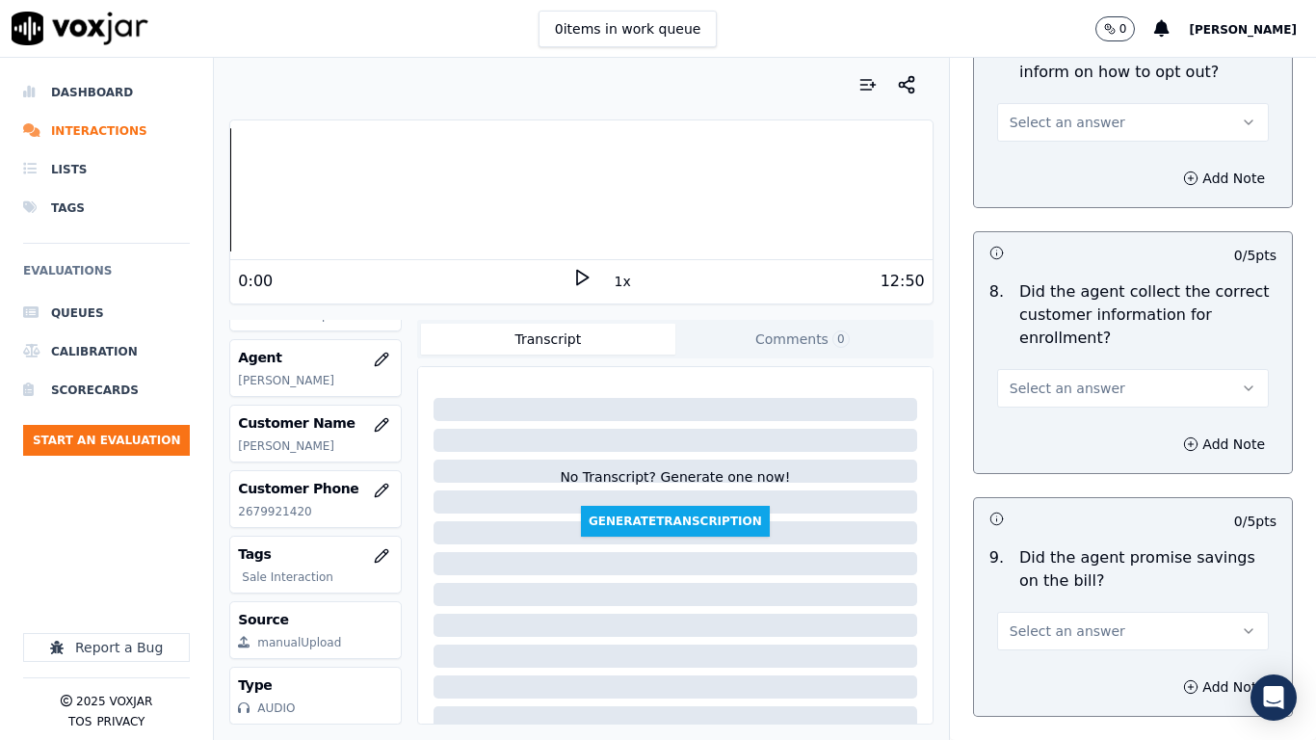
click at [1035, 119] on span "Select an answer" at bounding box center [1067, 122] width 116 height 19
click at [1047, 156] on div "Yes" at bounding box center [1097, 165] width 235 height 31
click at [1082, 393] on span "Select an answer" at bounding box center [1067, 388] width 116 height 19
click at [1064, 436] on div "Yes" at bounding box center [1097, 431] width 235 height 31
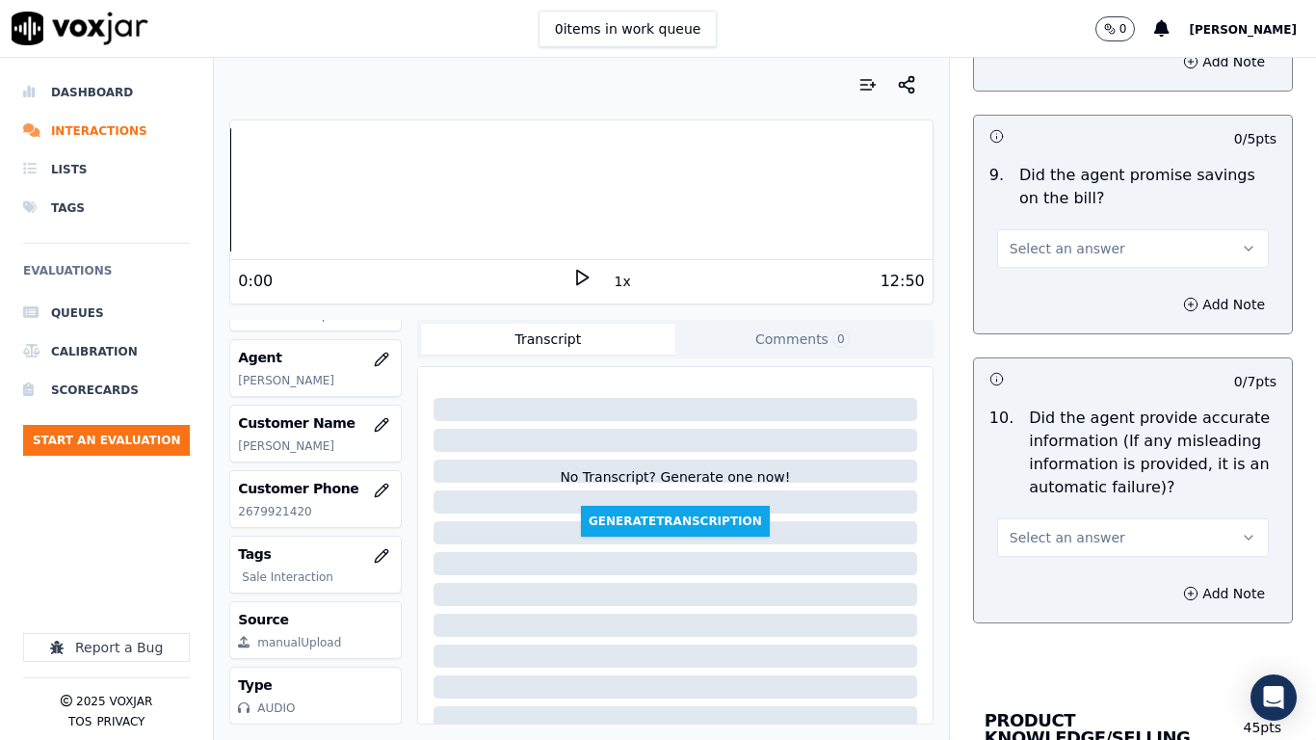
scroll to position [2215, 0]
drag, startPoint x: 1047, startPoint y: 236, endPoint x: 1051, endPoint y: 259, distance: 23.4
click at [1047, 238] on span "Select an answer" at bounding box center [1067, 245] width 116 height 19
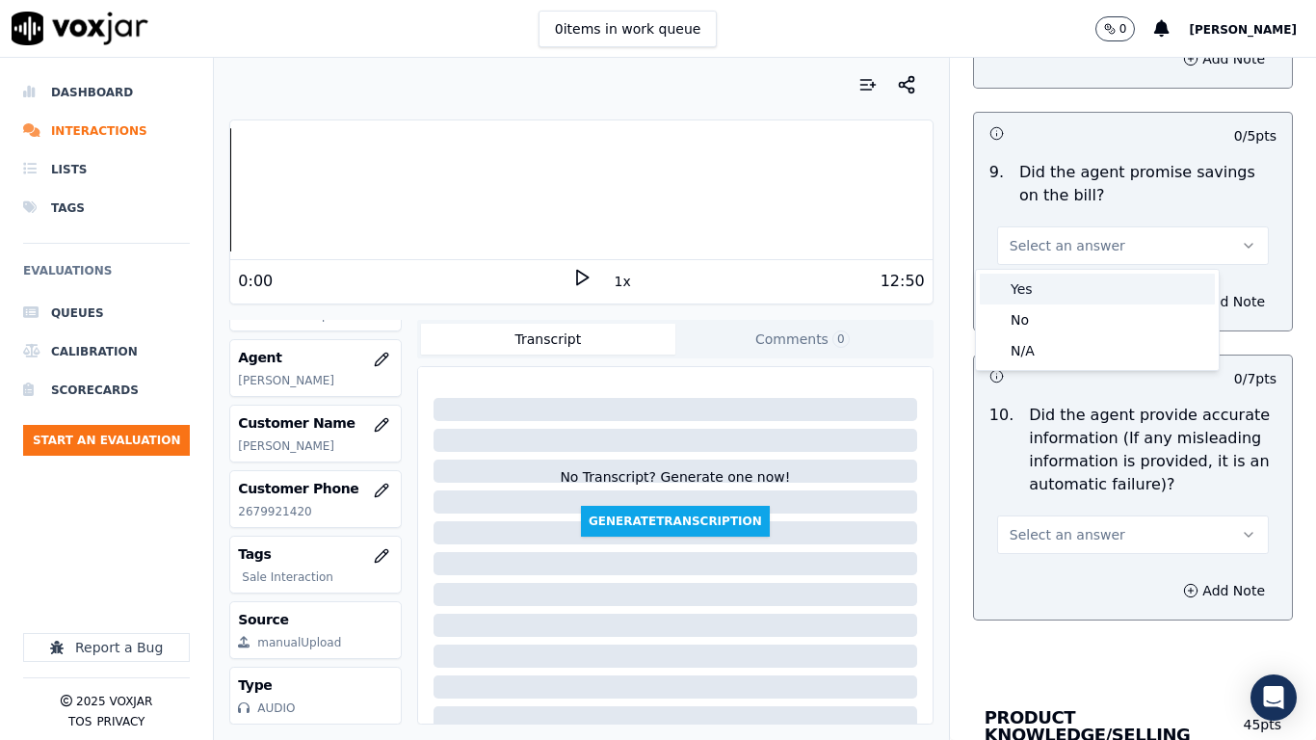
drag, startPoint x: 1067, startPoint y: 290, endPoint x: 1083, endPoint y: 340, distance: 52.4
click at [1067, 291] on div "Yes" at bounding box center [1097, 289] width 235 height 31
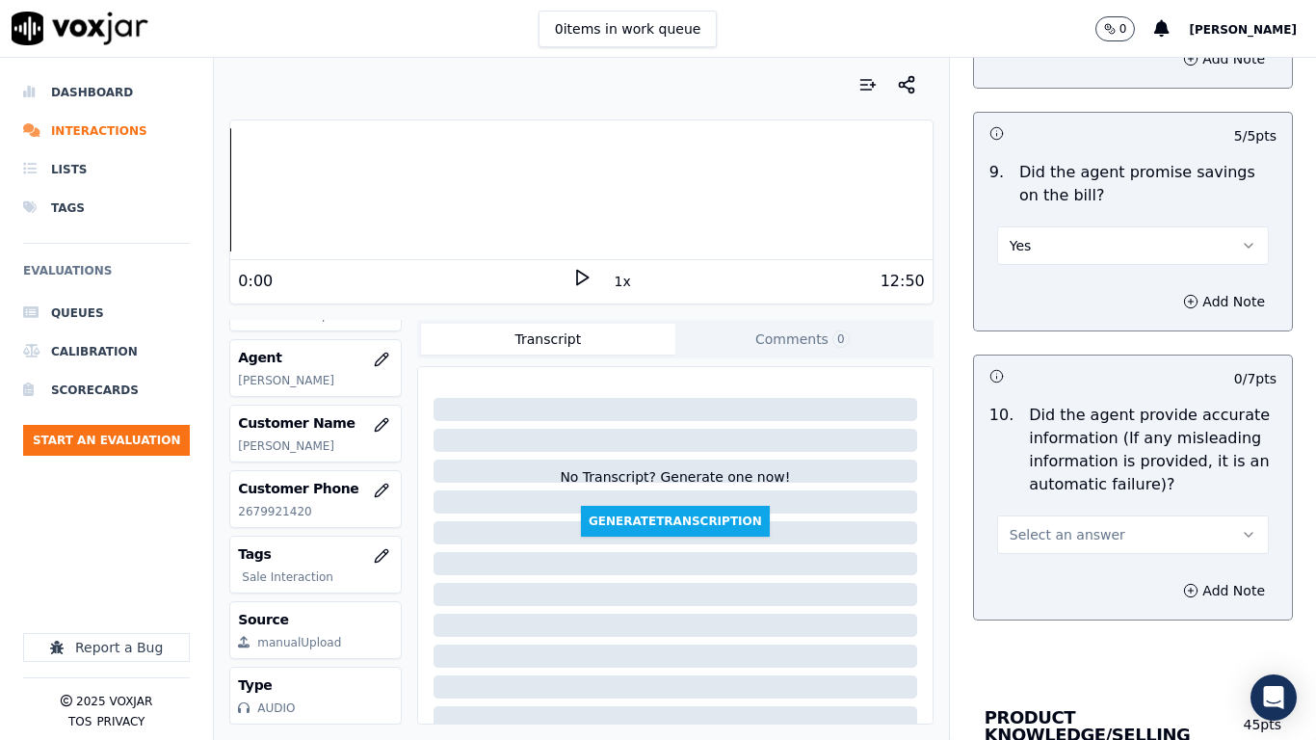
click at [1099, 535] on button "Select an answer" at bounding box center [1133, 534] width 272 height 39
click at [1085, 584] on div "Yes" at bounding box center [1097, 577] width 235 height 31
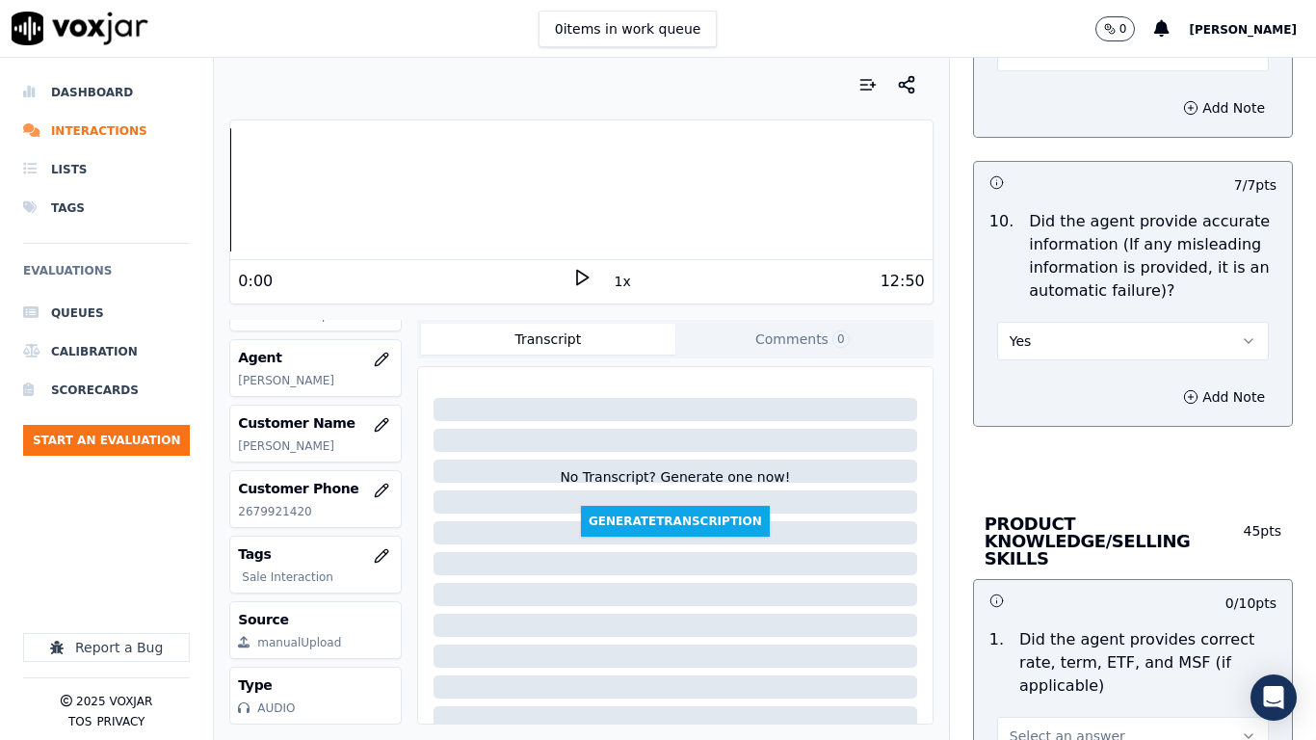
scroll to position [2890, 0]
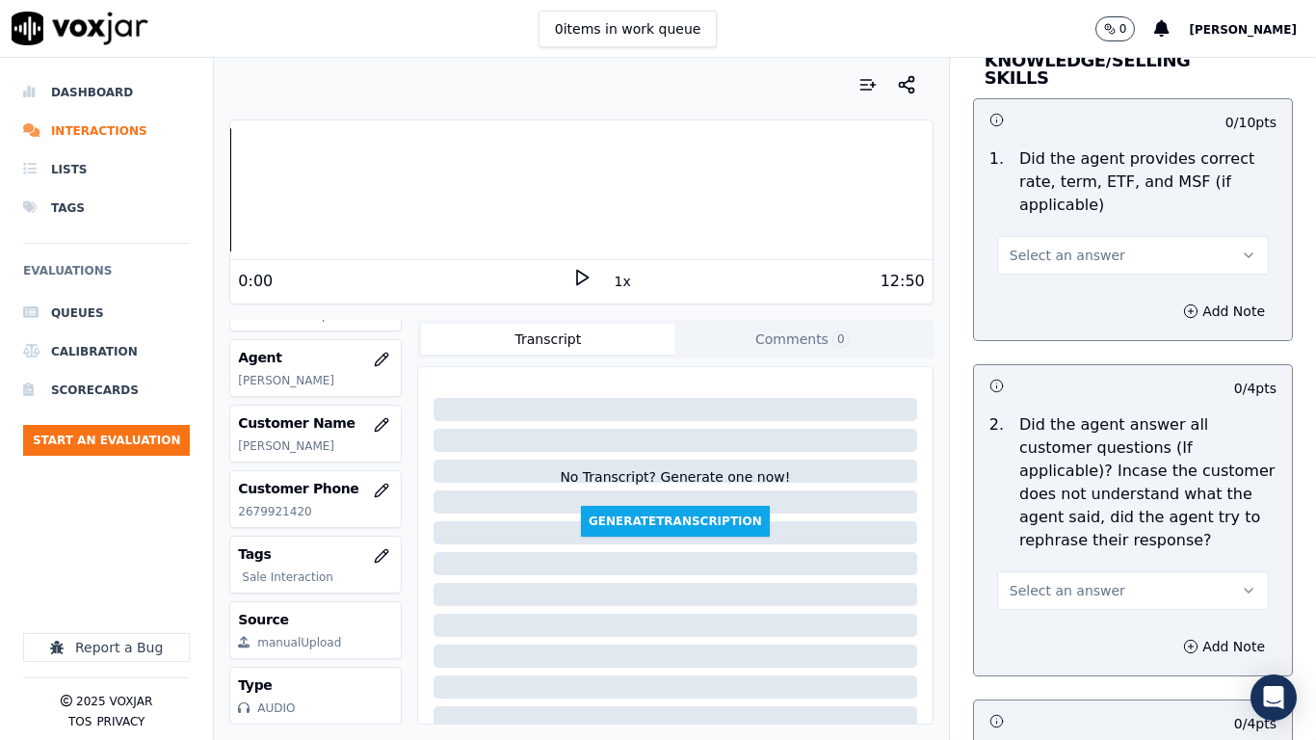
click at [1036, 246] on span "Select an answer" at bounding box center [1067, 255] width 116 height 19
click at [1046, 276] on div "Yes" at bounding box center [1097, 281] width 235 height 31
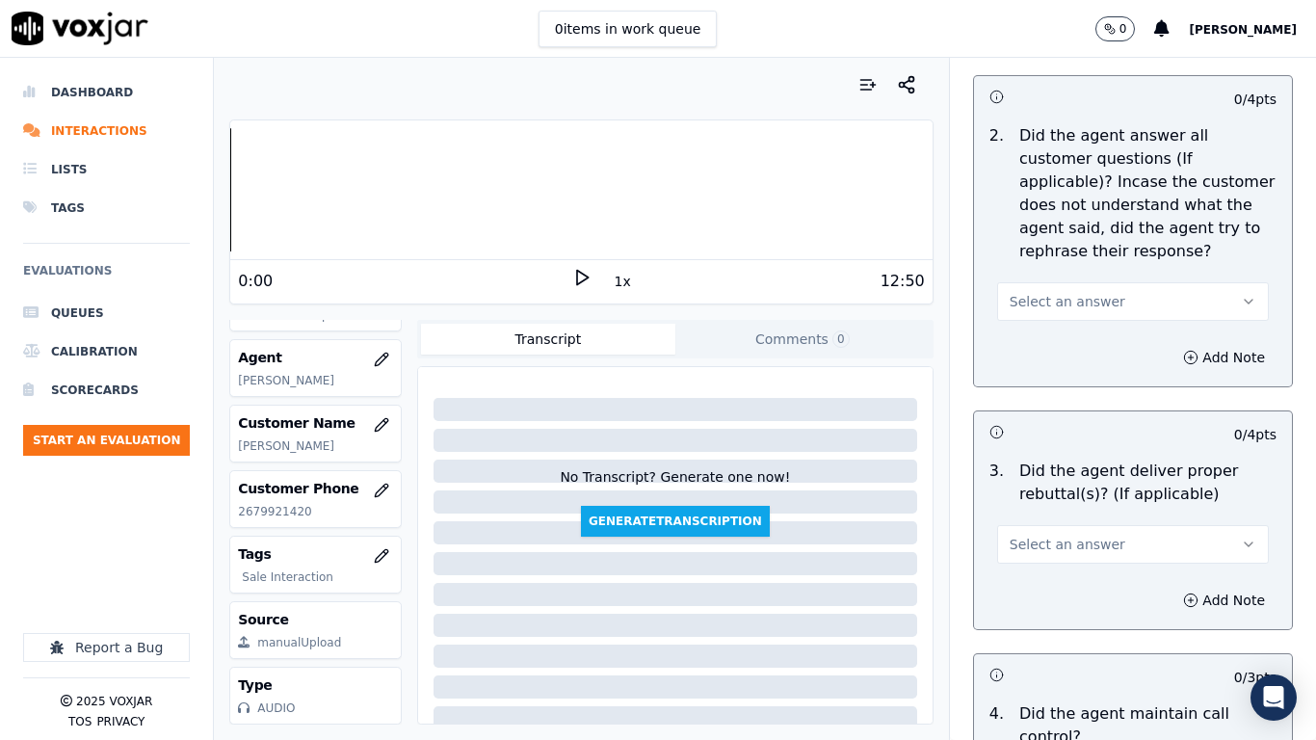
click at [1034, 292] on span "Select an answer" at bounding box center [1067, 301] width 116 height 19
click at [1048, 314] on div "Yes" at bounding box center [1097, 327] width 235 height 31
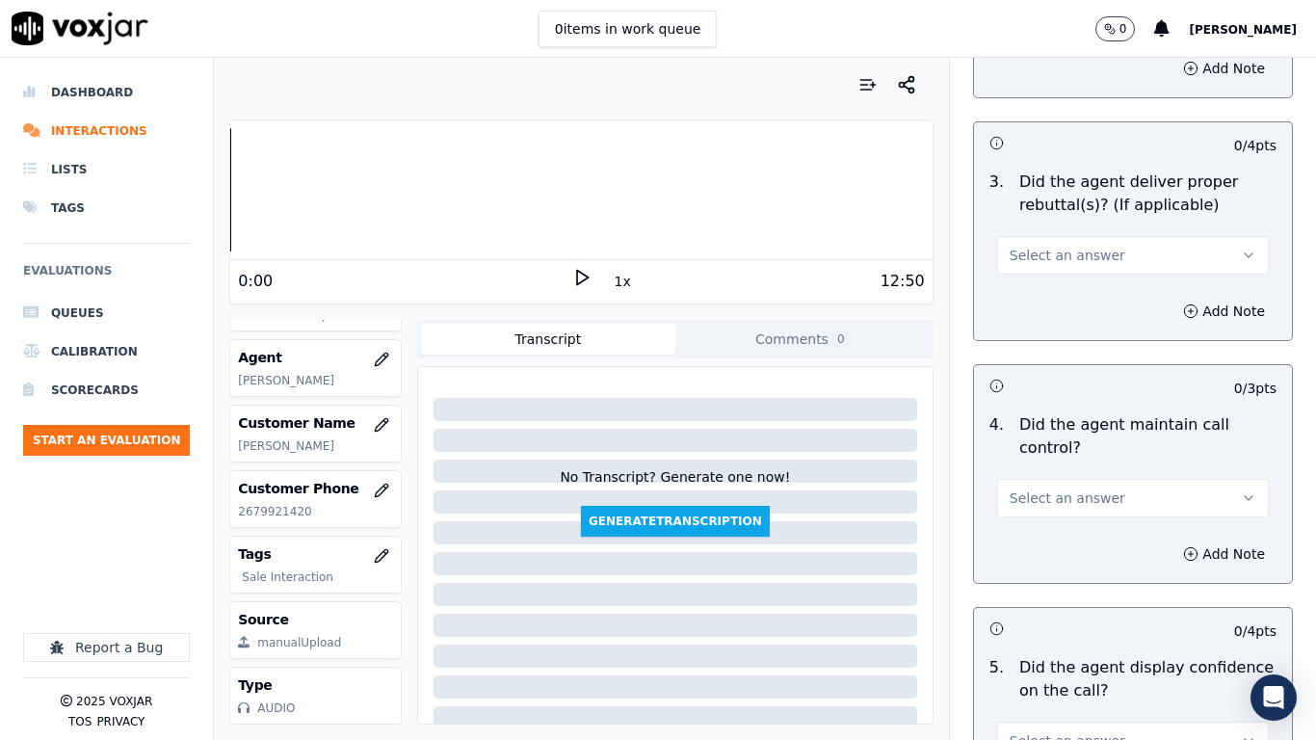
click at [1055, 247] on span "Select an answer" at bounding box center [1067, 255] width 116 height 19
click at [1051, 275] on div "Yes" at bounding box center [1097, 281] width 235 height 31
click at [1075, 488] on span "Select an answer" at bounding box center [1067, 497] width 116 height 19
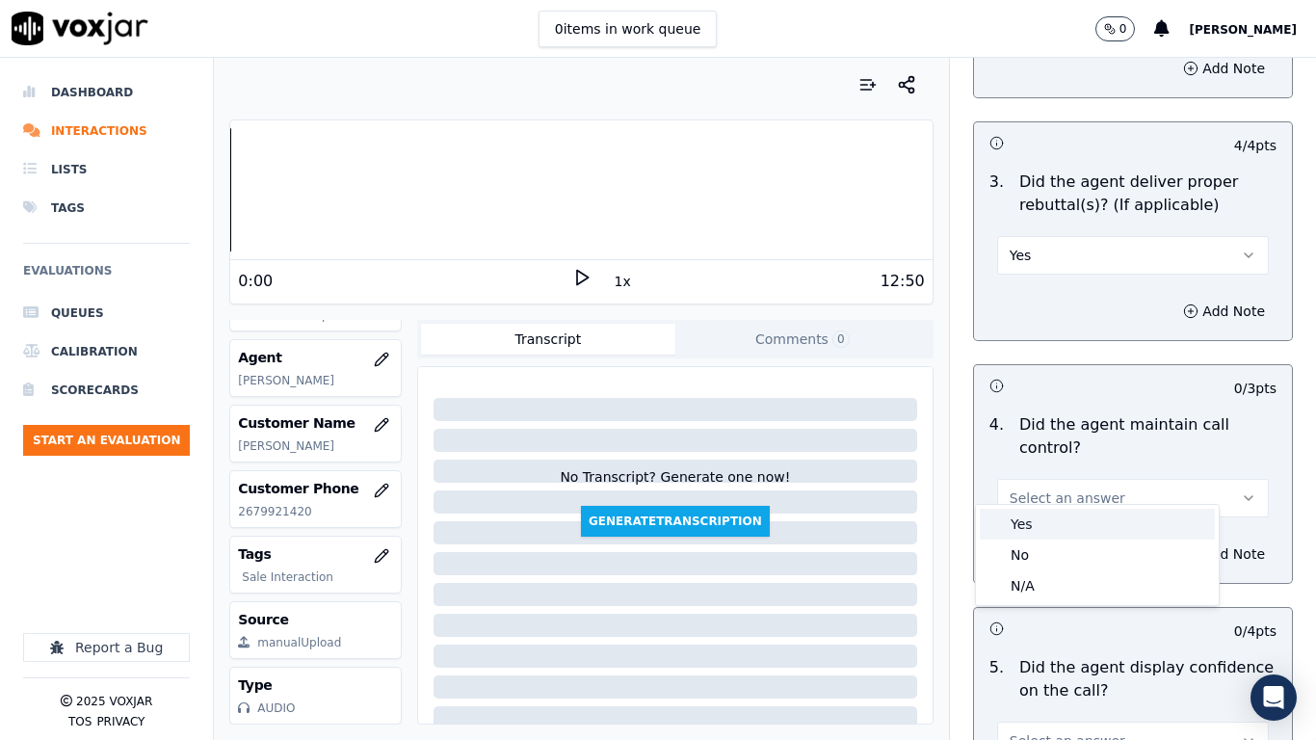
drag, startPoint x: 1061, startPoint y: 519, endPoint x: 1072, endPoint y: 553, distance: 35.3
click at [1061, 520] on div "Yes" at bounding box center [1097, 524] width 235 height 31
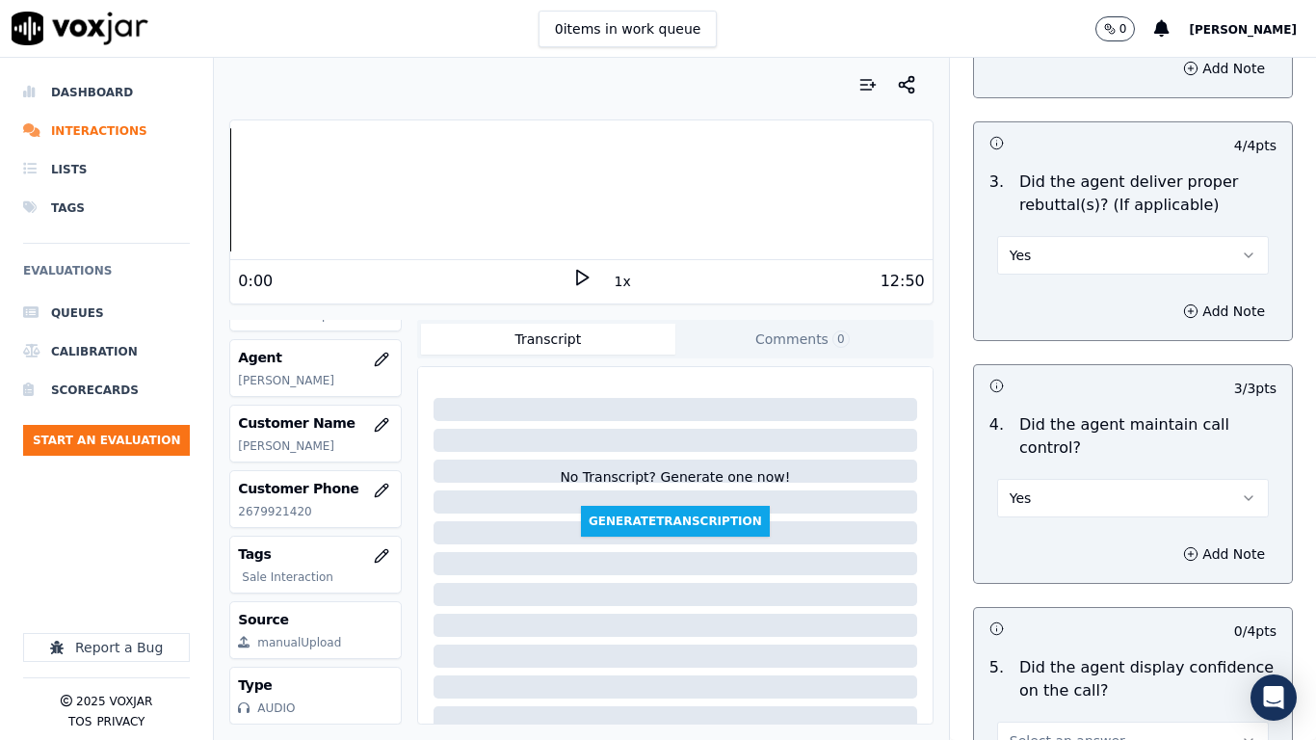
scroll to position [3853, 0]
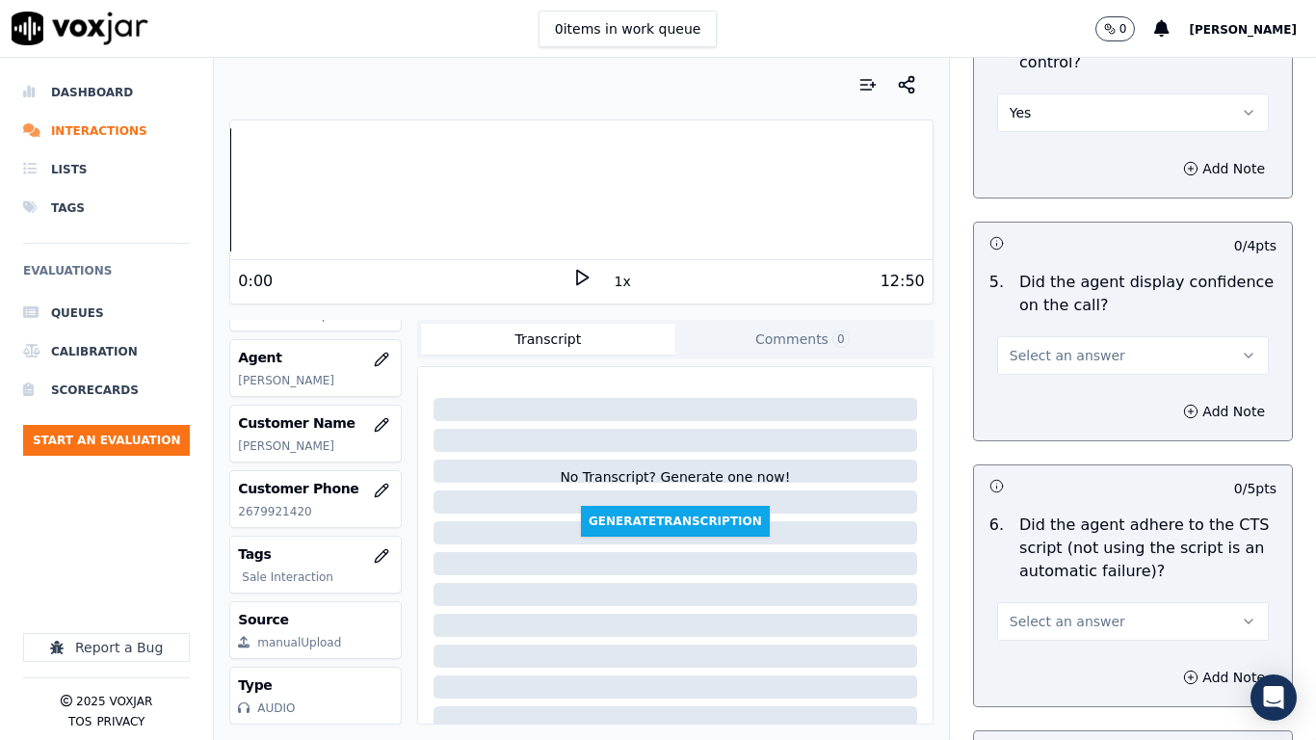
click at [1047, 346] on span "Select an answer" at bounding box center [1067, 355] width 116 height 19
click at [1049, 379] on div "Yes" at bounding box center [1097, 381] width 235 height 31
click at [1071, 584] on button "Select an answer" at bounding box center [1133, 621] width 272 height 39
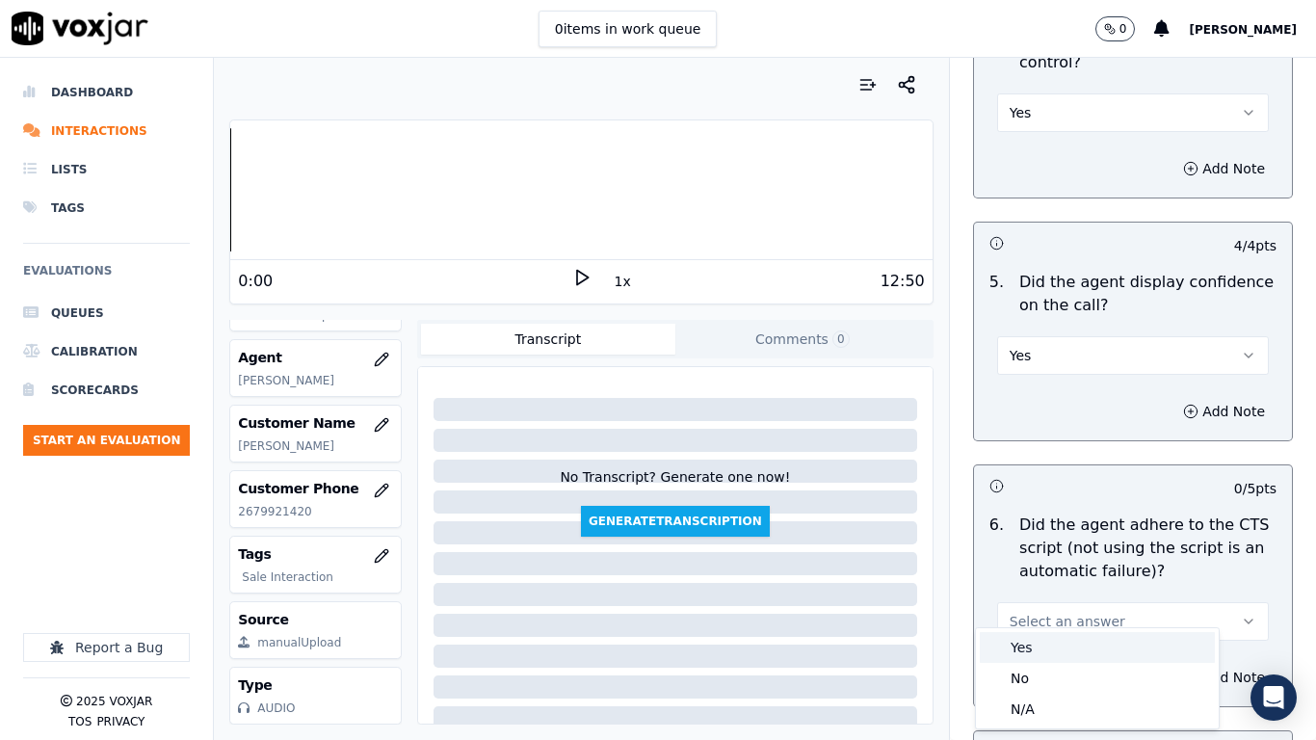
click at [1047, 584] on div "Yes" at bounding box center [1097, 647] width 235 height 31
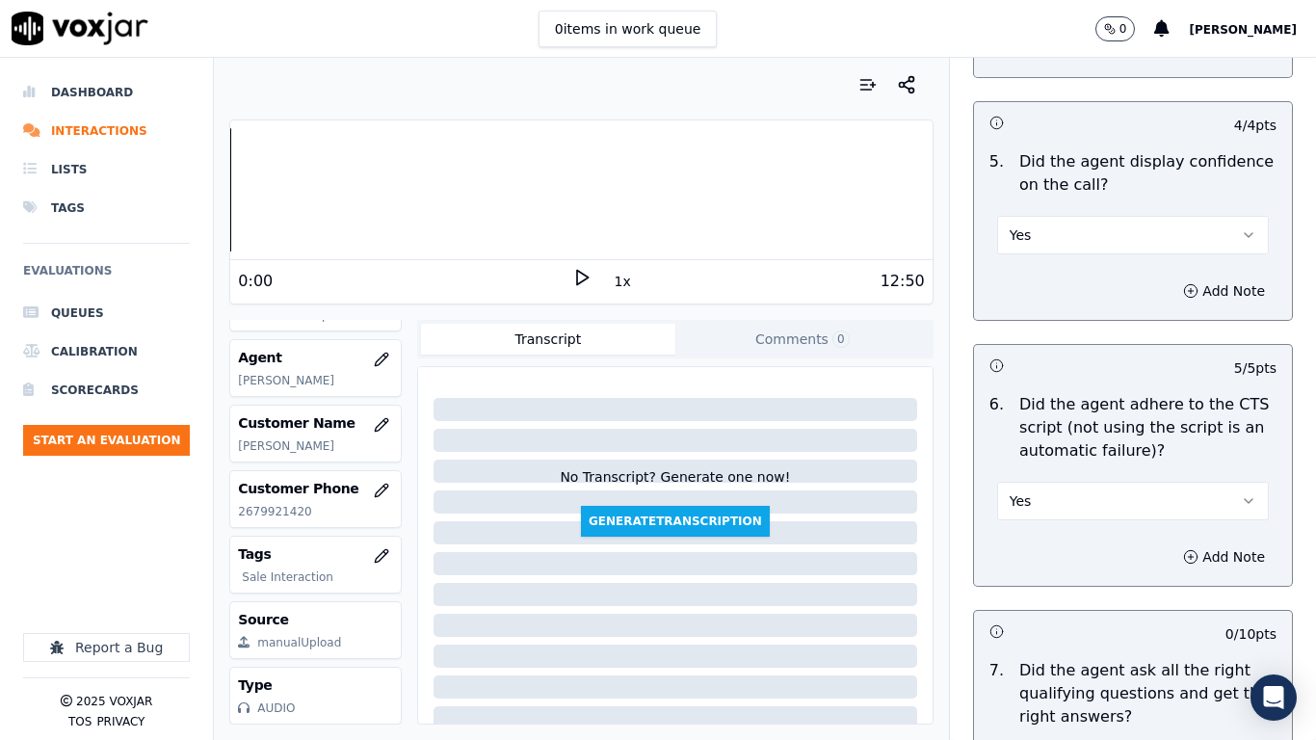
scroll to position [4334, 0]
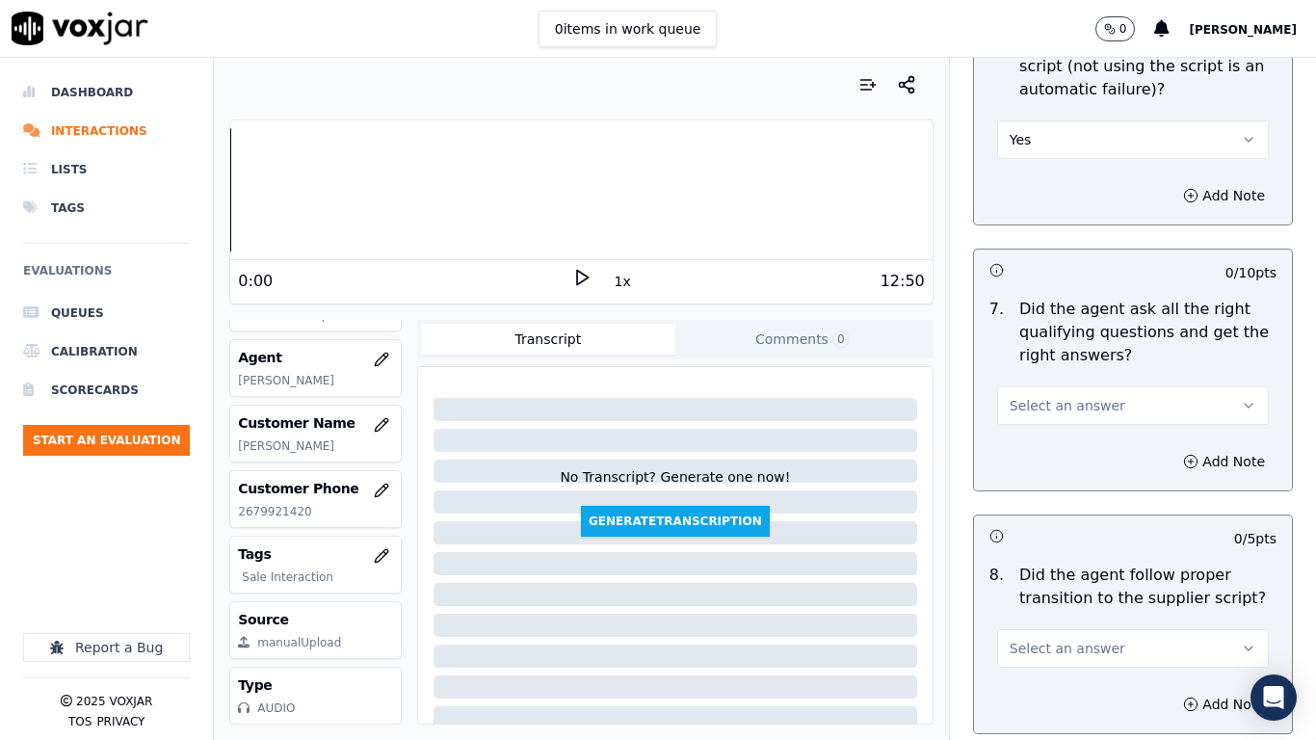
click at [1074, 386] on button "Select an answer" at bounding box center [1133, 405] width 272 height 39
click at [1082, 423] on div "Yes" at bounding box center [1097, 431] width 235 height 31
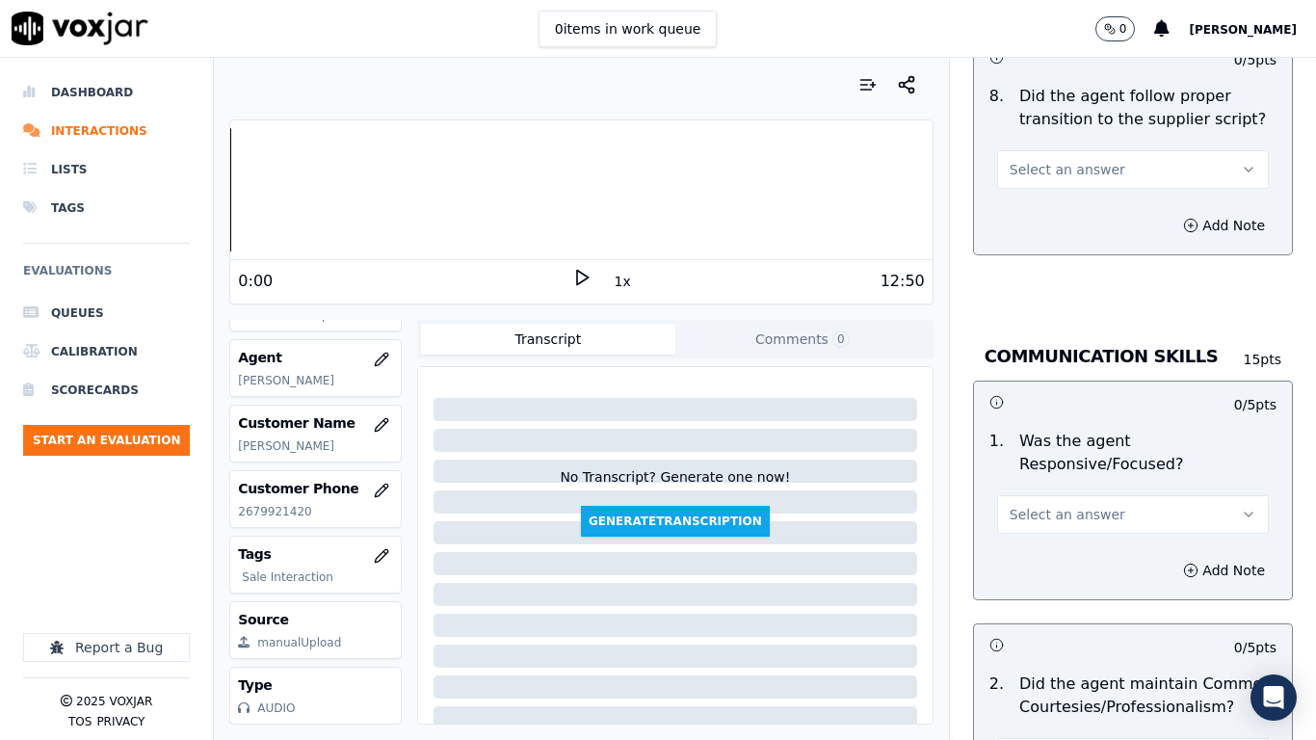
scroll to position [4816, 0]
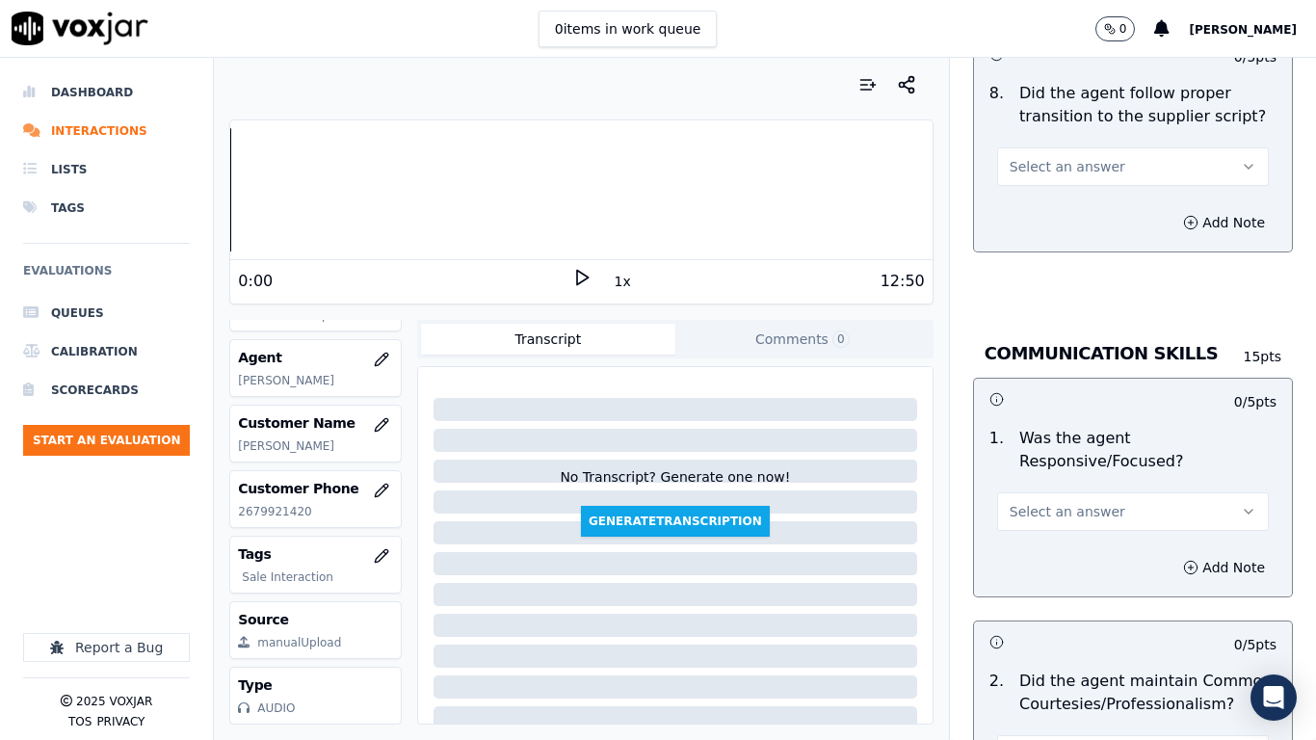
click at [1045, 147] on button "Select an answer" at bounding box center [1133, 166] width 272 height 39
click at [1078, 194] on div "Yes" at bounding box center [1097, 192] width 235 height 31
click at [1062, 502] on span "Select an answer" at bounding box center [1067, 511] width 116 height 19
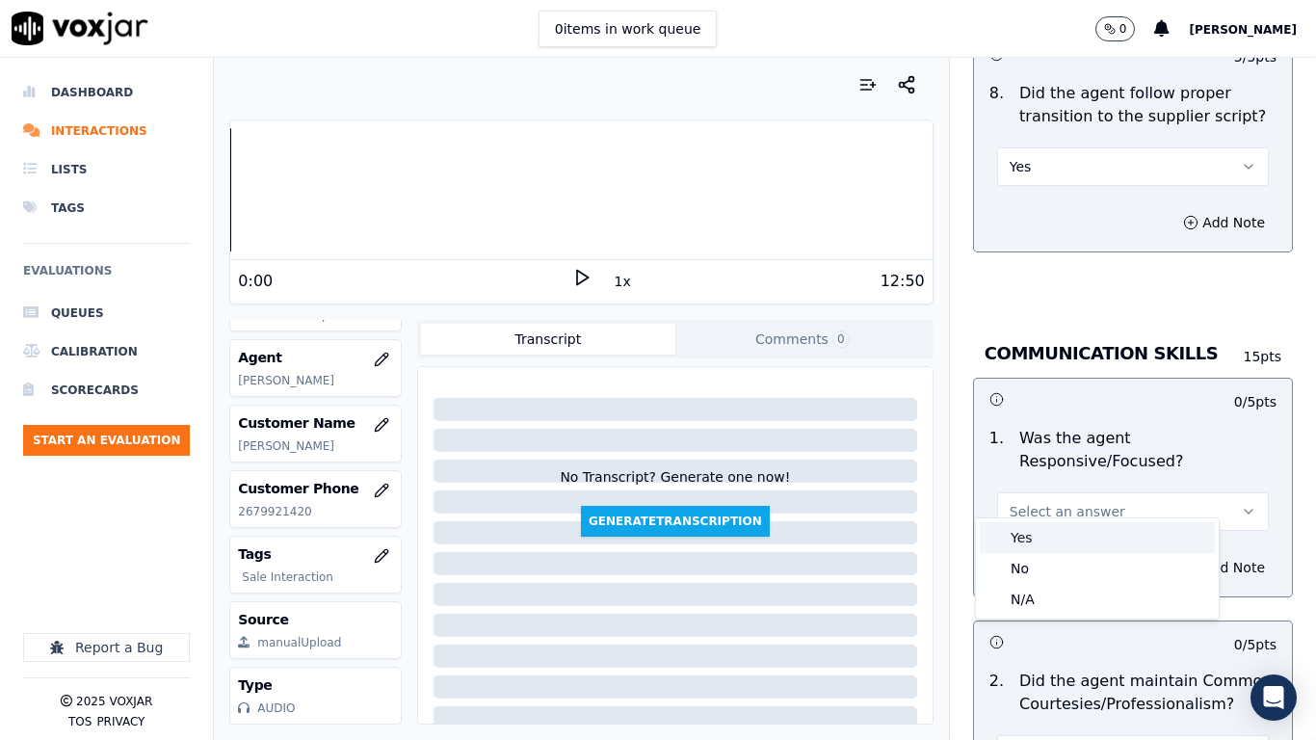
click at [1048, 544] on div "Yes" at bounding box center [1097, 537] width 235 height 31
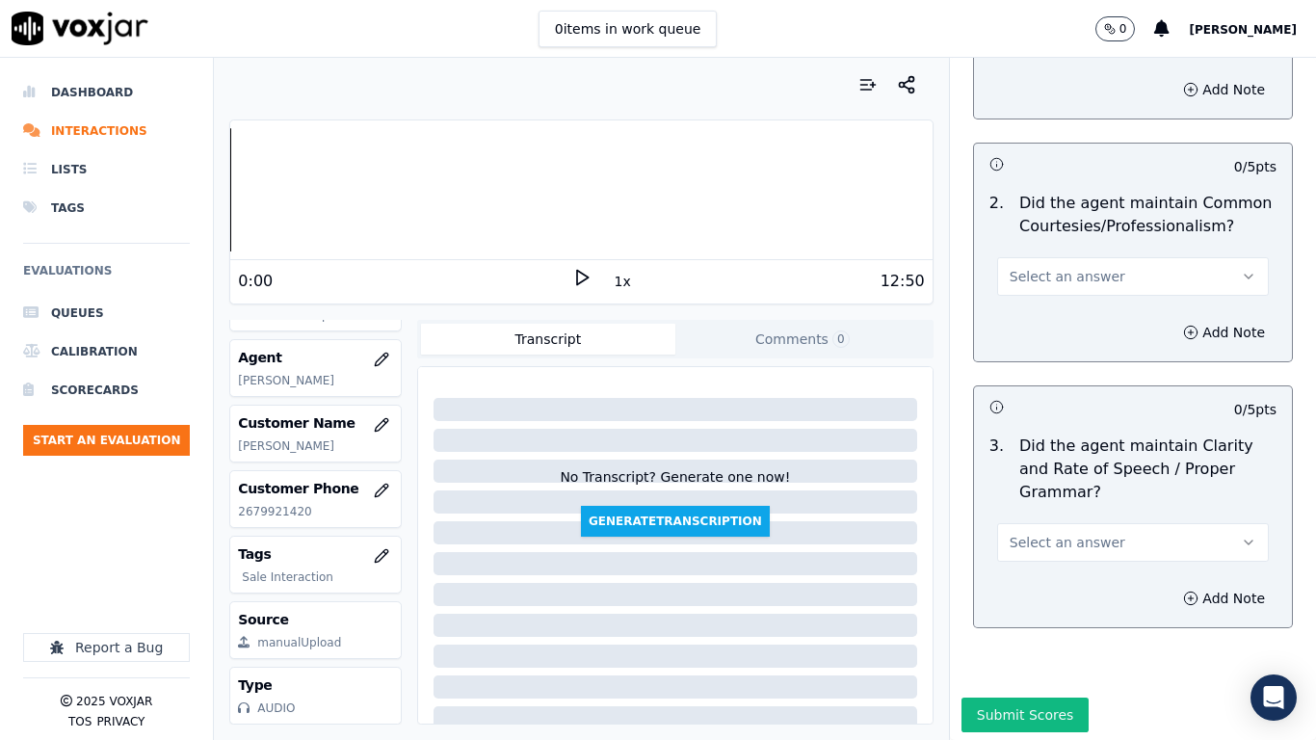
scroll to position [5298, 0]
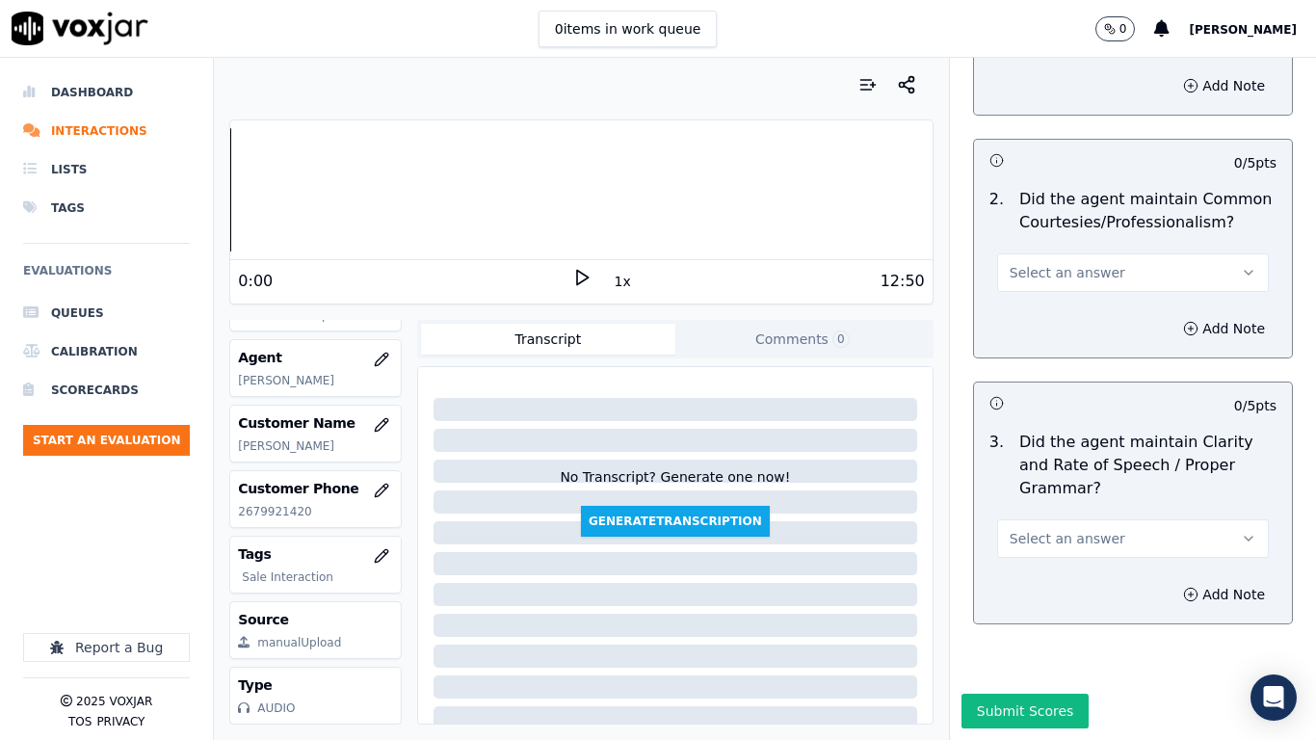
click at [1033, 263] on span "Select an answer" at bounding box center [1067, 272] width 116 height 19
drag, startPoint x: 1050, startPoint y: 299, endPoint x: 1073, endPoint y: 513, distance: 216.0
click at [1055, 306] on div "Yes" at bounding box center [1097, 298] width 235 height 31
click at [1064, 519] on button "Select an answer" at bounding box center [1133, 538] width 272 height 39
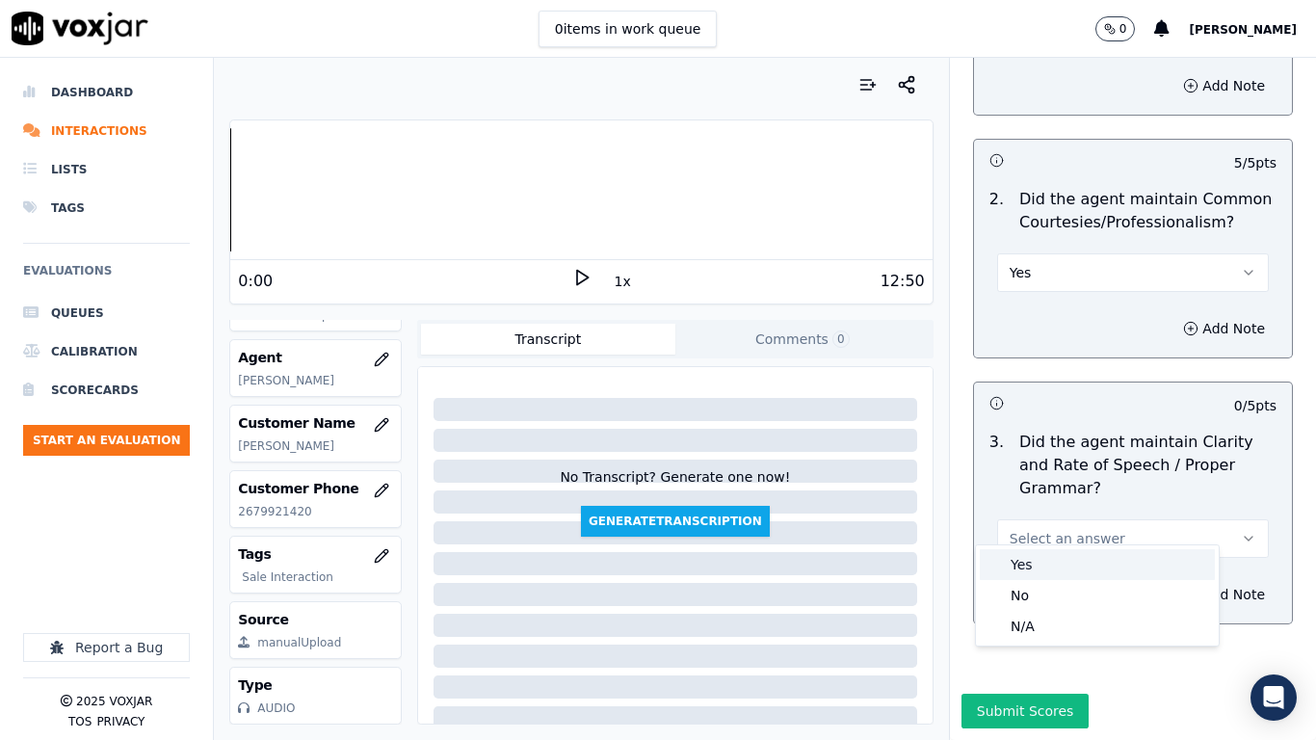
click at [1061, 572] on div "Yes" at bounding box center [1097, 564] width 235 height 31
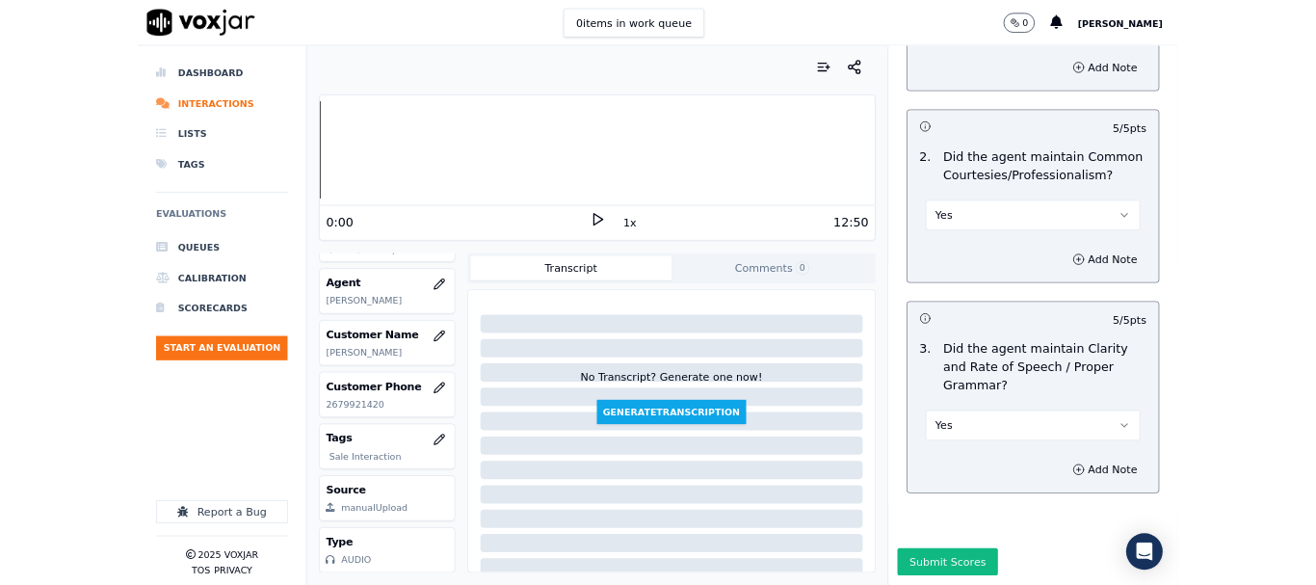
scroll to position [5329, 0]
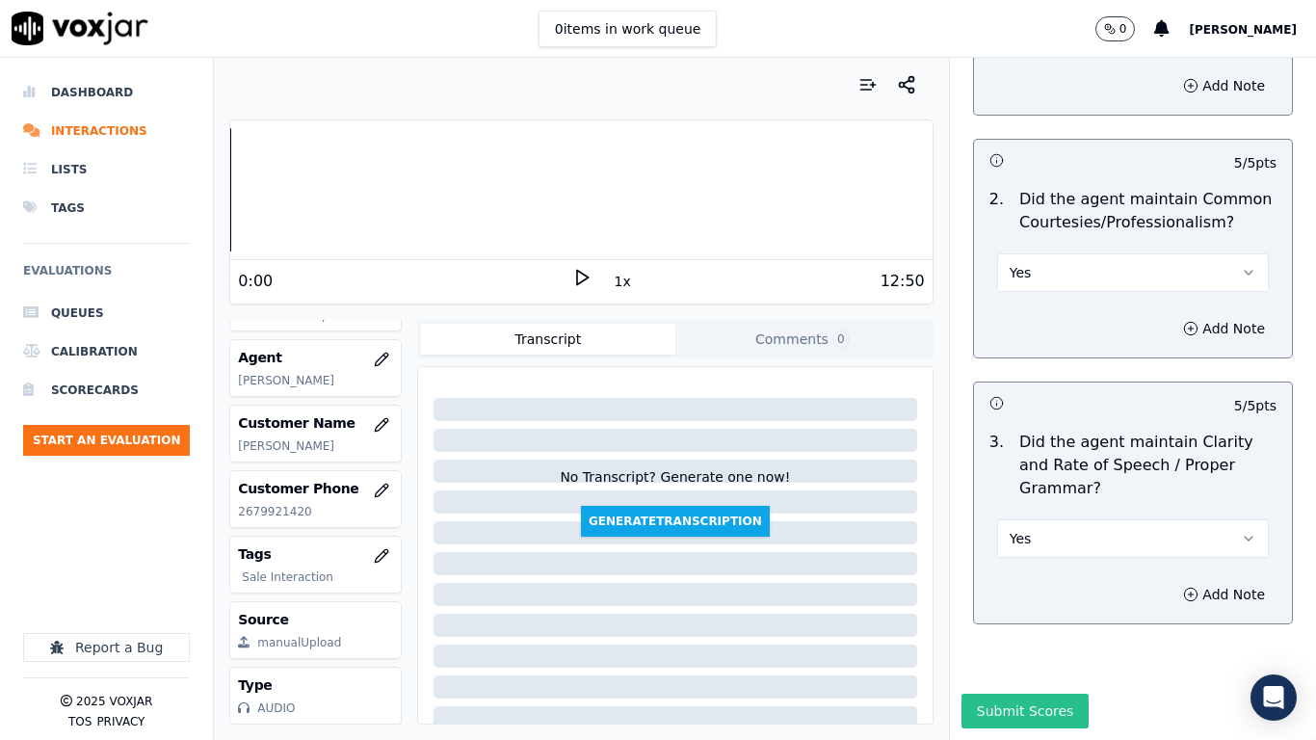
click at [1010, 584] on button "Submit Scores" at bounding box center [1025, 710] width 128 height 35
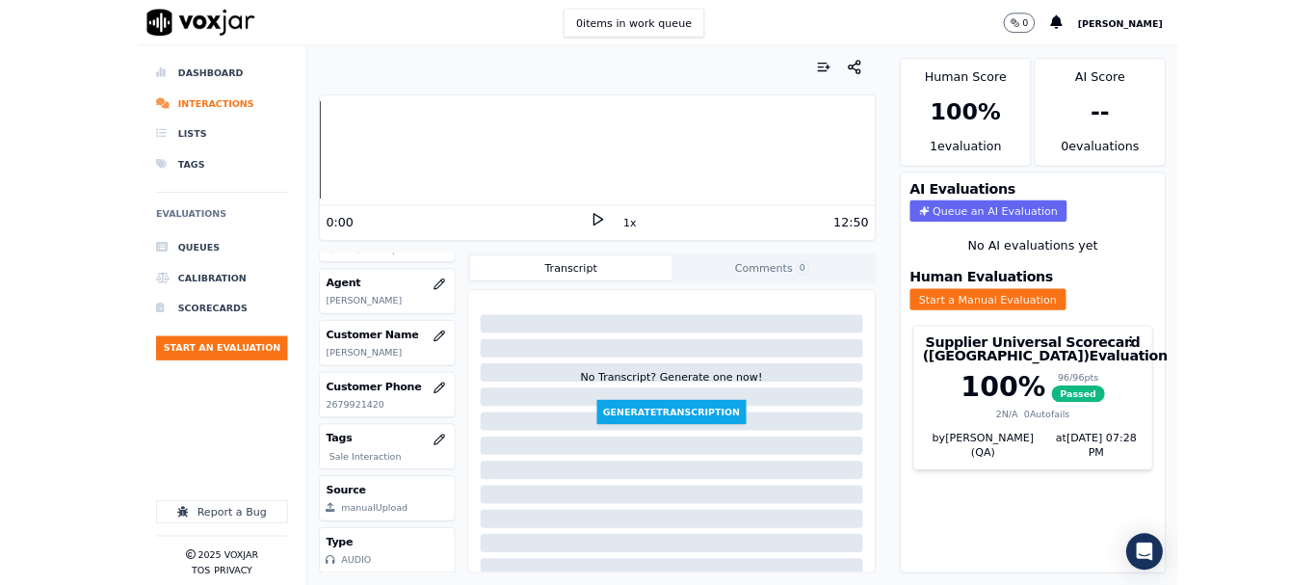
scroll to position [289, 0]
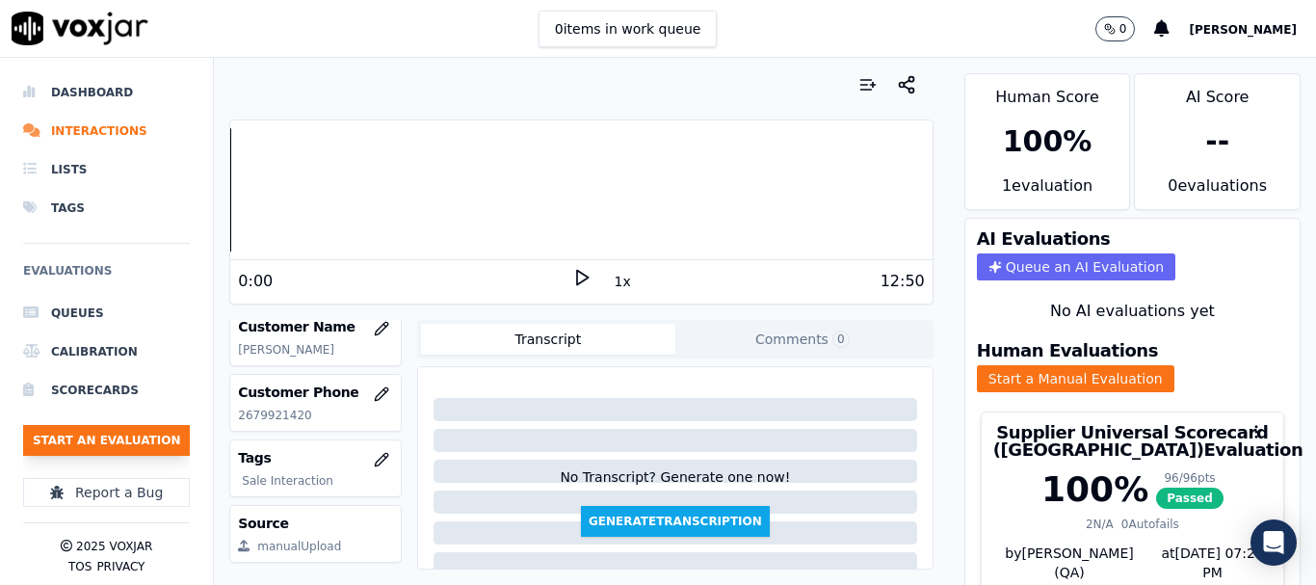
click at [157, 438] on button "Start an Evaluation" at bounding box center [106, 440] width 167 height 31
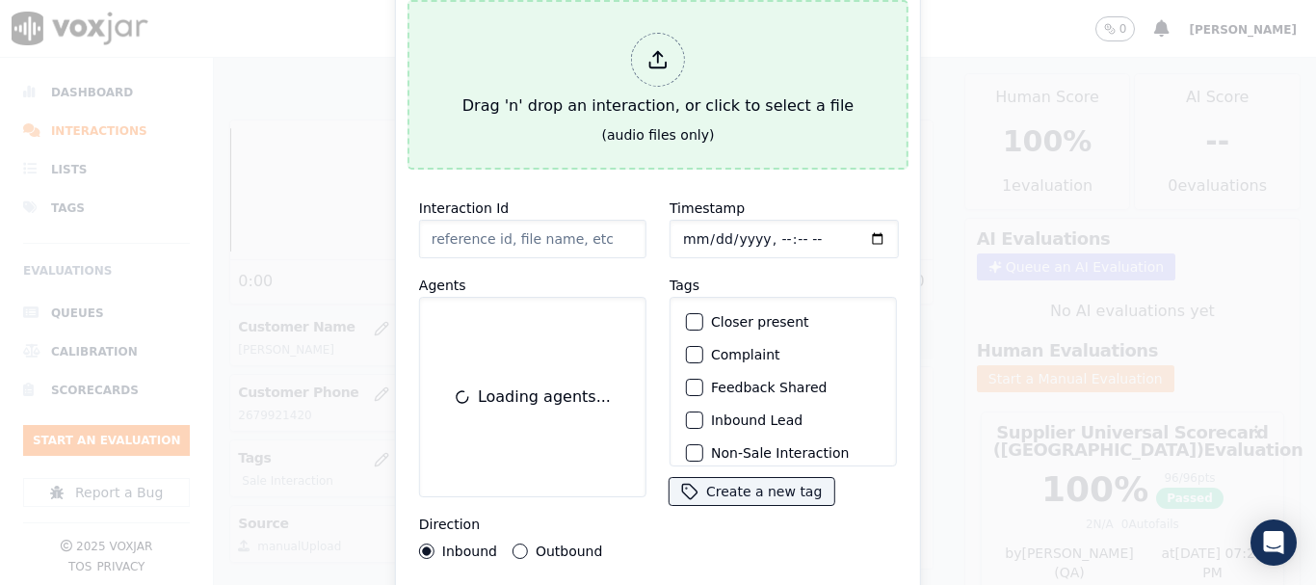
click at [656, 168] on div "Start an Evaluation Drag 'n' drop an interaction, or click to select a file (au…" at bounding box center [658, 292] width 526 height 695
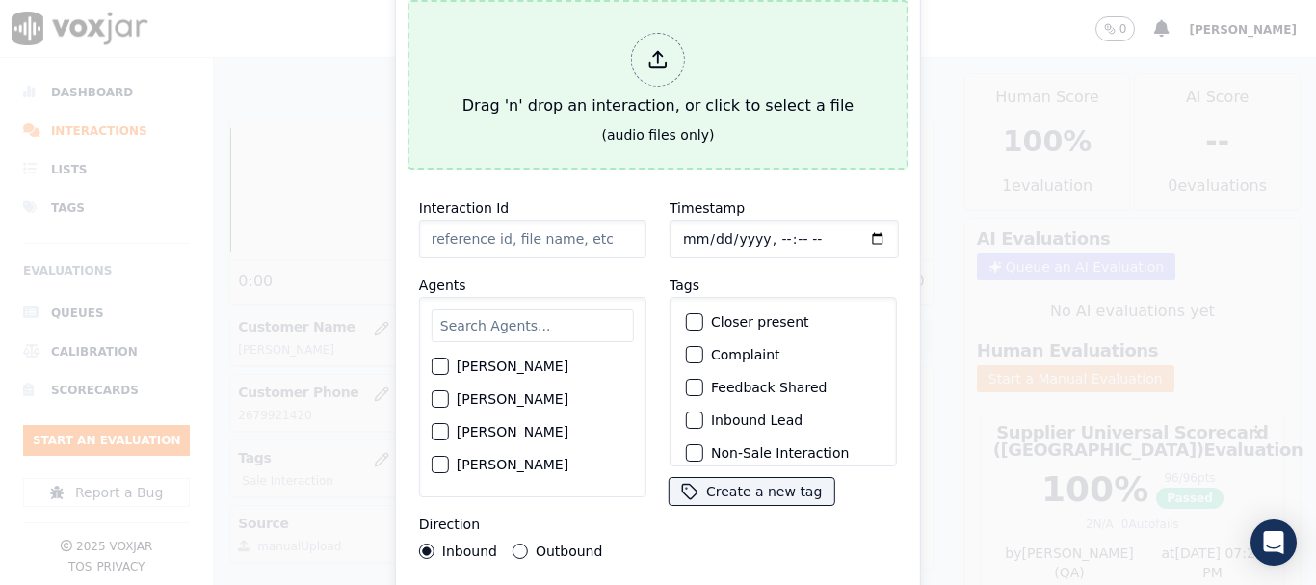
click at [651, 112] on div "Drag 'n' drop an interaction, or click to select a file" at bounding box center [658, 75] width 406 height 100
type input "20250811-121730_2022533697-all.mp3"
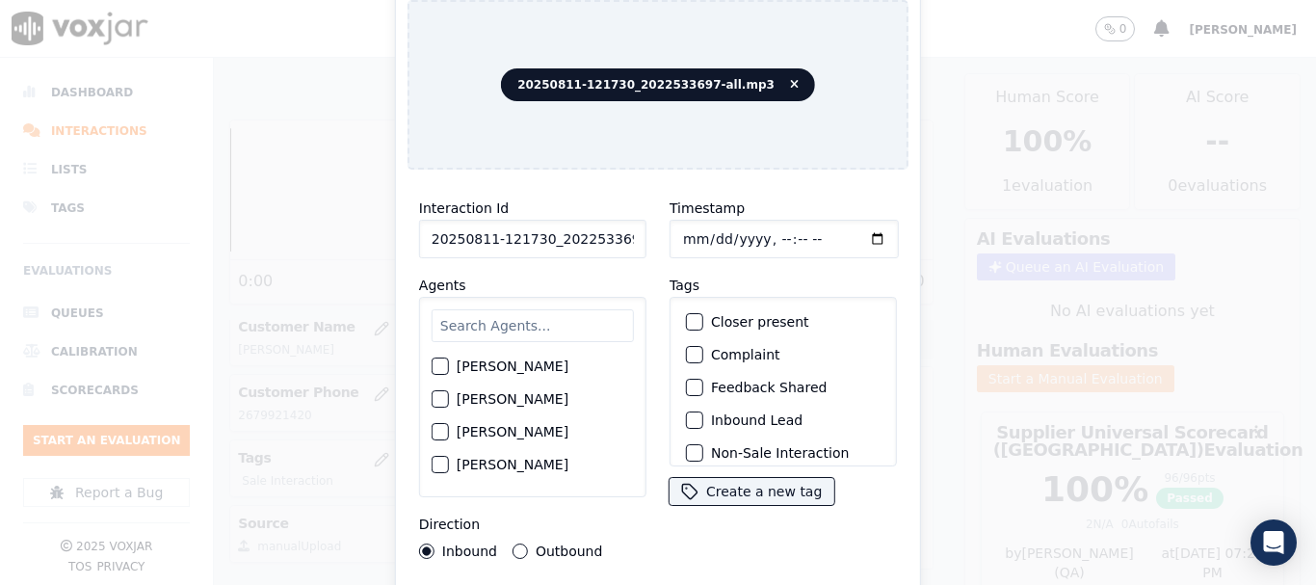
click at [541, 297] on div "[PERSON_NAME] [PERSON_NAME] [PERSON_NAME] [PERSON_NAME] [PERSON_NAME] [PERSON_N…" at bounding box center [532, 397] width 227 height 200
click at [532, 333] on input "text" at bounding box center [533, 325] width 202 height 33
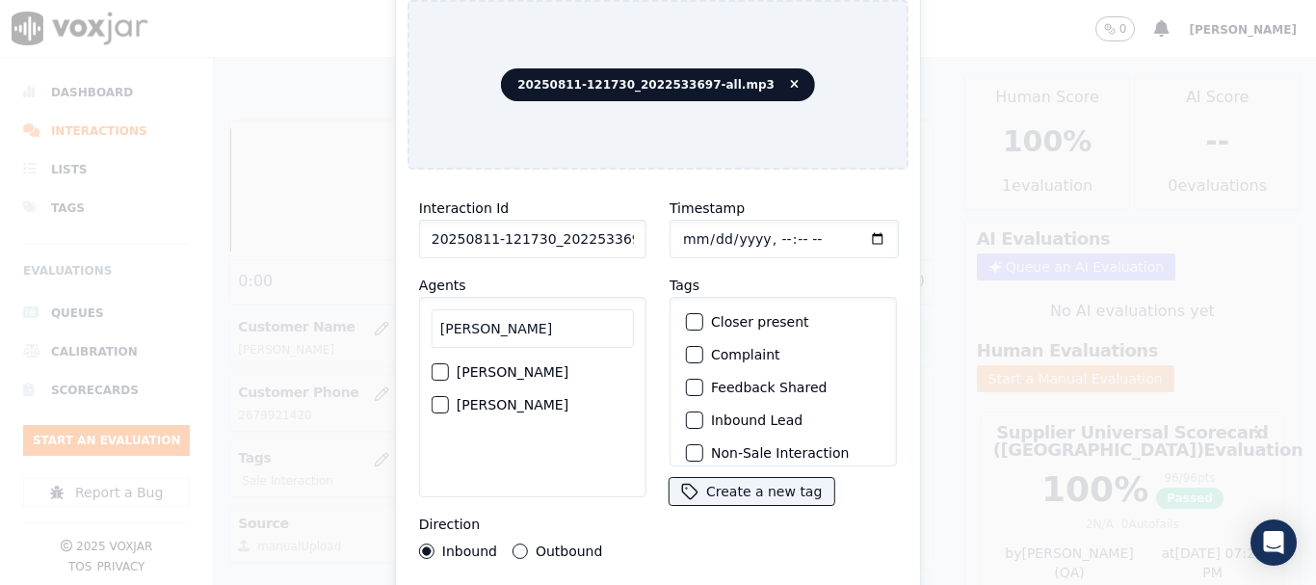
type input "[PERSON_NAME]"
click at [516, 365] on label "[PERSON_NAME]" at bounding box center [513, 371] width 112 height 13
click at [449, 363] on button "[PERSON_NAME]" at bounding box center [440, 371] width 17 height 17
click at [536, 544] on label "Outbound" at bounding box center [569, 550] width 66 height 13
click at [528, 543] on button "Outbound" at bounding box center [519, 550] width 15 height 15
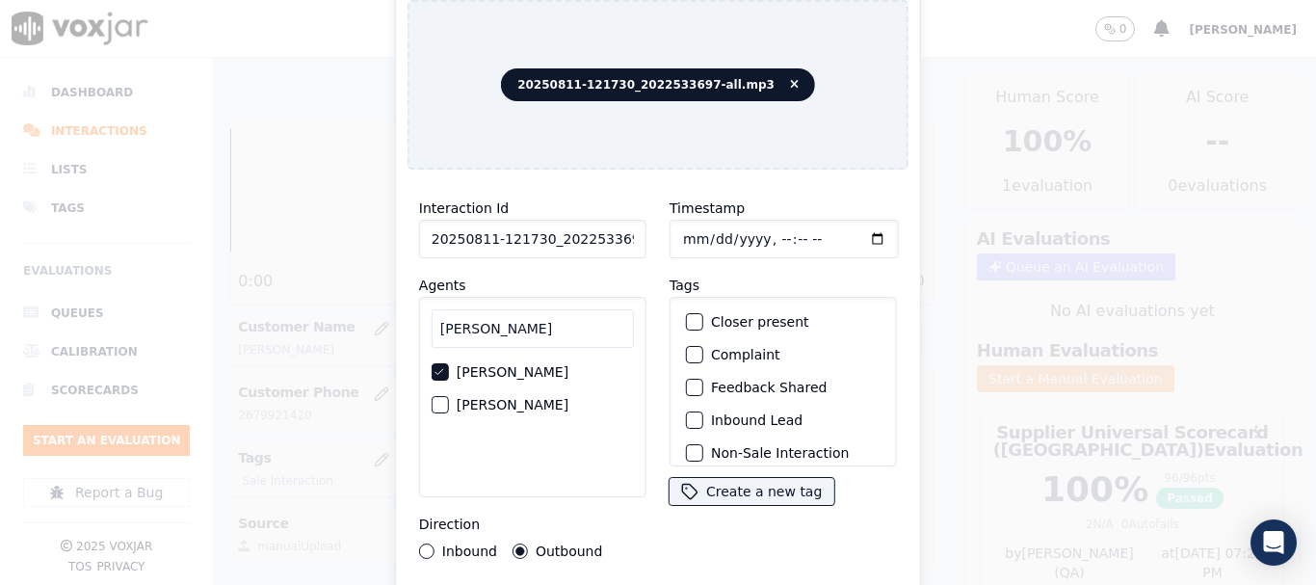
click at [691, 230] on input "Timestamp" at bounding box center [783, 239] width 229 height 39
type input "[DATE]T13:59"
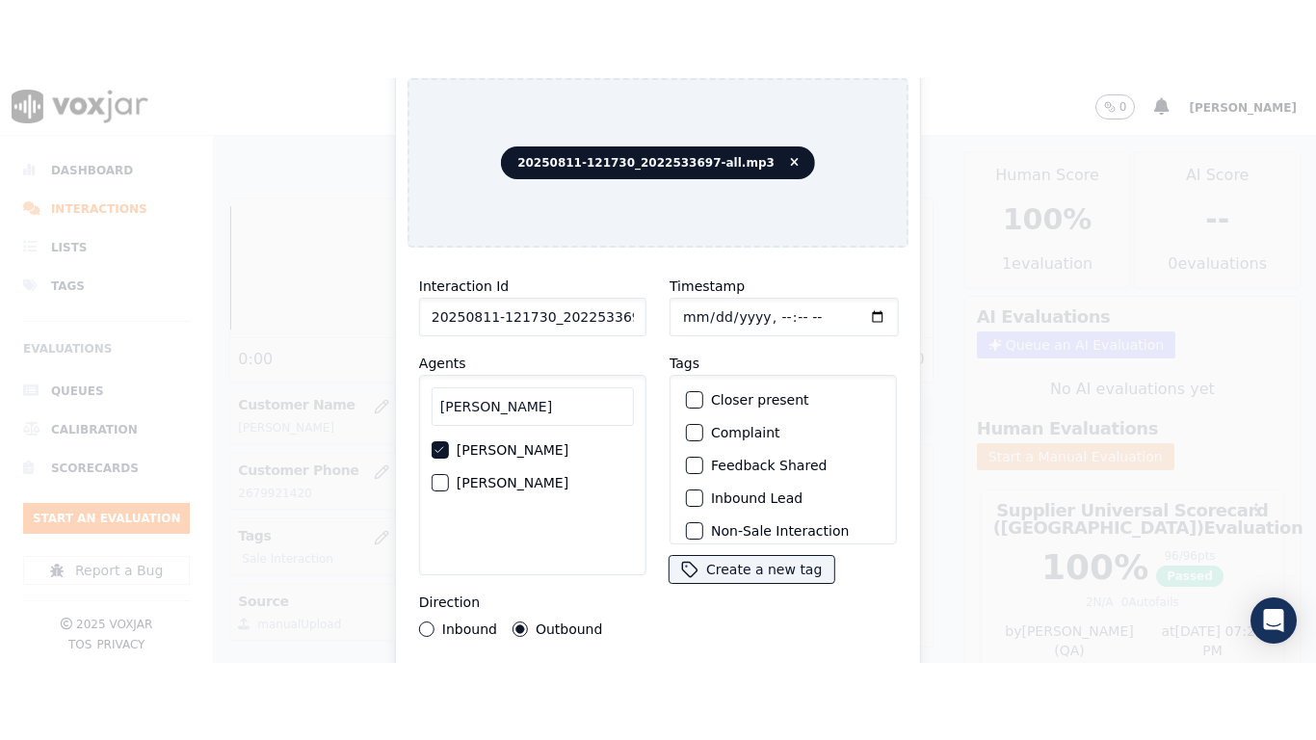
scroll to position [169, 0]
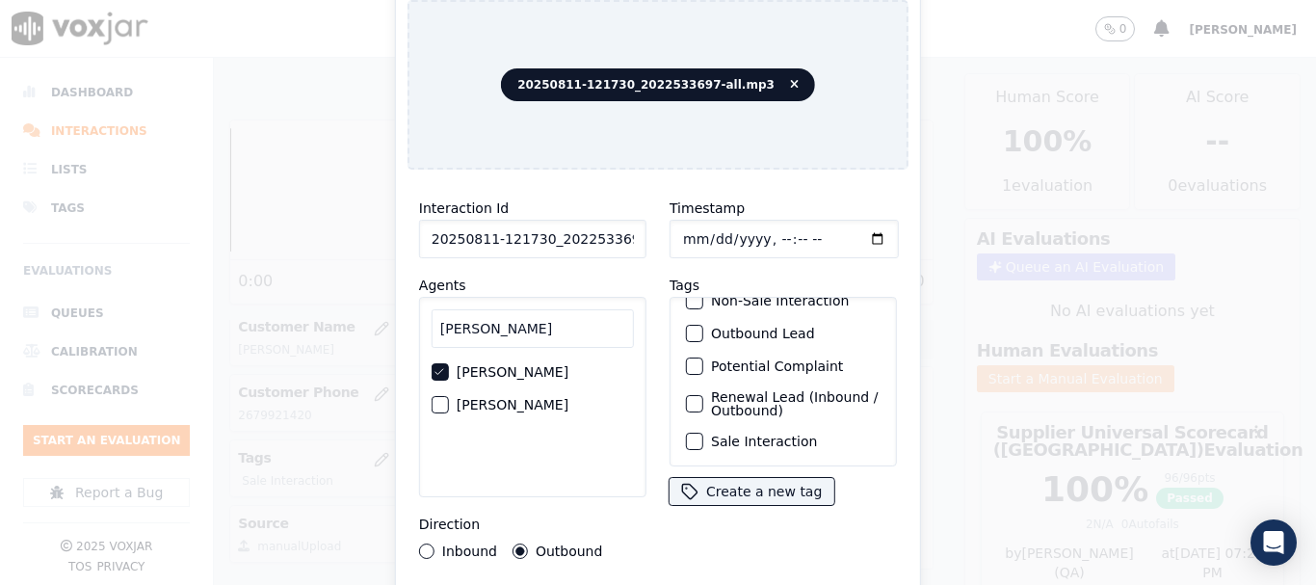
click at [761, 434] on label "Sale Interaction" at bounding box center [764, 440] width 106 height 13
click at [703, 432] on button "Sale Interaction" at bounding box center [694, 440] width 17 height 17
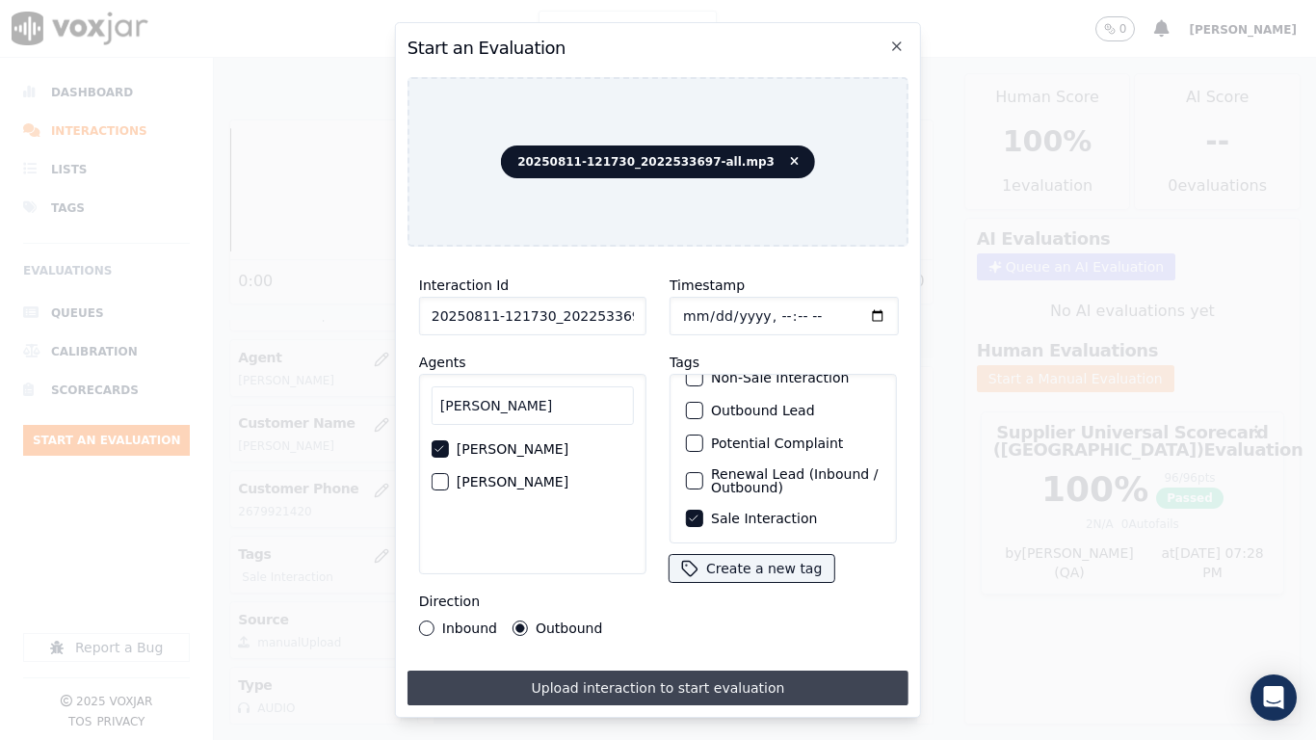
click at [775, 584] on button "Upload interaction to start evaluation" at bounding box center [657, 687] width 501 height 35
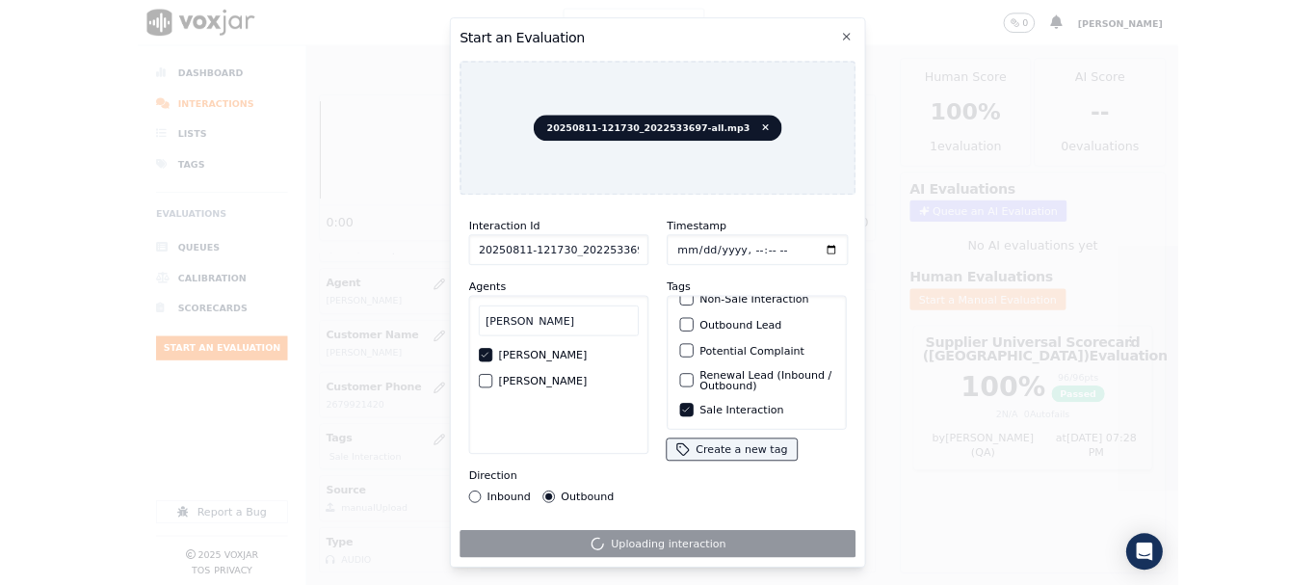
scroll to position [289, 0]
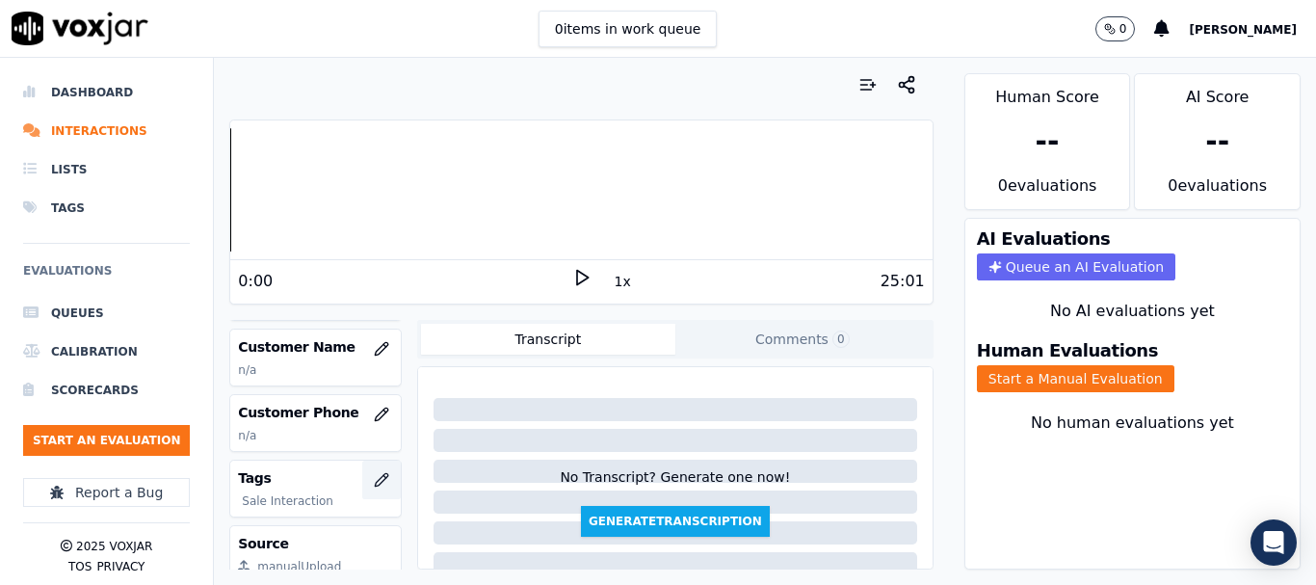
scroll to position [289, 0]
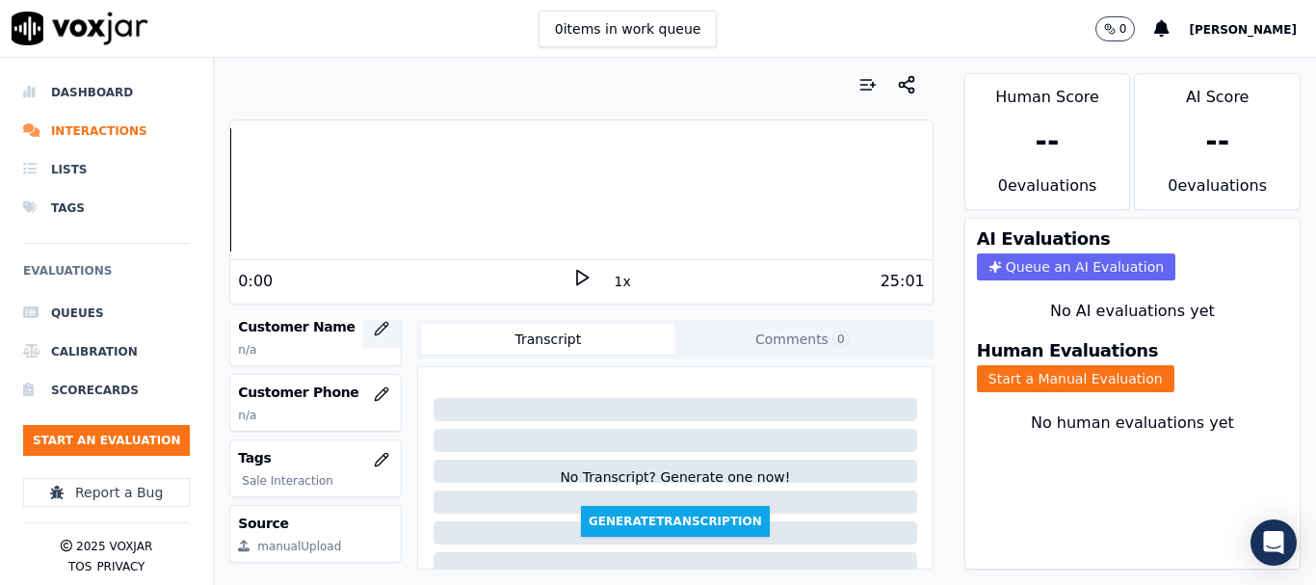
click at [375, 328] on icon "button" at bounding box center [381, 328] width 13 height 13
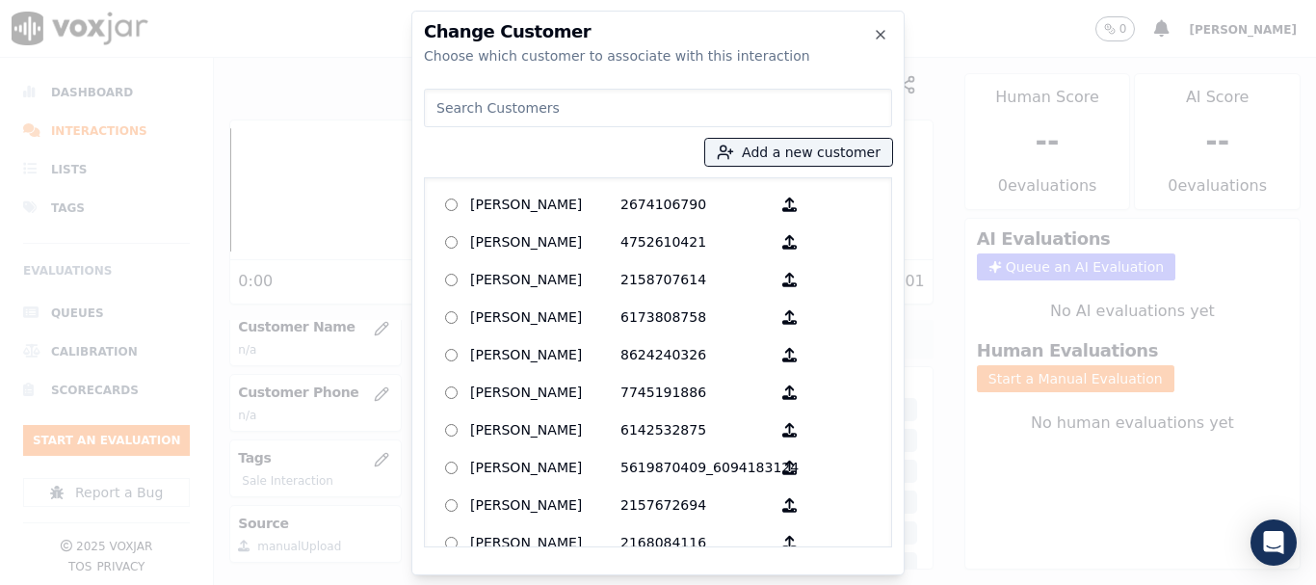
paste input "[PERSON_NAME]"
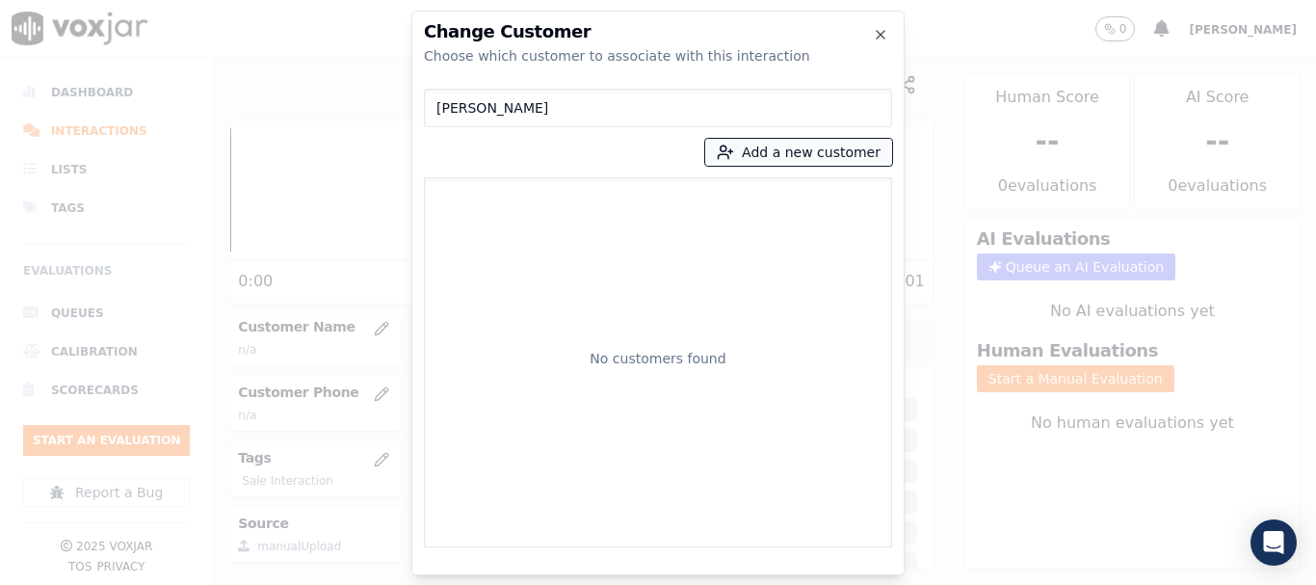
type input "[PERSON_NAME]"
click at [773, 153] on button "Add a new customer" at bounding box center [798, 152] width 187 height 27
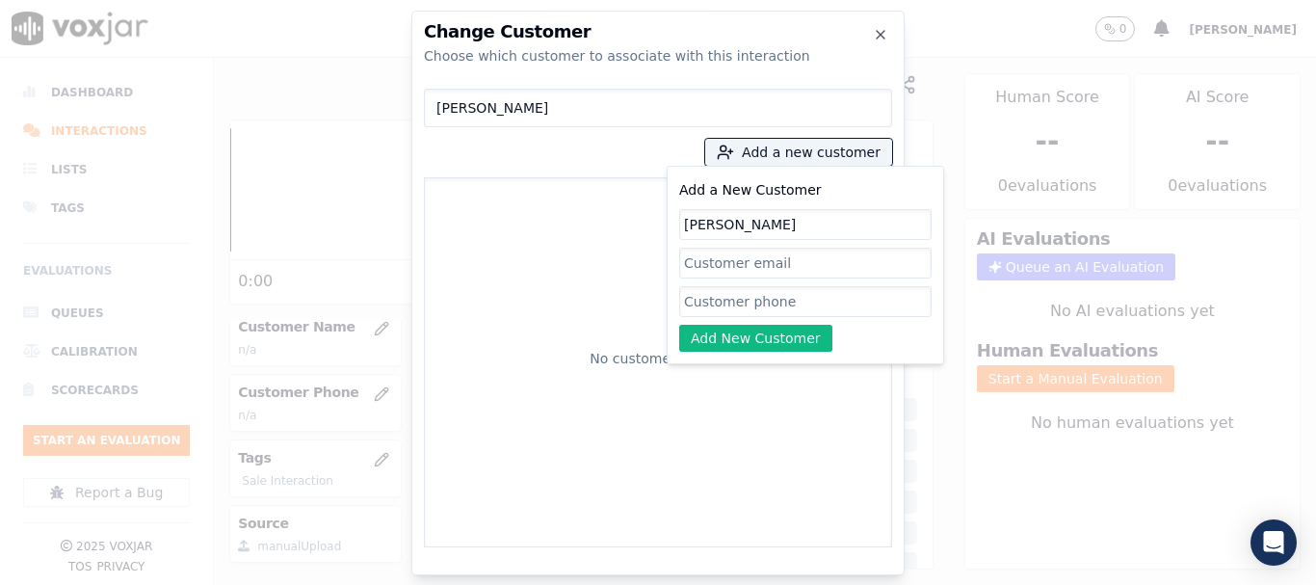
type input "[PERSON_NAME]"
drag, startPoint x: 749, startPoint y: 303, endPoint x: 589, endPoint y: 15, distance: 329.9
click at [749, 303] on input "Add a New Customer" at bounding box center [805, 301] width 252 height 31
paste input "2022533697"
paste input "2025766306"
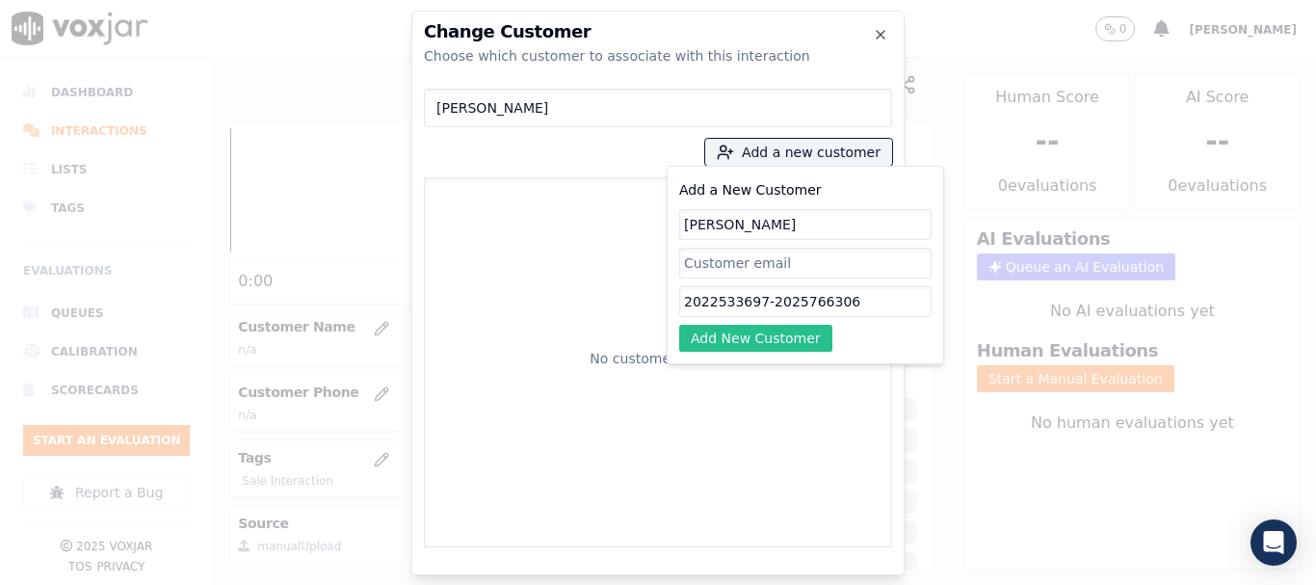
type input "2022533697-2025766306"
click at [791, 330] on button "Add New Customer" at bounding box center [755, 338] width 153 height 27
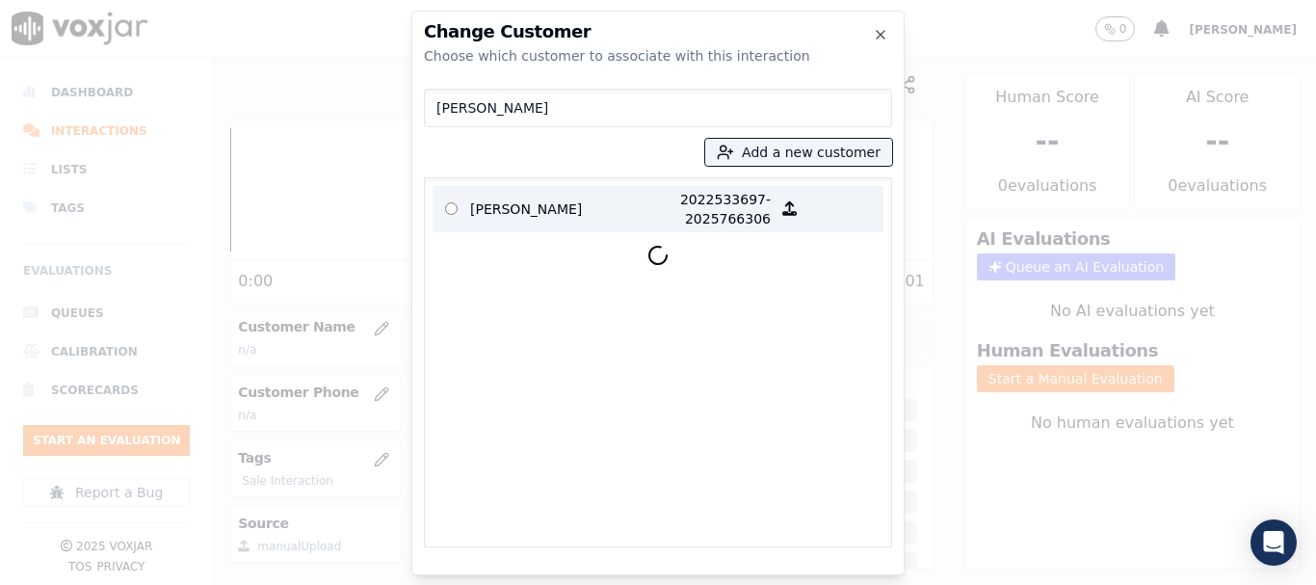
drag, startPoint x: 526, startPoint y: 208, endPoint x: 624, endPoint y: 272, distance: 117.0
click at [531, 211] on p "[PERSON_NAME]" at bounding box center [545, 209] width 150 height 39
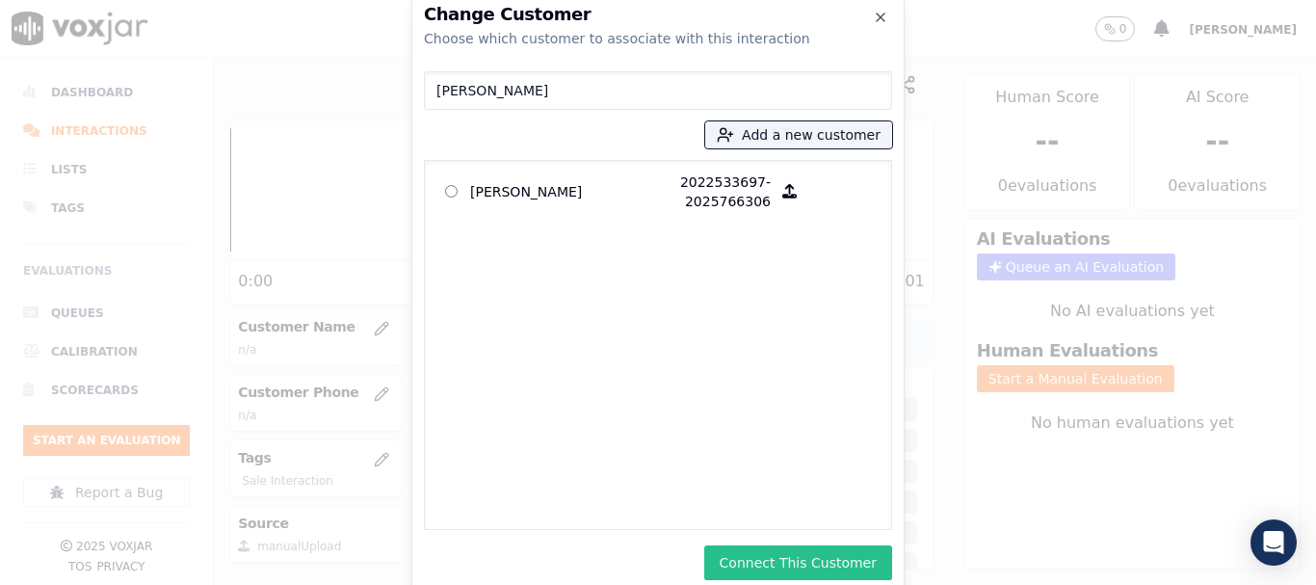
click at [829, 558] on button "Connect This Customer" at bounding box center [798, 562] width 188 height 35
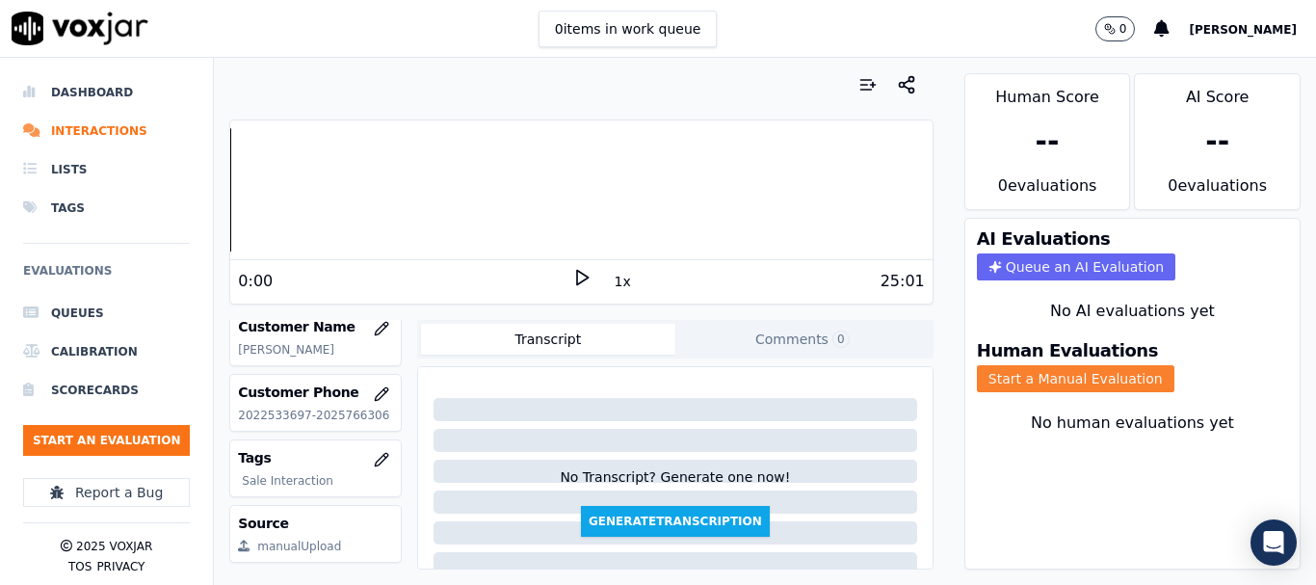
click at [1069, 373] on button "Start a Manual Evaluation" at bounding box center [1075, 378] width 197 height 27
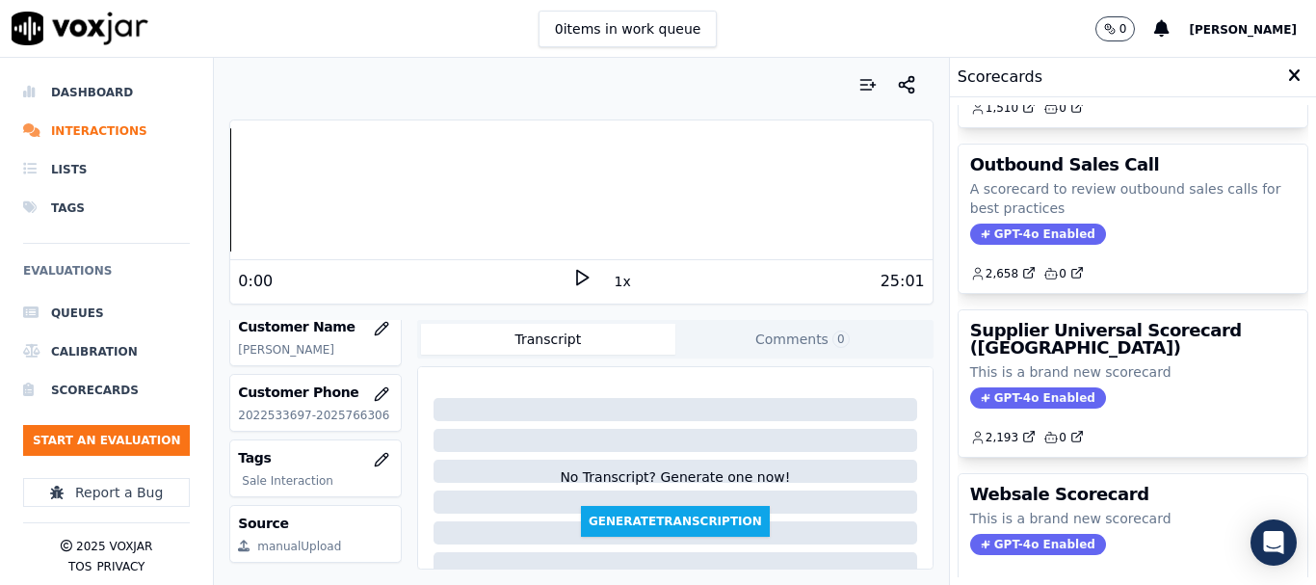
click at [1076, 366] on p "This is a brand new scorecard" at bounding box center [1133, 371] width 326 height 19
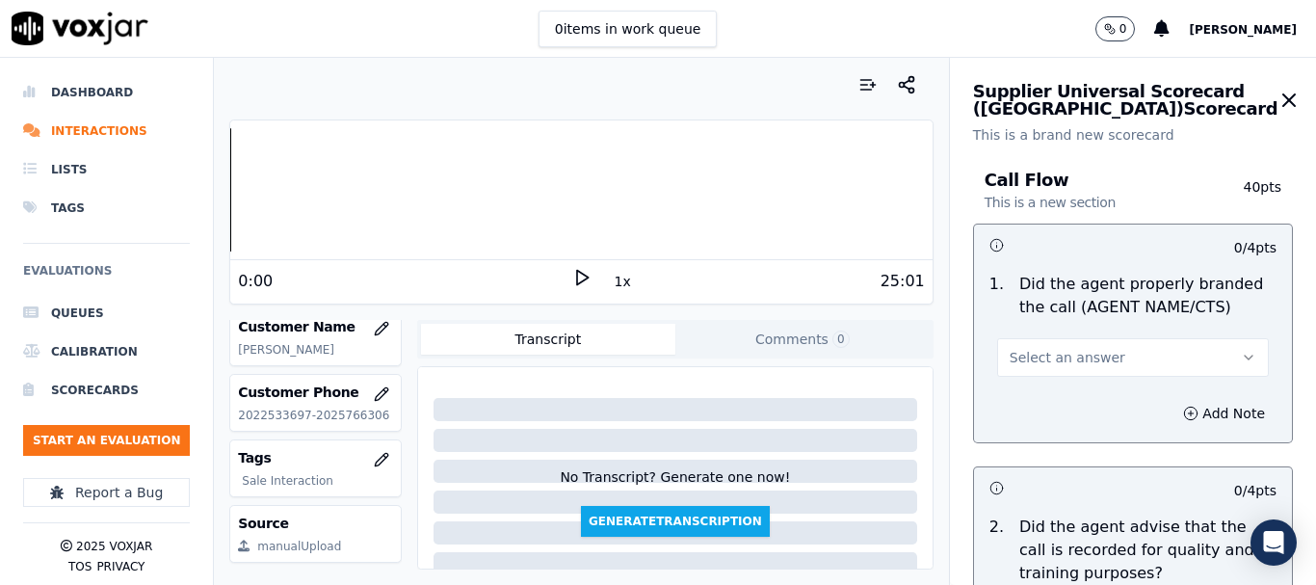
click at [1053, 353] on span "Select an answer" at bounding box center [1067, 357] width 116 height 19
click at [1041, 402] on div "Yes" at bounding box center [1097, 400] width 235 height 31
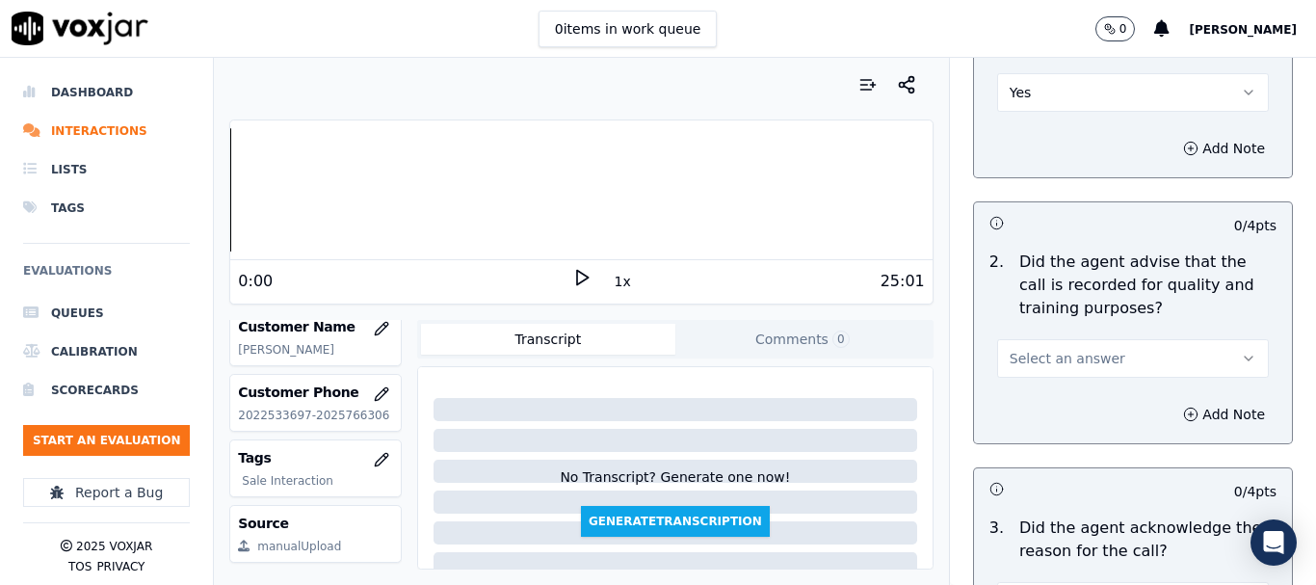
scroll to position [578, 0]
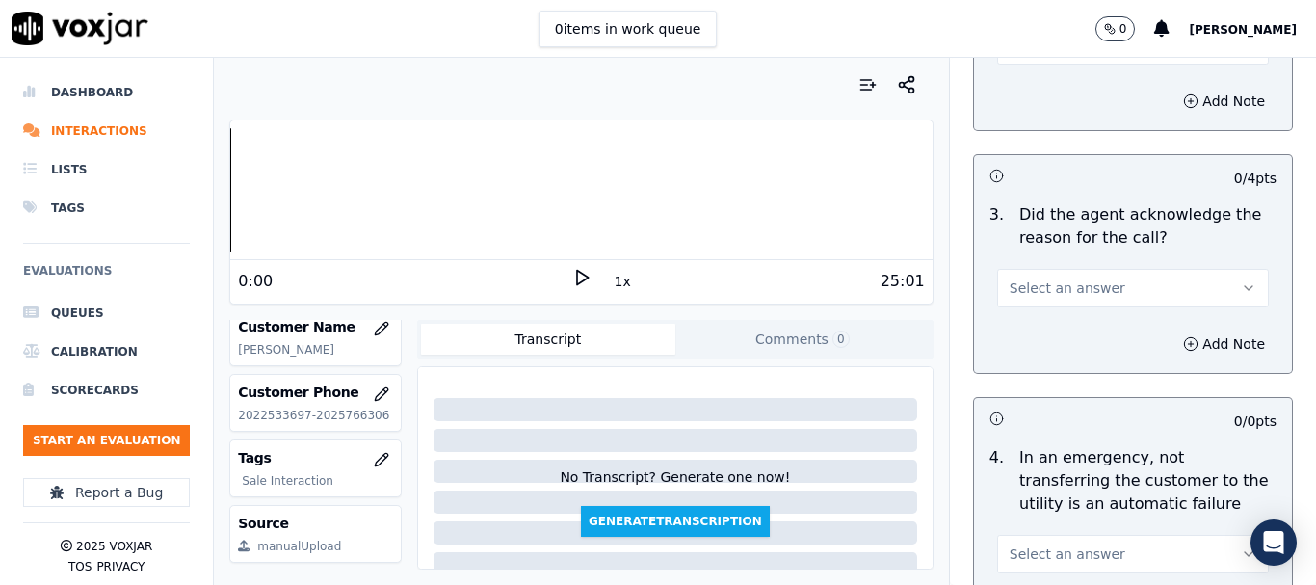
click at [1030, 61] on button "Select an answer" at bounding box center [1133, 45] width 272 height 39
click at [1035, 88] on div "Yes" at bounding box center [1097, 88] width 235 height 31
click at [1045, 291] on span "Select an answer" at bounding box center [1067, 287] width 116 height 19
click at [1039, 336] on div "Yes" at bounding box center [1097, 331] width 235 height 31
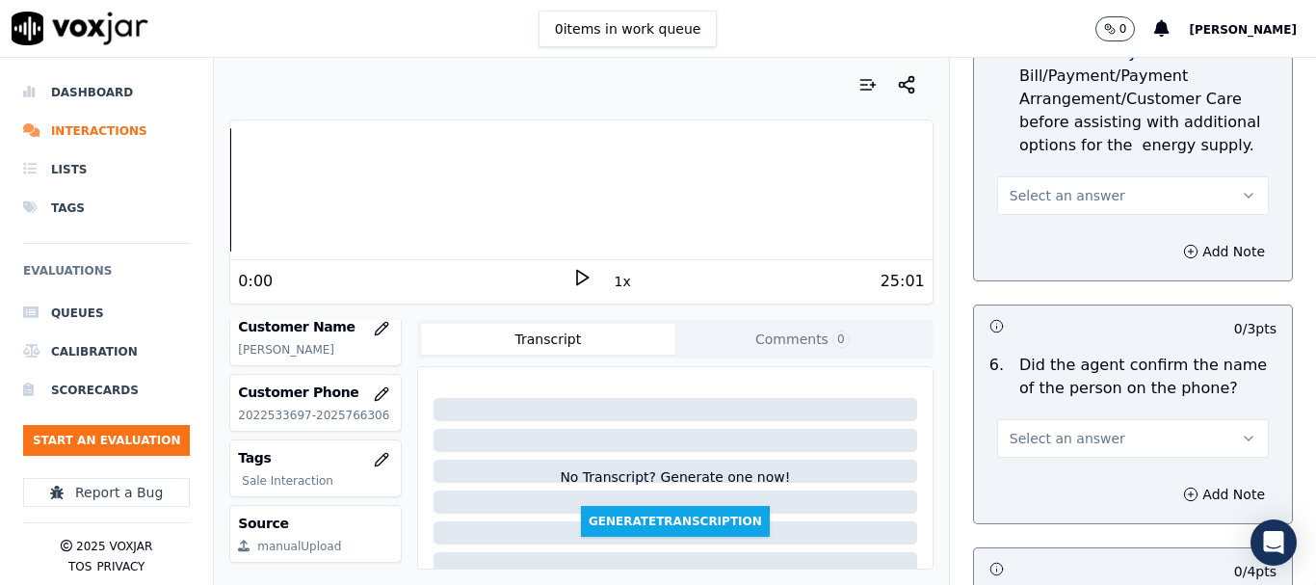
scroll to position [1252, 0]
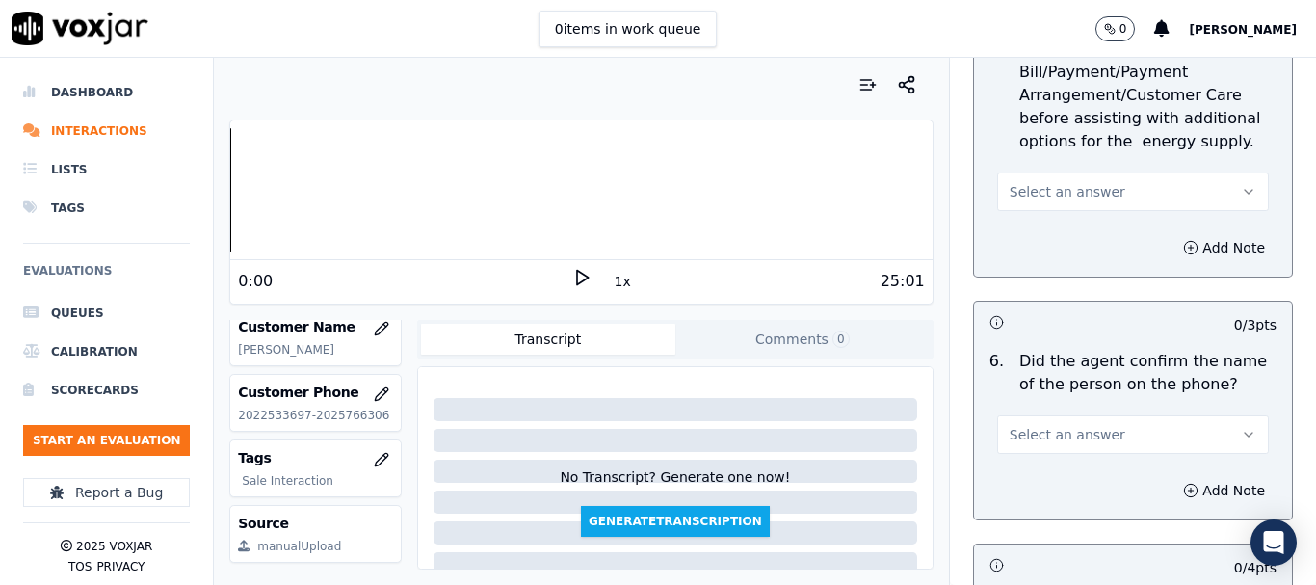
click at [1068, 201] on button "Select an answer" at bounding box center [1133, 191] width 272 height 39
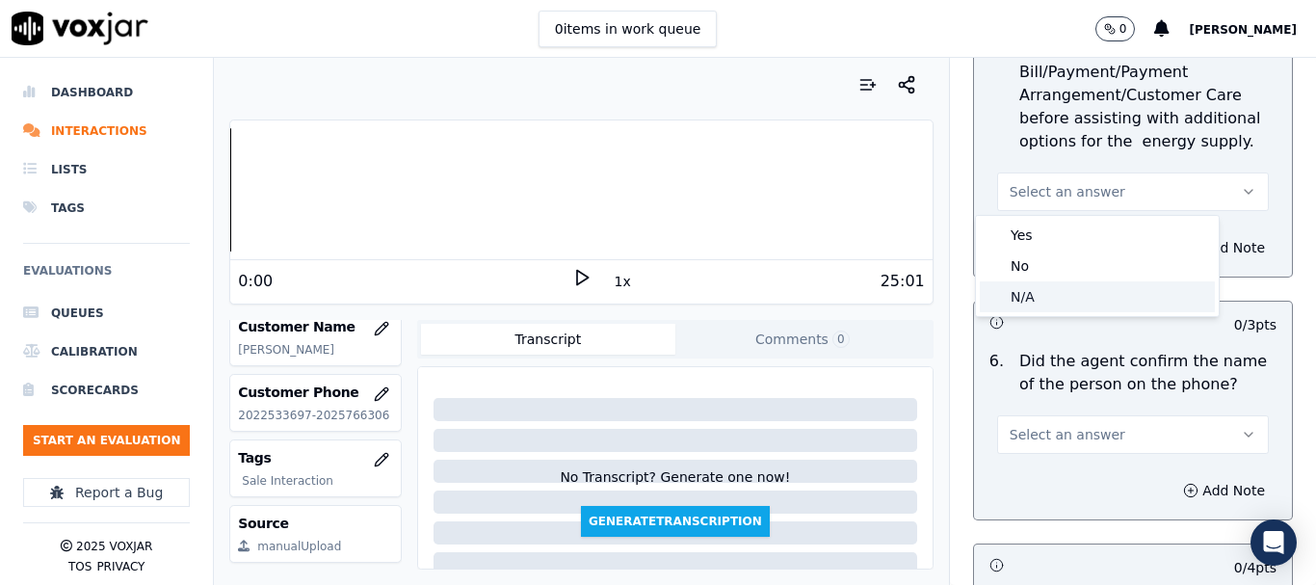
click at [1065, 296] on div "N/A" at bounding box center [1097, 296] width 235 height 31
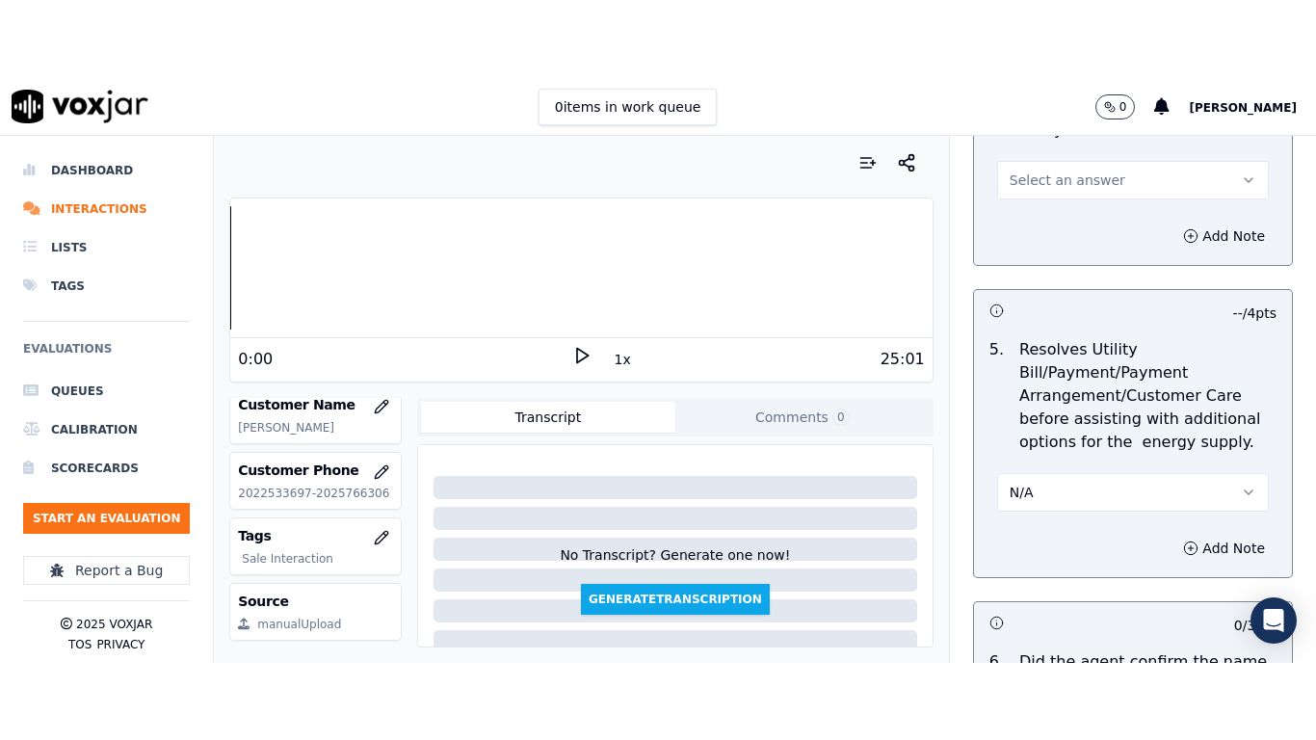
scroll to position [771, 0]
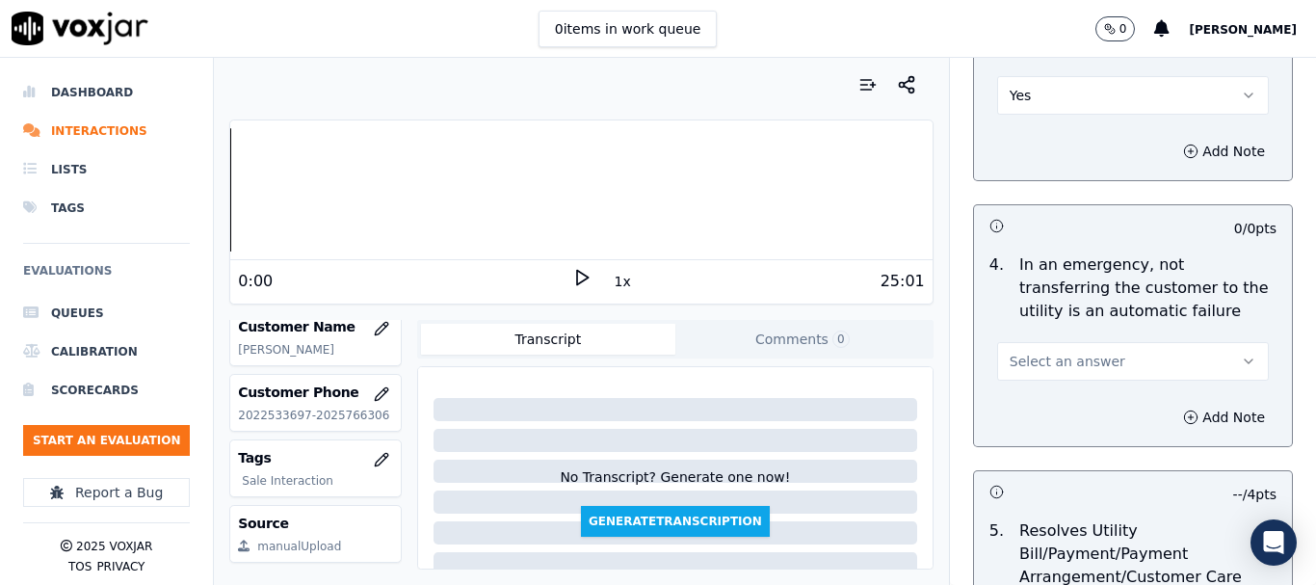
click at [1054, 353] on span "Select an answer" at bounding box center [1067, 361] width 116 height 19
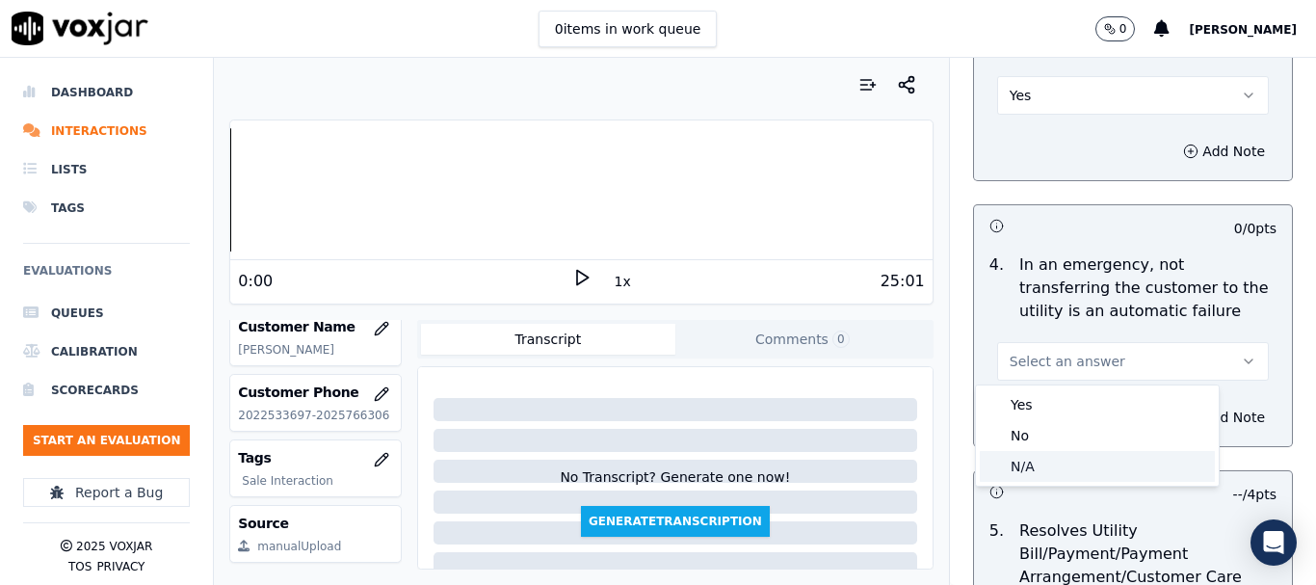
click at [1063, 466] on div "N/A" at bounding box center [1097, 466] width 235 height 31
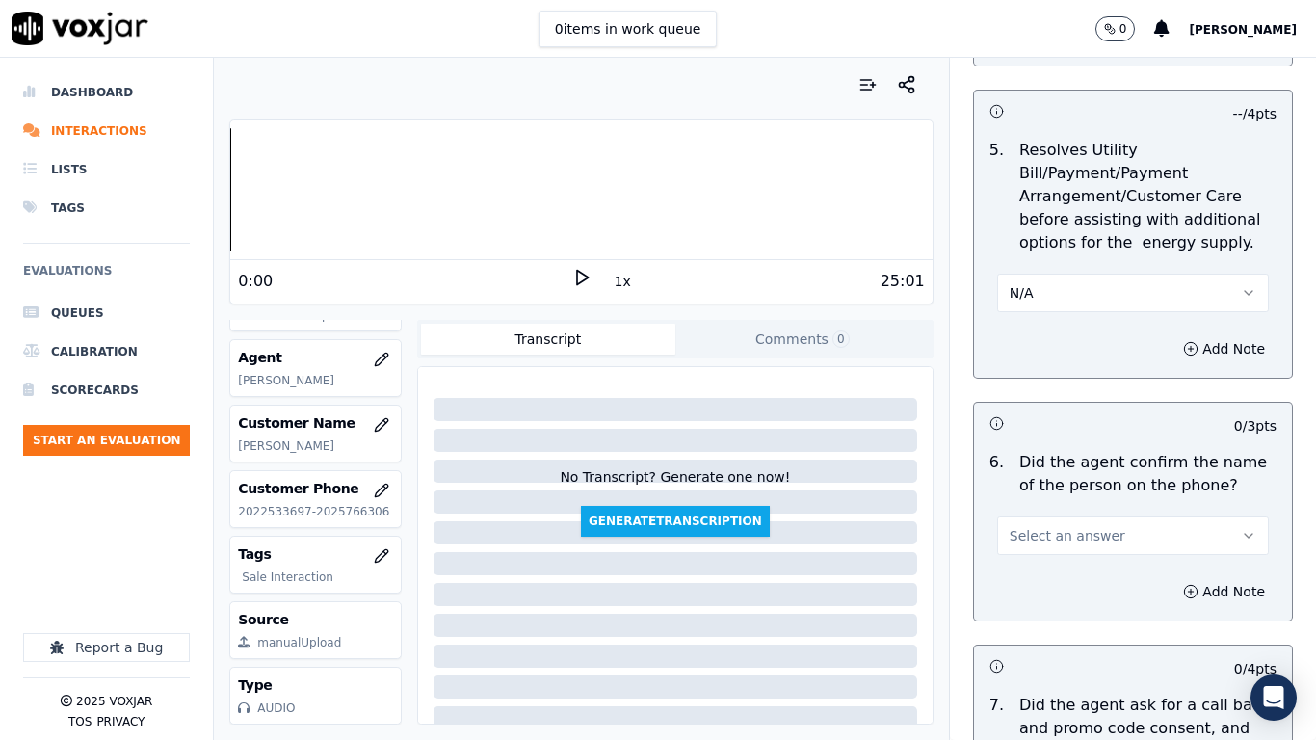
scroll to position [1156, 0]
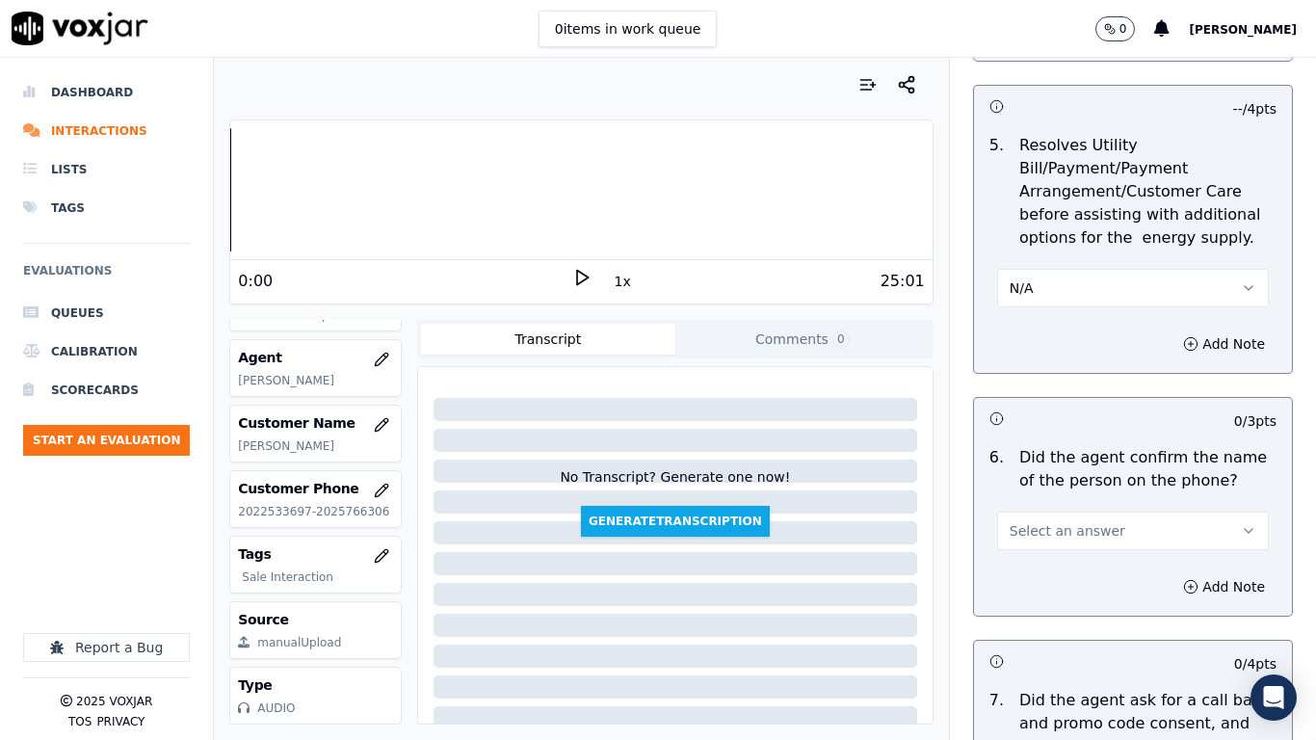
drag, startPoint x: 1070, startPoint y: 528, endPoint x: 1068, endPoint y: 540, distance: 12.7
click at [1070, 528] on span "Select an answer" at bounding box center [1067, 530] width 116 height 19
click at [1060, 571] on div "Yes" at bounding box center [1097, 574] width 235 height 31
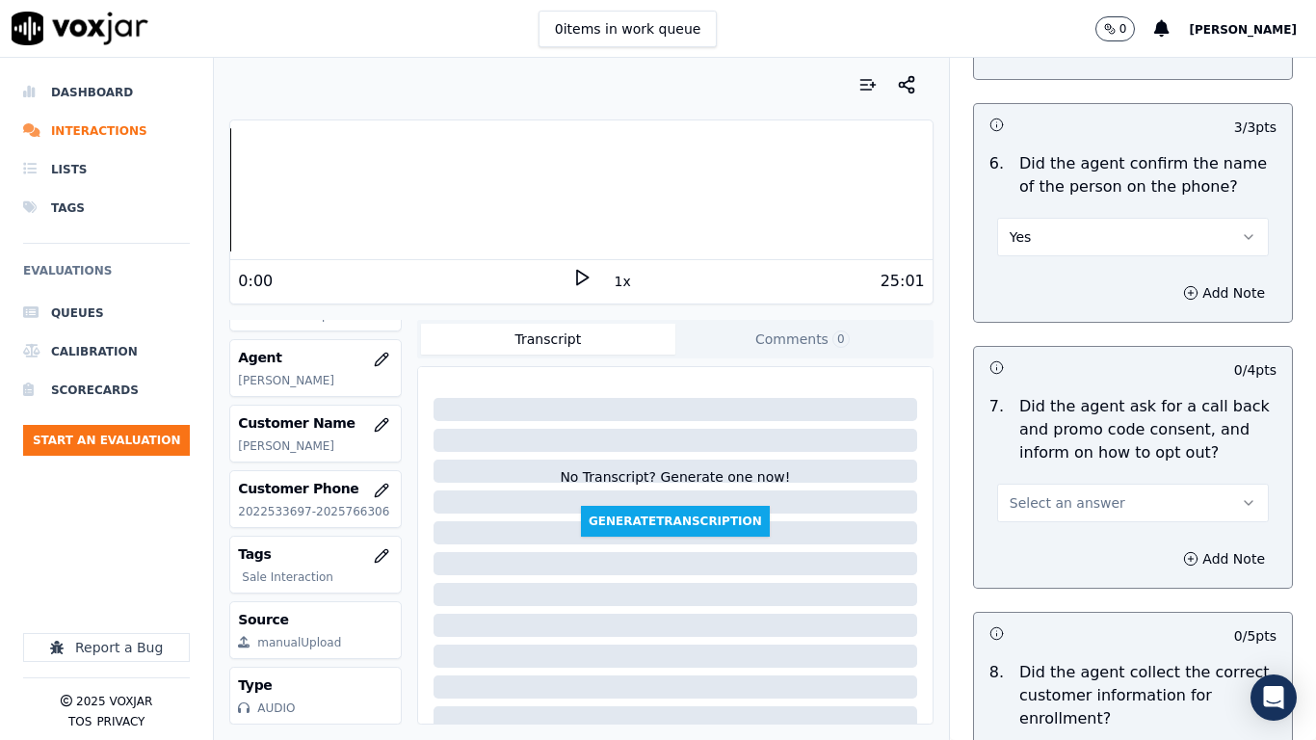
scroll to position [1637, 0]
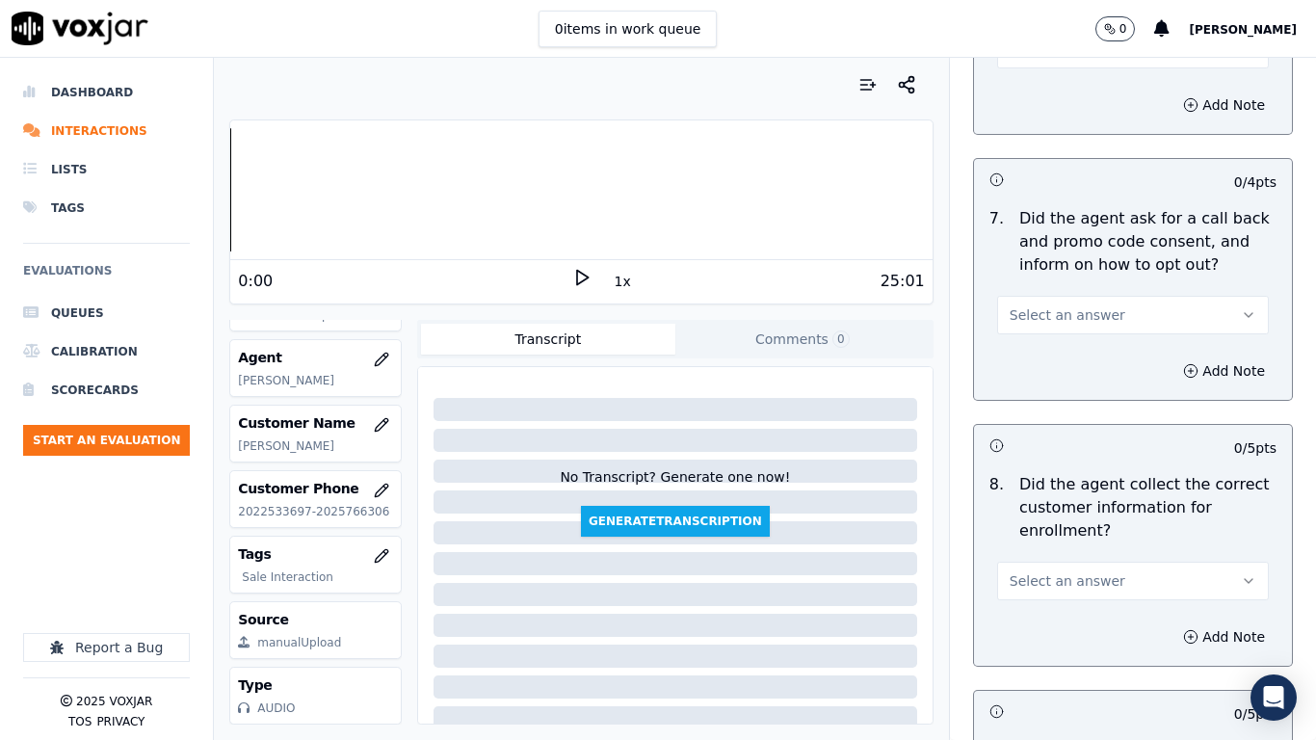
click at [1060, 319] on span "Select an answer" at bounding box center [1067, 314] width 116 height 19
click at [1060, 349] on div "Yes" at bounding box center [1097, 358] width 235 height 31
drag, startPoint x: 1088, startPoint y: 568, endPoint x: 1085, endPoint y: 595, distance: 27.2
click at [1088, 569] on button "Select an answer" at bounding box center [1133, 581] width 272 height 39
click at [1081, 584] on div "Yes" at bounding box center [1097, 624] width 235 height 31
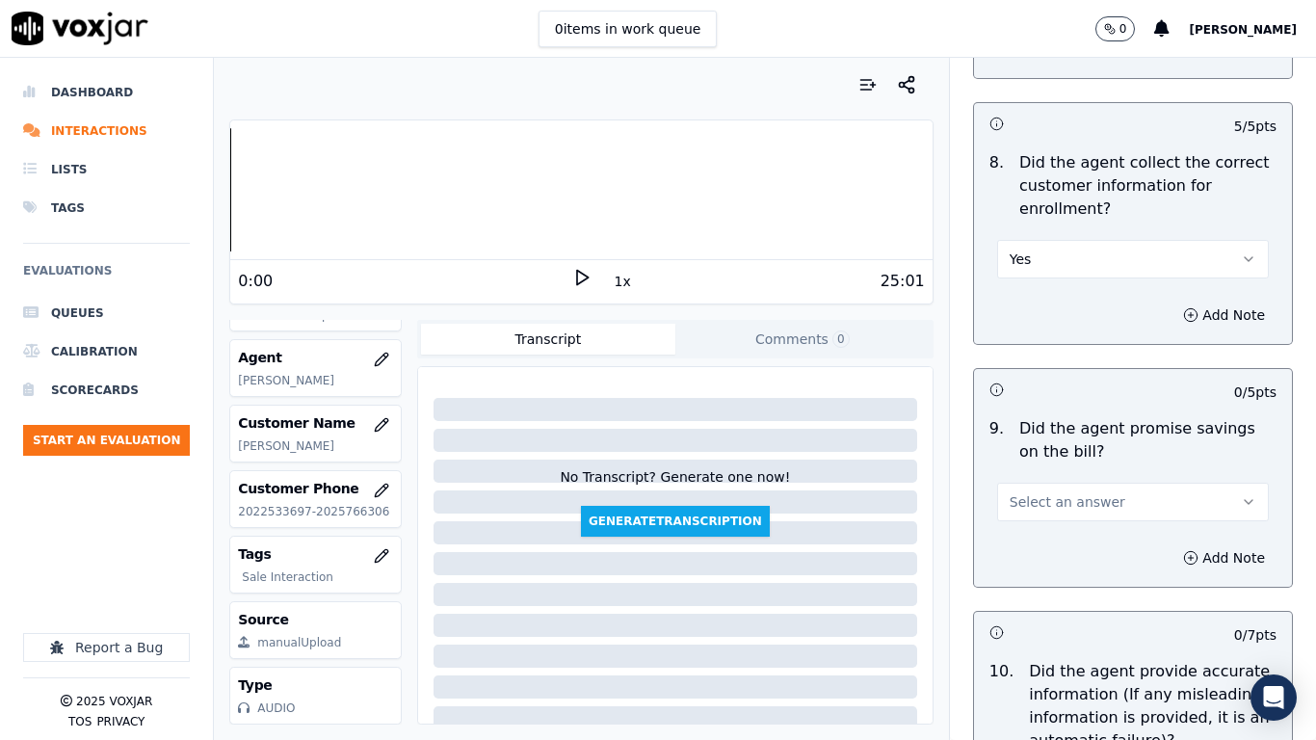
scroll to position [2215, 0]
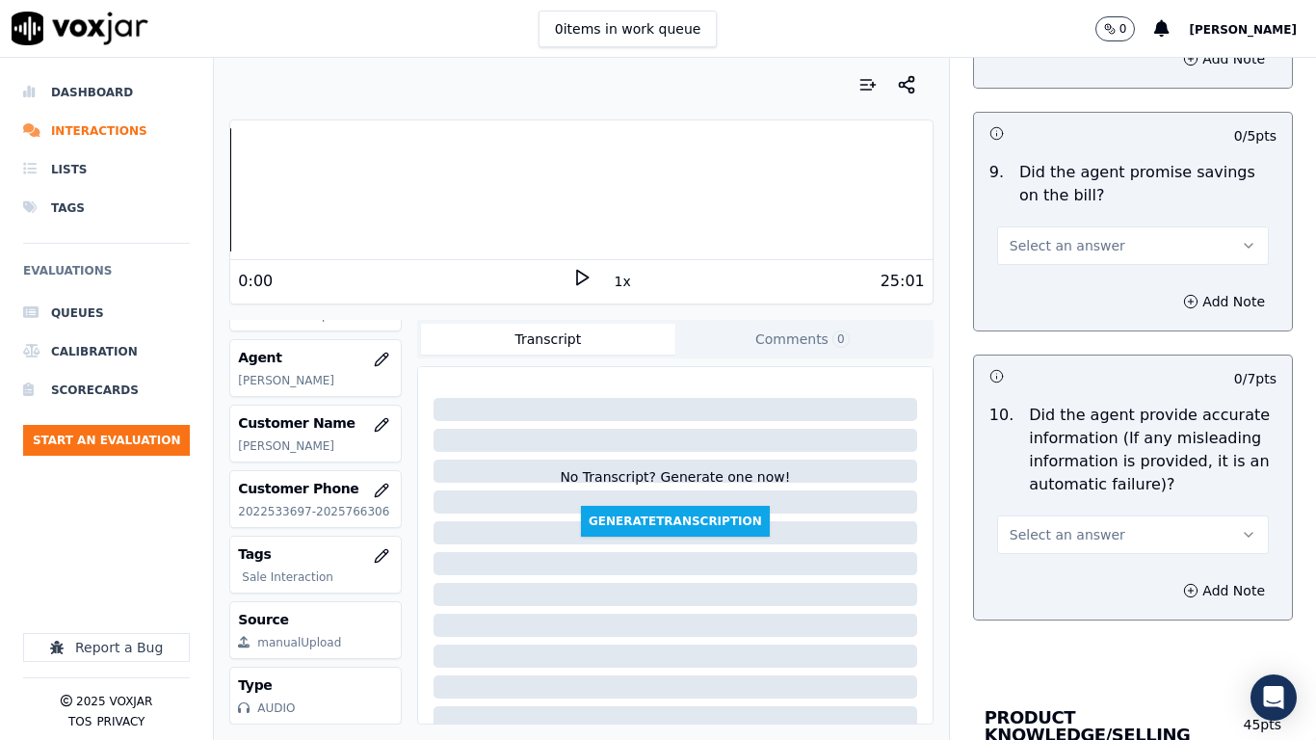
click at [1047, 248] on span "Select an answer" at bounding box center [1067, 245] width 116 height 19
click at [1045, 302] on div "Yes" at bounding box center [1097, 289] width 235 height 31
click at [1060, 536] on span "Select an answer" at bounding box center [1067, 534] width 116 height 19
click at [1060, 571] on div "Yes" at bounding box center [1097, 577] width 235 height 31
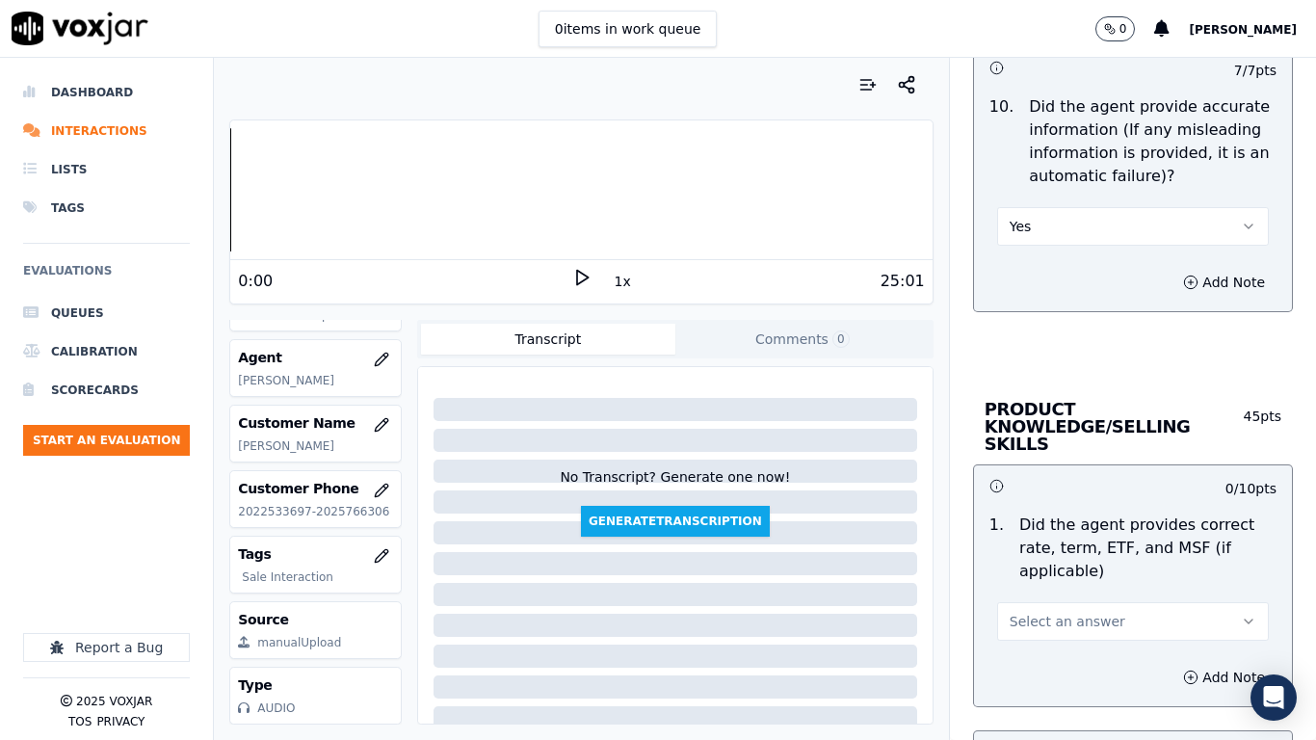
scroll to position [2793, 0]
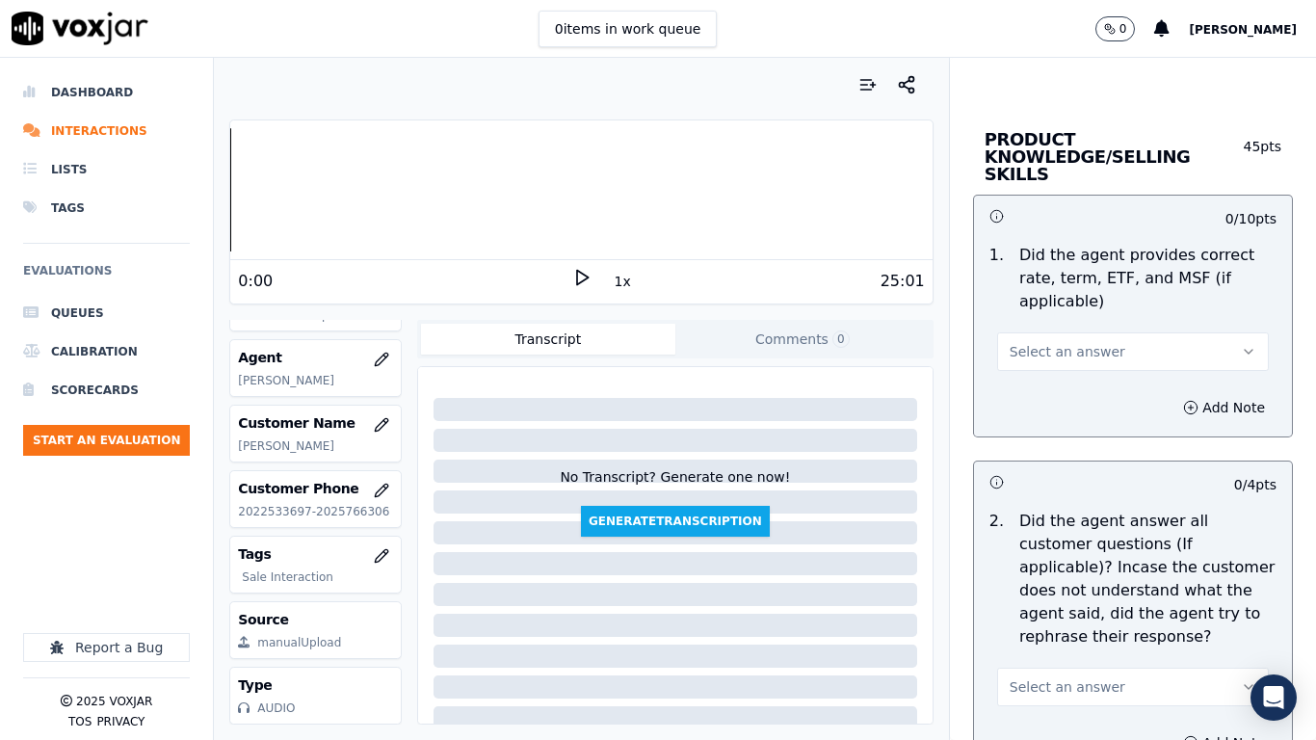
click at [1048, 347] on button "Select an answer" at bounding box center [1133, 351] width 272 height 39
click at [1047, 377] on div "Yes" at bounding box center [1097, 377] width 235 height 31
click at [1109, 584] on button "Select an answer" at bounding box center [1133, 686] width 272 height 39
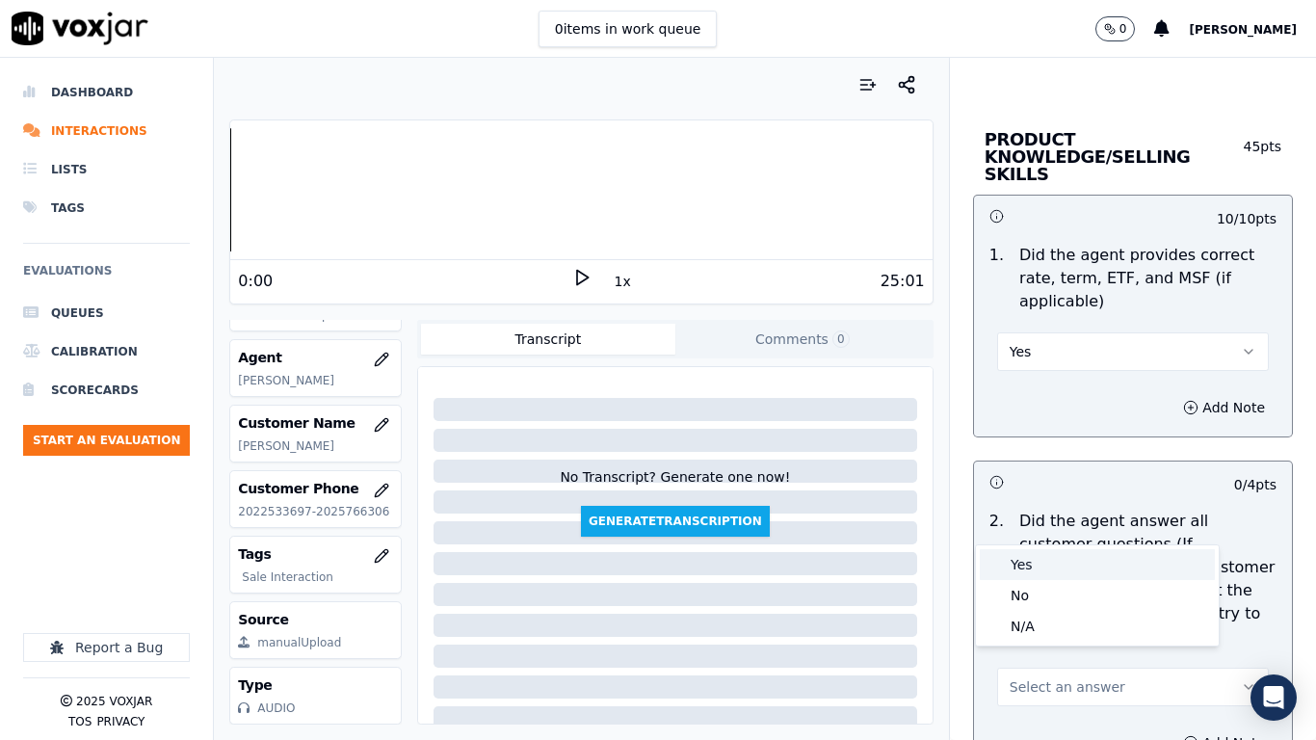
click at [1034, 559] on div "Yes" at bounding box center [1097, 564] width 235 height 31
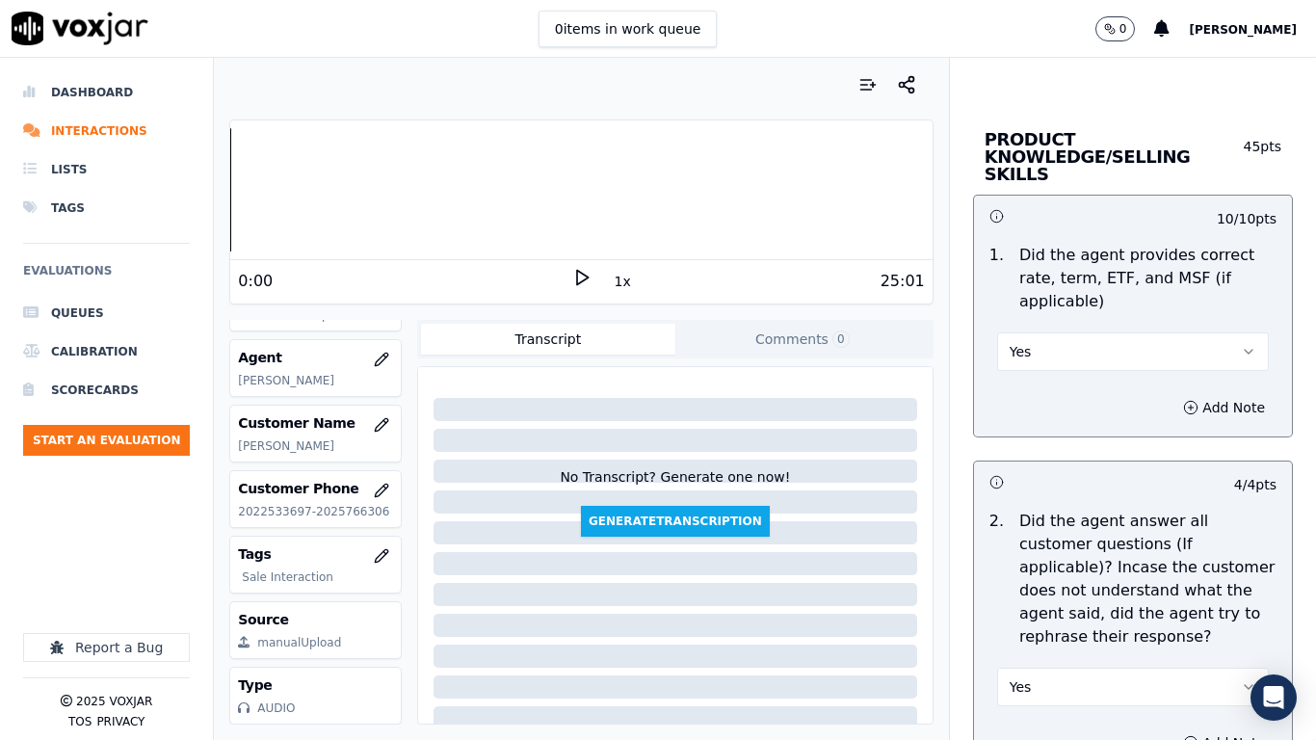
scroll to position [3467, 0]
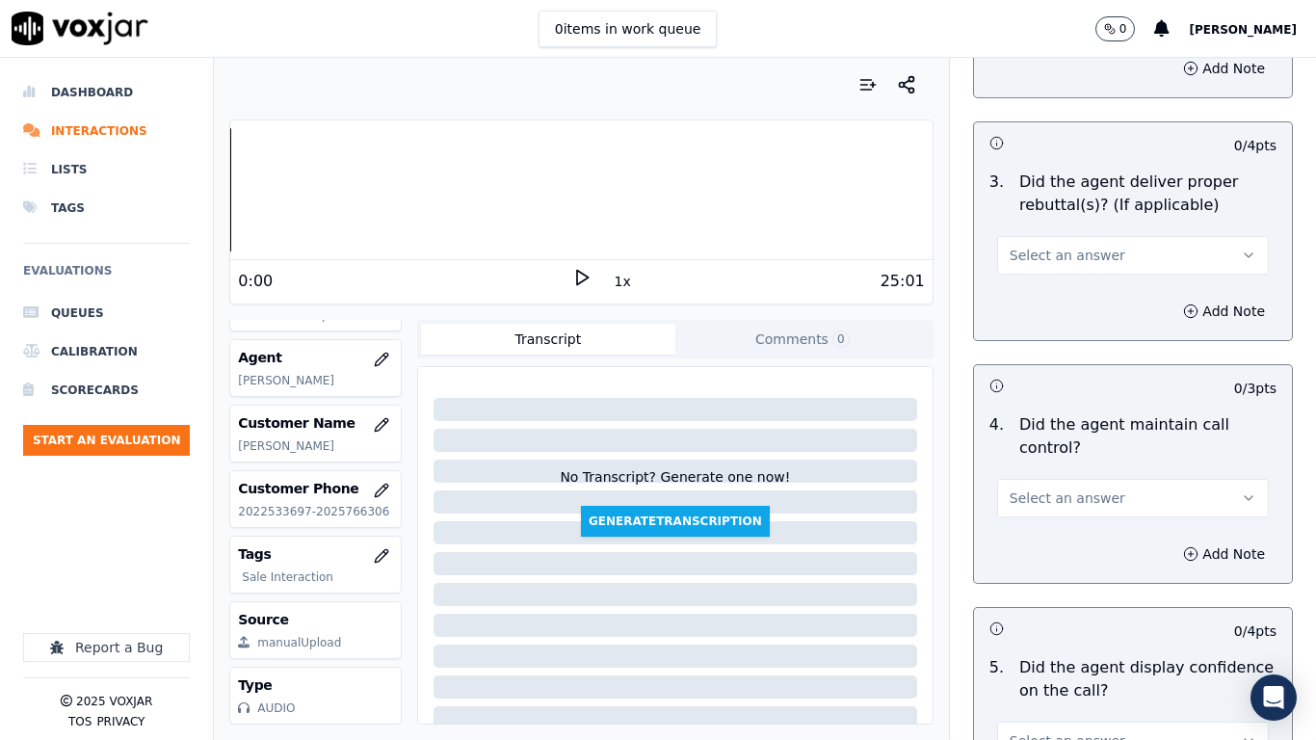
click at [1060, 246] on span "Select an answer" at bounding box center [1067, 255] width 116 height 19
drag, startPoint x: 1060, startPoint y: 284, endPoint x: 1102, endPoint y: 524, distance: 243.5
click at [1060, 287] on div "Yes" at bounding box center [1097, 281] width 235 height 31
click at [1057, 479] on button "Select an answer" at bounding box center [1133, 498] width 272 height 39
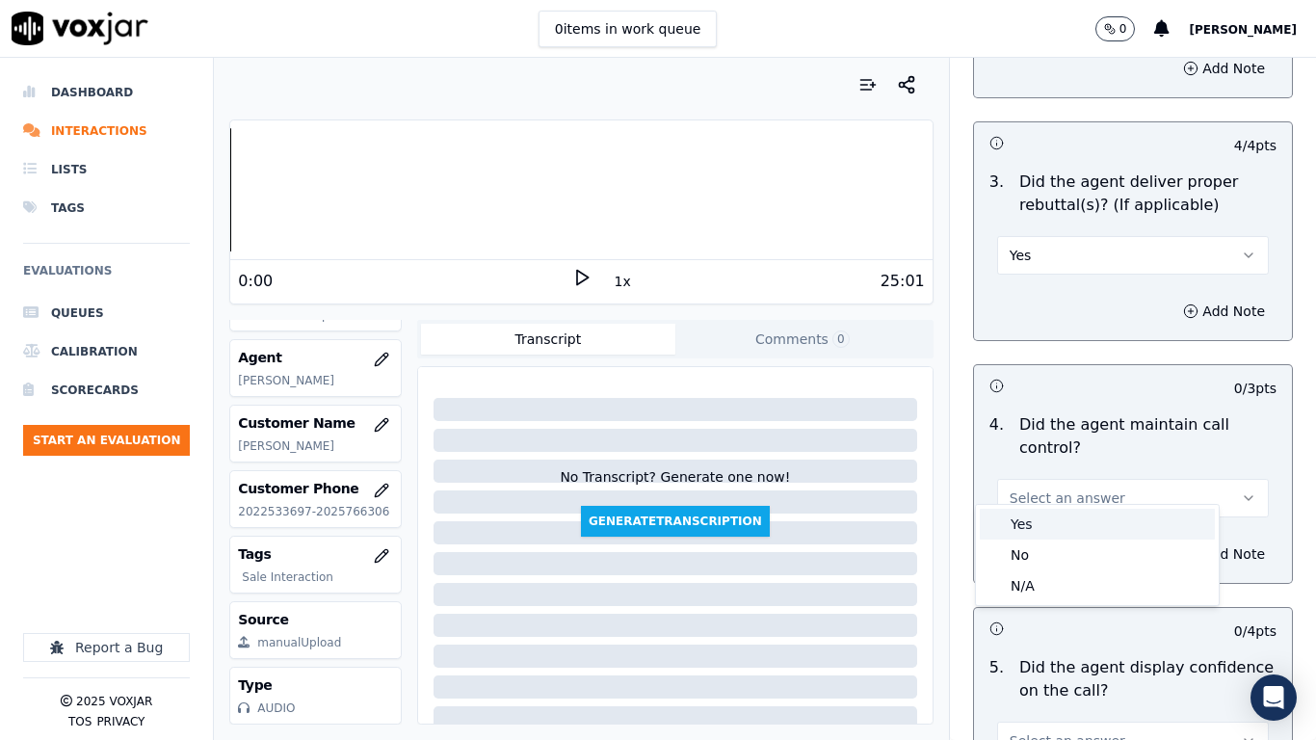
drag, startPoint x: 1050, startPoint y: 516, endPoint x: 1072, endPoint y: 545, distance: 36.4
click at [1050, 517] on div "Yes" at bounding box center [1097, 524] width 235 height 31
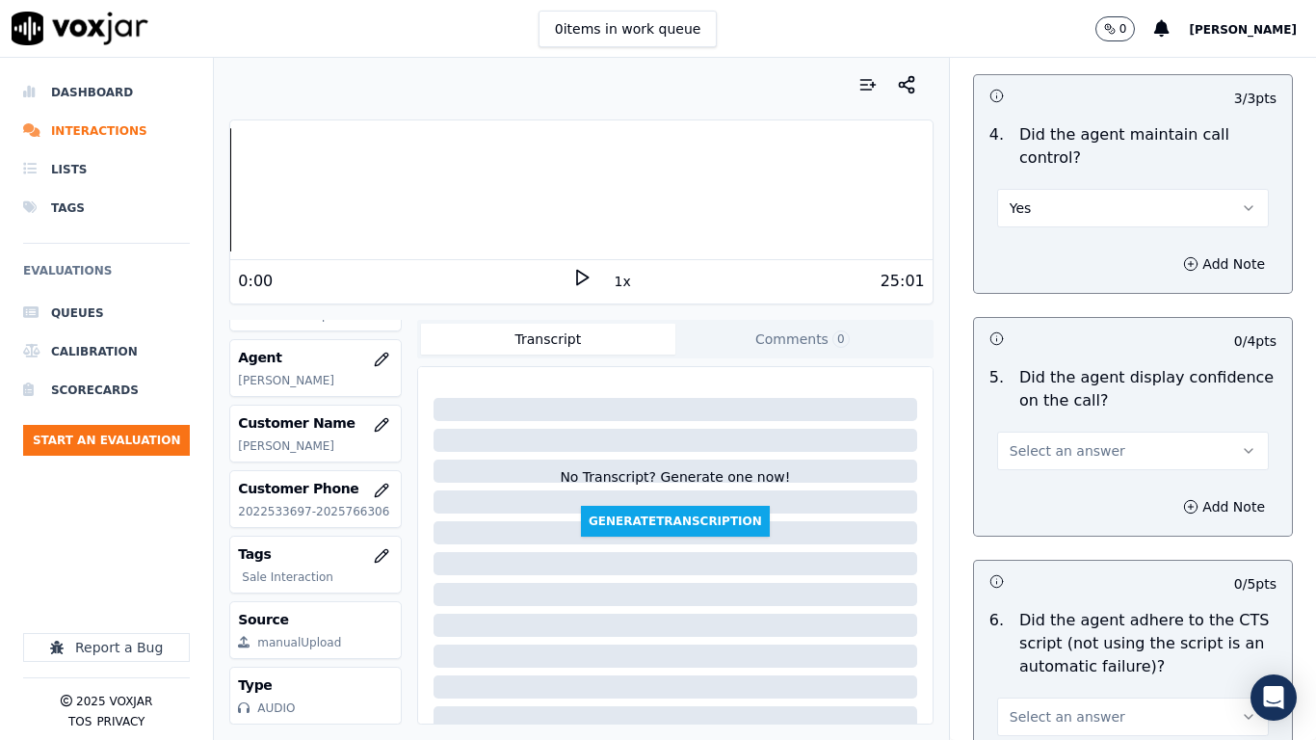
scroll to position [4142, 0]
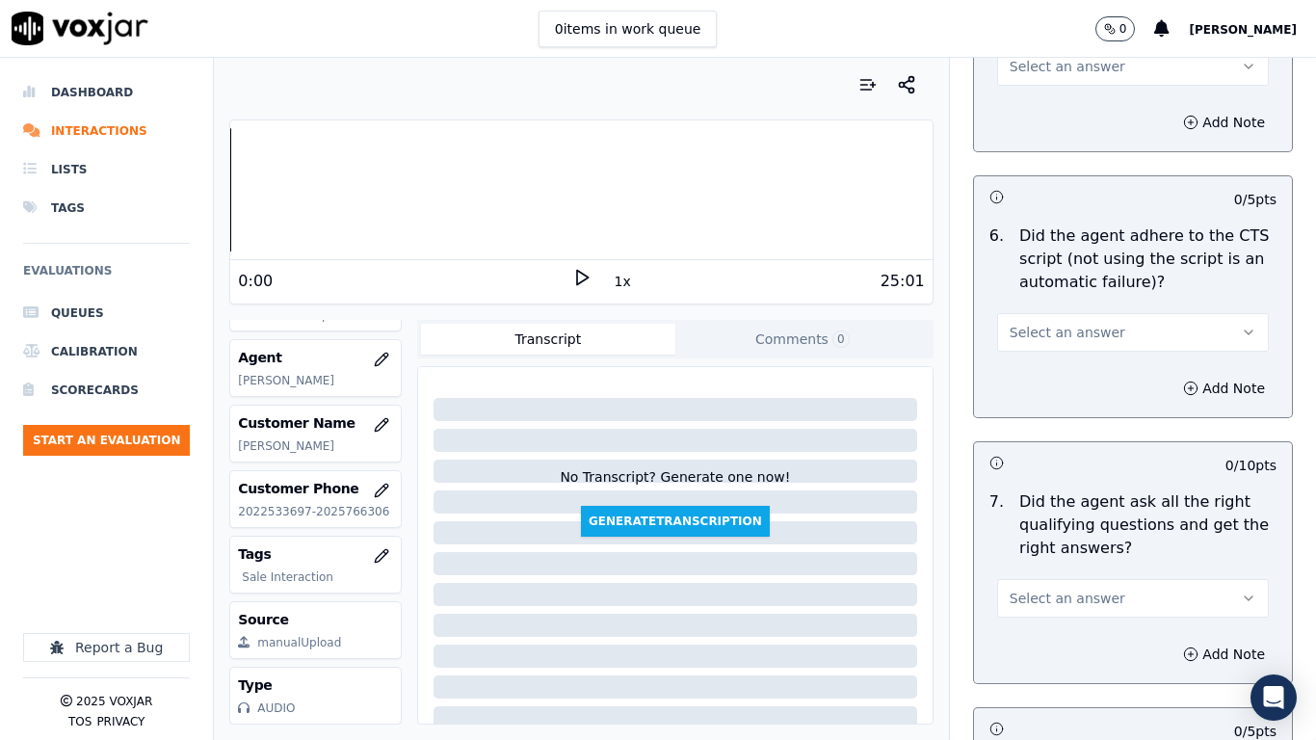
click at [1010, 61] on button "Select an answer" at bounding box center [1133, 66] width 272 height 39
click at [1013, 86] on div "Yes" at bounding box center [1097, 92] width 235 height 31
click at [1067, 323] on span "Select an answer" at bounding box center [1067, 332] width 116 height 19
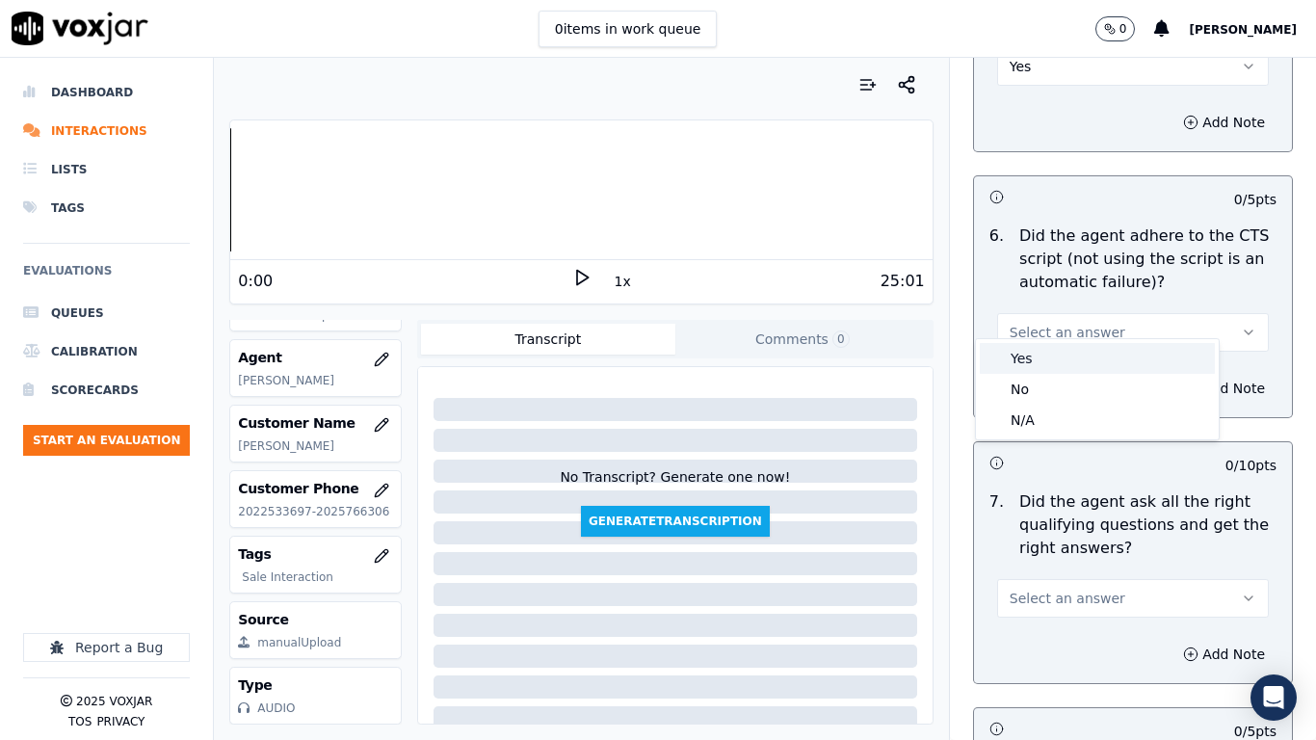
drag, startPoint x: 1060, startPoint y: 366, endPoint x: 1061, endPoint y: 394, distance: 28.0
click at [1060, 370] on div "Yes" at bounding box center [1097, 358] width 235 height 31
drag, startPoint x: 1061, startPoint y: 578, endPoint x: 1058, endPoint y: 597, distance: 19.6
click at [1060, 584] on span "Select an answer" at bounding box center [1067, 598] width 116 height 19
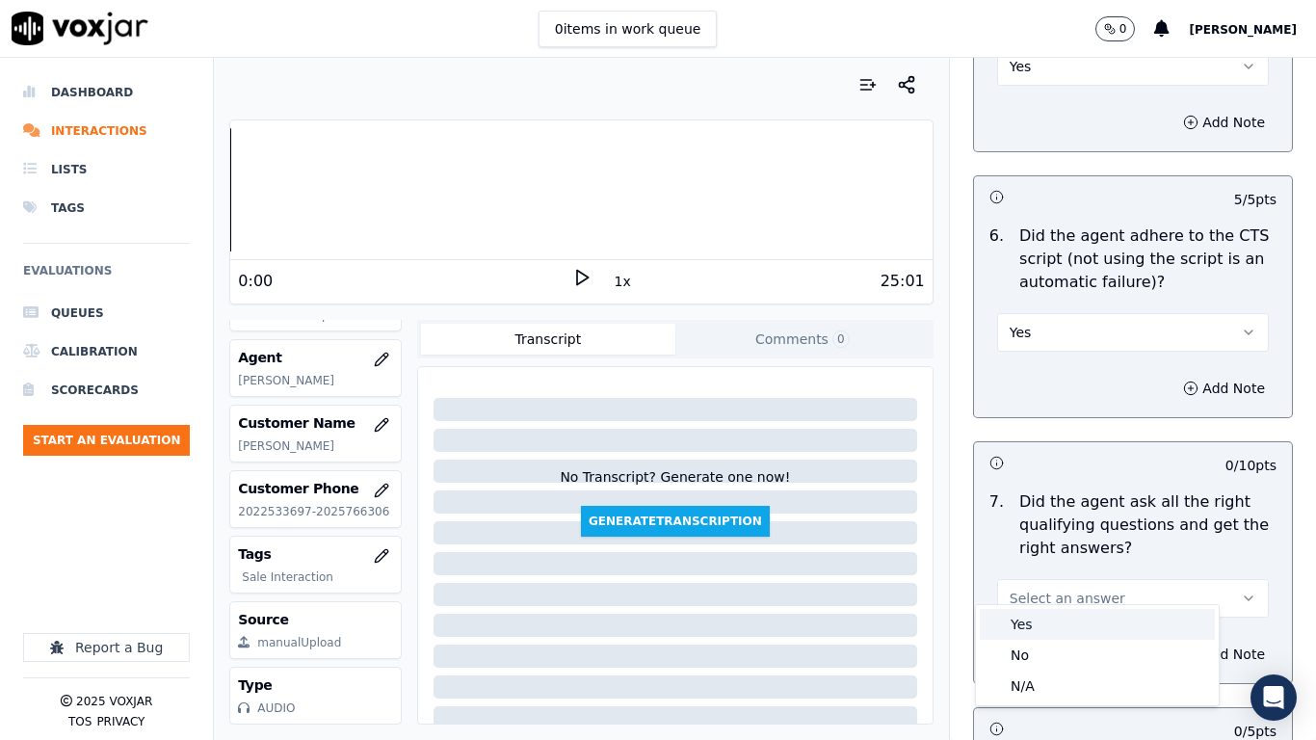
click at [1054, 584] on div "Yes" at bounding box center [1097, 624] width 235 height 31
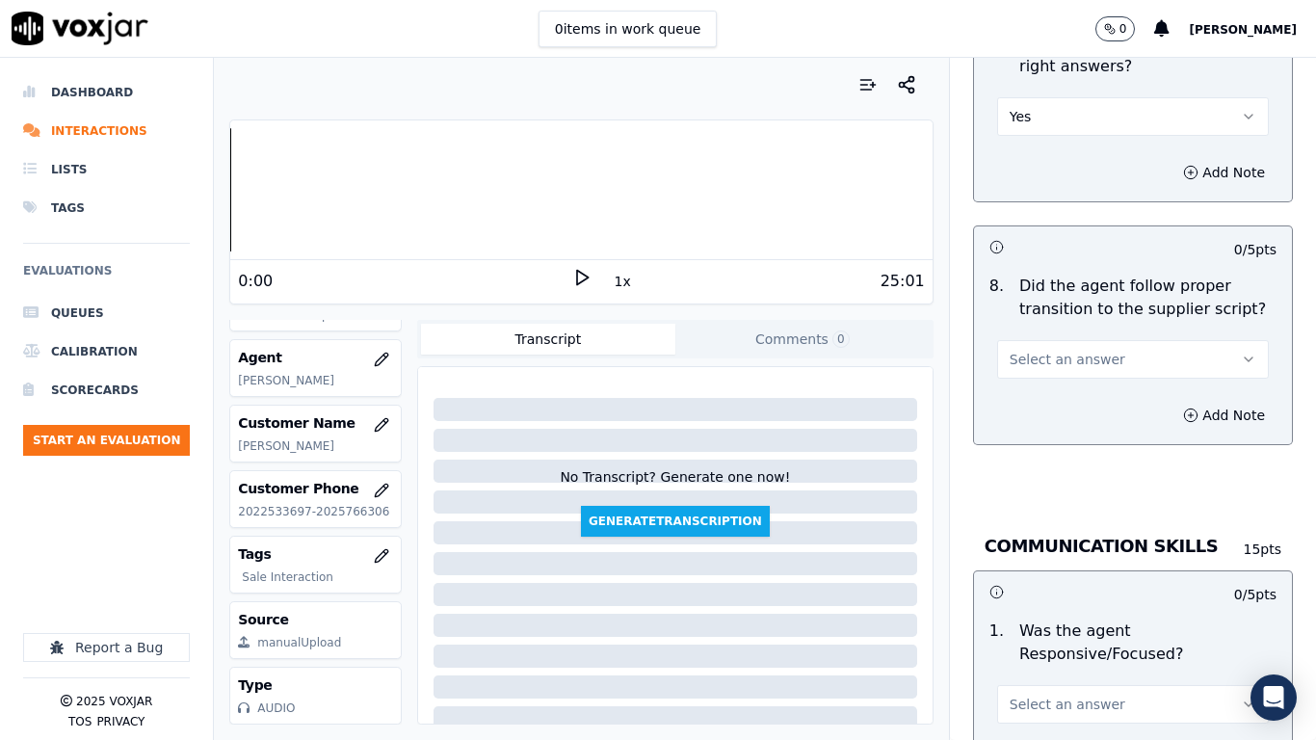
click at [1057, 350] on span "Select an answer" at bounding box center [1067, 359] width 116 height 19
click at [1057, 378] on div "Yes" at bounding box center [1097, 385] width 235 height 31
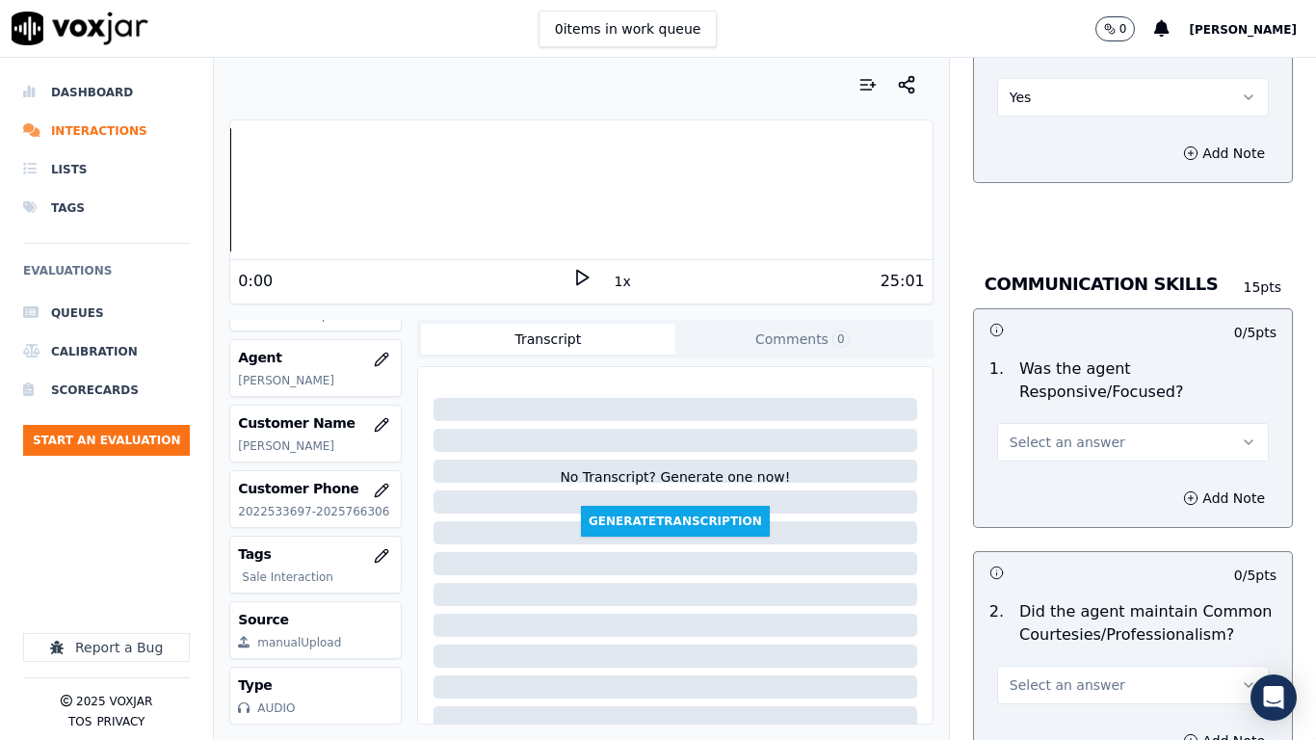
scroll to position [5298, 0]
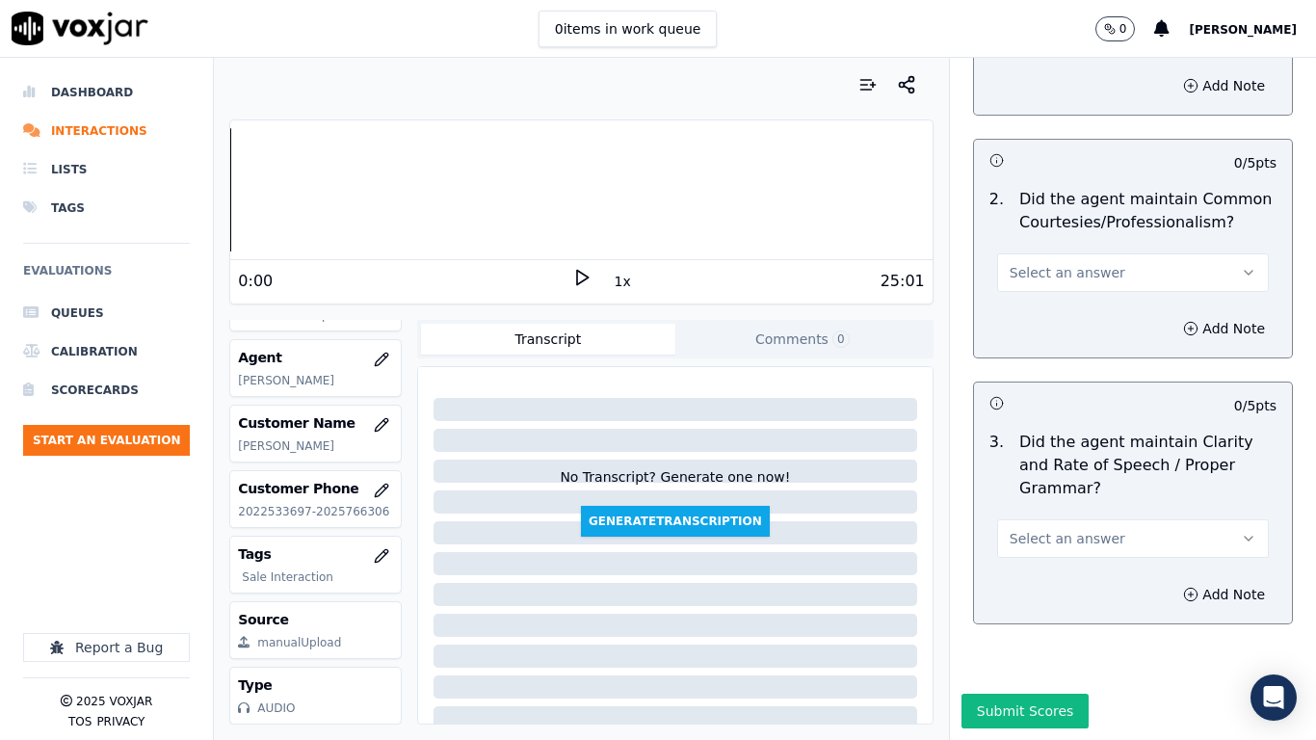
click at [1085, 263] on span "Select an answer" at bounding box center [1067, 272] width 116 height 19
click at [1085, 291] on div "Yes" at bounding box center [1097, 298] width 235 height 31
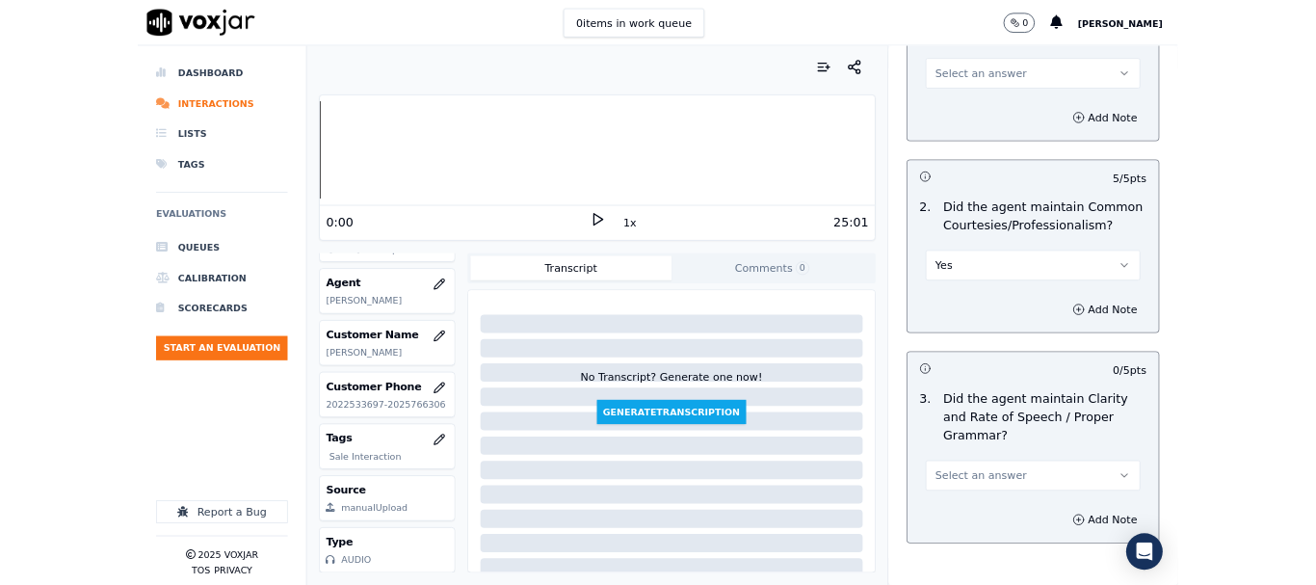
scroll to position [5201, 0]
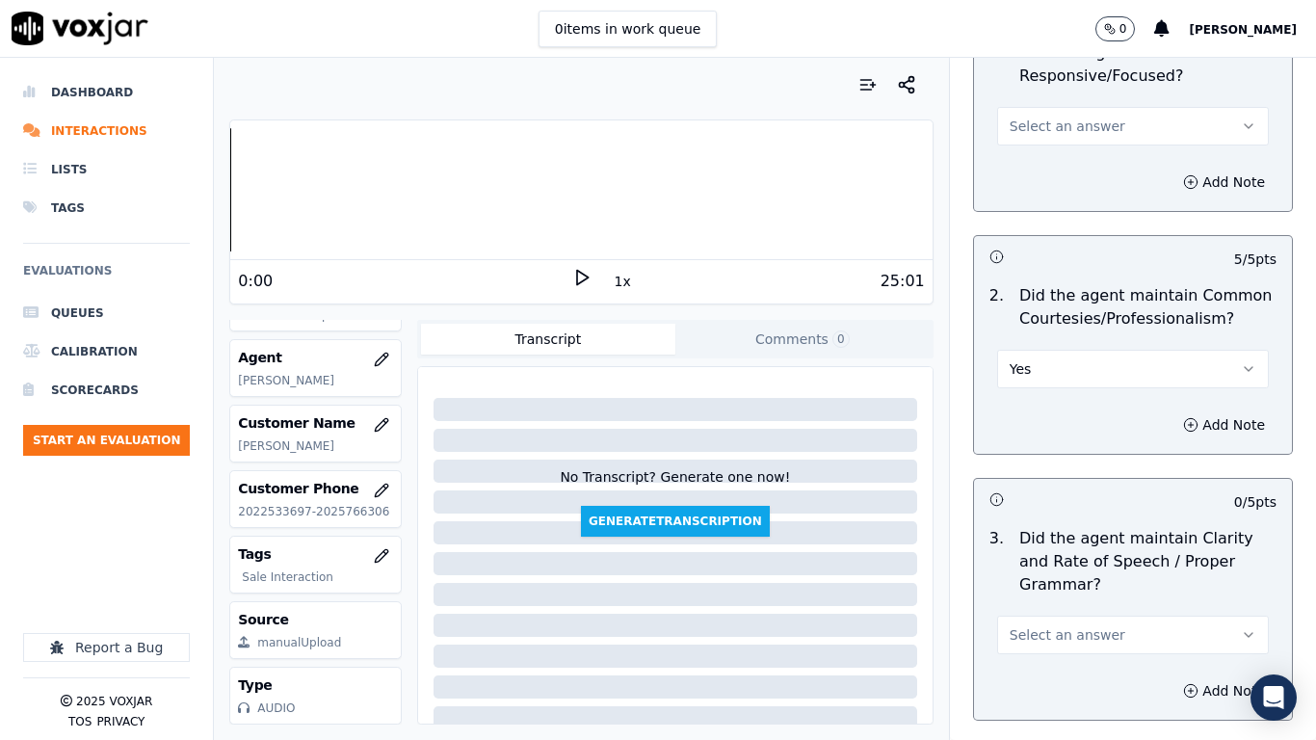
click at [1060, 117] on span "Select an answer" at bounding box center [1067, 126] width 116 height 19
drag, startPoint x: 1070, startPoint y: 155, endPoint x: 1078, endPoint y: 255, distance: 100.5
click at [1070, 160] on div "Yes" at bounding box center [1097, 152] width 235 height 31
drag, startPoint x: 1084, startPoint y: 615, endPoint x: 1066, endPoint y: 654, distance: 43.1
click at [1084, 584] on span "Select an answer" at bounding box center [1067, 634] width 116 height 19
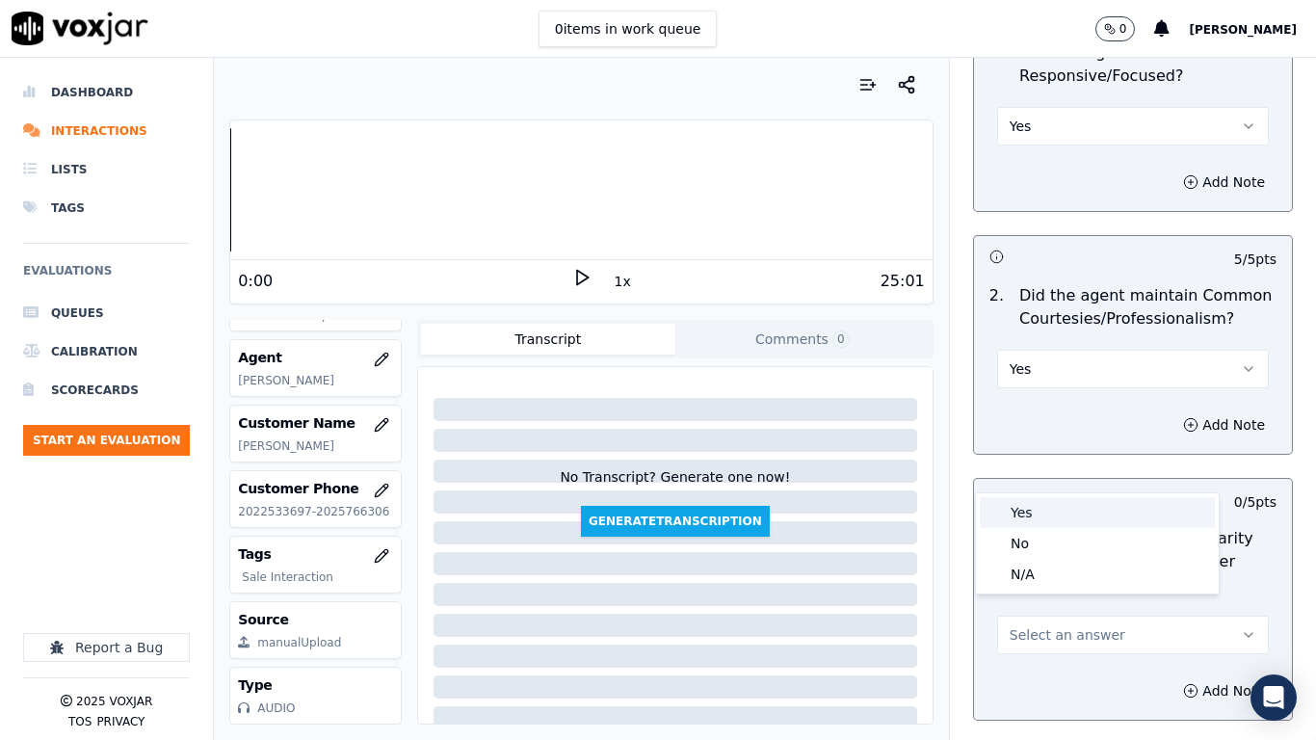
click at [1033, 512] on div "Yes" at bounding box center [1097, 512] width 235 height 31
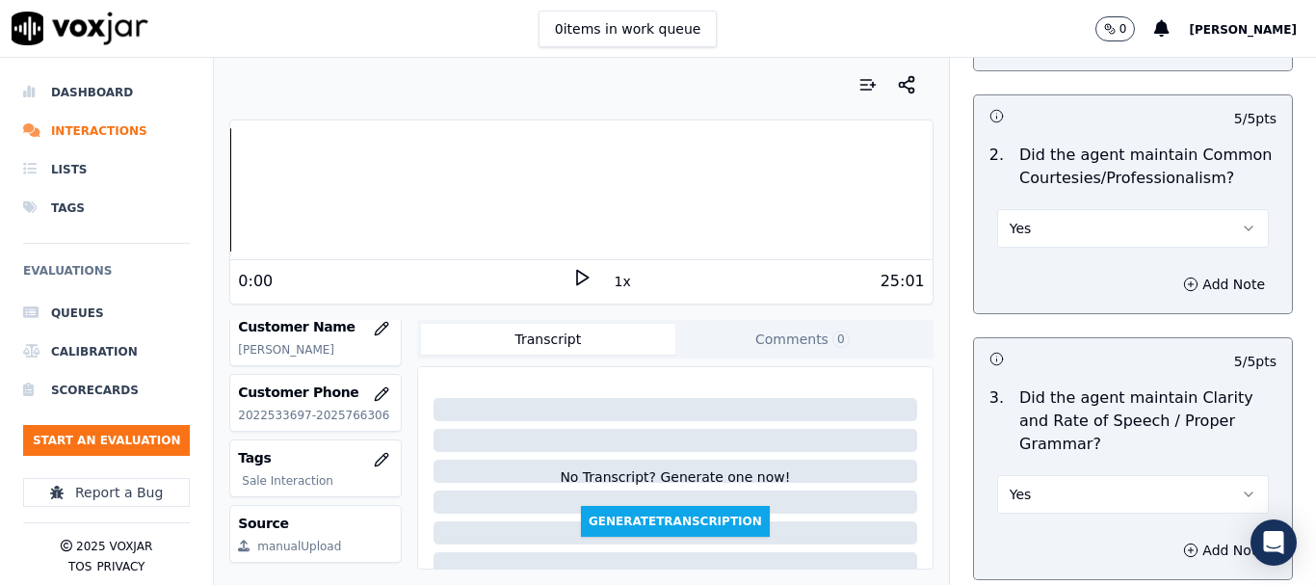
scroll to position [5484, 0]
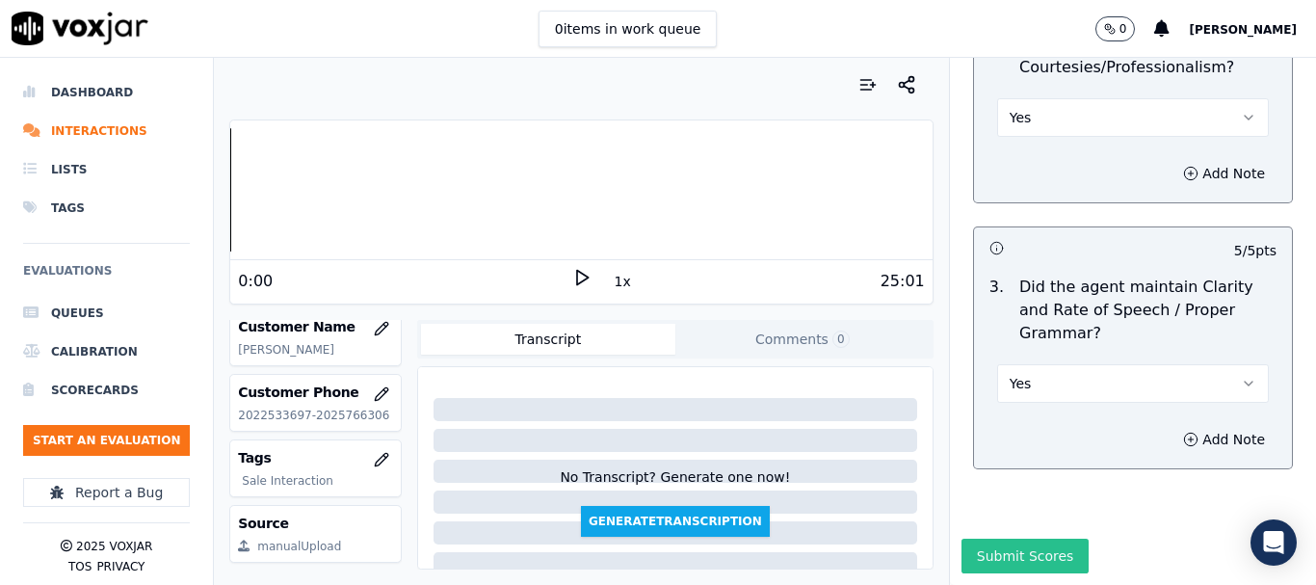
click at [973, 538] on button "Submit Scores" at bounding box center [1025, 555] width 128 height 35
